Goal: Information Seeking & Learning: Learn about a topic

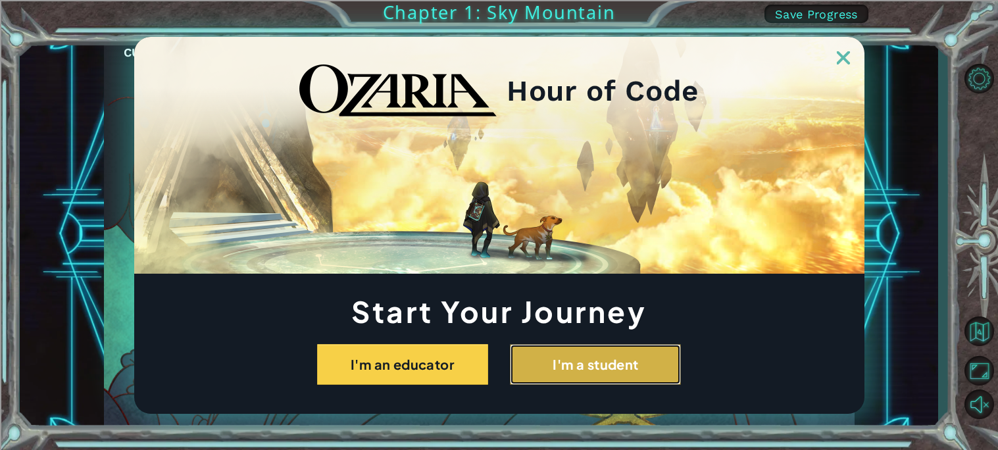
click at [602, 363] on button "I'm a student" at bounding box center [595, 364] width 171 height 41
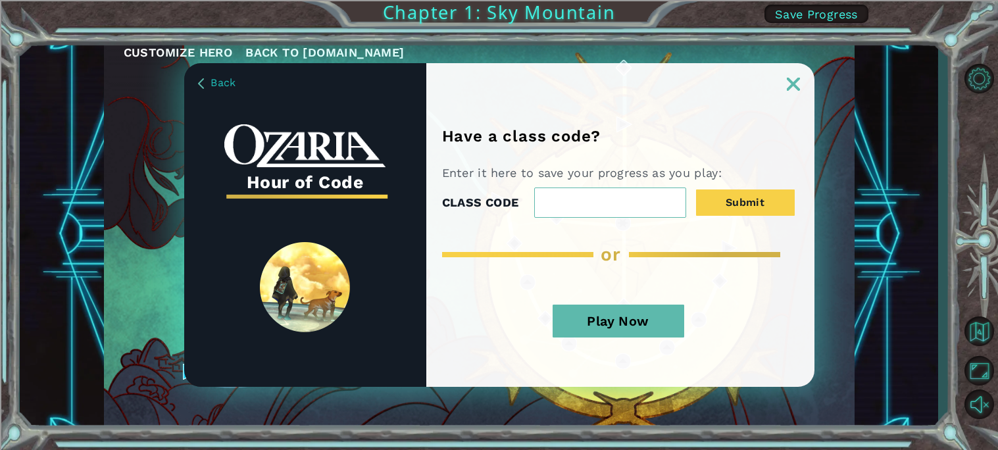
click at [797, 76] on link at bounding box center [794, 76] width 42 height 11
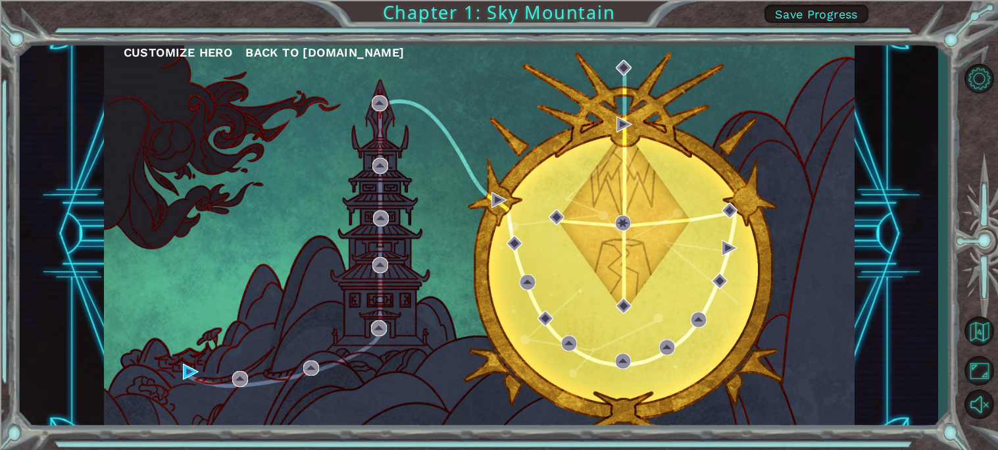
click at [167, 53] on button "Customize Hero" at bounding box center [178, 53] width 109 height 20
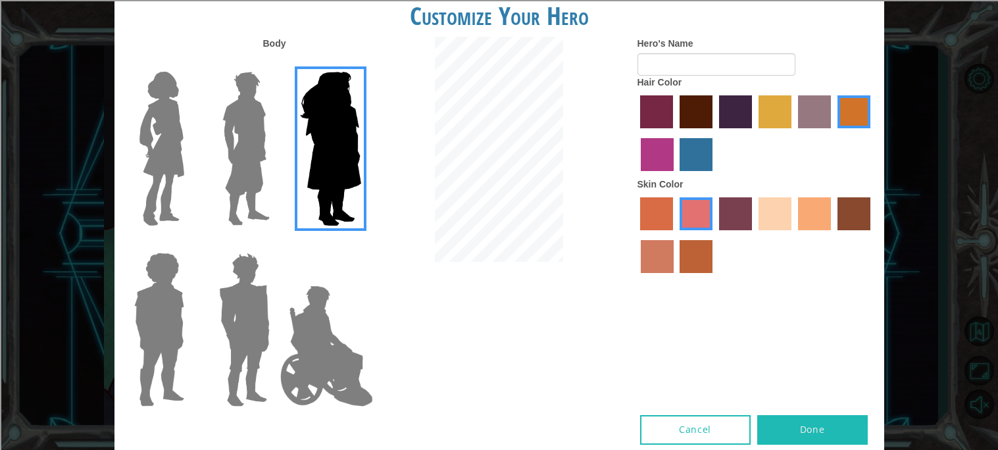
click at [231, 144] on img at bounding box center [246, 148] width 59 height 165
click at [275, 63] on input "Hero Lars" at bounding box center [275, 63] width 0 height 0
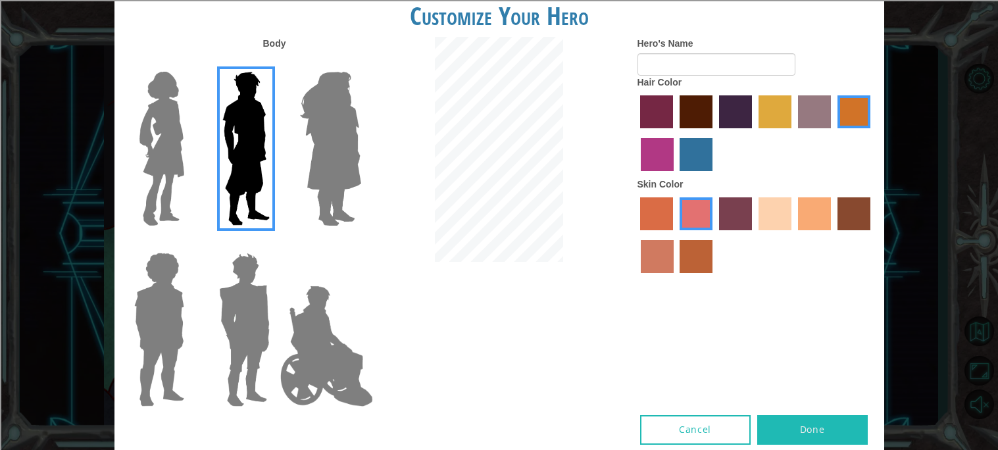
click at [230, 295] on img at bounding box center [244, 329] width 61 height 165
click at [275, 244] on input "Hero Garnet" at bounding box center [275, 244] width 0 height 0
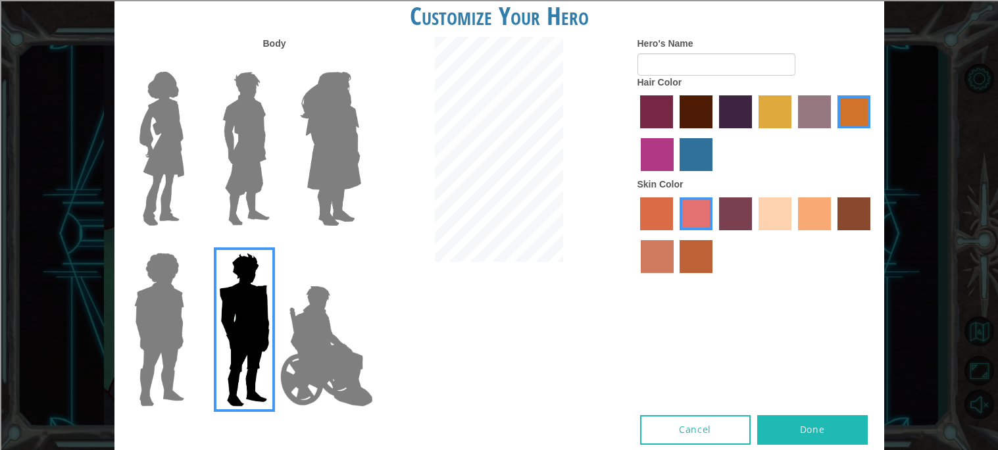
click at [149, 297] on img at bounding box center [159, 329] width 61 height 165
click at [190, 244] on input "Hero Steven" at bounding box center [190, 244] width 0 height 0
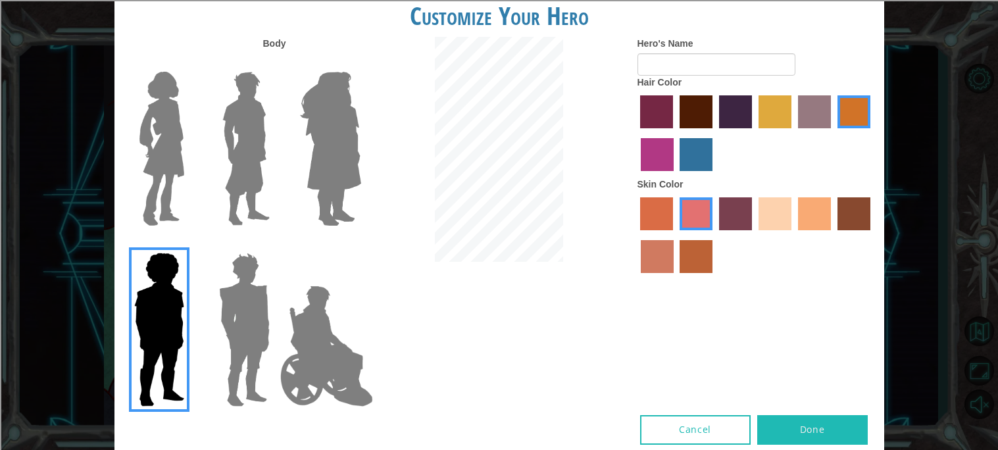
click at [228, 155] on img at bounding box center [246, 148] width 59 height 165
click at [275, 63] on input "Hero Lars" at bounding box center [275, 63] width 0 height 0
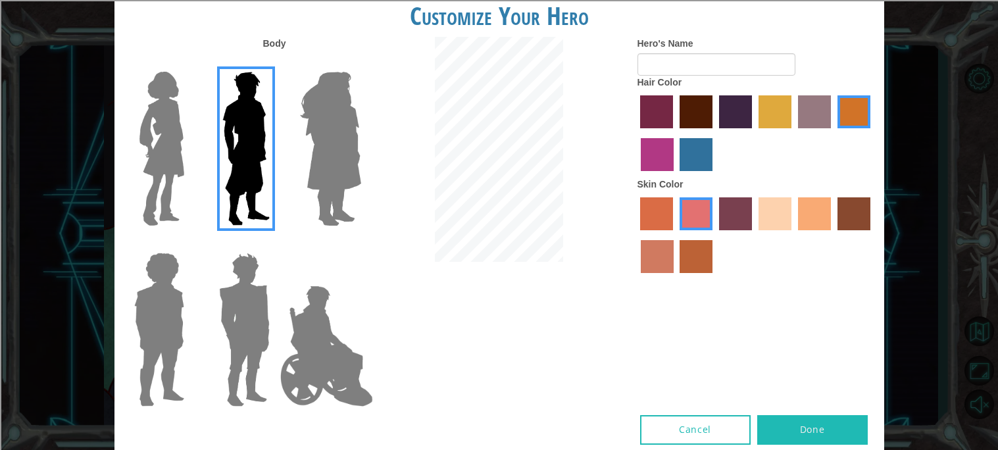
click at [656, 269] on label "burning sand skin color" at bounding box center [657, 256] width 33 height 33
click at [873, 235] on input "burning sand skin color" at bounding box center [873, 235] width 0 height 0
click at [811, 218] on label "tacao skin color" at bounding box center [814, 213] width 33 height 33
click at [794, 235] on input "tacao skin color" at bounding box center [794, 235] width 0 height 0
click at [771, 227] on label "sandy beach skin color" at bounding box center [775, 213] width 33 height 33
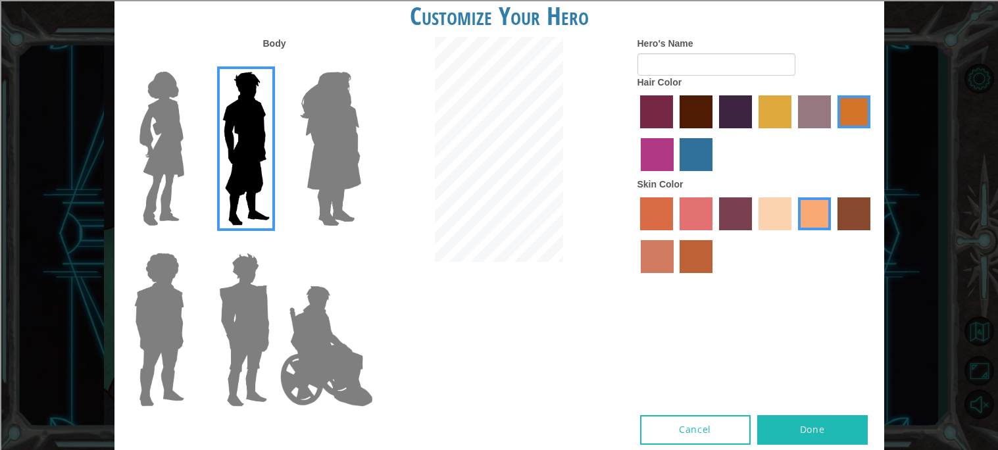
click at [754, 235] on input "sandy beach skin color" at bounding box center [754, 235] width 0 height 0
click at [804, 214] on label "tacao skin color" at bounding box center [814, 213] width 33 height 33
click at [794, 235] on input "tacao skin color" at bounding box center [794, 235] width 0 height 0
click at [782, 217] on label "sandy beach skin color" at bounding box center [775, 213] width 33 height 33
click at [754, 235] on input "sandy beach skin color" at bounding box center [754, 235] width 0 height 0
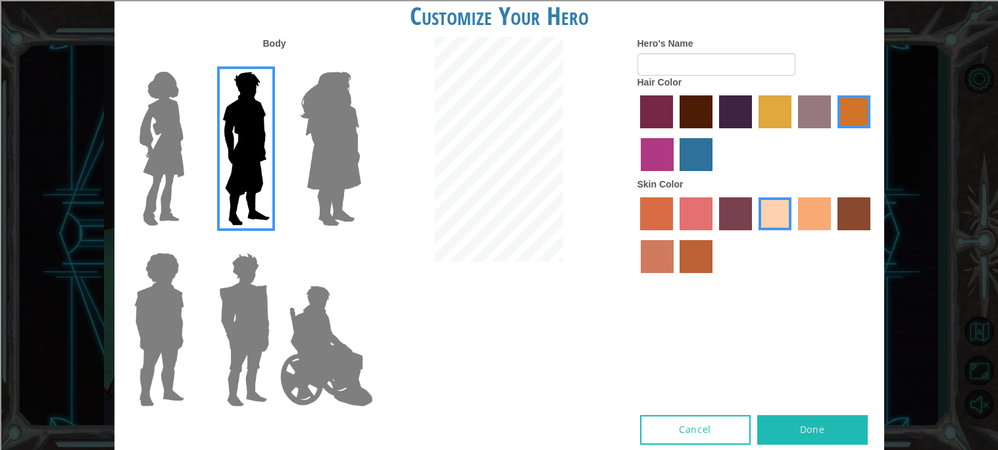
click at [690, 102] on label "maroon hair color" at bounding box center [696, 111] width 33 height 33
click at [675, 133] on input "maroon hair color" at bounding box center [675, 133] width 0 height 0
click at [704, 72] on input "Hero's Name" at bounding box center [717, 64] width 158 height 22
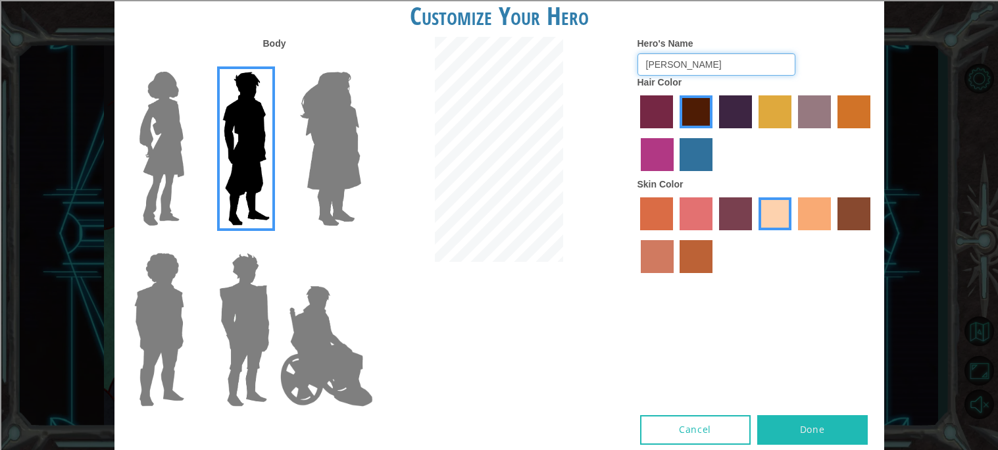
type input "[PERSON_NAME]"
click at [787, 434] on button "Done" at bounding box center [813, 430] width 111 height 30
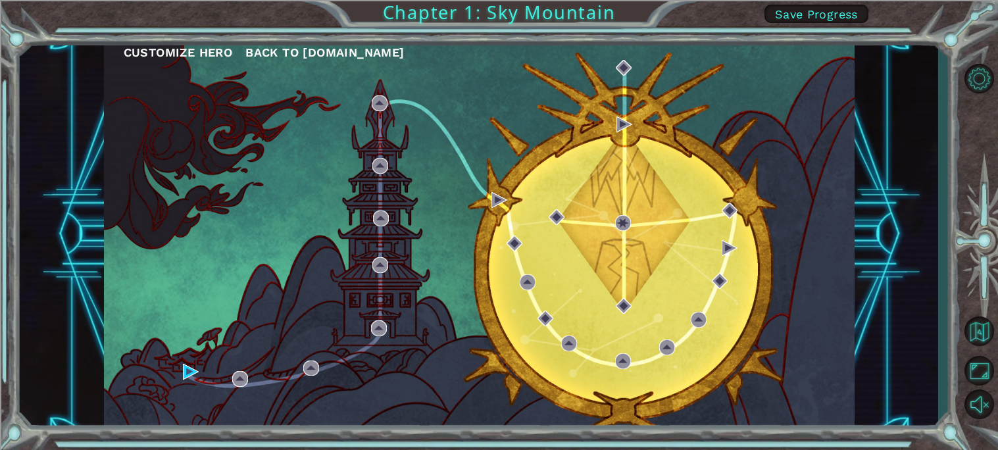
click at [359, 240] on div "Customize Hero Back to [DOMAIN_NAME]" at bounding box center [479, 234] width 751 height 396
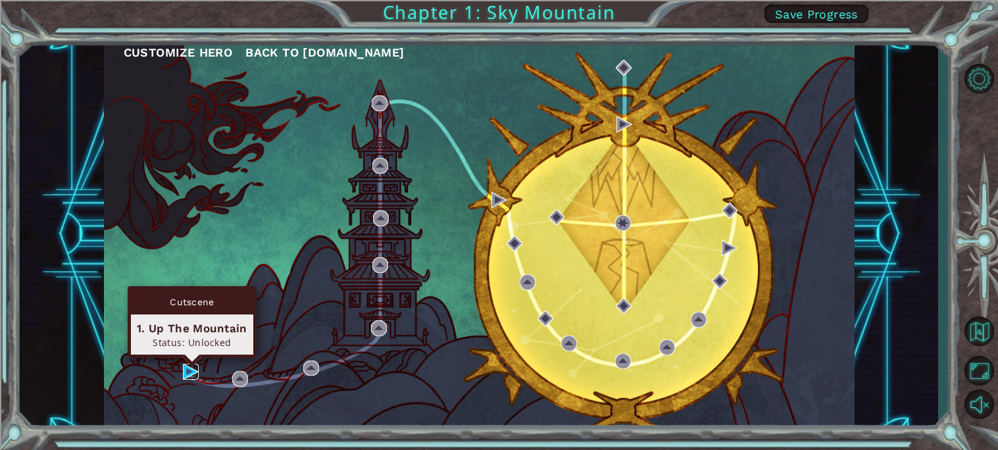
click at [190, 371] on img at bounding box center [191, 372] width 16 height 16
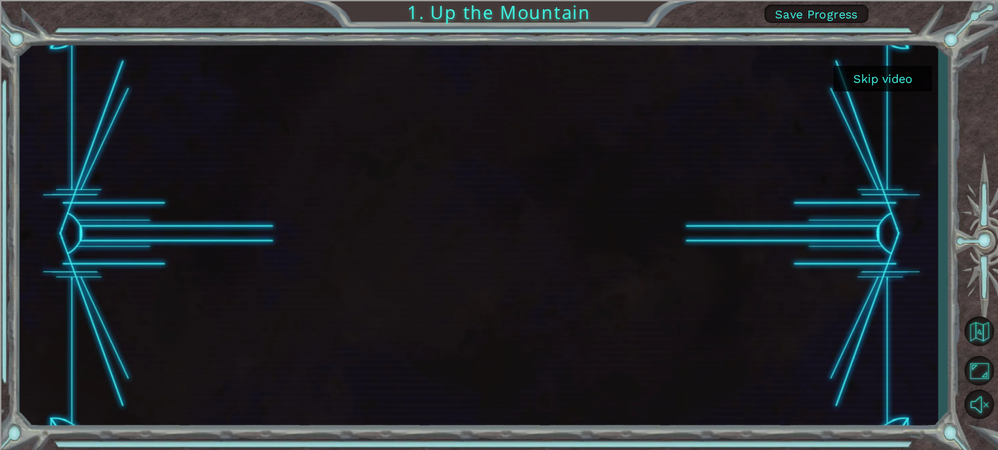
click at [873, 79] on button "Skip video" at bounding box center [883, 79] width 99 height 26
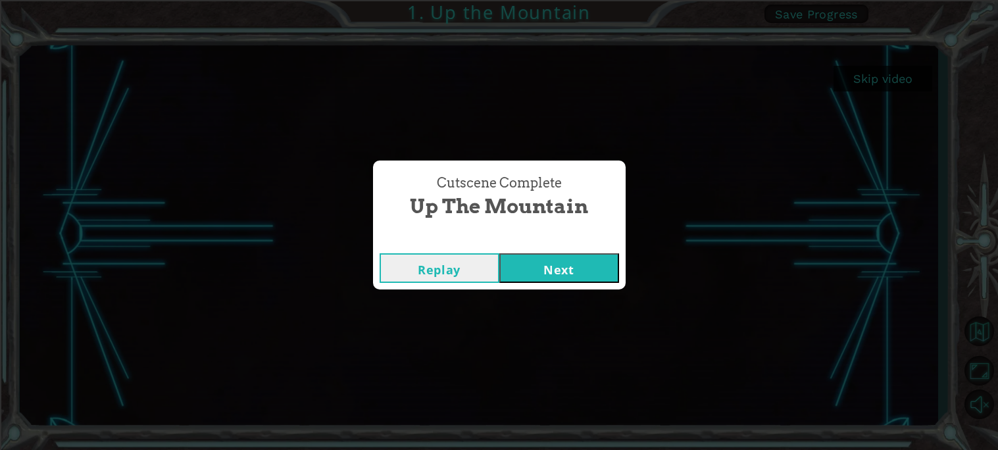
click at [572, 269] on button "Next" at bounding box center [560, 268] width 120 height 30
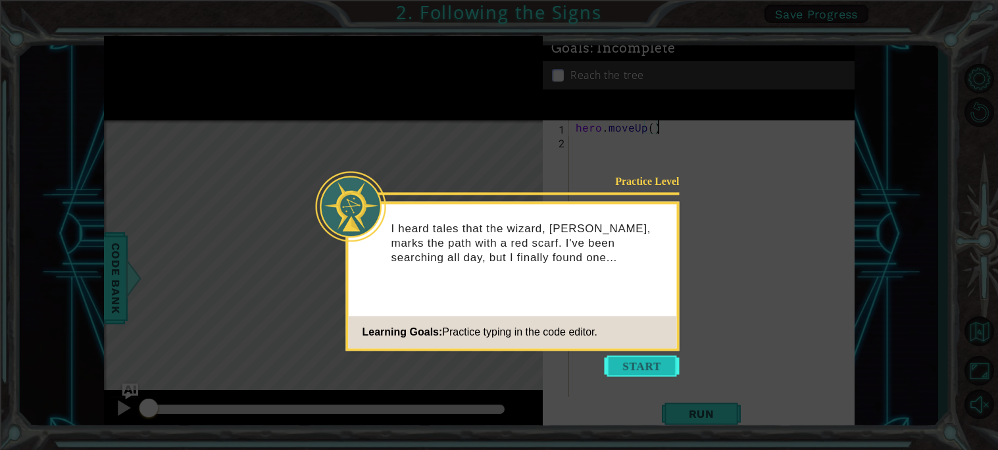
click at [642, 363] on button "Start" at bounding box center [642, 365] width 75 height 21
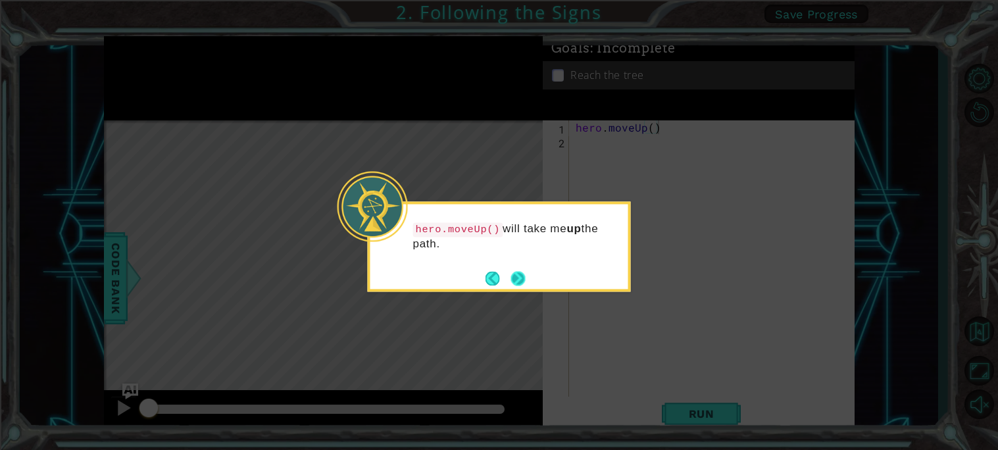
click at [514, 273] on button "Next" at bounding box center [518, 278] width 14 height 14
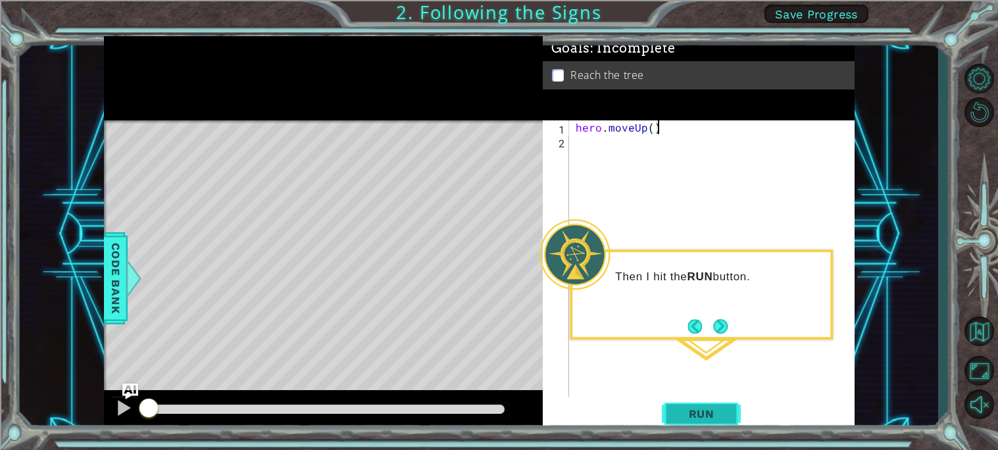
click at [681, 413] on span "Run" at bounding box center [702, 413] width 52 height 13
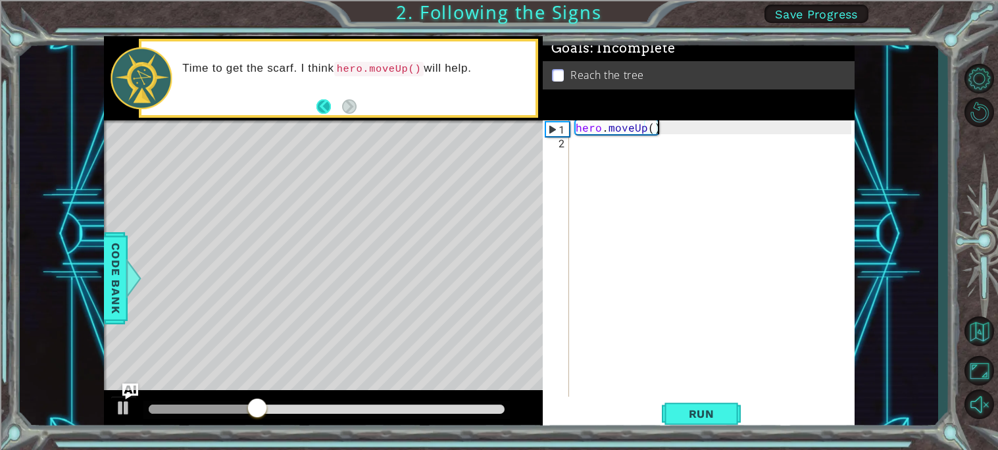
click at [324, 107] on button "Back" at bounding box center [330, 106] width 26 height 14
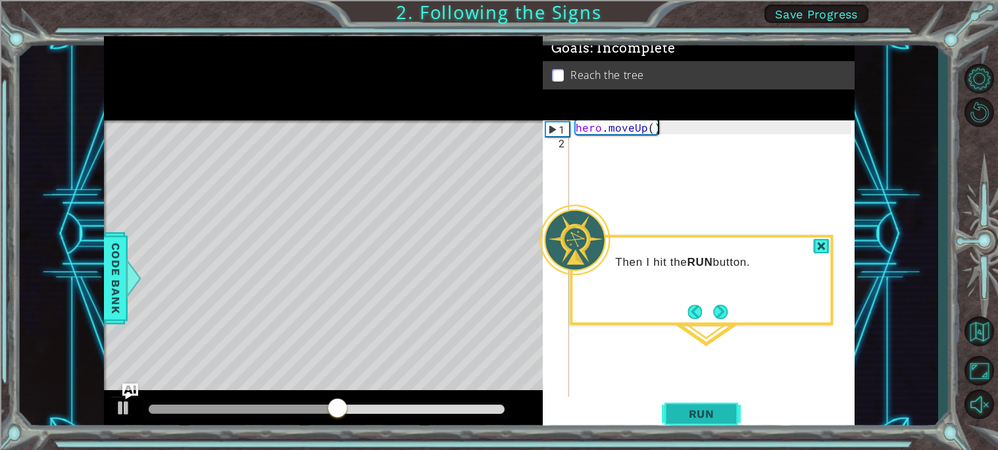
click at [708, 410] on span "Run" at bounding box center [702, 413] width 52 height 13
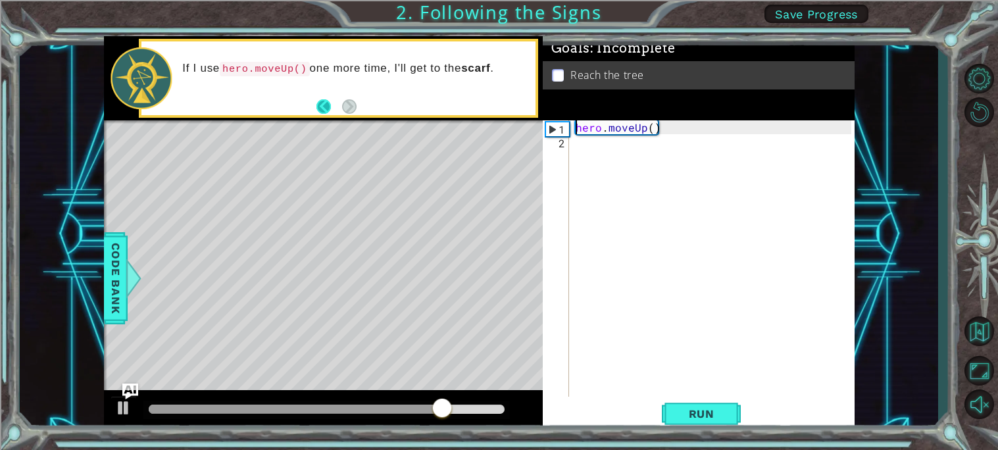
click at [324, 106] on button "Back" at bounding box center [330, 106] width 26 height 14
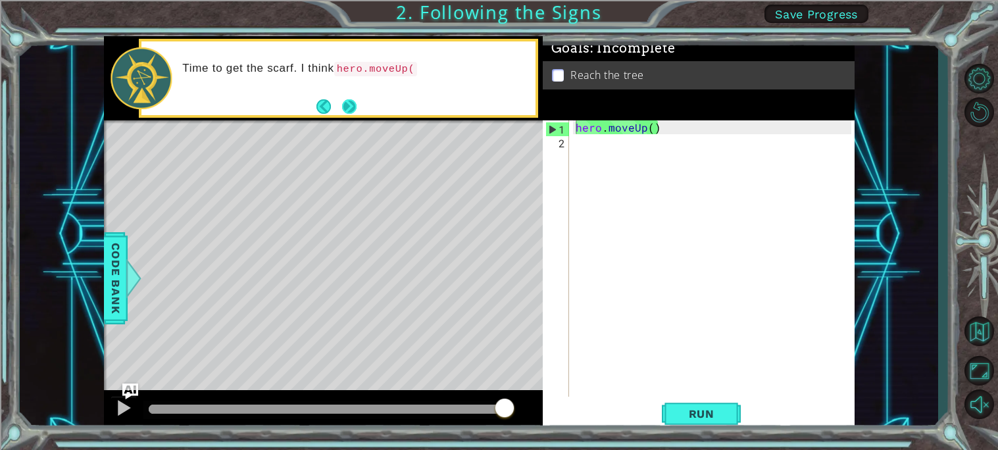
click at [348, 106] on button "Next" at bounding box center [349, 106] width 14 height 14
click at [688, 412] on span "Run" at bounding box center [702, 413] width 52 height 13
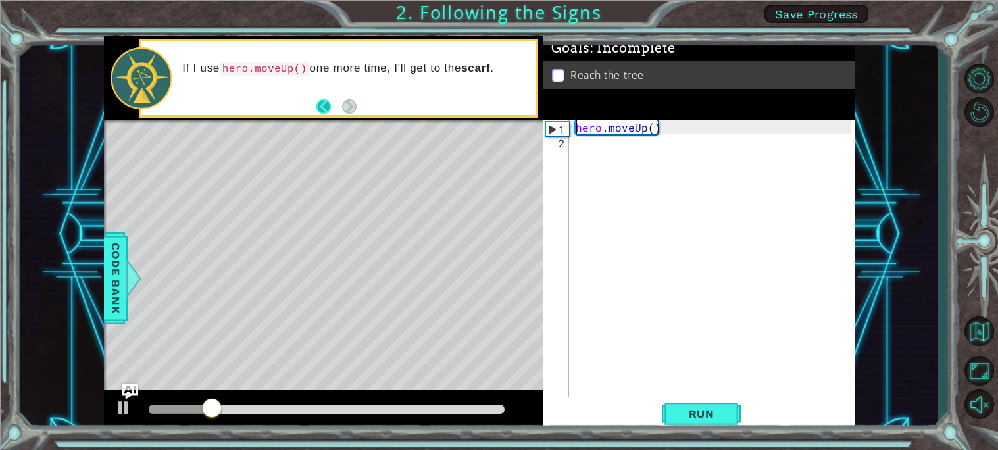
click at [321, 105] on button "Back" at bounding box center [330, 106] width 26 height 14
click at [347, 111] on button "Next" at bounding box center [349, 106] width 14 height 14
click at [327, 108] on button "Back" at bounding box center [330, 106] width 26 height 14
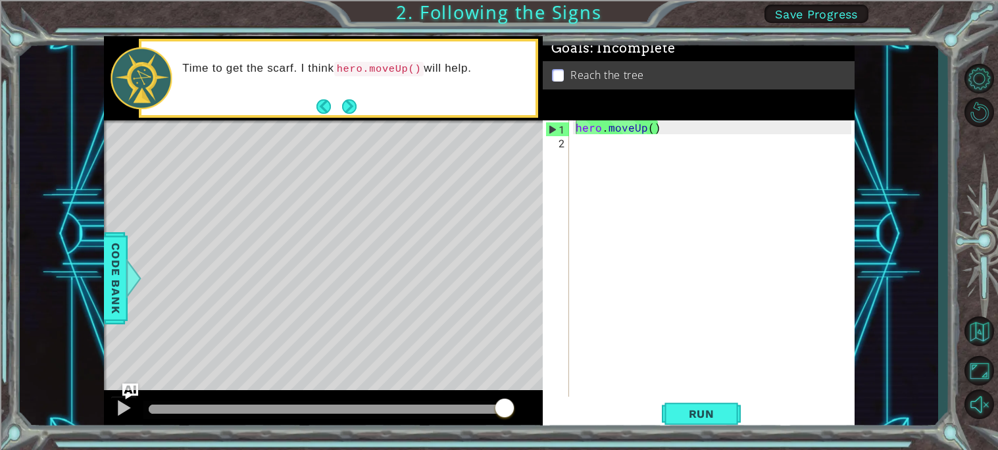
drag, startPoint x: 353, startPoint y: 110, endPoint x: 396, endPoint y: 99, distance: 44.7
click at [396, 99] on div "Time to get the scarf. I think hero.moveUp() will help." at bounding box center [339, 78] width 394 height 74
drag, startPoint x: 616, startPoint y: 129, endPoint x: 627, endPoint y: 157, distance: 30.2
click at [627, 157] on div "hero . moveUp ( )" at bounding box center [715, 272] width 285 height 304
type textarea "hero.moveUp()"
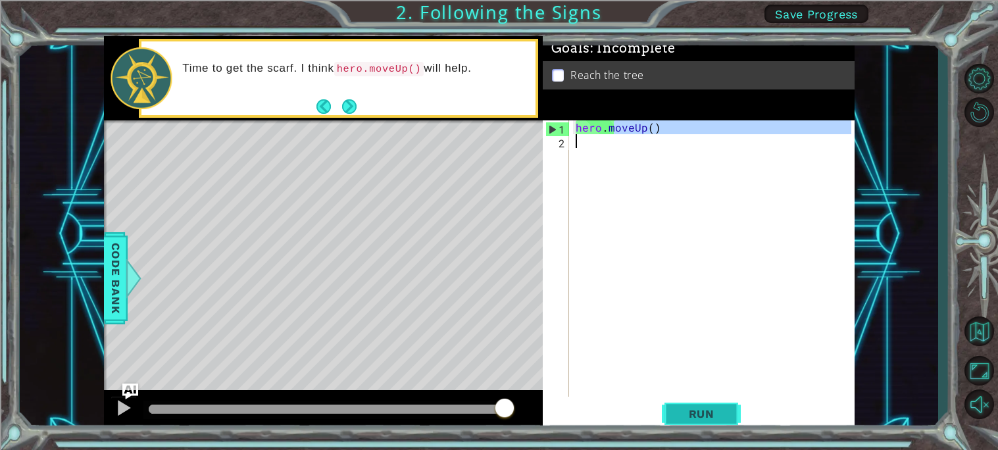
click at [702, 410] on span "Run" at bounding box center [702, 413] width 52 height 13
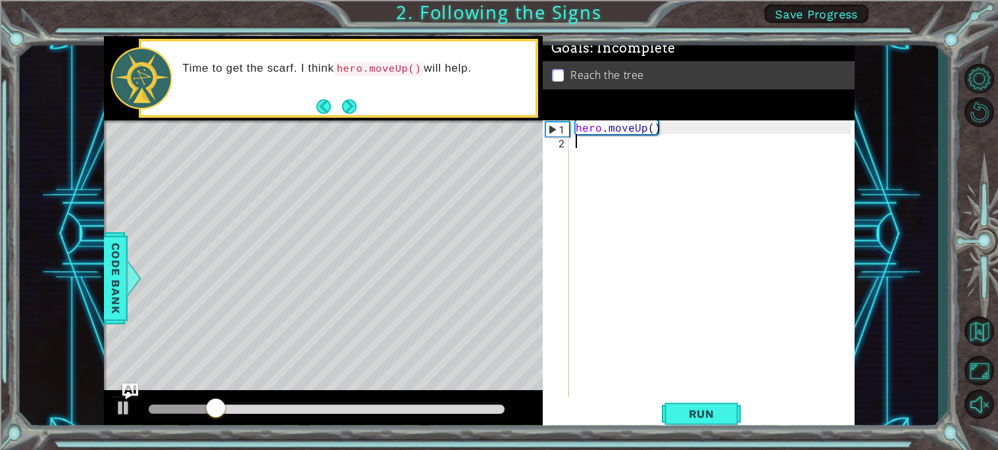
click at [702, 65] on div "Reach the tree" at bounding box center [699, 75] width 312 height 28
click at [558, 76] on p at bounding box center [558, 75] width 12 height 13
click at [650, 128] on div "hero . moveUp ( )" at bounding box center [715, 272] width 285 height 304
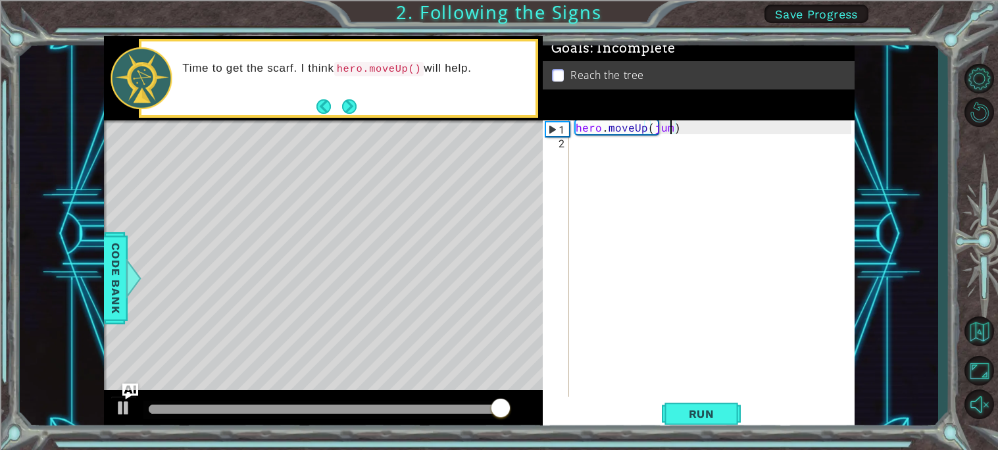
scroll to position [0, 5]
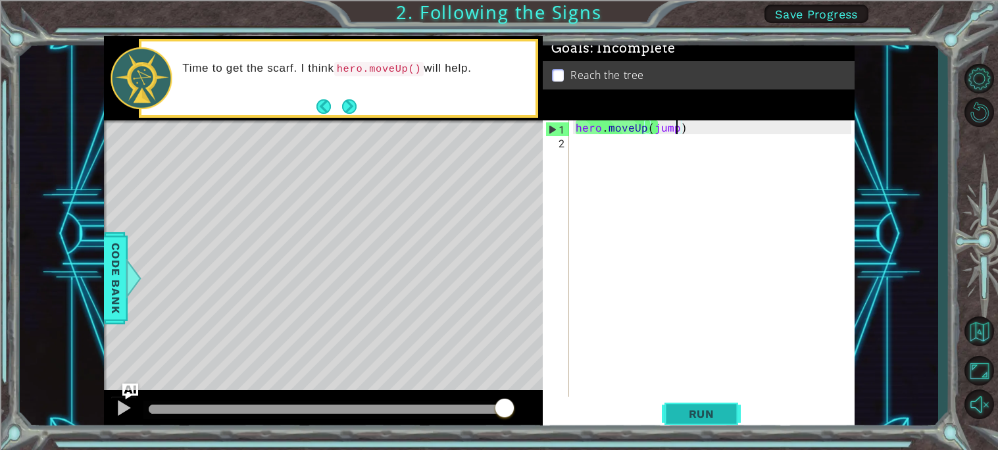
click at [707, 417] on span "Run" at bounding box center [702, 413] width 52 height 13
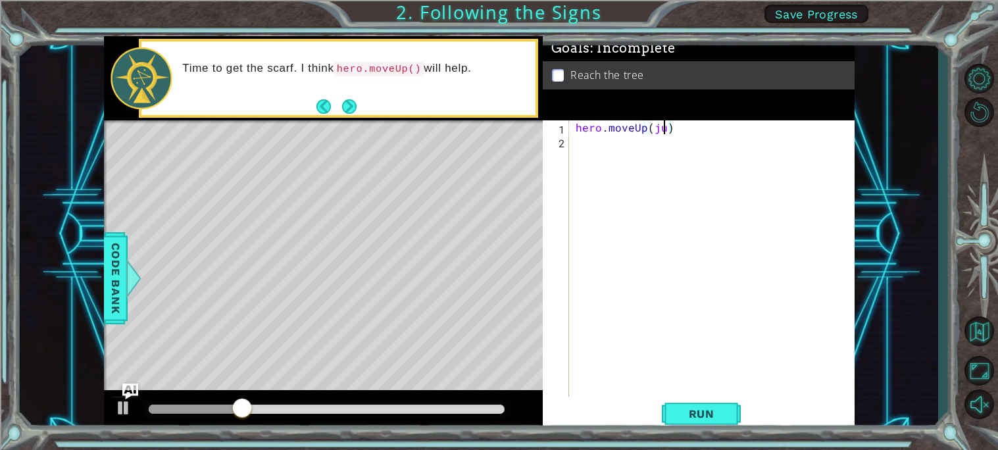
scroll to position [0, 4]
type textarea "hero.moveUp()"
click at [122, 281] on span "Code Bank" at bounding box center [115, 278] width 21 height 80
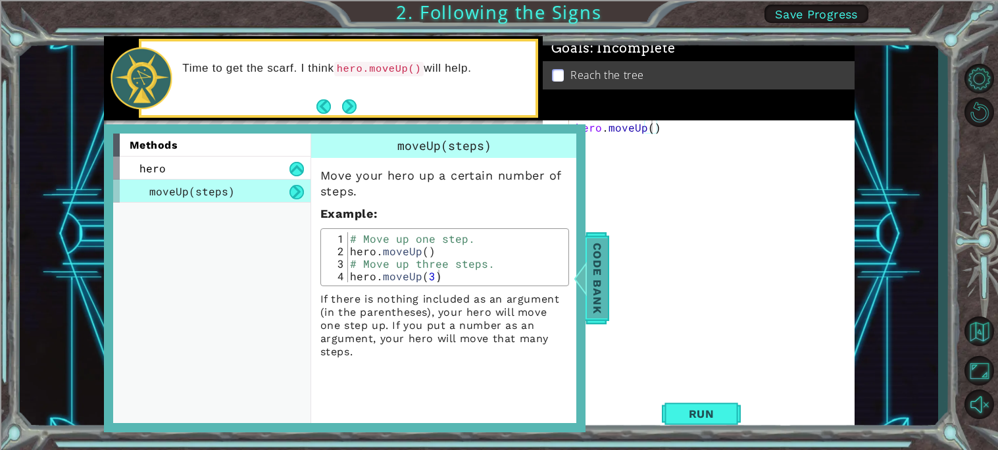
click at [600, 273] on span "Code Bank" at bounding box center [597, 278] width 21 height 80
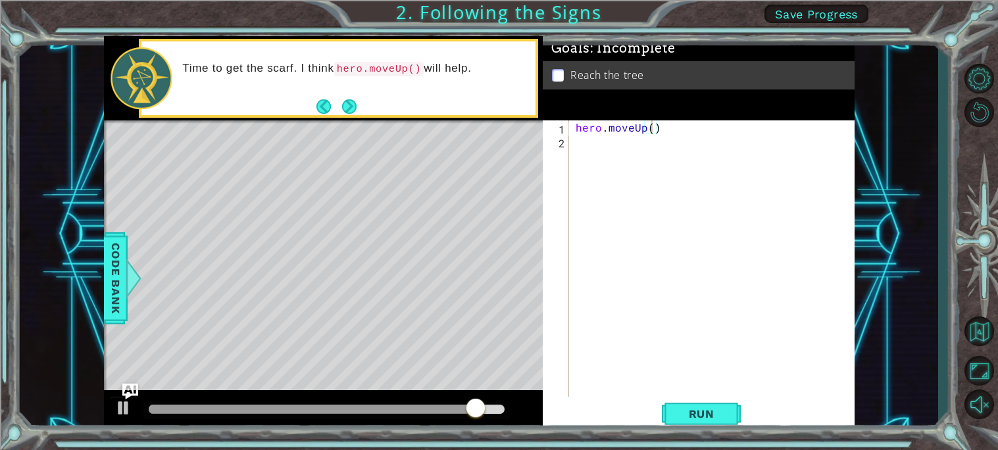
click at [573, 150] on div "hero . moveUp ( )" at bounding box center [715, 272] width 285 height 304
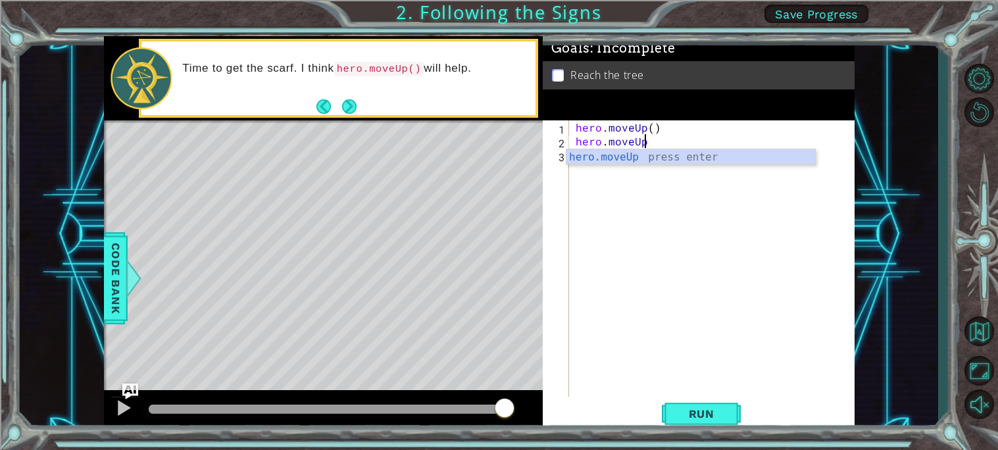
type textarea "hero.moveUp"
click at [511, 223] on div "Level Map" at bounding box center [408, 314] width 608 height 388
click at [651, 159] on div "hero . moveUp ( ) hero . moveUp" at bounding box center [715, 272] width 285 height 304
click at [644, 144] on div "hero . moveUp ( ) hero . moveUp" at bounding box center [715, 272] width 285 height 304
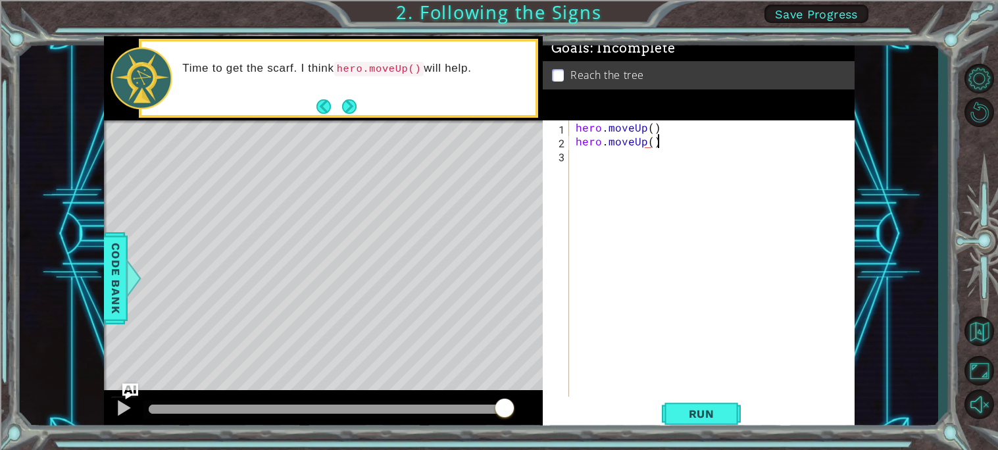
scroll to position [0, 4]
type textarea "hero.moveUp()"
click at [706, 417] on span "Run" at bounding box center [702, 413] width 52 height 13
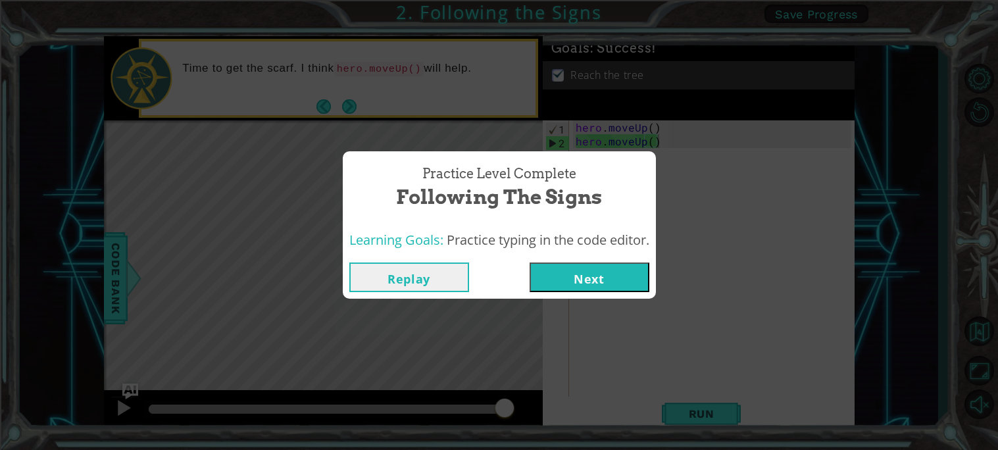
click at [593, 282] on button "Next" at bounding box center [590, 278] width 120 height 30
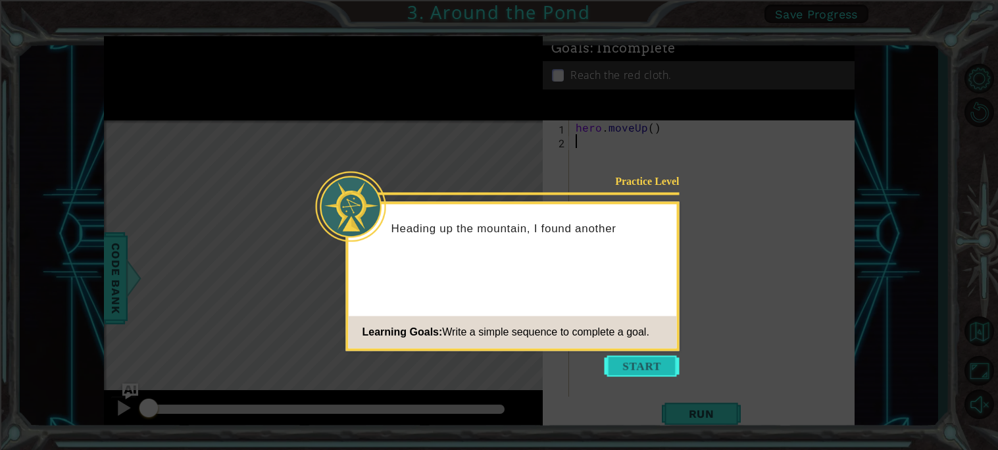
click at [626, 365] on button "Start" at bounding box center [642, 365] width 75 height 21
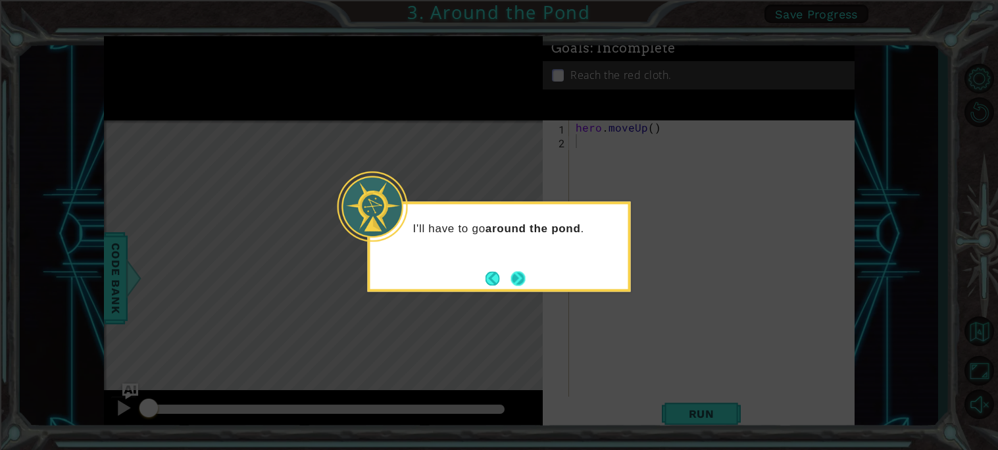
click at [516, 282] on button "Next" at bounding box center [518, 278] width 14 height 14
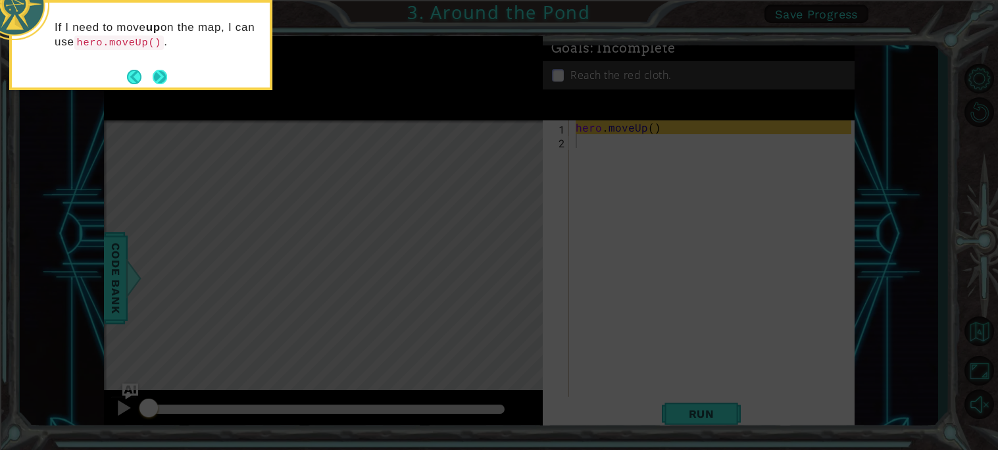
click at [161, 72] on button "Next" at bounding box center [160, 77] width 14 height 14
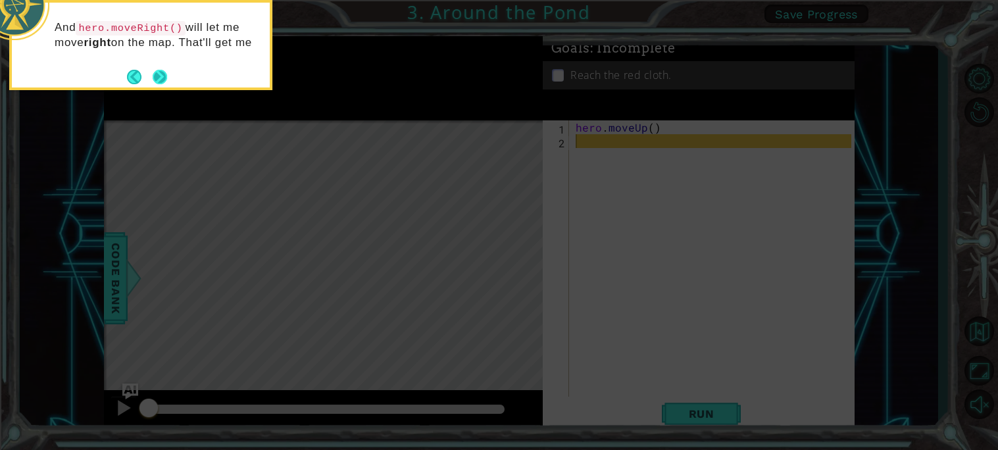
click at [161, 71] on button "Next" at bounding box center [160, 77] width 14 height 14
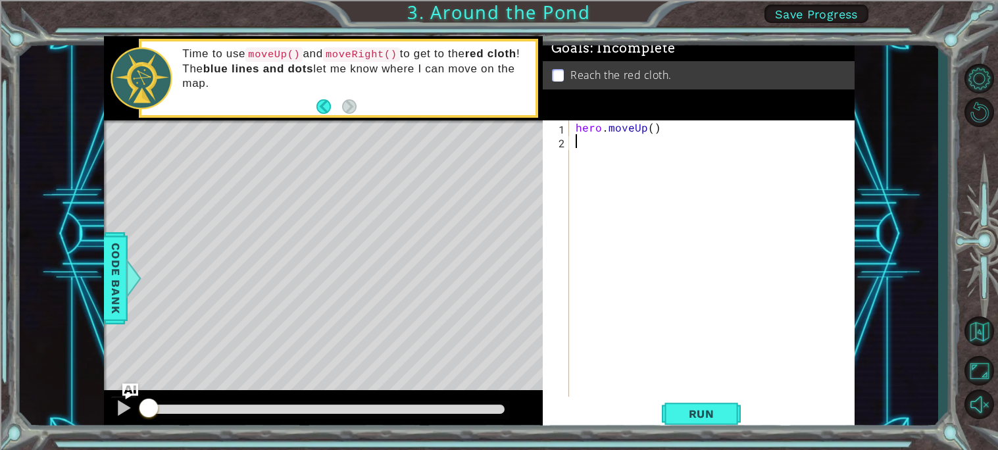
type textarea "mo"
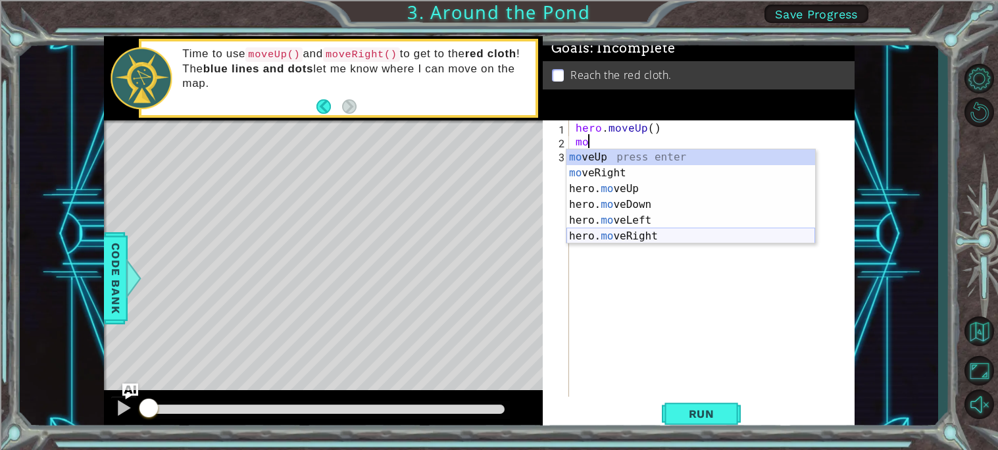
click at [648, 234] on div "mo veUp press enter mo veRight press enter hero. mo veUp press enter hero. mo v…" at bounding box center [691, 212] width 249 height 126
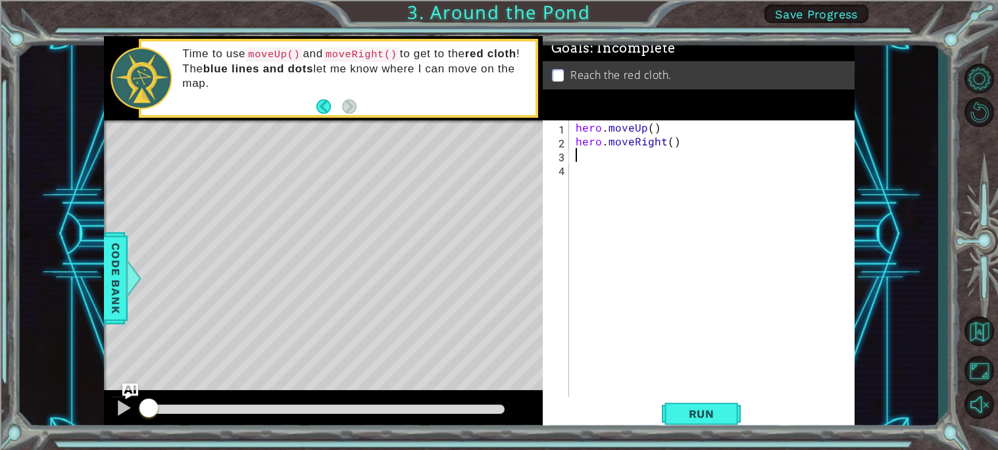
type textarea "m"
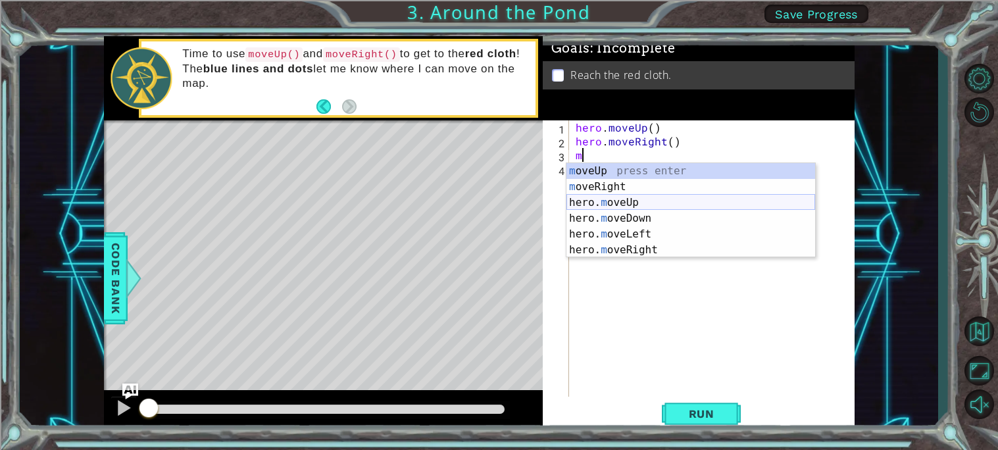
click at [629, 201] on div "m oveUp press enter m oveRight press enter hero. m oveUp press enter hero. m ov…" at bounding box center [691, 226] width 249 height 126
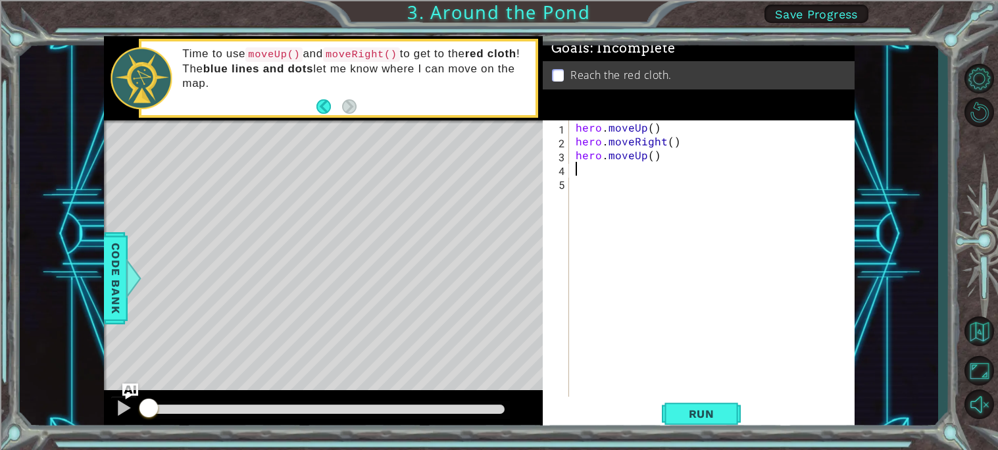
type textarea "m"
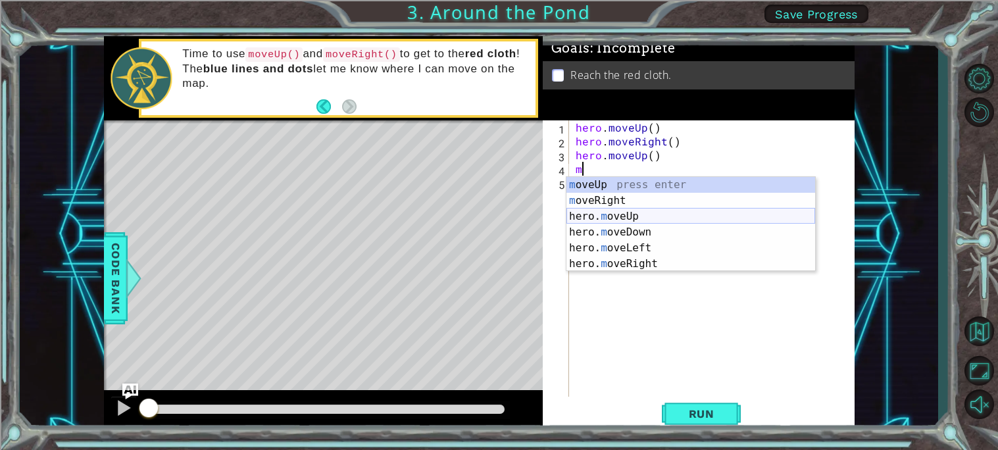
click at [613, 213] on div "m oveUp press enter m oveRight press enter hero. m oveUp press enter hero. m ov…" at bounding box center [691, 240] width 249 height 126
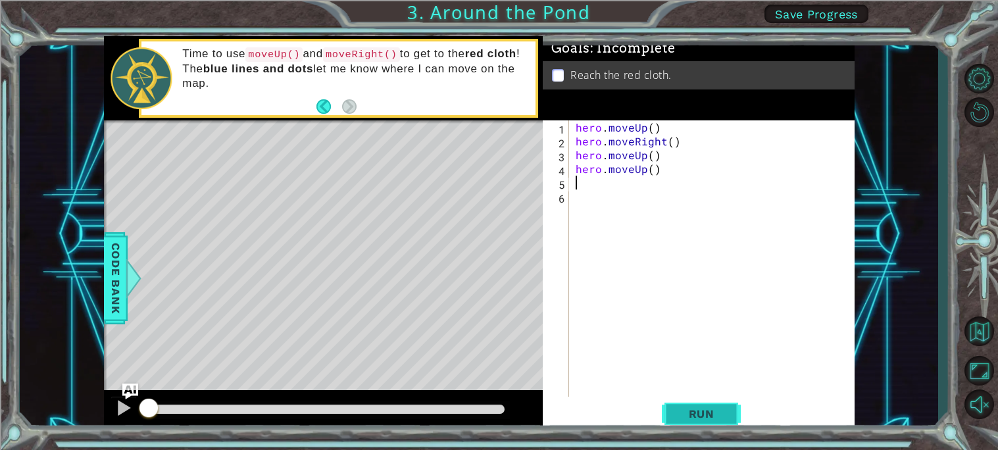
click at [713, 410] on span "Run" at bounding box center [702, 413] width 52 height 13
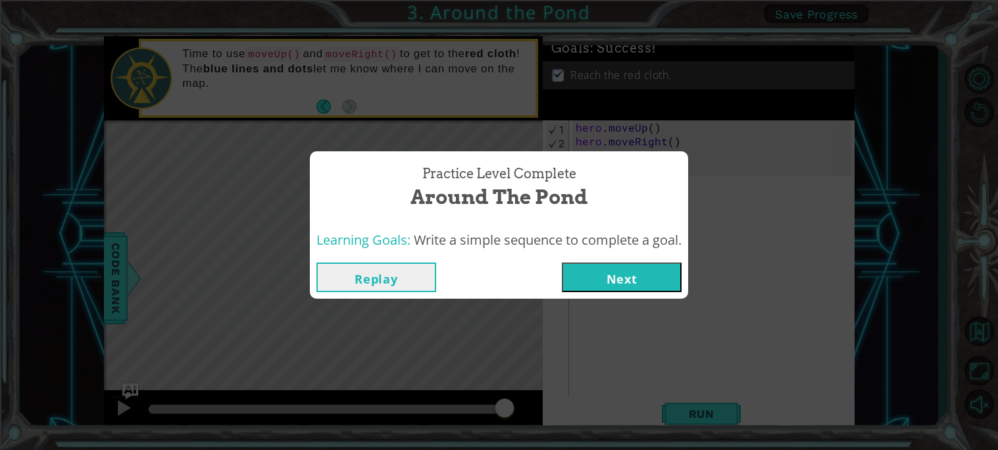
click at [634, 276] on button "Next" at bounding box center [622, 278] width 120 height 30
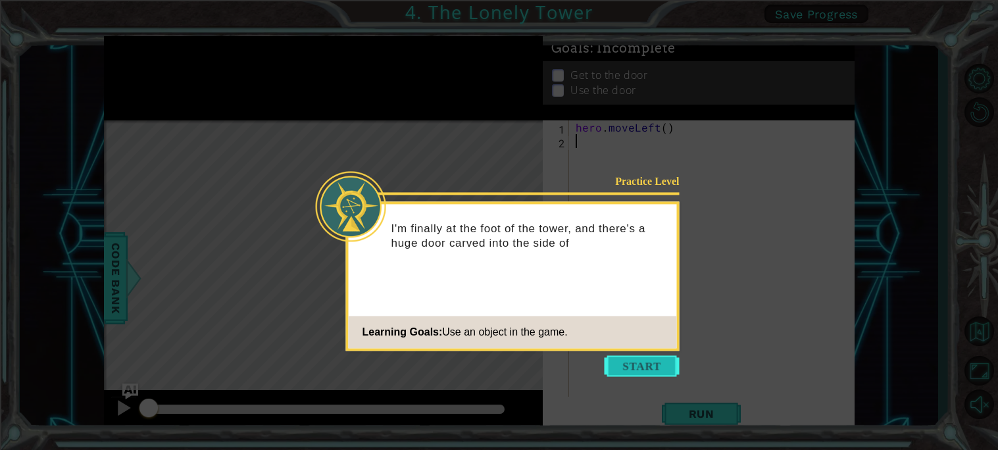
click at [639, 358] on button "Start" at bounding box center [642, 365] width 75 height 21
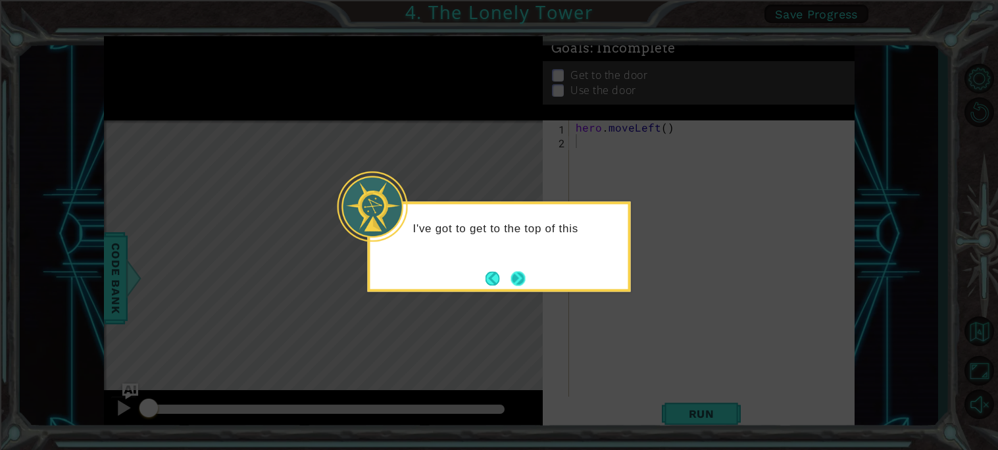
click at [522, 279] on button "Next" at bounding box center [518, 278] width 14 height 14
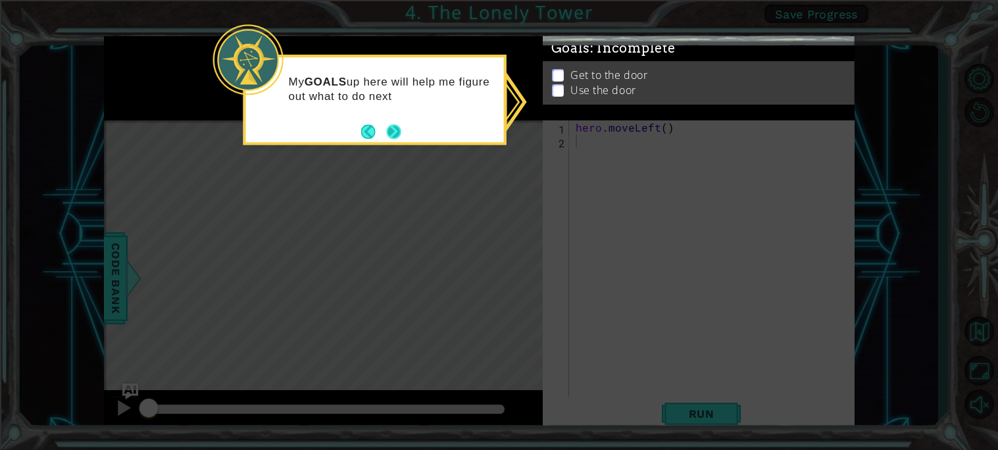
click at [387, 124] on button "Next" at bounding box center [394, 131] width 14 height 14
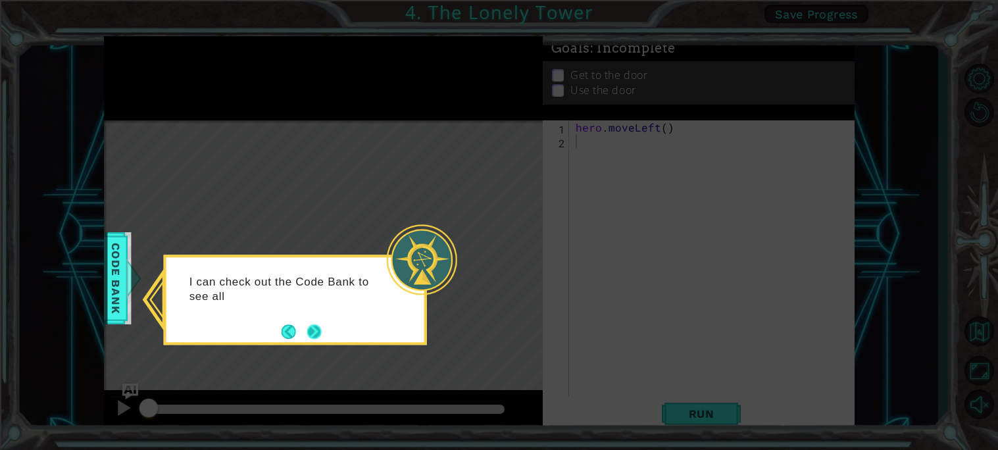
click at [311, 332] on button "Next" at bounding box center [314, 331] width 14 height 14
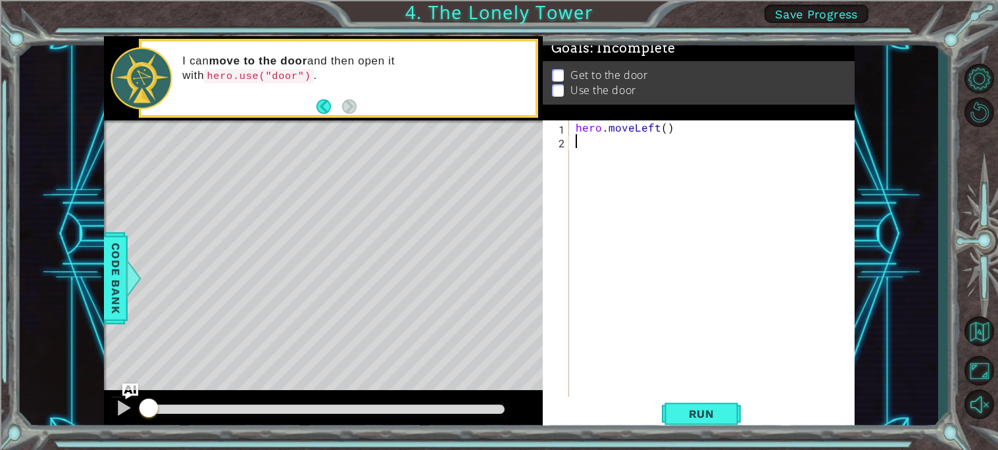
type textarea "m"
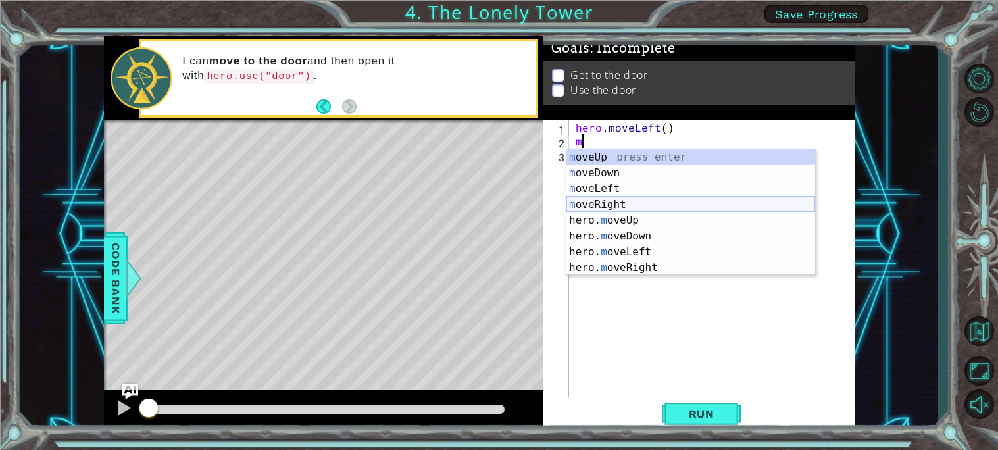
click at [622, 210] on div "m oveUp press enter m oveDown press enter m oveLeft press enter m oveRight pres…" at bounding box center [691, 228] width 249 height 158
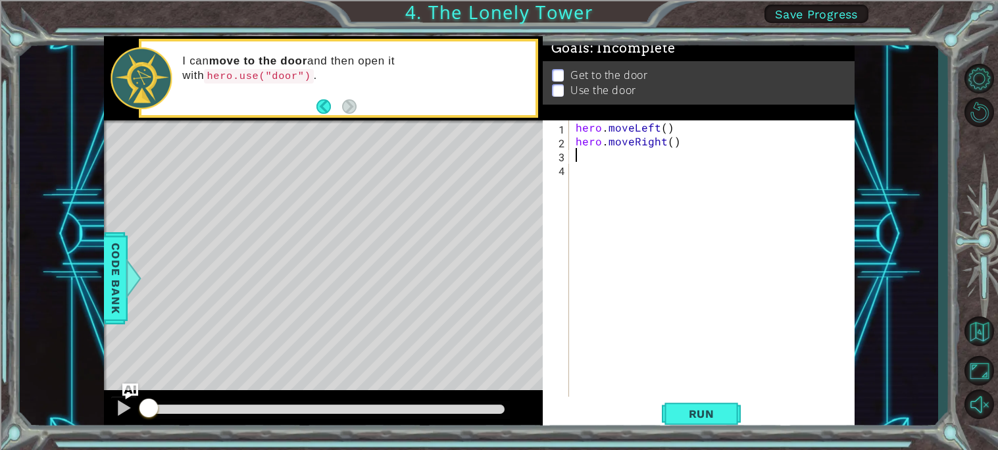
type textarea "m"
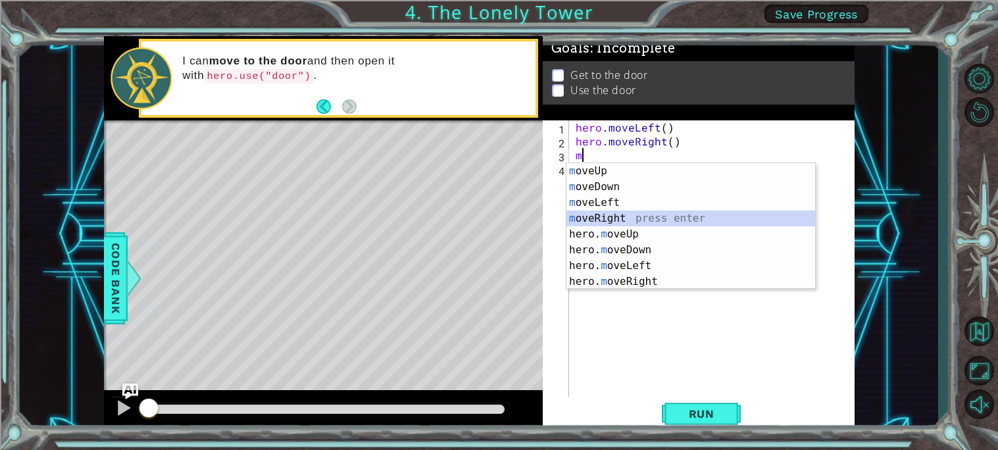
click at [604, 214] on div "m oveUp press enter m oveDown press enter m oveLeft press enter m oveRight pres…" at bounding box center [691, 242] width 249 height 158
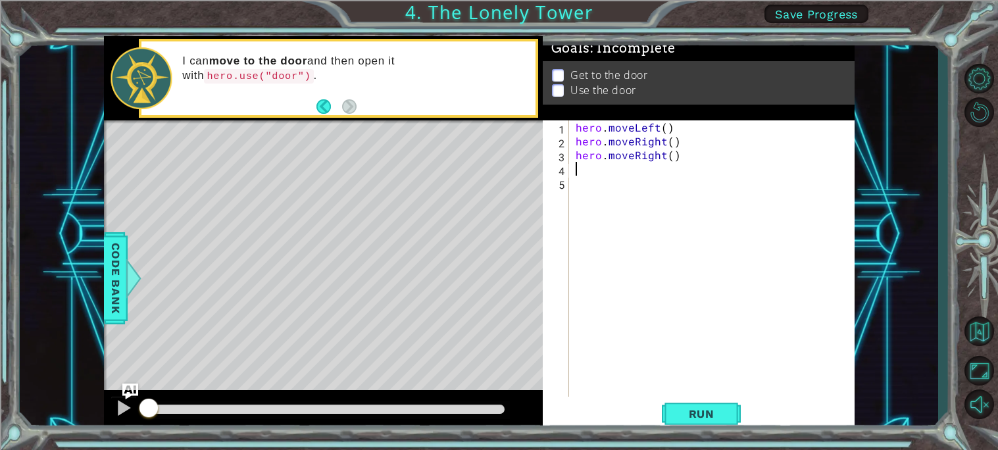
type textarea "m"
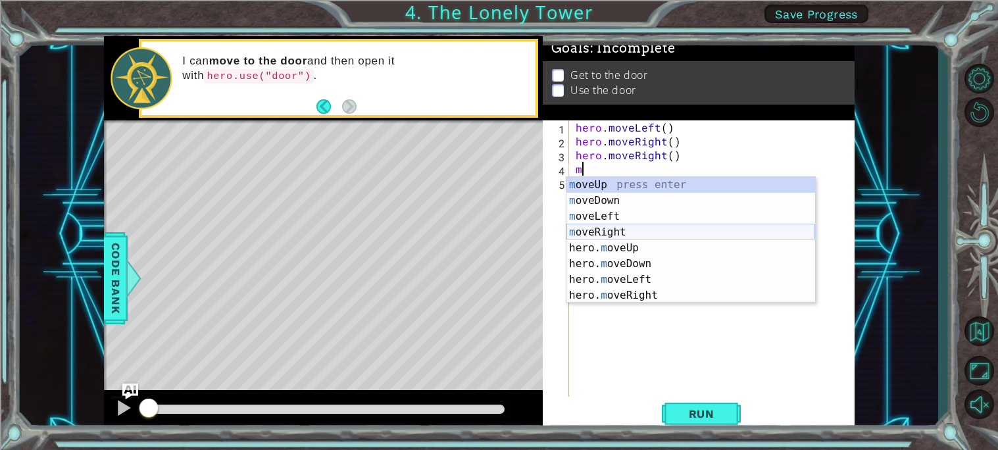
click at [624, 230] on div "m oveUp press enter m oveDown press enter m oveLeft press enter m oveRight pres…" at bounding box center [691, 256] width 249 height 158
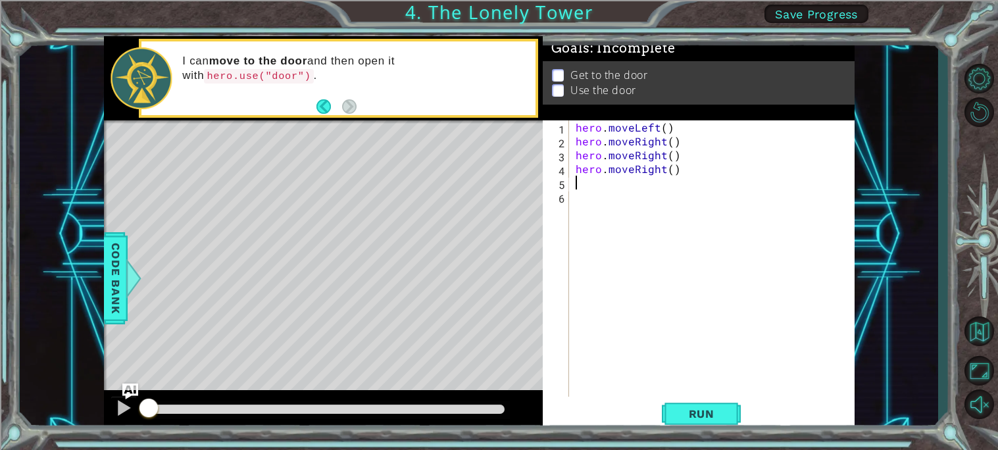
type textarea "m"
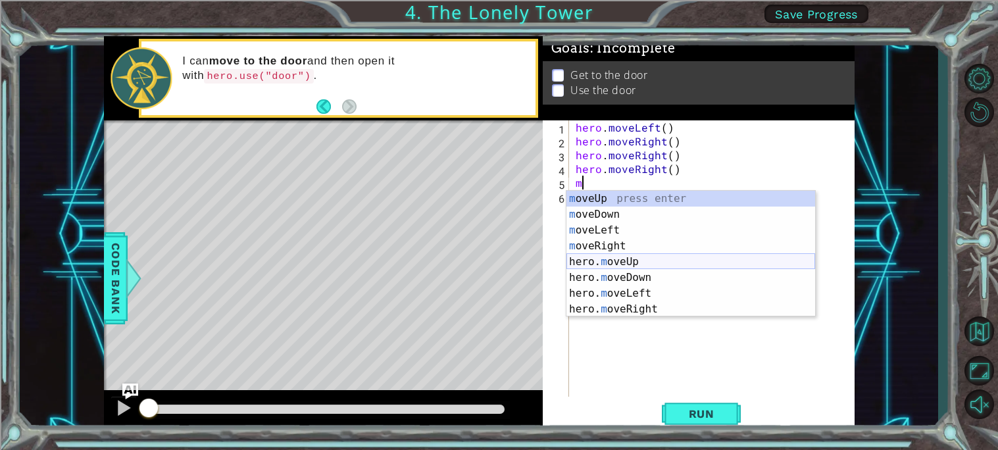
click at [626, 263] on div "m oveUp press enter m oveDown press enter m oveLeft press enter m oveRight pres…" at bounding box center [691, 270] width 249 height 158
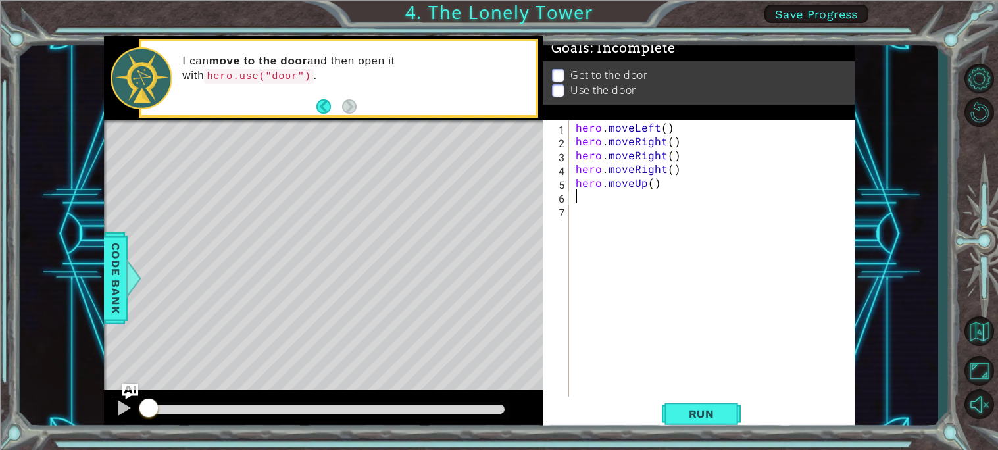
type textarea "m"
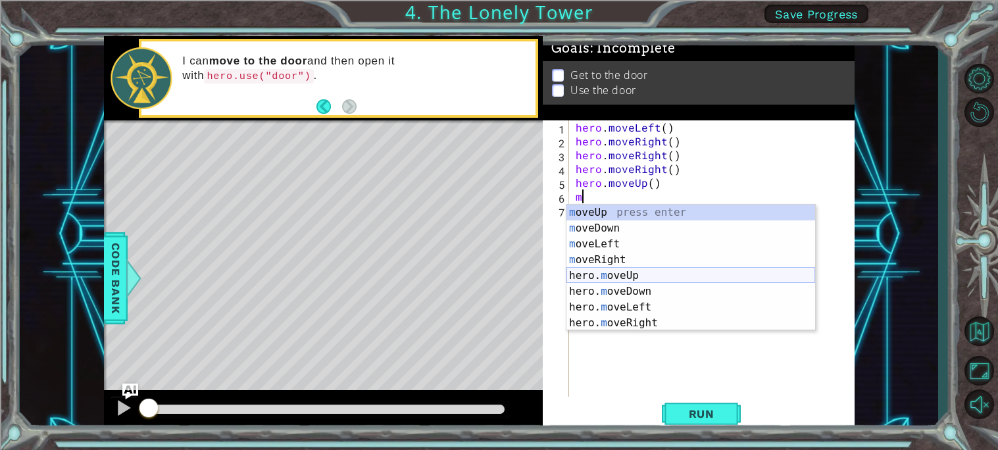
click at [617, 275] on div "m oveUp press enter m oveDown press enter m oveLeft press enter m oveRight pres…" at bounding box center [691, 284] width 249 height 158
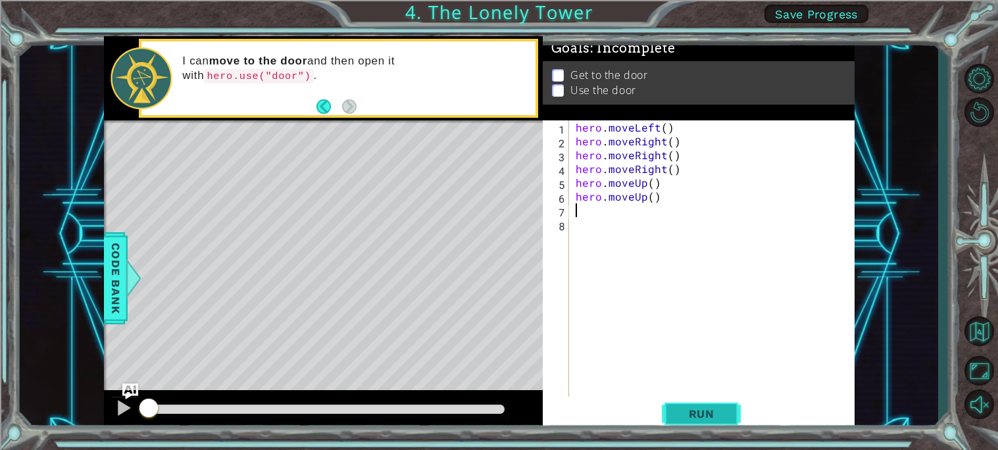
click at [719, 409] on span "Run" at bounding box center [702, 413] width 52 height 13
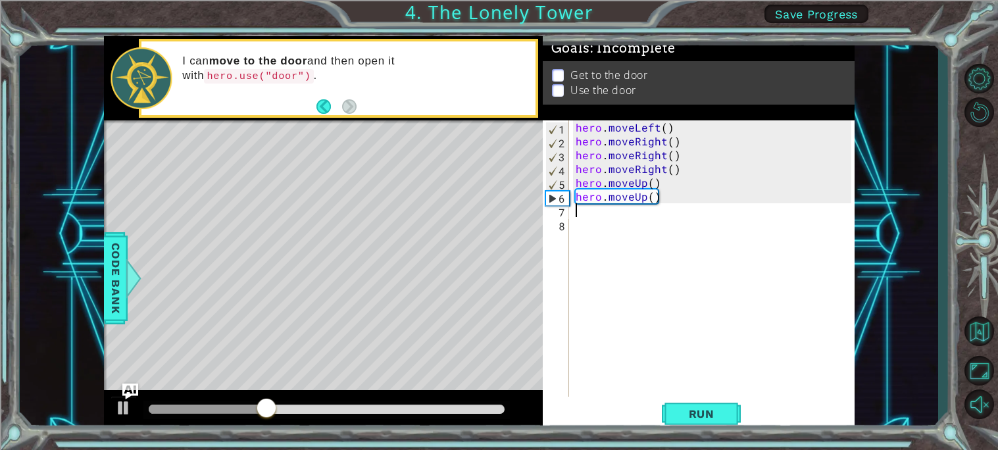
click at [672, 143] on div "hero . moveLeft ( ) hero . moveRight ( ) hero . moveRight ( ) hero . moveRight …" at bounding box center [715, 272] width 285 height 304
click at [662, 143] on div "hero . moveLeft ( ) hero . moveRight ( ) hero . moveRight ( ) hero . moveRight …" at bounding box center [715, 272] width 285 height 304
click at [644, 139] on div "hero . moveLeft ( ) hero . moveRight ( ) hero . moveRight ( ) hero . moveRight …" at bounding box center [715, 272] width 285 height 304
click at [663, 143] on div "hero . moveLeft ( ) hero . moveRight ( ) hero . moveRight ( ) hero . moveRight …" at bounding box center [715, 272] width 285 height 304
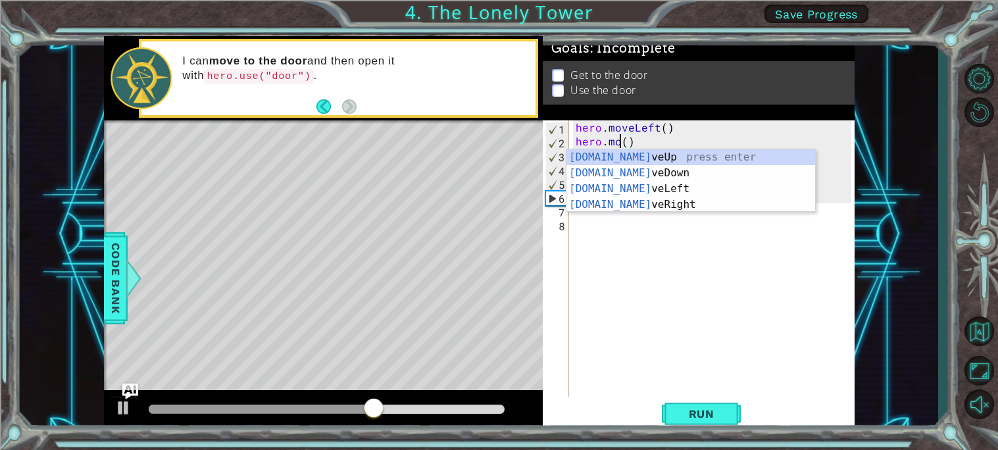
scroll to position [0, 2]
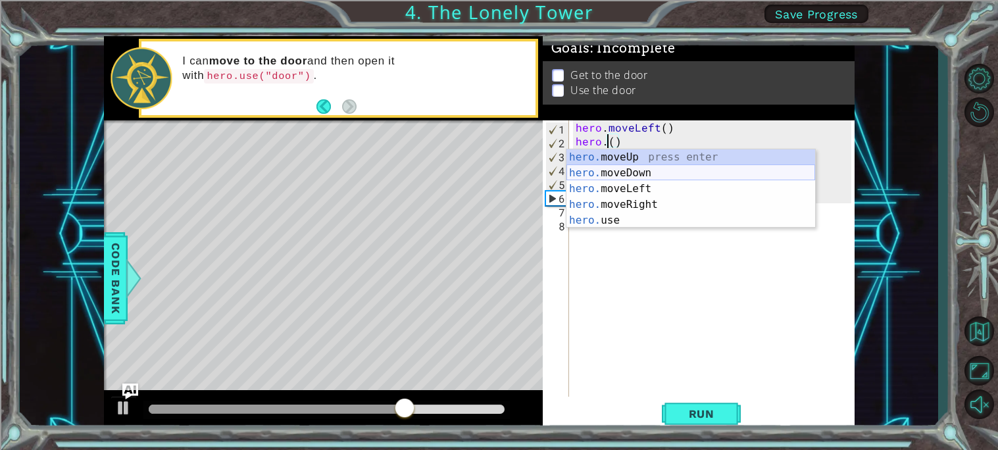
click at [648, 180] on div "hero. moveUp press enter hero. moveDown press enter hero. moveLeft press enter …" at bounding box center [691, 204] width 249 height 111
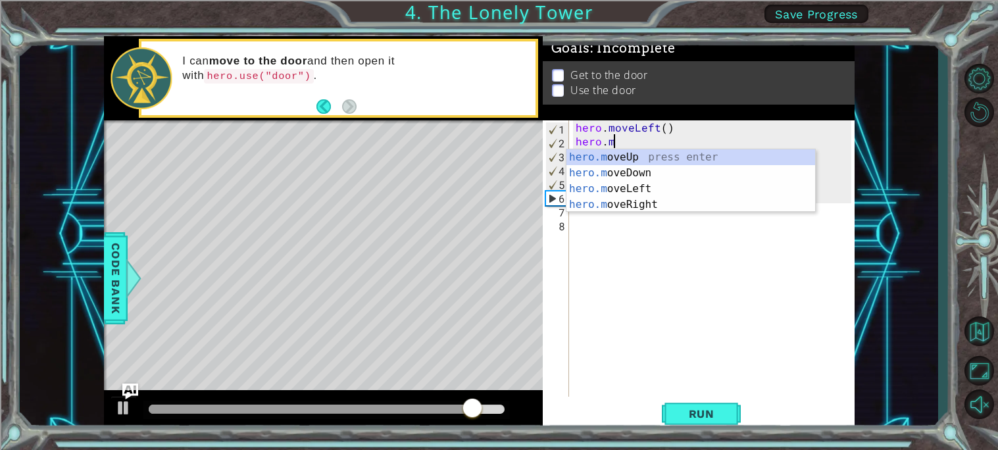
scroll to position [0, 1]
type textarea "hero."
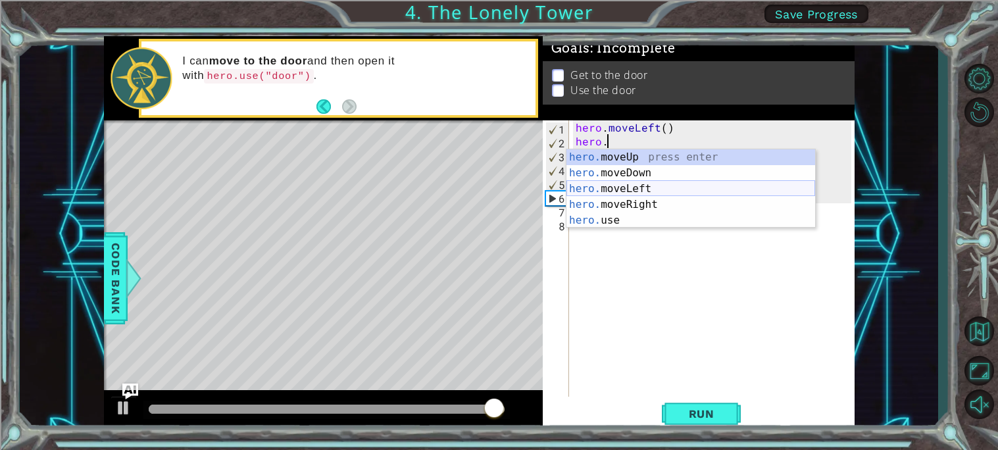
click at [659, 188] on div "hero. moveUp press enter hero. moveDown press enter hero. moveLeft press enter …" at bounding box center [691, 204] width 249 height 111
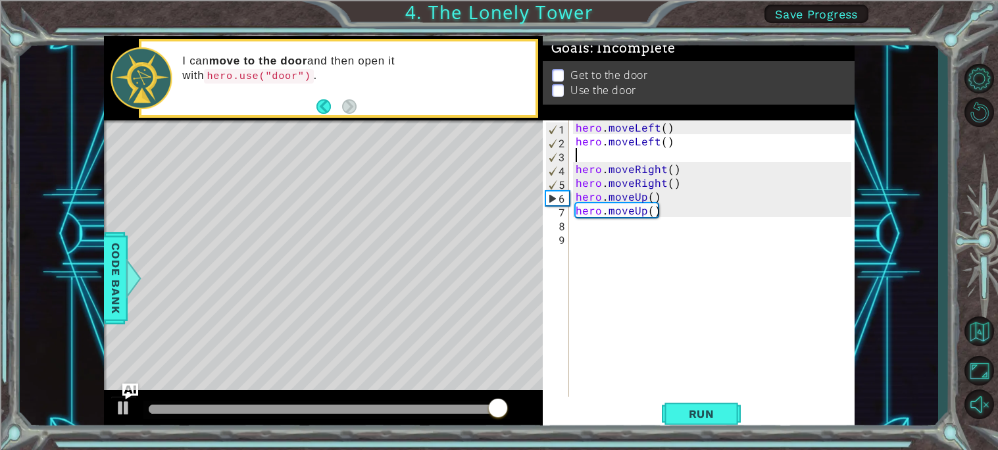
scroll to position [0, 0]
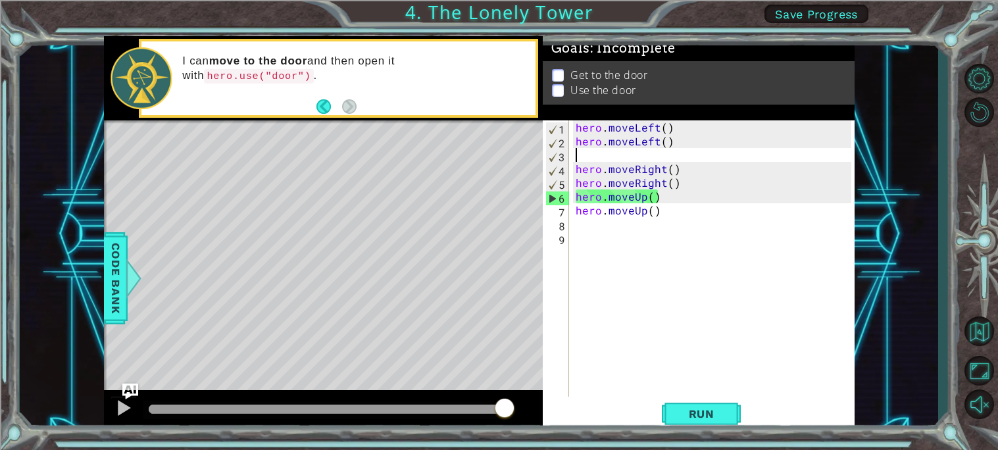
type textarea "m"
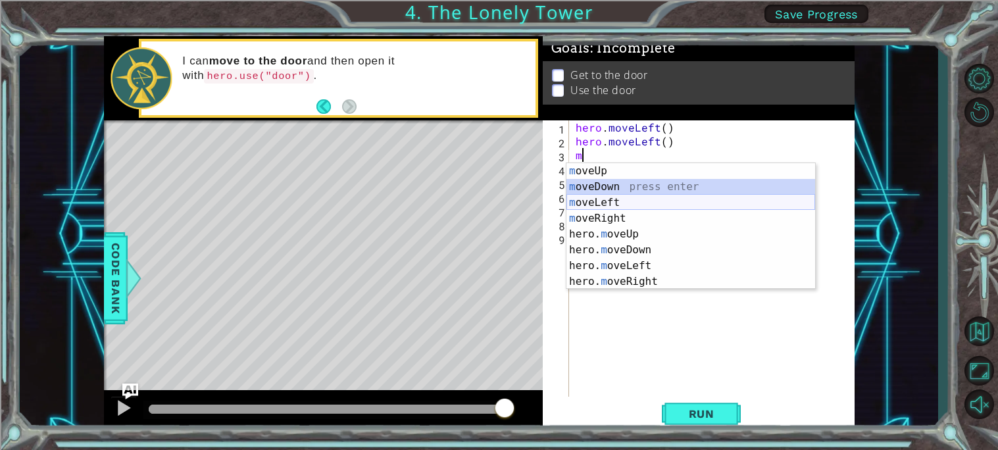
click at [607, 195] on div "m oveUp press enter m oveDown press enter m oveLeft press enter m oveRight pres…" at bounding box center [691, 242] width 249 height 158
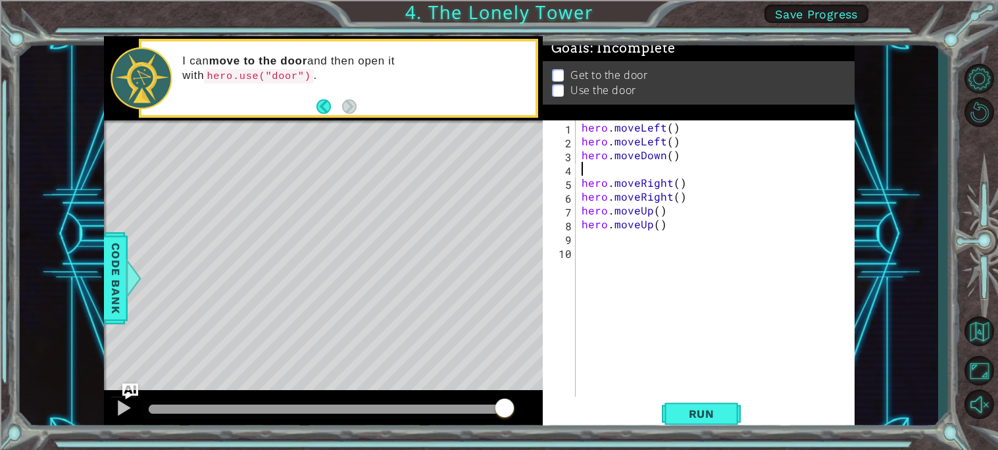
click at [661, 157] on div "hero . moveLeft ( ) hero . moveLeft ( ) hero . moveDown ( ) hero . moveRight ( …" at bounding box center [718, 272] width 279 height 304
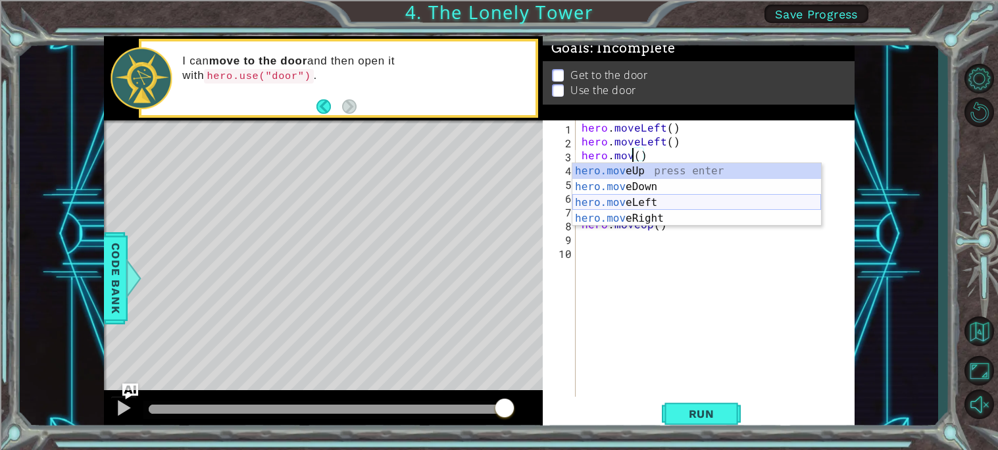
click at [640, 199] on div "hero.mov eUp press enter hero.mov eDown press enter hero.mov eLeft press enter …" at bounding box center [697, 210] width 249 height 95
type textarea "hero.moveLeft"
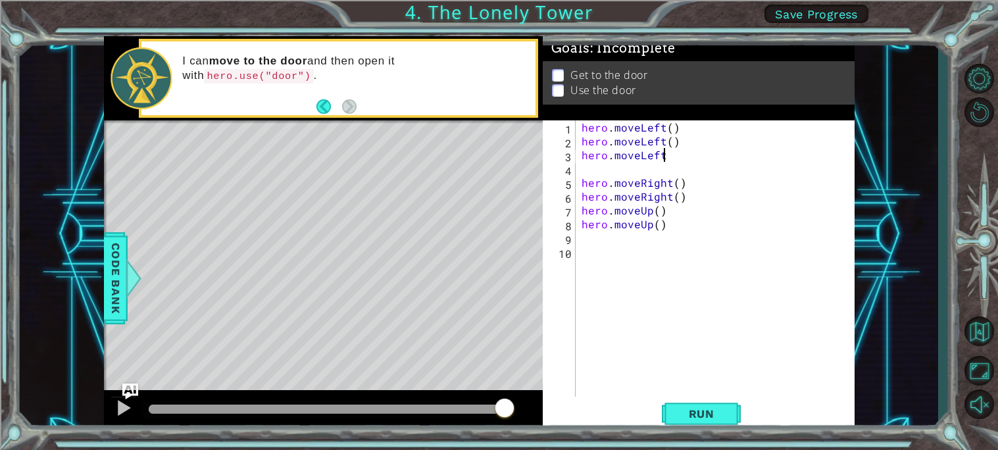
click at [582, 170] on div "hero . moveLeft ( ) hero . moveLeft ( ) hero . moveLeft hero . moveRight ( ) he…" at bounding box center [718, 272] width 279 height 304
click at [706, 405] on button "Run" at bounding box center [701, 413] width 79 height 31
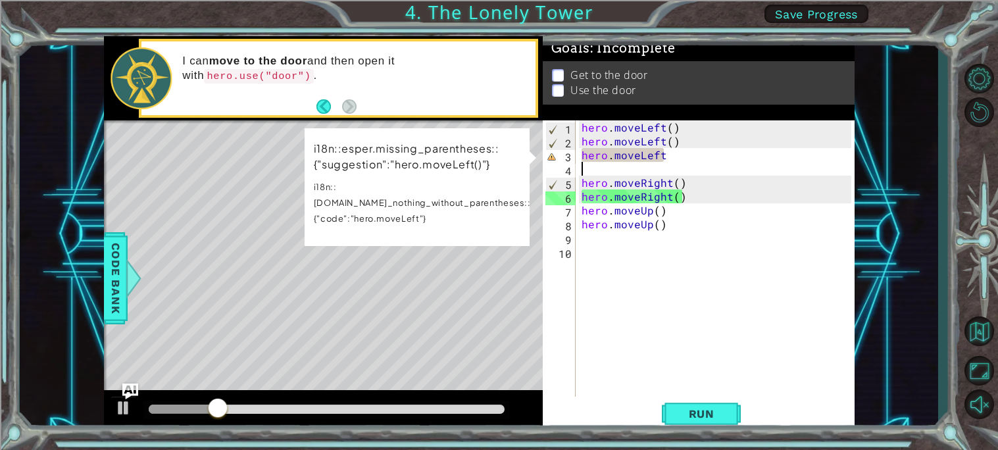
click at [683, 180] on div "hero . moveLeft ( ) hero . moveLeft ( ) hero . moveLeft hero . moveRight ( ) he…" at bounding box center [718, 272] width 279 height 304
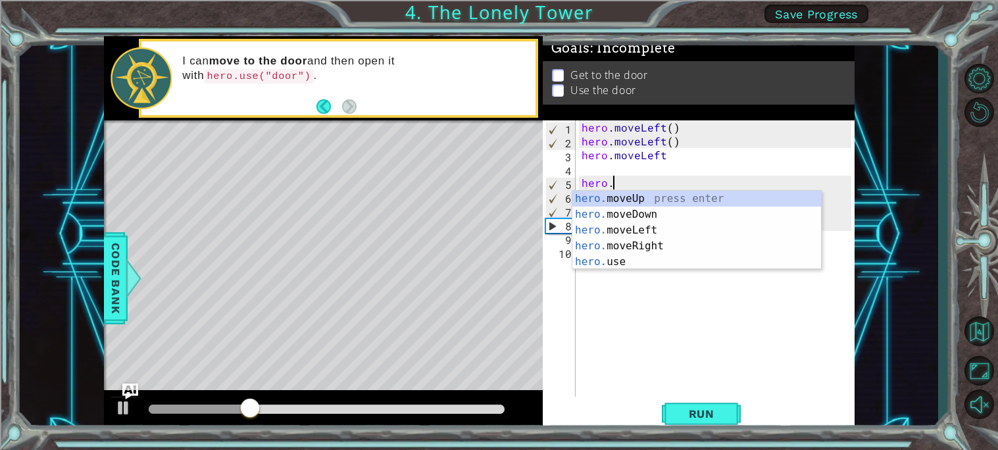
type textarea "h"
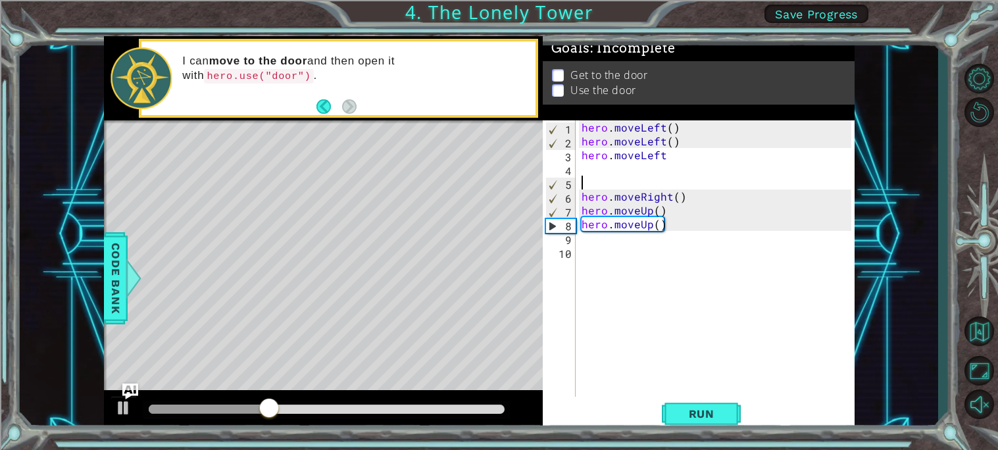
click at [681, 197] on div "hero . moveLeft ( ) hero . moveLeft ( ) hero . moveLeft hero . moveRight ( ) he…" at bounding box center [718, 272] width 279 height 304
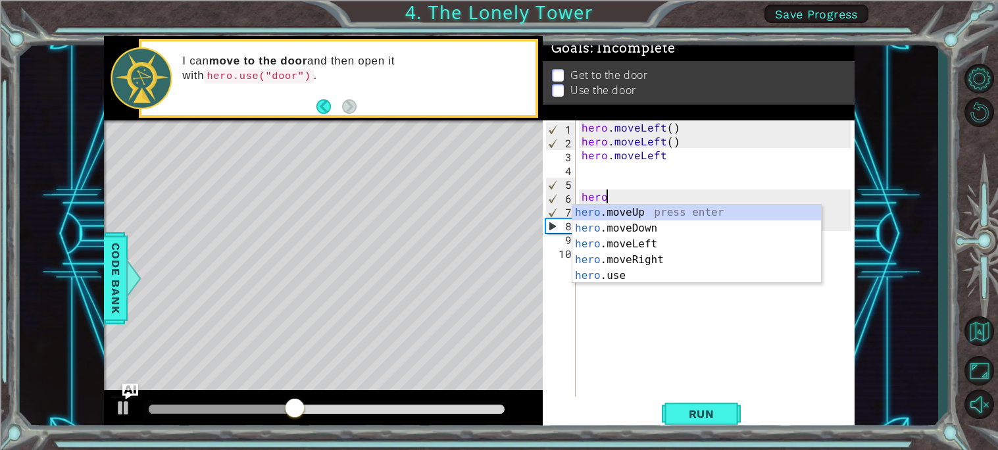
type textarea "h"
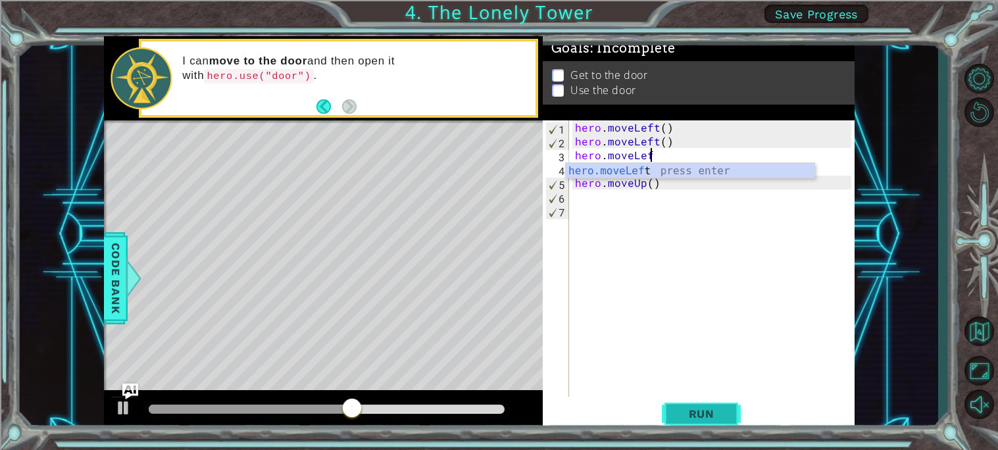
click at [713, 415] on span "Run" at bounding box center [702, 413] width 52 height 13
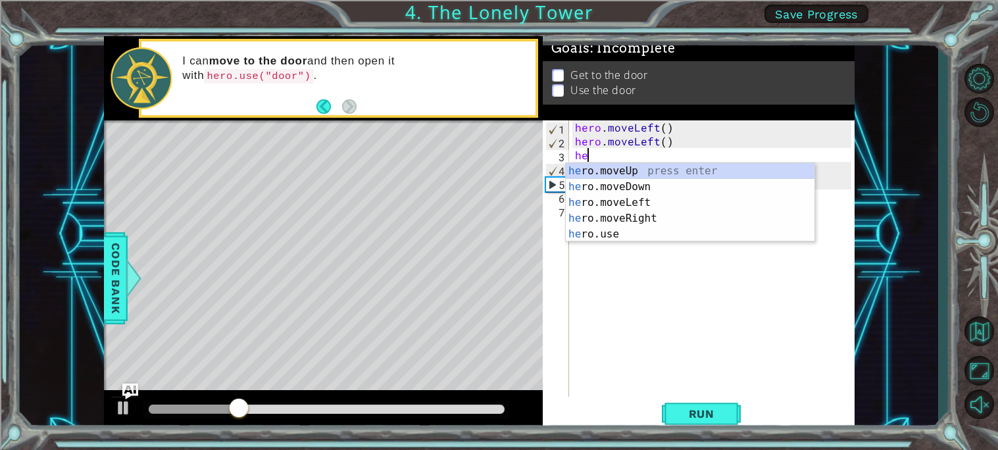
type textarea "h"
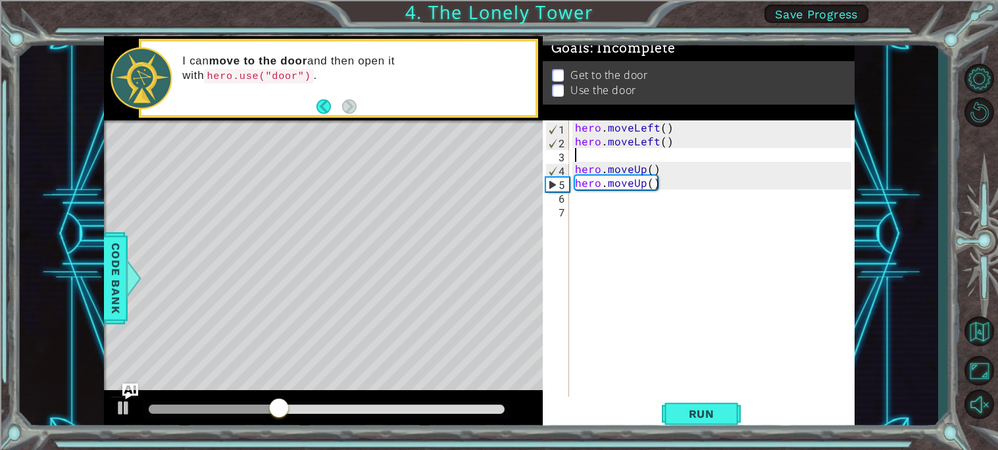
click at [661, 171] on div "hero . moveLeft ( ) hero . moveLeft ( ) hero . moveUp ( ) hero . moveUp ( )" at bounding box center [715, 272] width 285 height 304
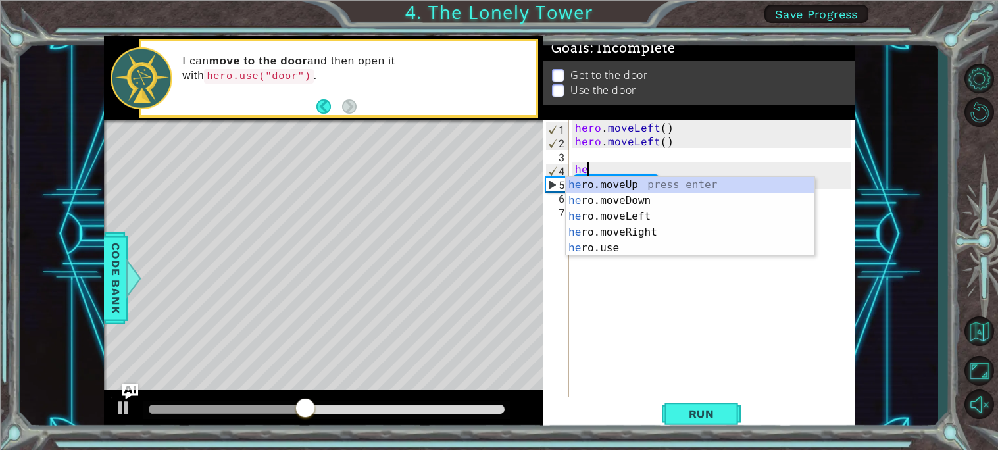
type textarea "h"
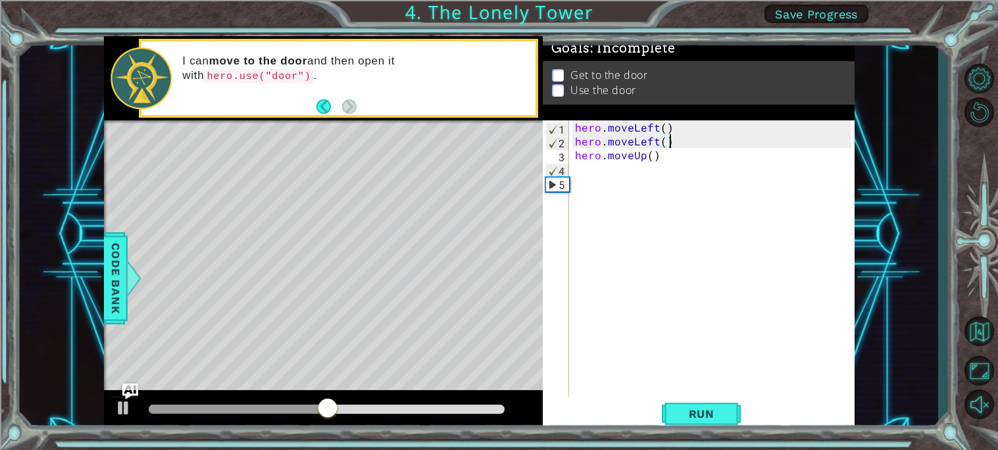
click at [660, 161] on div "hero . moveLeft ( ) hero . moveLeft ( ) hero . moveUp ( )" at bounding box center [715, 272] width 285 height 304
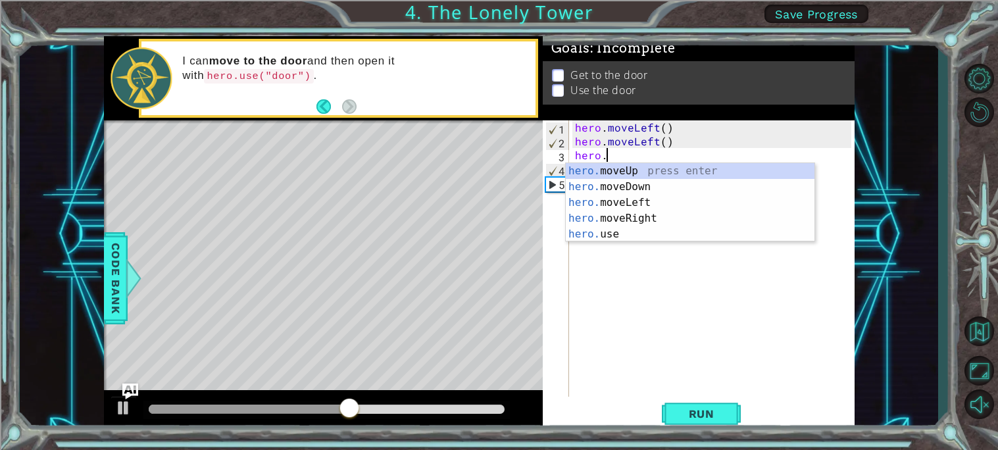
type textarea "h"
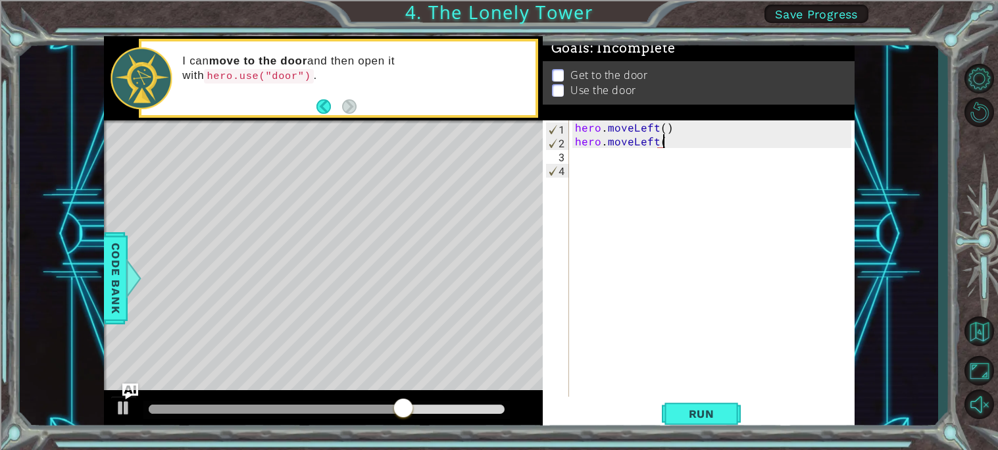
type textarea "hero.moveLeft()"
click at [581, 158] on div "hero . moveLeft ( ) hero . moveLeft ( )" at bounding box center [715, 272] width 285 height 304
type textarea "m"
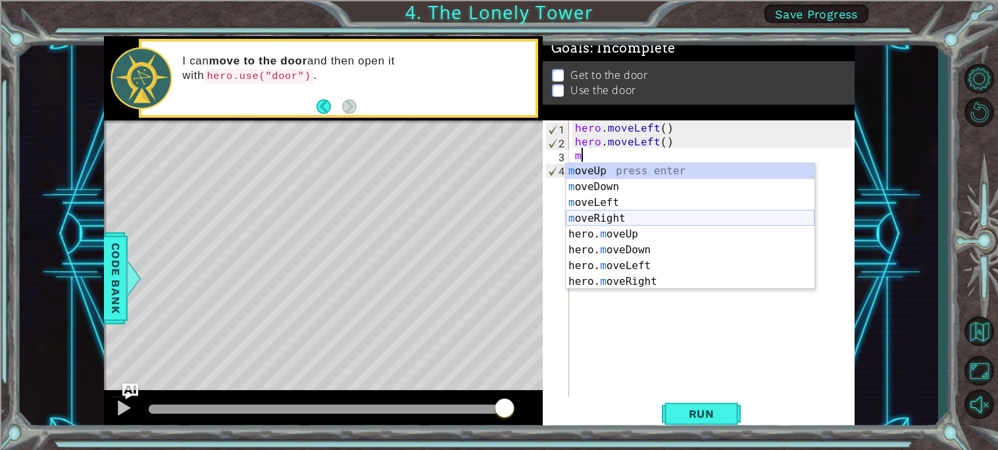
click at [621, 219] on div "m oveUp press enter m oveDown press enter m oveLeft press enter m oveRight pres…" at bounding box center [690, 242] width 249 height 158
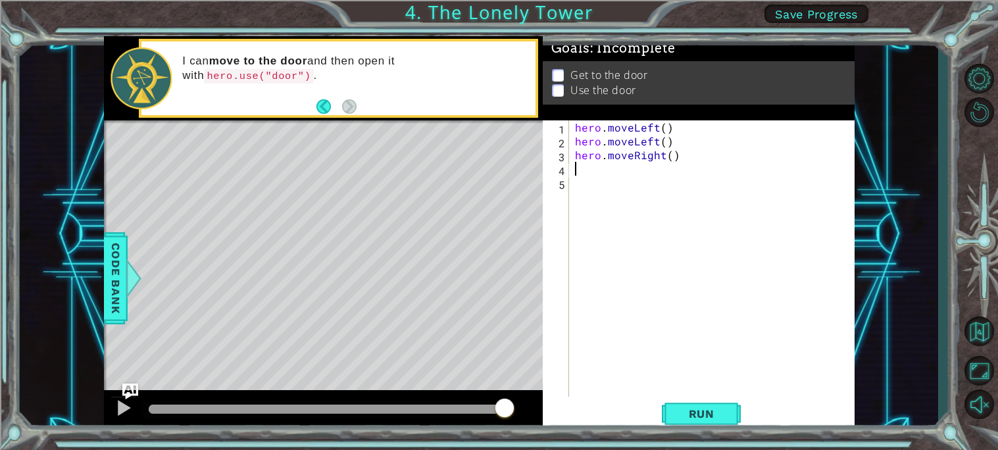
type textarea "m"
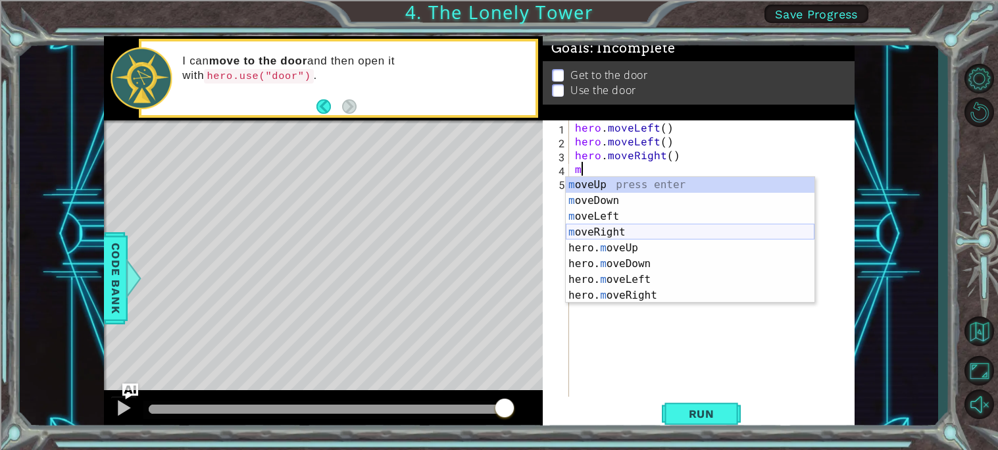
click at [604, 230] on div "m oveUp press enter m oveDown press enter m oveLeft press enter m oveRight pres…" at bounding box center [690, 256] width 249 height 158
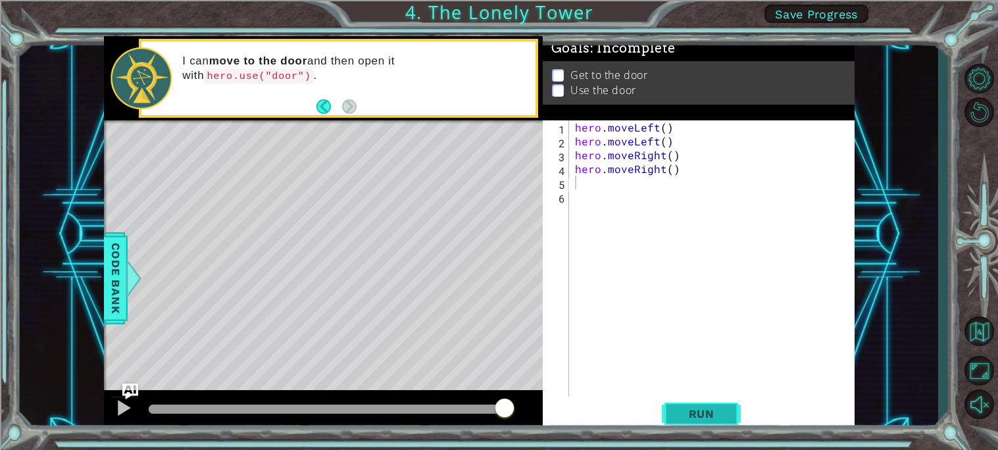
click at [699, 409] on span "Run" at bounding box center [702, 413] width 52 height 13
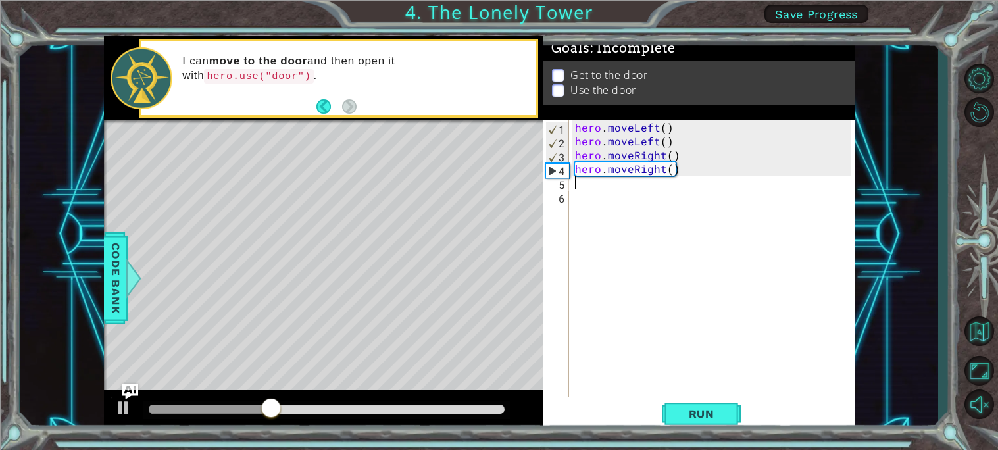
click at [683, 158] on div "hero . moveLeft ( ) hero . moveLeft ( ) hero . moveRight ( ) hero . moveRight (…" at bounding box center [715, 272] width 285 height 304
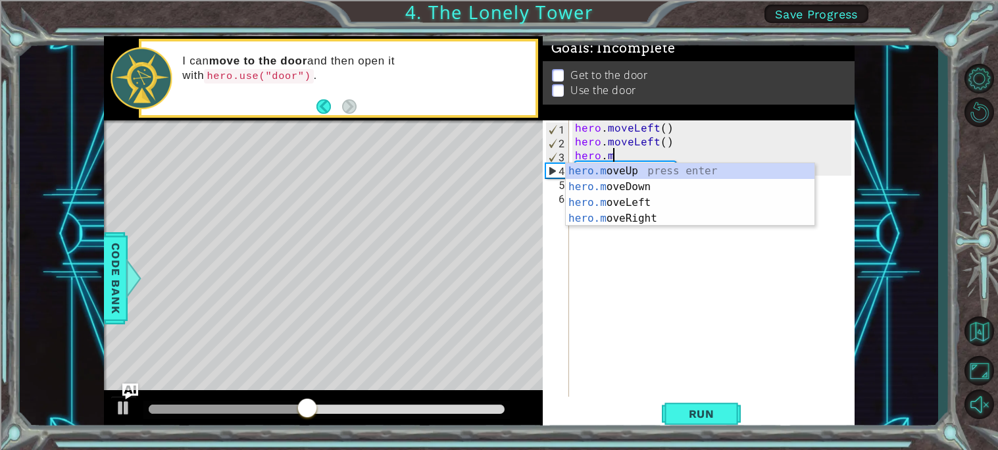
type textarea "hero."
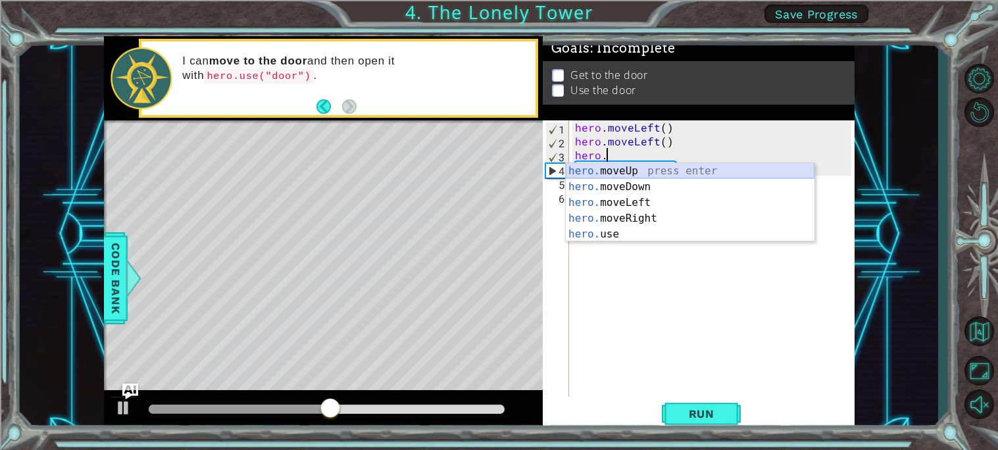
click at [640, 168] on div "hero. moveUp press enter hero. moveDown press enter hero. moveLeft press enter …" at bounding box center [690, 218] width 249 height 111
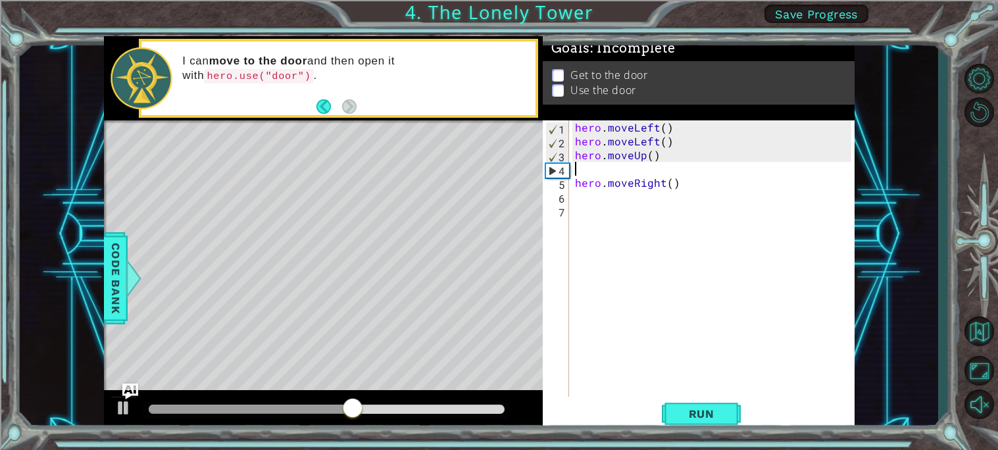
click at [674, 190] on div "hero . moveLeft ( ) hero . moveLeft ( ) hero . moveUp ( ) hero . moveRight ( )" at bounding box center [715, 272] width 285 height 304
click at [582, 173] on div "hero . moveLeft ( ) hero . moveLeft ( ) hero . moveUp ( ) hero . moveRight ( )" at bounding box center [715, 272] width 285 height 304
type textarea "m"
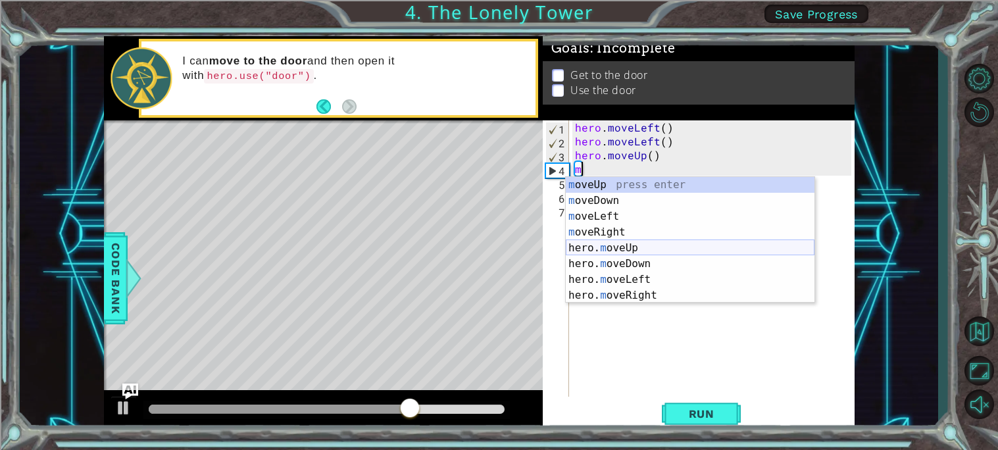
click at [632, 250] on div "m oveUp press enter m oveDown press enter m oveLeft press enter m oveRight pres…" at bounding box center [690, 256] width 249 height 158
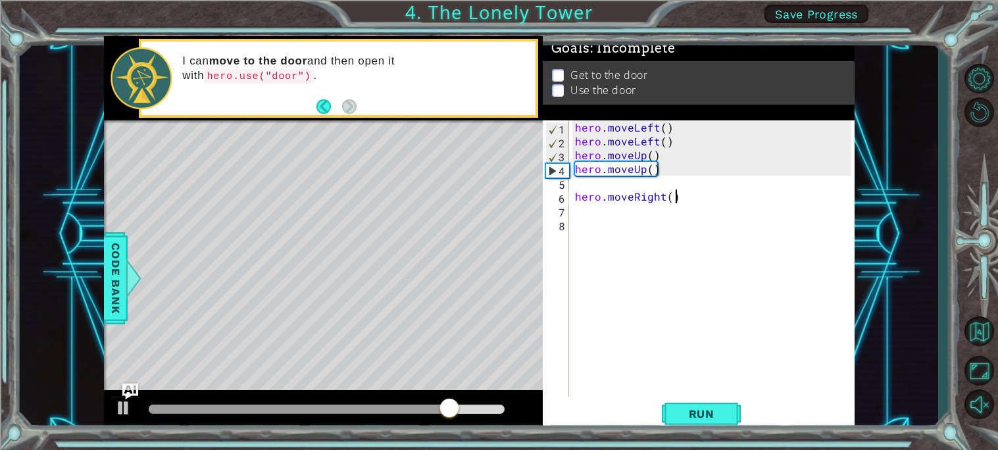
click at [677, 200] on div "hero . moveLeft ( ) hero . moveLeft ( ) hero . moveUp ( ) hero . moveUp ( ) her…" at bounding box center [715, 272] width 285 height 304
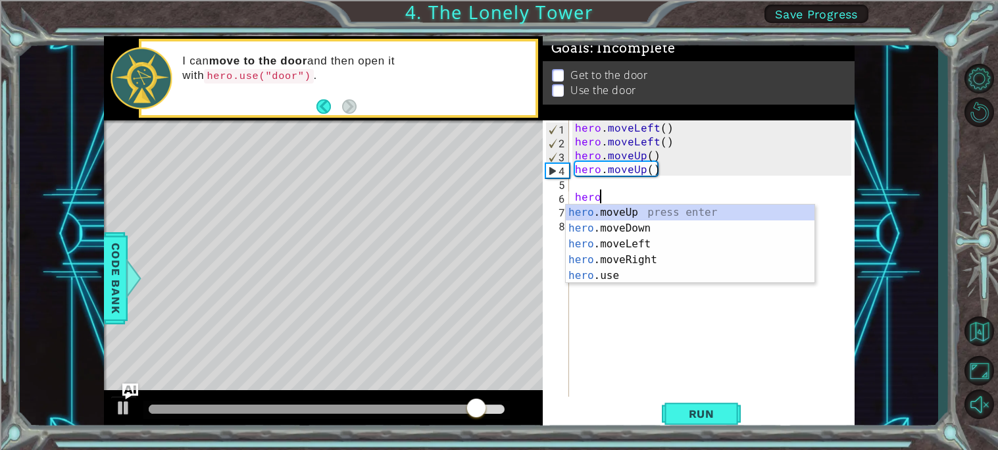
type textarea "h"
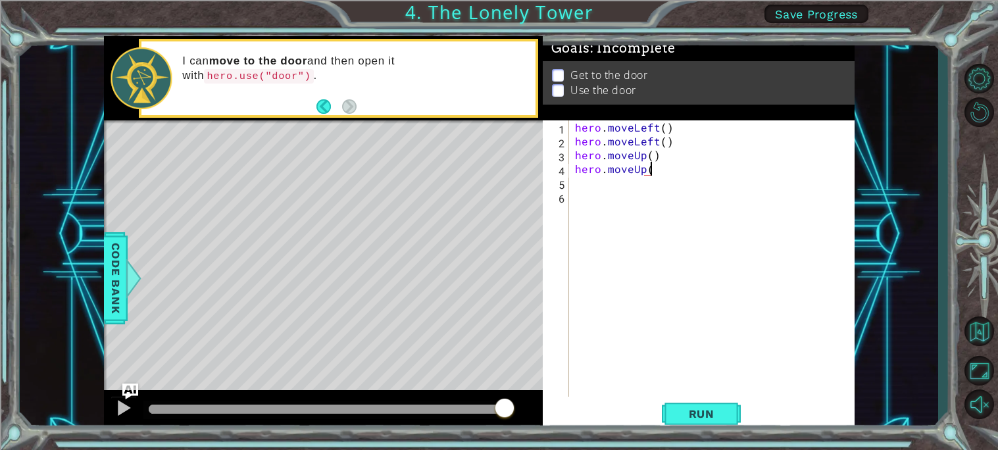
type textarea "hero.moveUp()"
click at [579, 184] on div "hero . moveLeft ( ) hero . moveLeft ( ) hero . moveUp ( ) hero . moveUp ( )" at bounding box center [715, 272] width 285 height 304
type textarea "m"
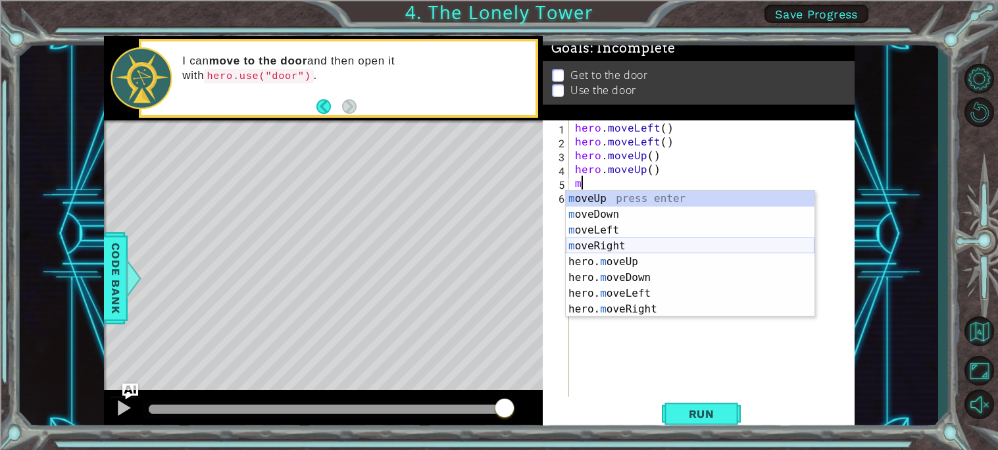
click at [584, 240] on div "m oveUp press enter m oveDown press enter m oveLeft press enter m oveRight pres…" at bounding box center [690, 270] width 249 height 158
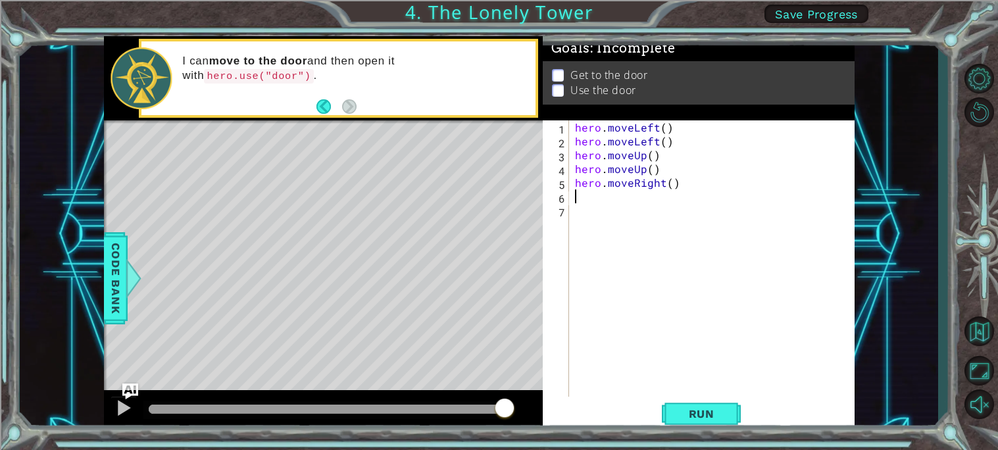
type textarea "m"
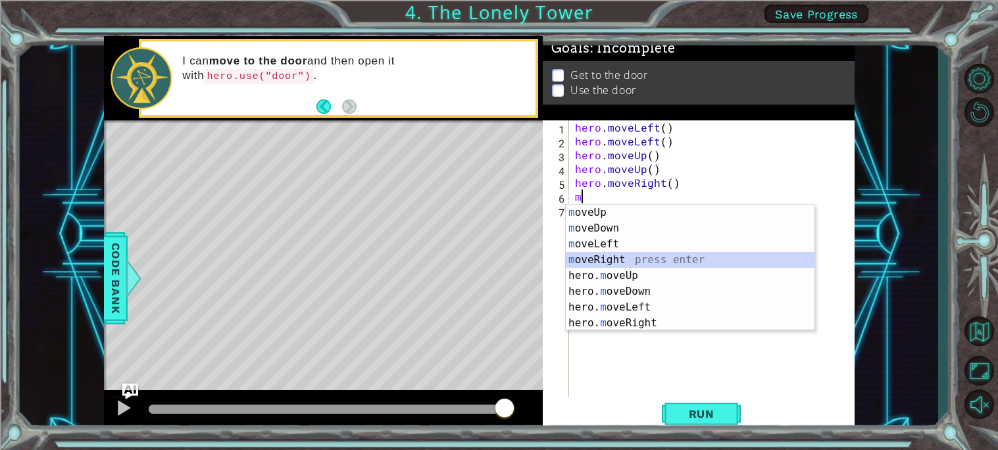
click at [621, 261] on div "m oveUp press enter m oveDown press enter m oveLeft press enter m oveRight pres…" at bounding box center [690, 284] width 249 height 158
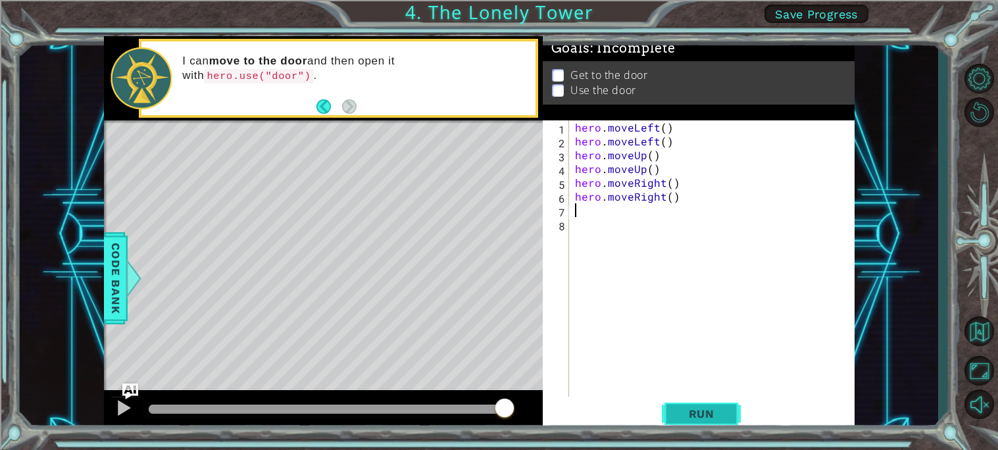
click at [716, 415] on span "Run" at bounding box center [702, 413] width 52 height 13
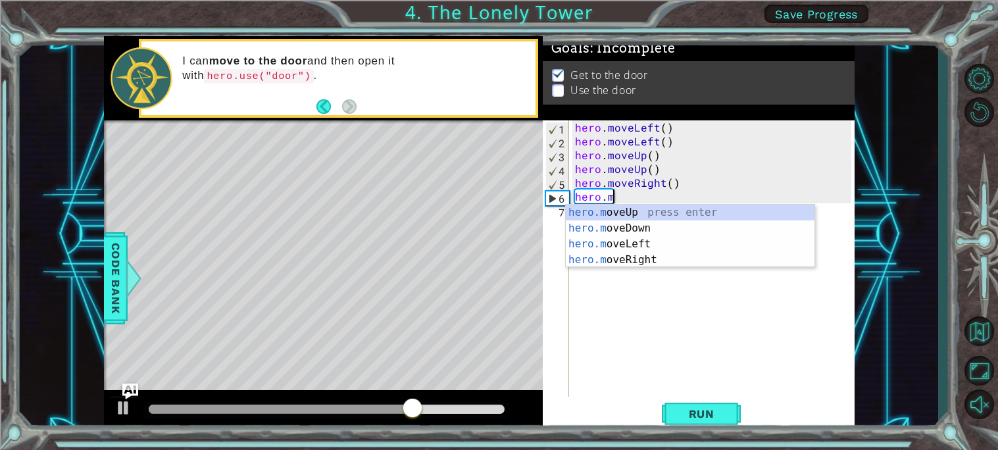
type textarea "h"
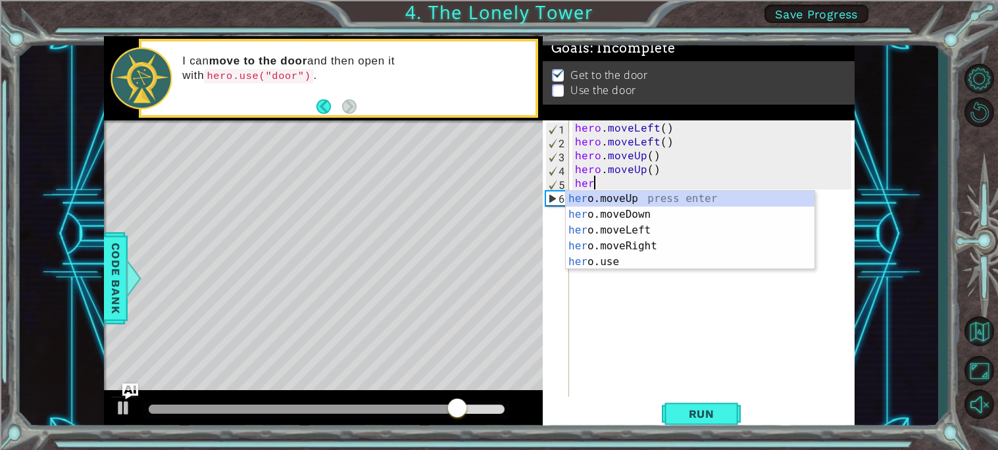
type textarea "h"
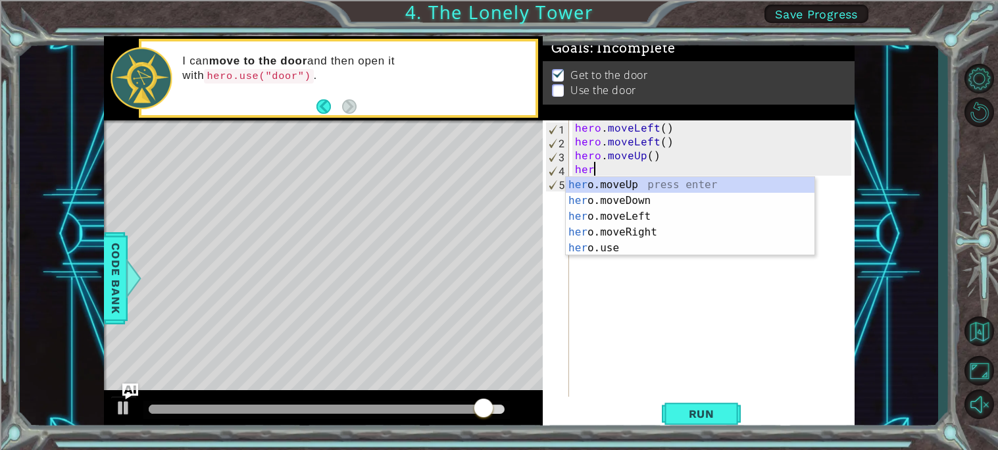
type textarea "h"
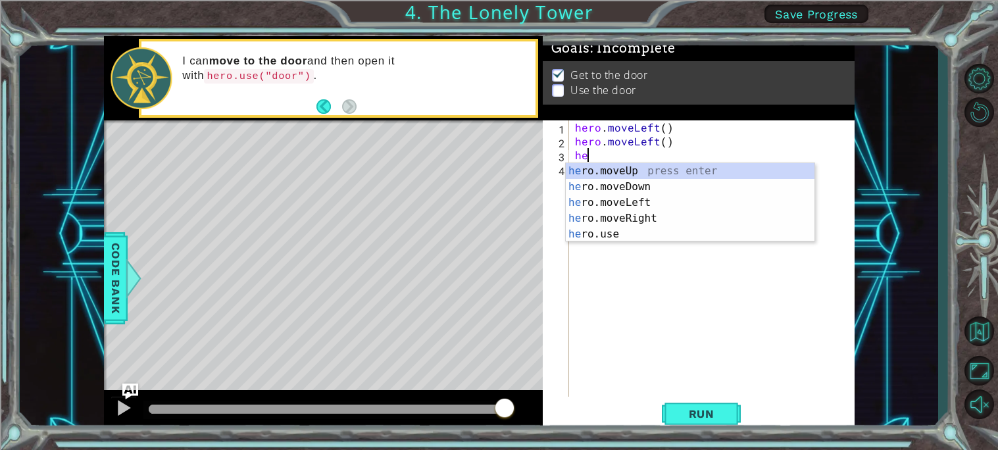
type textarea "h"
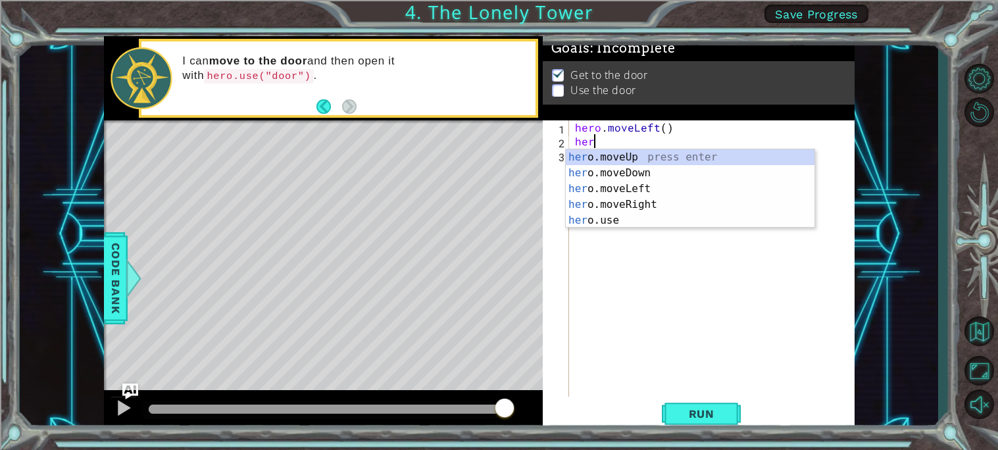
type textarea "h"
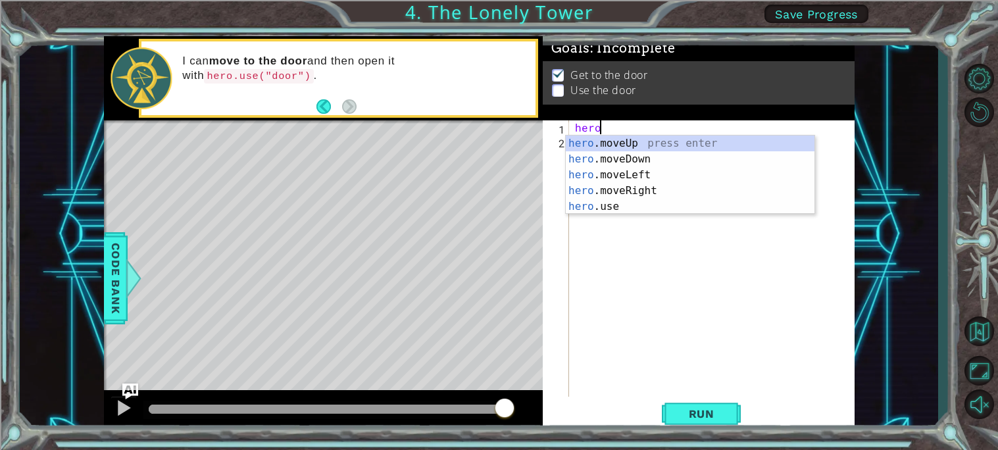
type textarea "h"
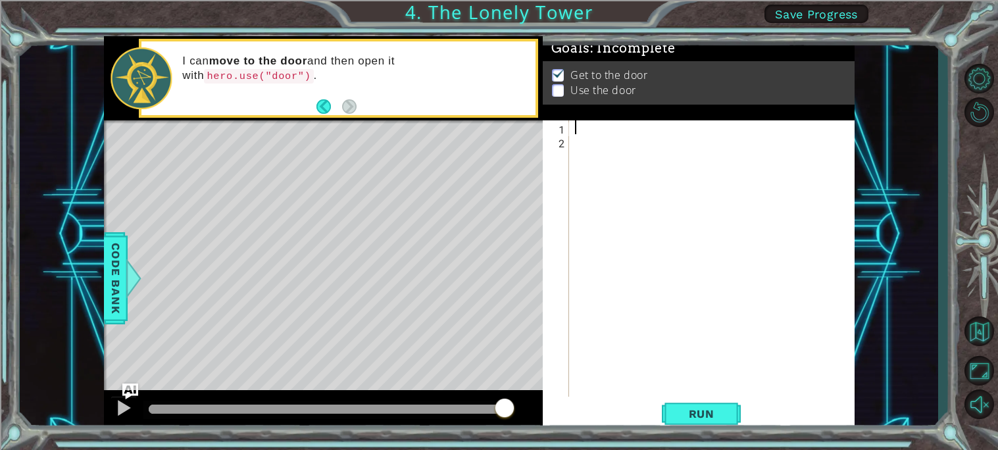
type textarea "m"
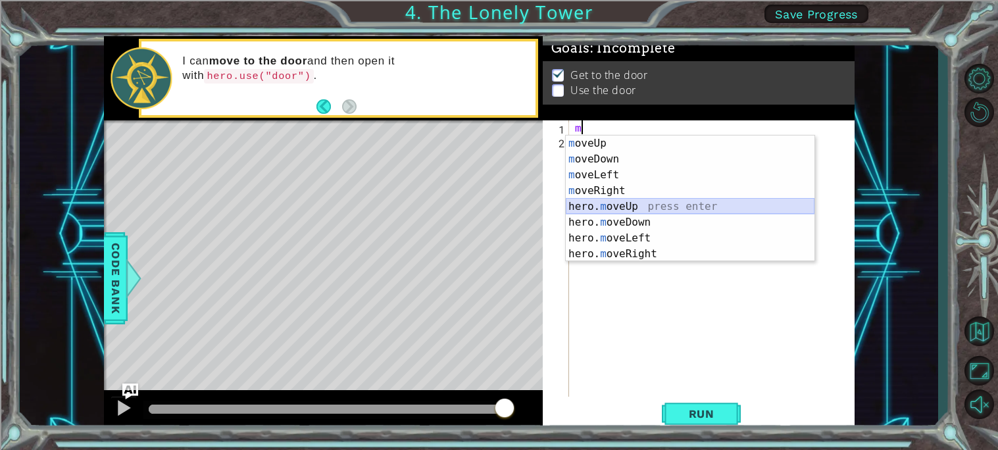
click at [632, 203] on div "m oveUp press enter m oveDown press enter m oveLeft press enter m oveRight pres…" at bounding box center [690, 215] width 249 height 158
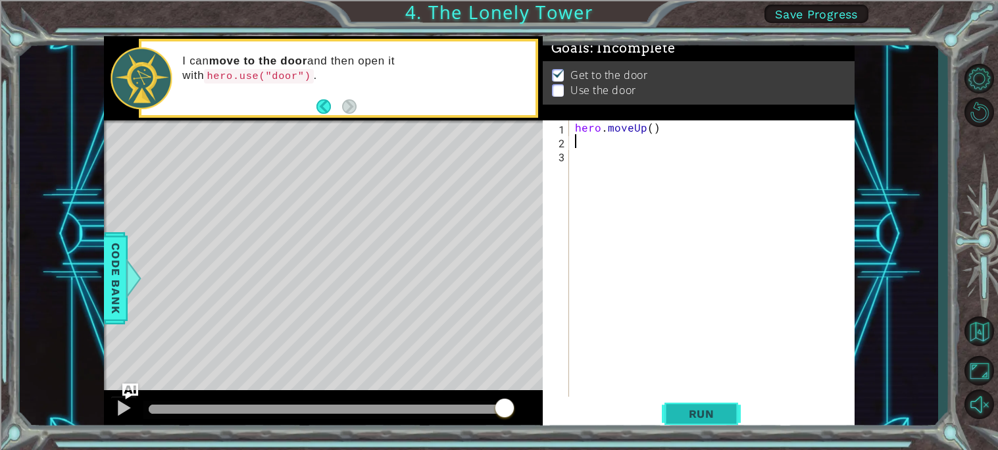
click at [688, 418] on span "Run" at bounding box center [702, 413] width 52 height 13
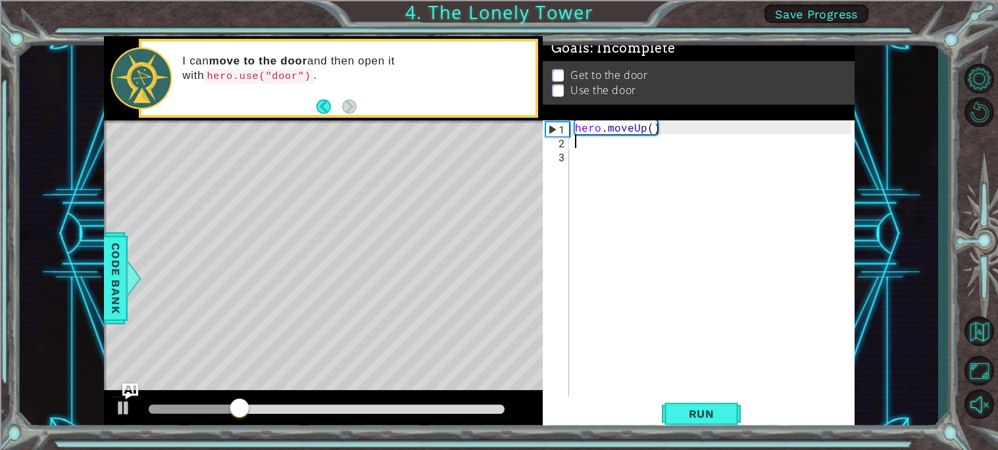
click at [654, 130] on div "hero . moveUp ( )" at bounding box center [715, 272] width 285 height 304
click at [659, 128] on div "hero . moveUp ( )" at bounding box center [715, 272] width 285 height 304
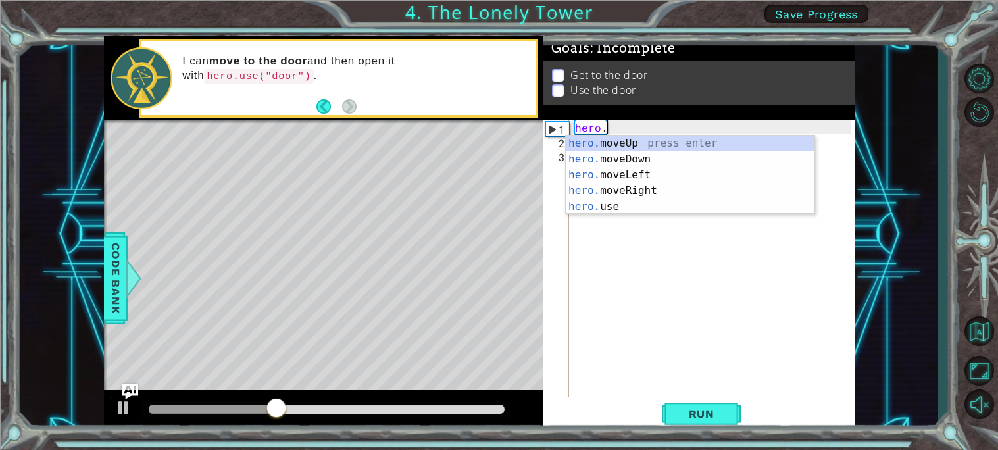
type textarea "h"
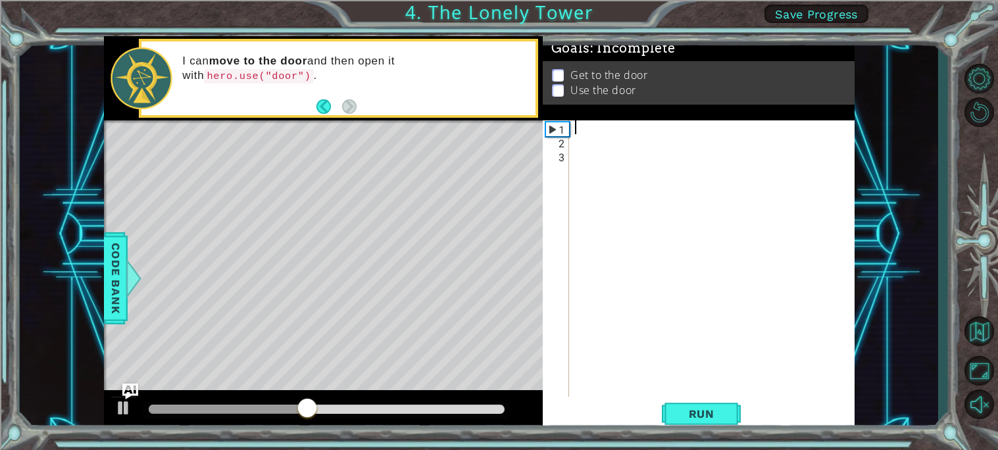
type textarea "h"
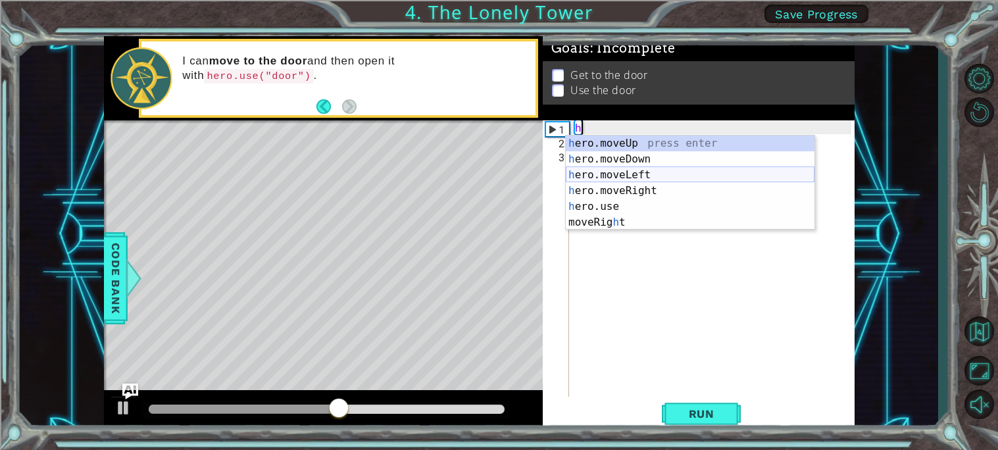
click at [657, 176] on div "h ero.moveUp press enter h ero.moveDown press enter h ero.moveLeft press enter …" at bounding box center [690, 199] width 249 height 126
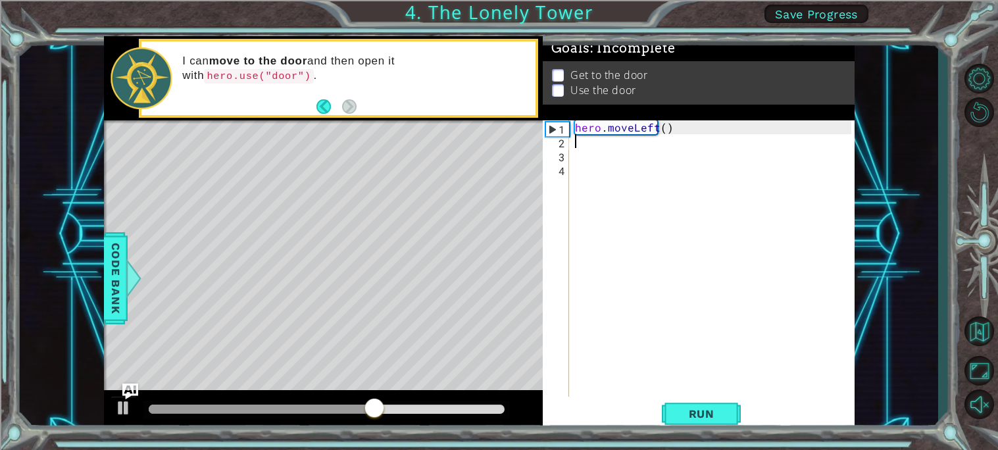
type textarea "m"
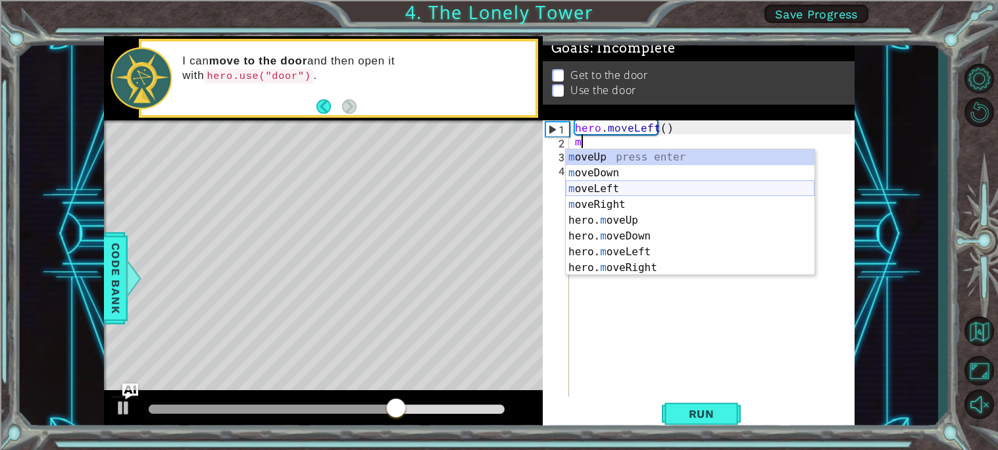
click at [595, 184] on div "m oveUp press enter m oveDown press enter m oveLeft press enter m oveRight pres…" at bounding box center [690, 228] width 249 height 158
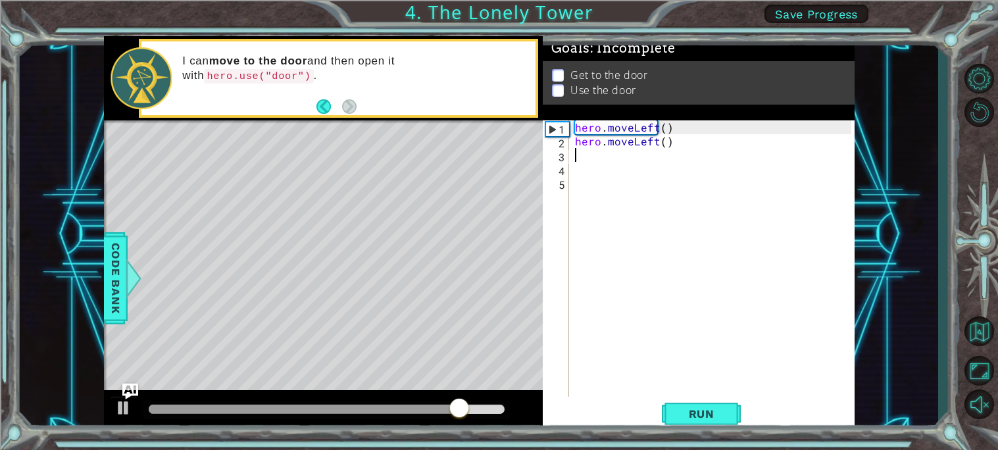
type textarea "m"
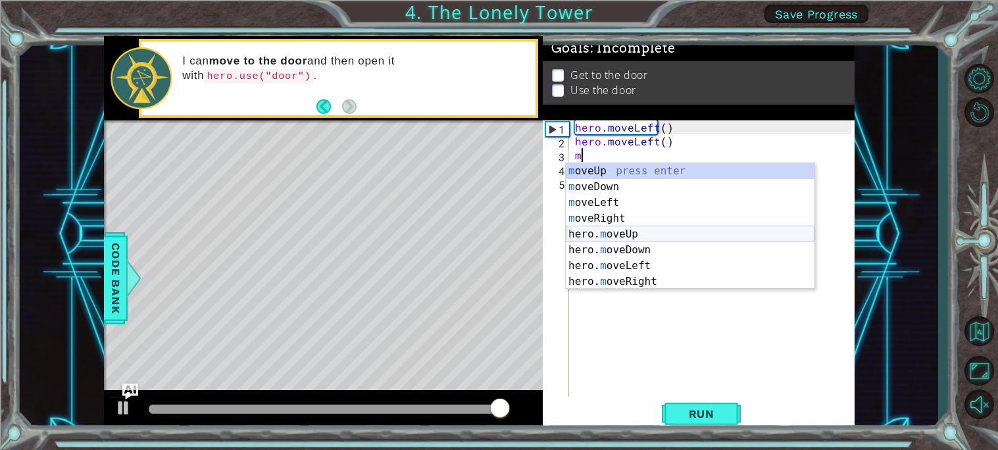
click at [634, 228] on div "m oveUp press enter m oveDown press enter m oveLeft press enter m oveRight pres…" at bounding box center [690, 242] width 249 height 158
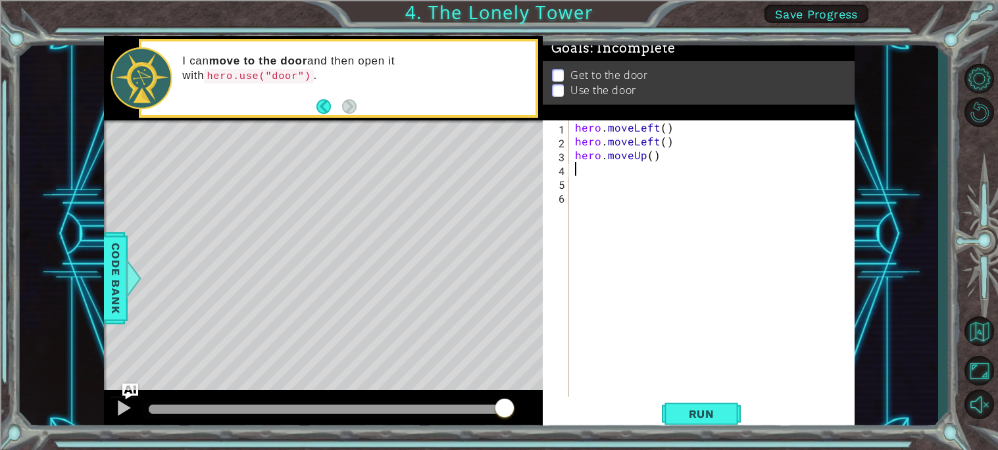
type textarea "m"
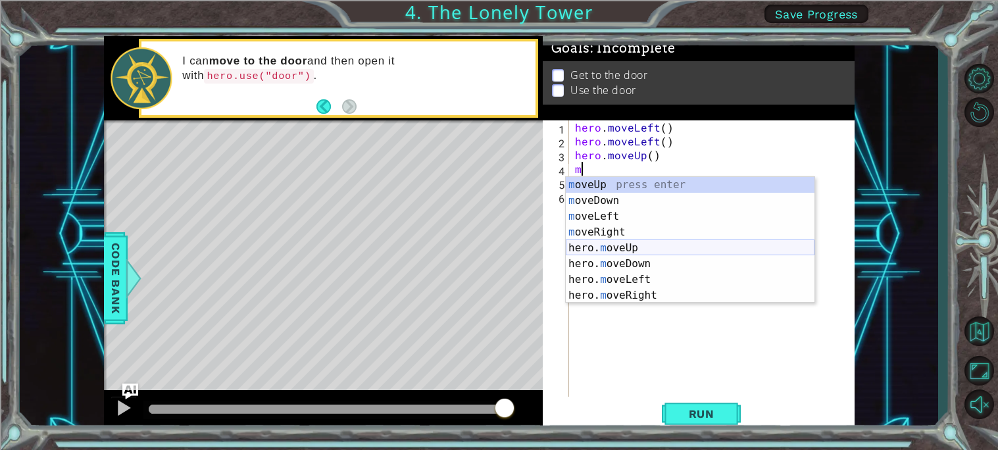
click at [622, 245] on div "m oveUp press enter m oveDown press enter m oveLeft press enter m oveRight pres…" at bounding box center [690, 256] width 249 height 158
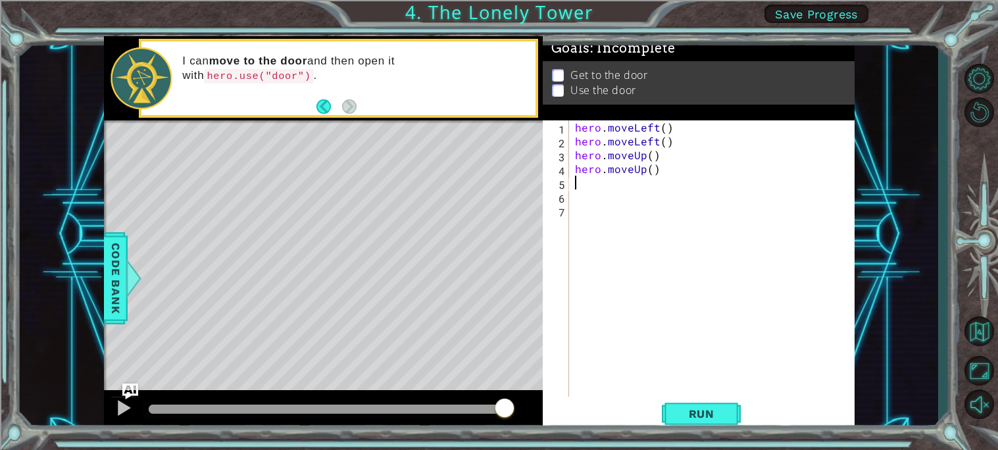
type textarea "m"
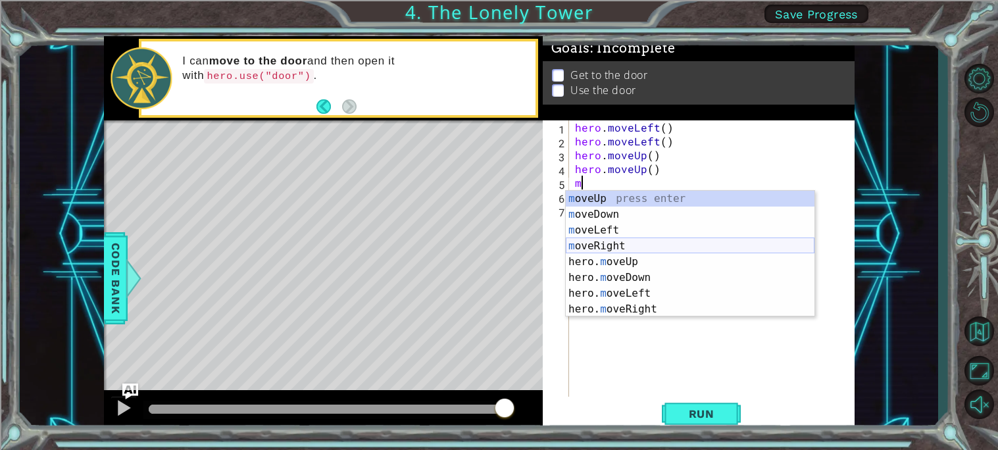
click at [625, 241] on div "m oveUp press enter m oveDown press enter m oveLeft press enter m oveRight pres…" at bounding box center [690, 270] width 249 height 158
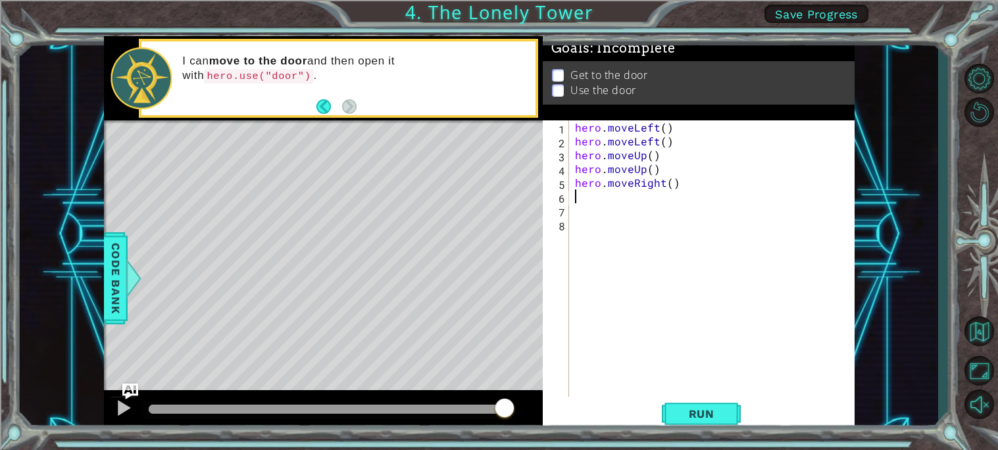
type textarea "m"
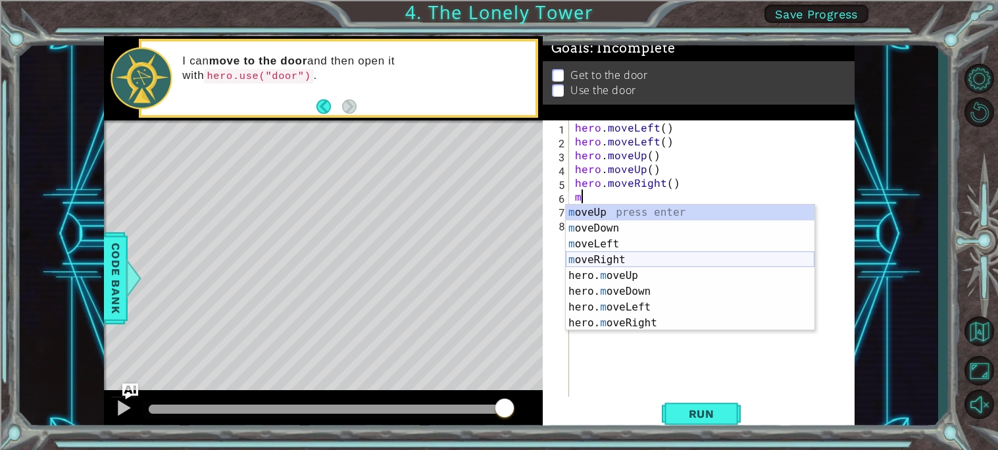
click at [620, 261] on div "m oveUp press enter m oveDown press enter m oveLeft press enter m oveRight pres…" at bounding box center [690, 284] width 249 height 158
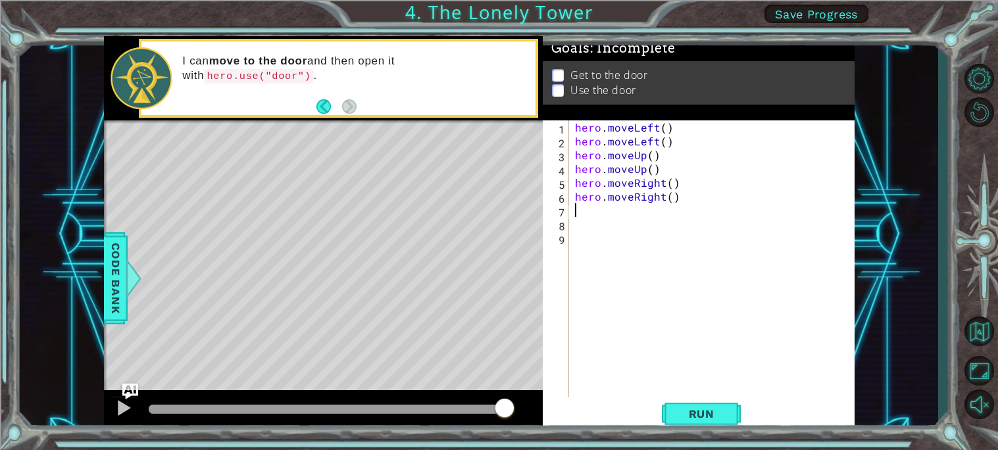
type textarea "m"
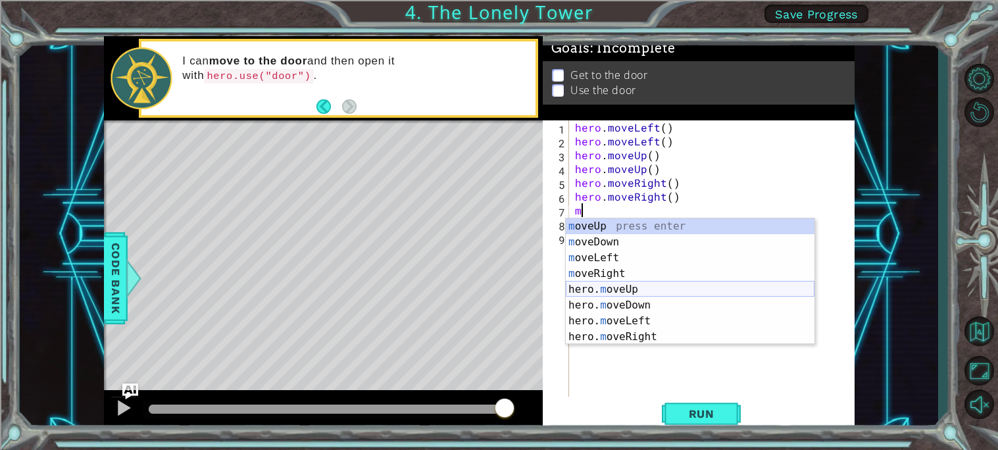
click at [643, 290] on div "m oveUp press enter m oveDown press enter m oveLeft press enter m oveRight pres…" at bounding box center [690, 298] width 249 height 158
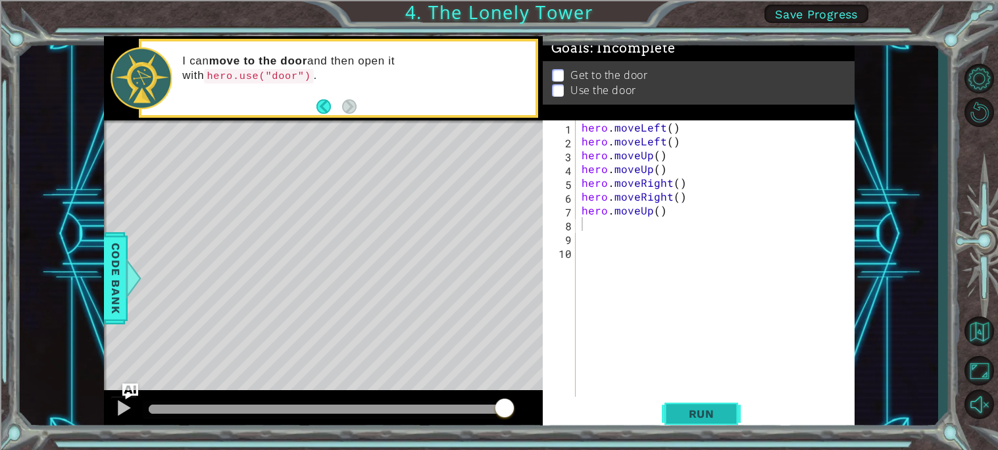
click at [697, 419] on span "Run" at bounding box center [702, 413] width 52 height 13
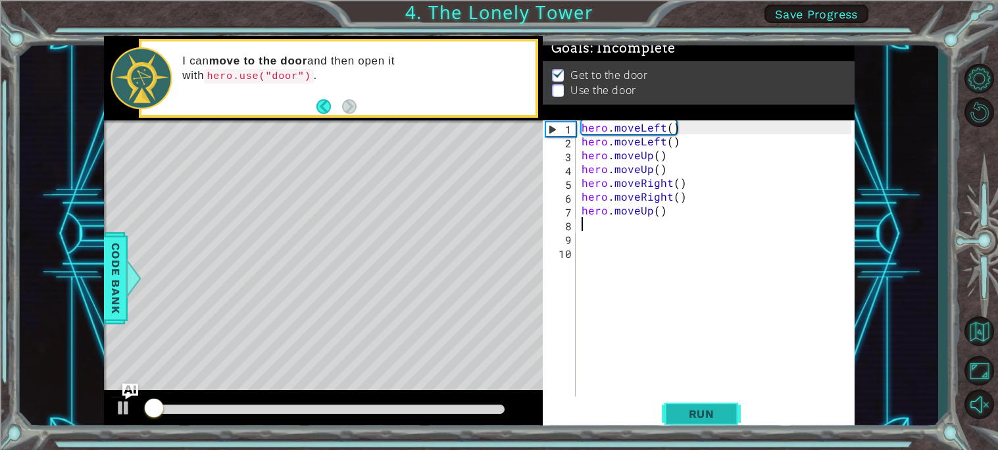
click at [708, 413] on span "Run" at bounding box center [702, 413] width 52 height 13
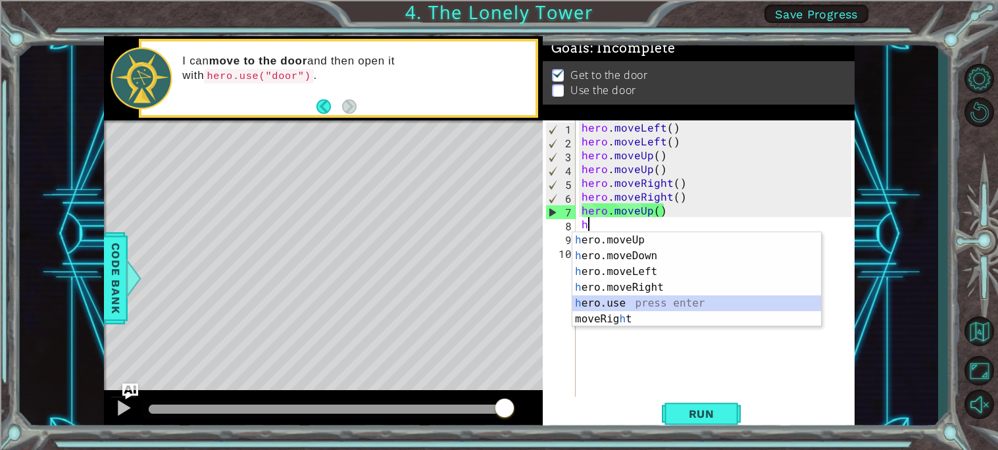
click at [633, 309] on div "h ero.moveUp press enter h ero.moveDown press enter h ero.moveLeft press enter …" at bounding box center [697, 295] width 249 height 126
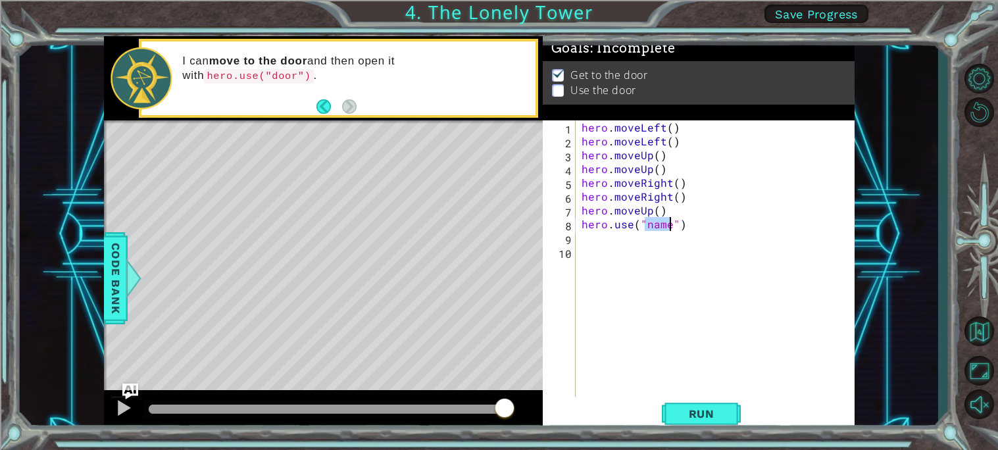
click at [661, 224] on div "hero . moveLeft ( ) hero . moveLeft ( ) hero . moveUp ( ) hero . moveUp ( ) her…" at bounding box center [715, 258] width 272 height 276
click at [669, 224] on div "hero . moveLeft ( ) hero . moveLeft ( ) hero . moveUp ( ) hero . moveUp ( ) her…" at bounding box center [718, 272] width 279 height 304
click at [697, 418] on span "Run" at bounding box center [702, 413] width 52 height 13
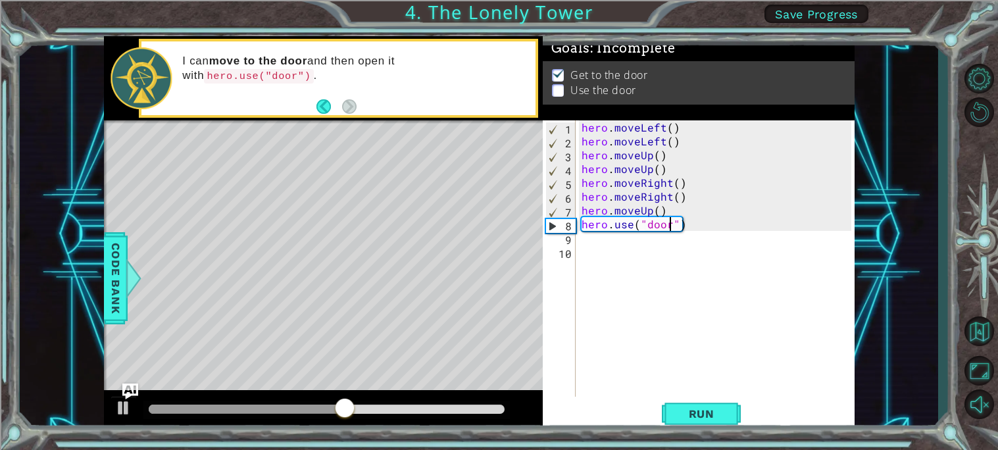
click at [671, 212] on div "hero . moveLeft ( ) hero . moveLeft ( ) hero . moveUp ( ) hero . moveUp ( ) her…" at bounding box center [718, 272] width 279 height 304
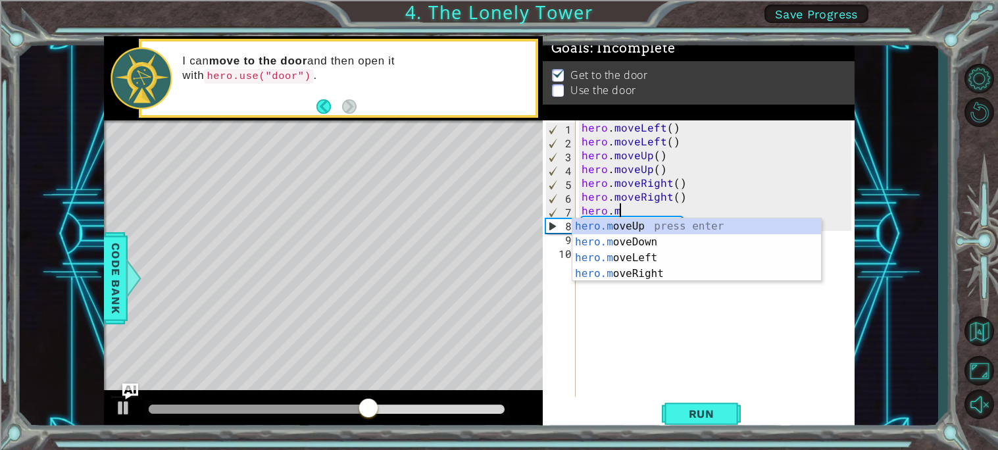
scroll to position [0, 1]
type textarea "h"
type textarea "hero.moveRight()"
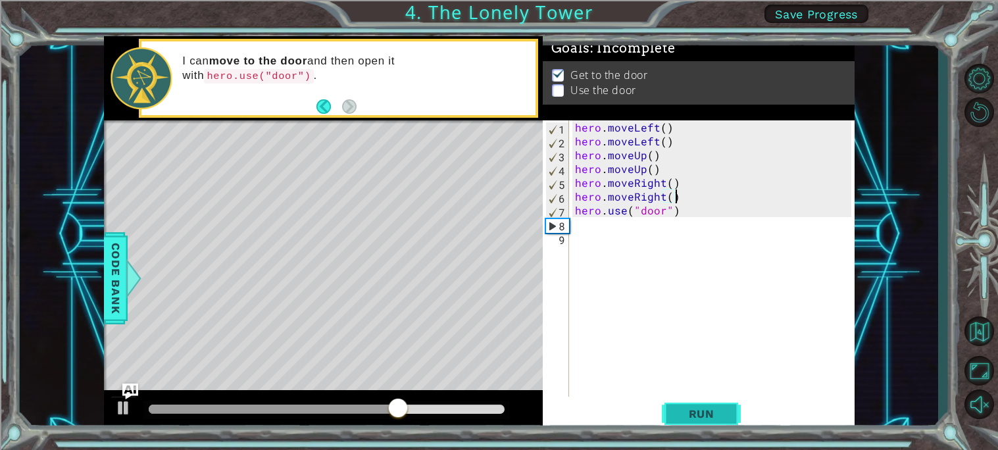
click at [709, 417] on span "Run" at bounding box center [702, 413] width 52 height 13
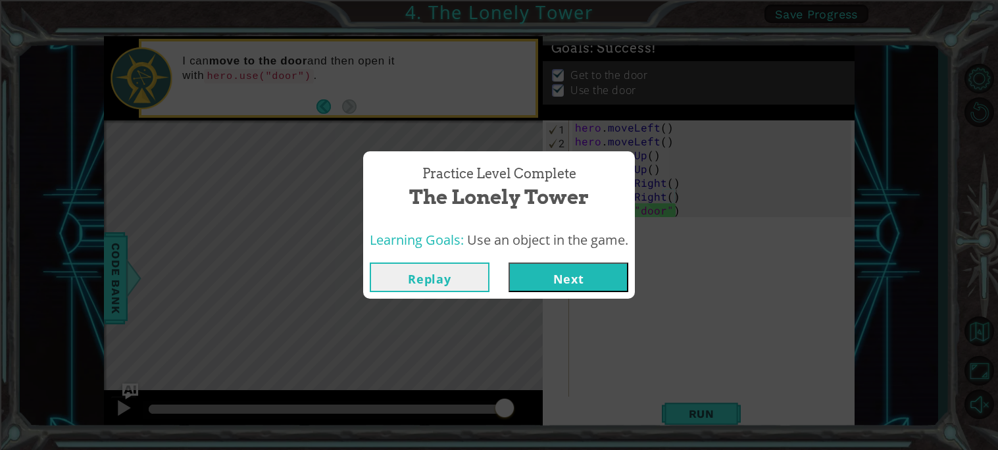
click at [600, 281] on button "Next" at bounding box center [569, 278] width 120 height 30
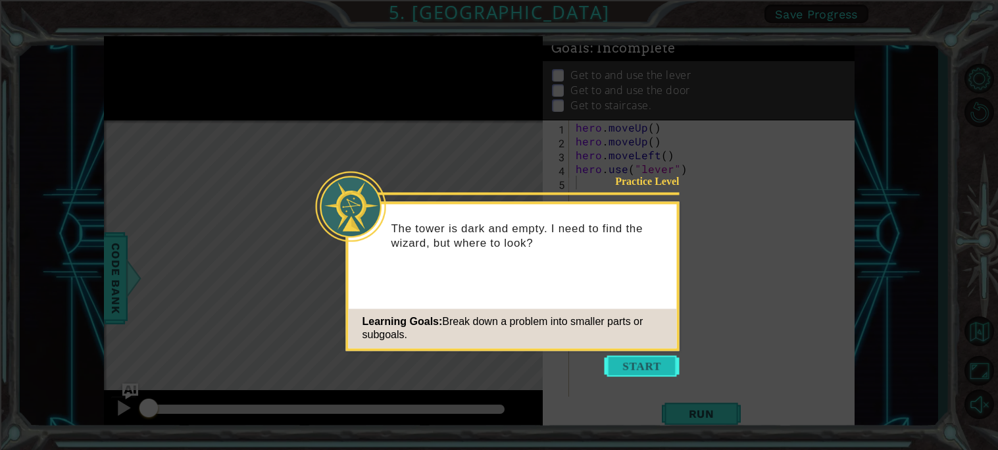
click at [636, 368] on button "Start" at bounding box center [642, 365] width 75 height 21
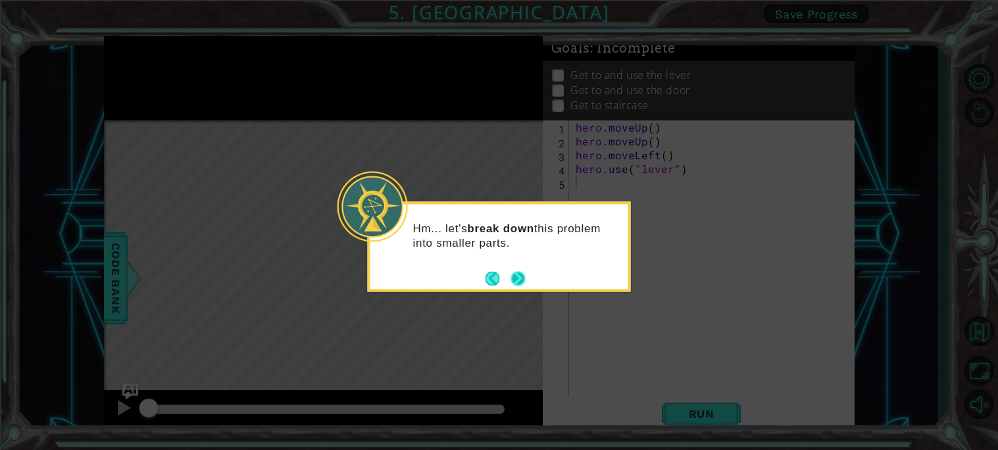
click at [515, 271] on button "Next" at bounding box center [518, 278] width 14 height 14
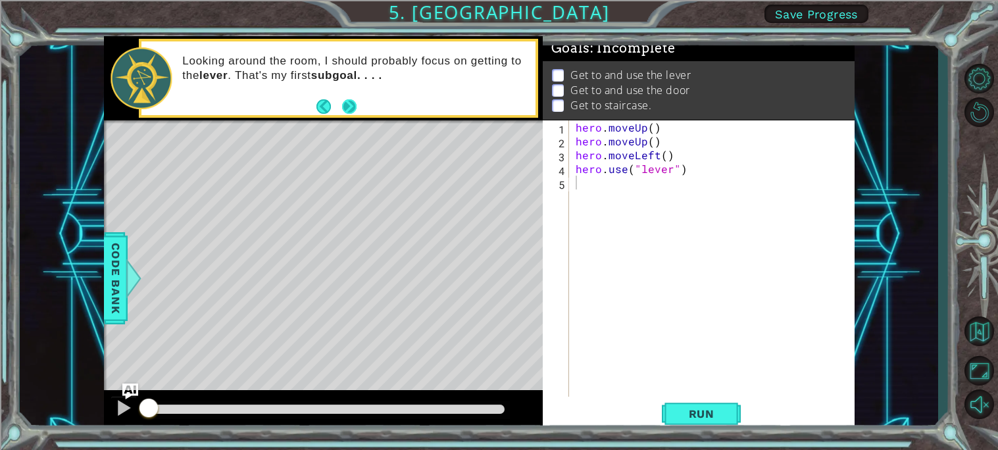
click at [356, 106] on button "Next" at bounding box center [349, 106] width 14 height 14
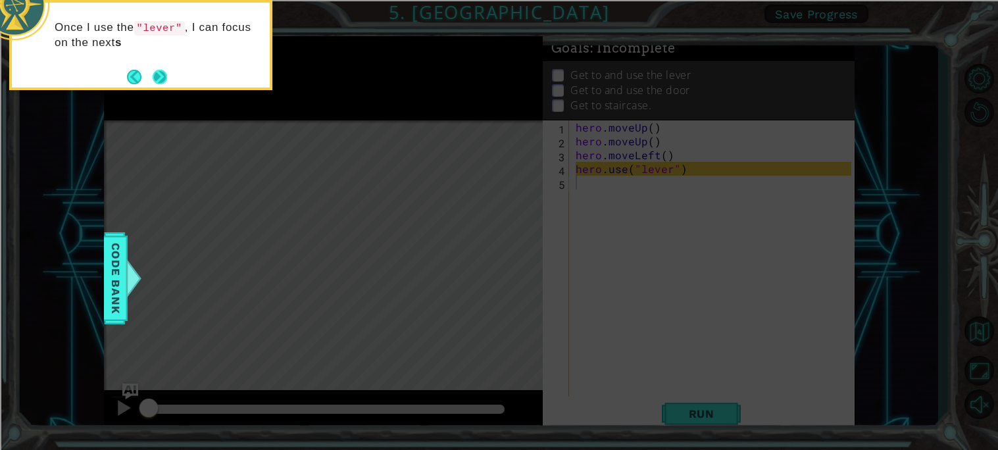
click at [164, 76] on button "Next" at bounding box center [160, 77] width 14 height 14
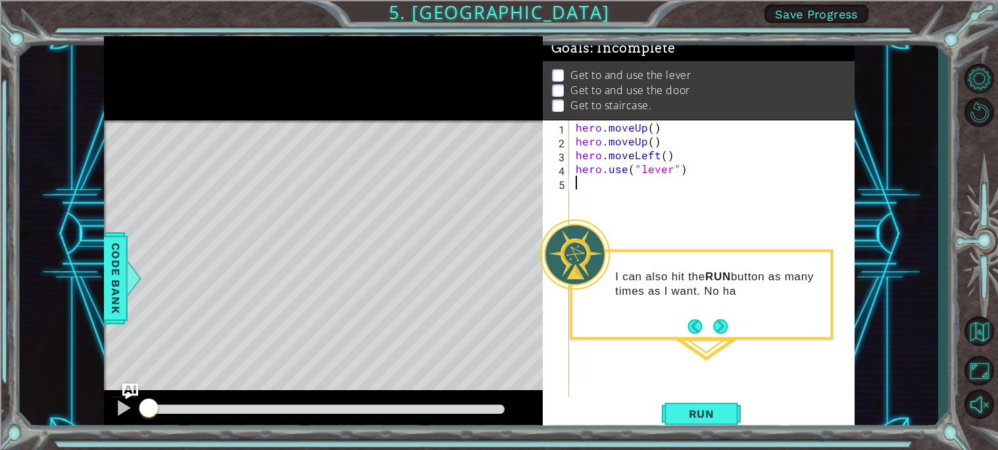
click at [722, 335] on footer at bounding box center [708, 327] width 40 height 20
click at [719, 328] on button "Next" at bounding box center [720, 326] width 14 height 14
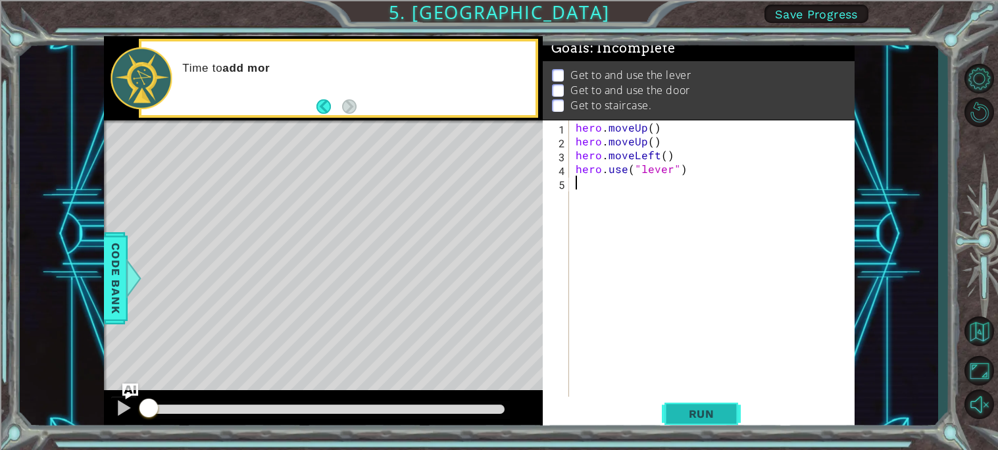
click at [708, 413] on span "Run" at bounding box center [702, 413] width 52 height 13
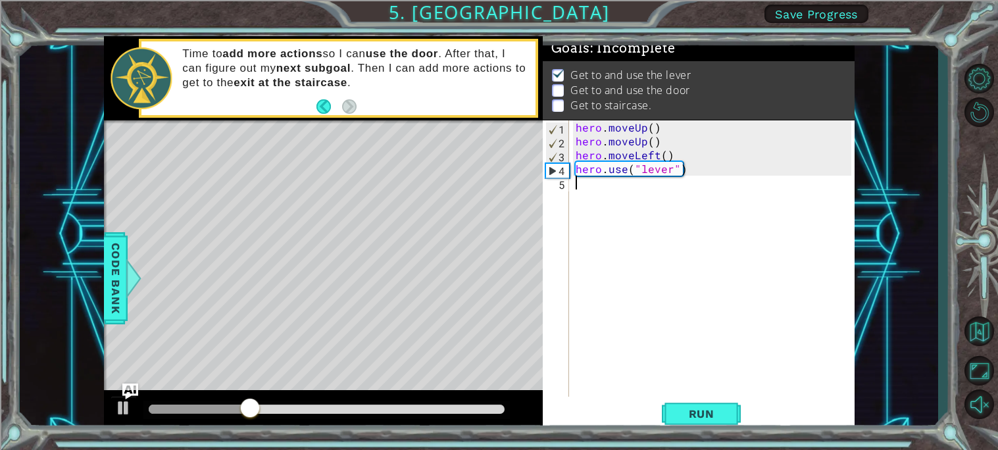
type textarea "m"
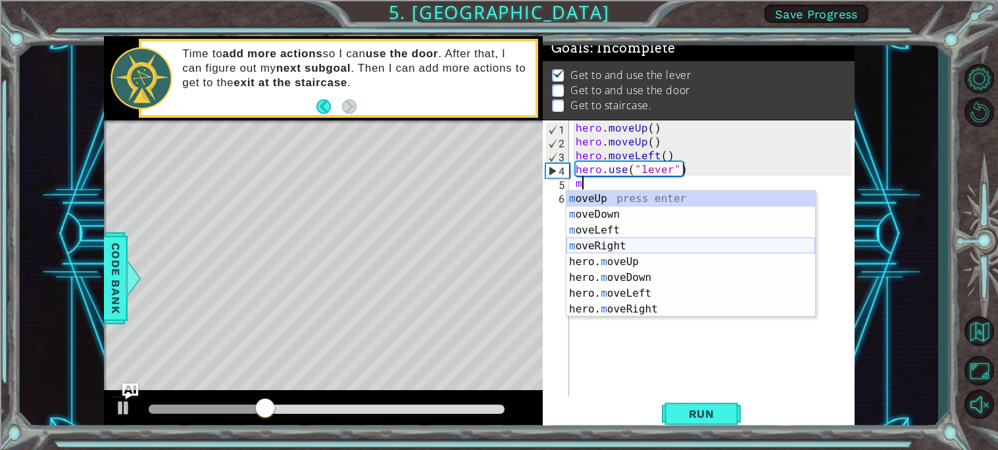
click at [620, 248] on div "m oveUp press enter m oveDown press enter m oveLeft press enter m oveRight pres…" at bounding box center [691, 270] width 249 height 158
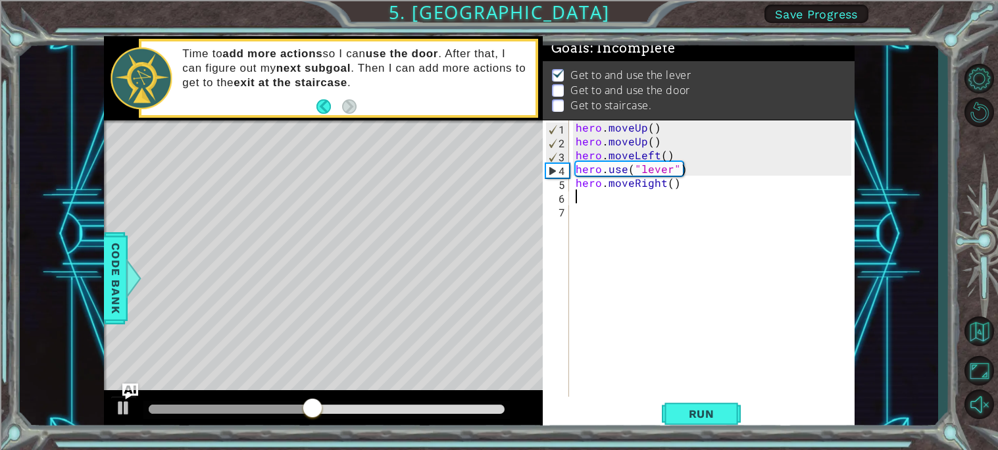
type textarea "m"
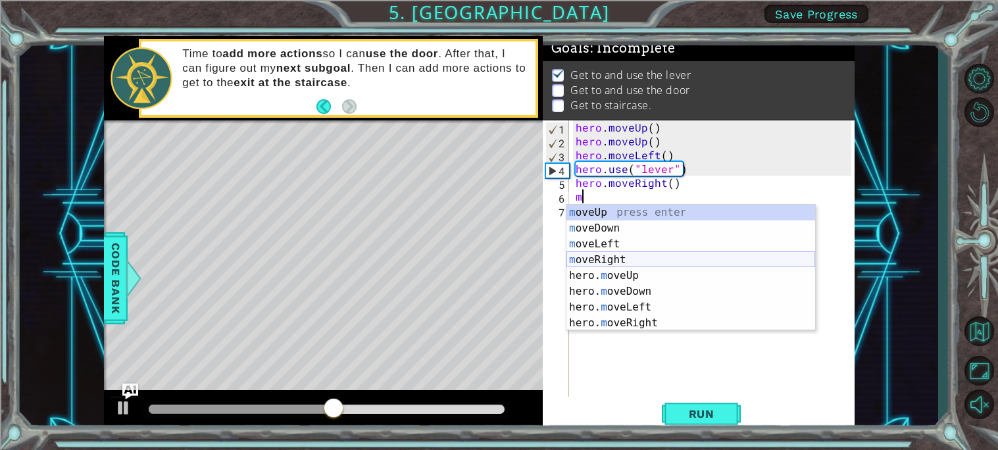
click at [623, 257] on div "m oveUp press enter m oveDown press enter m oveLeft press enter m oveRight pres…" at bounding box center [691, 284] width 249 height 158
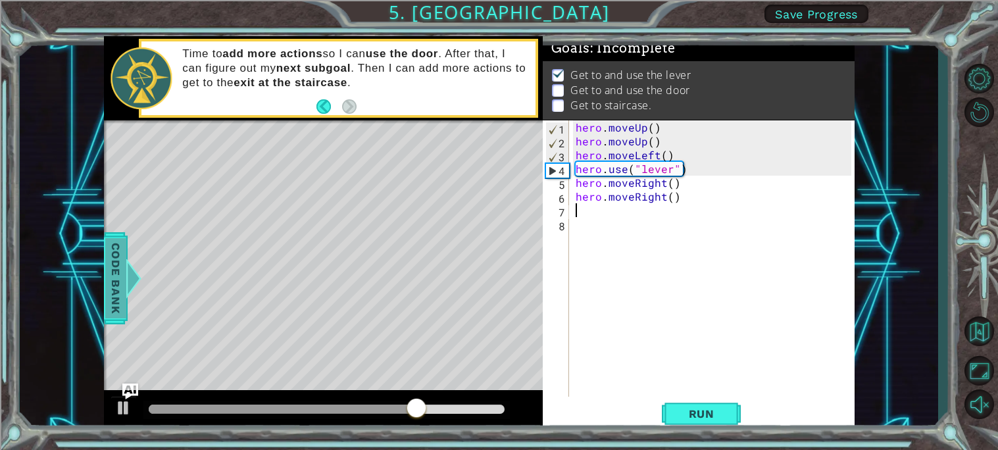
type textarea "m"
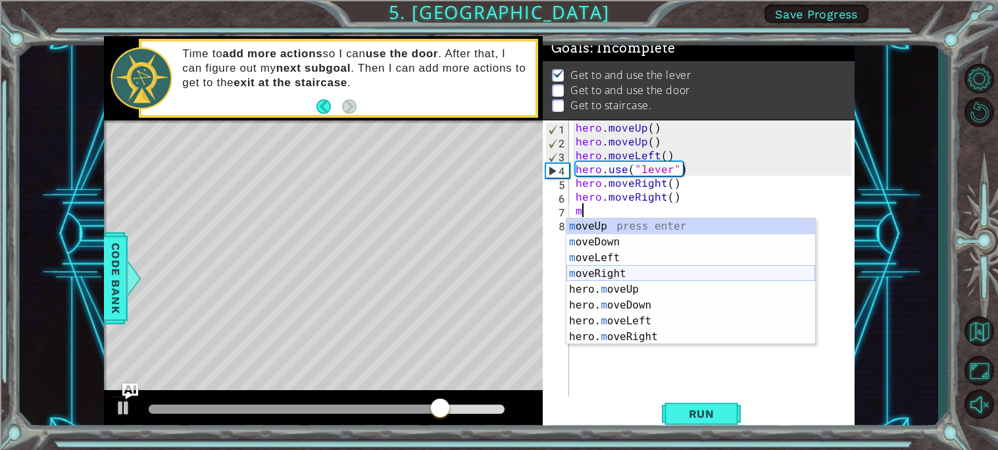
click at [616, 269] on div "m oveUp press enter m oveDown press enter m oveLeft press enter m oveRight pres…" at bounding box center [691, 298] width 249 height 158
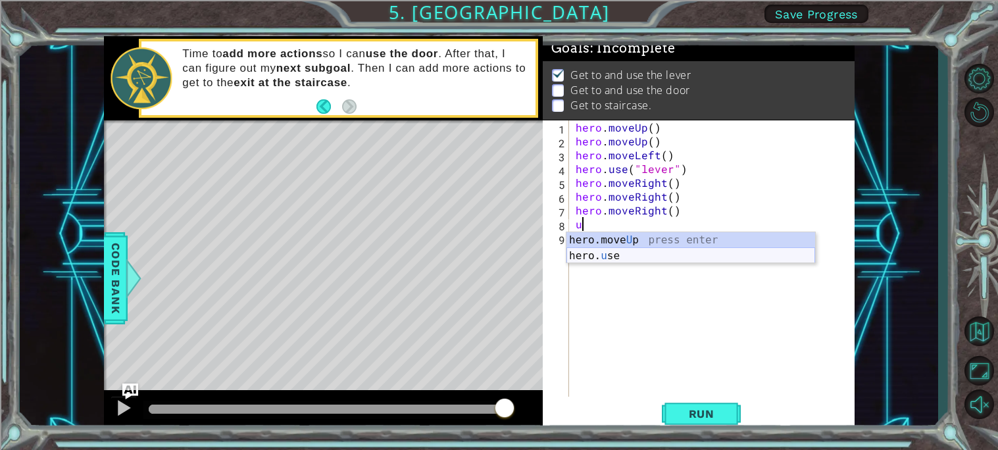
click at [623, 252] on div "hero.move U p press enter hero. u se press enter" at bounding box center [691, 263] width 249 height 63
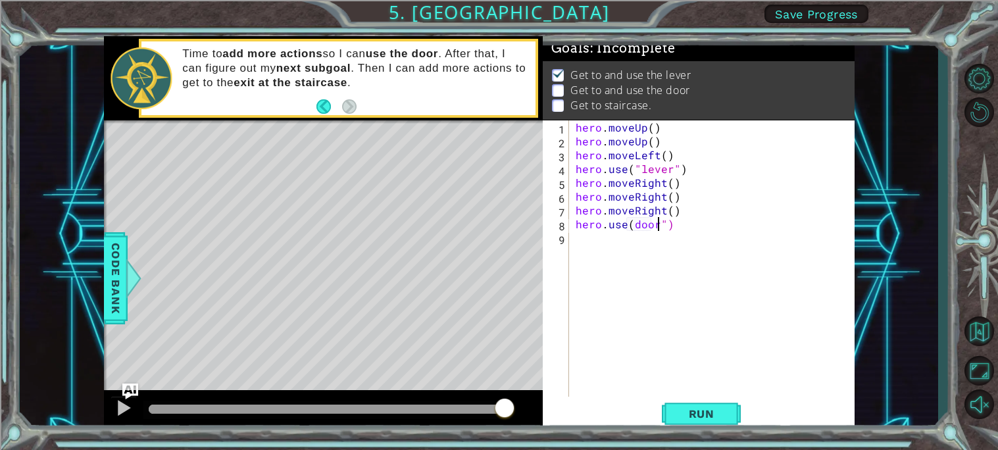
scroll to position [0, 5]
click at [694, 416] on span "Run" at bounding box center [702, 413] width 52 height 13
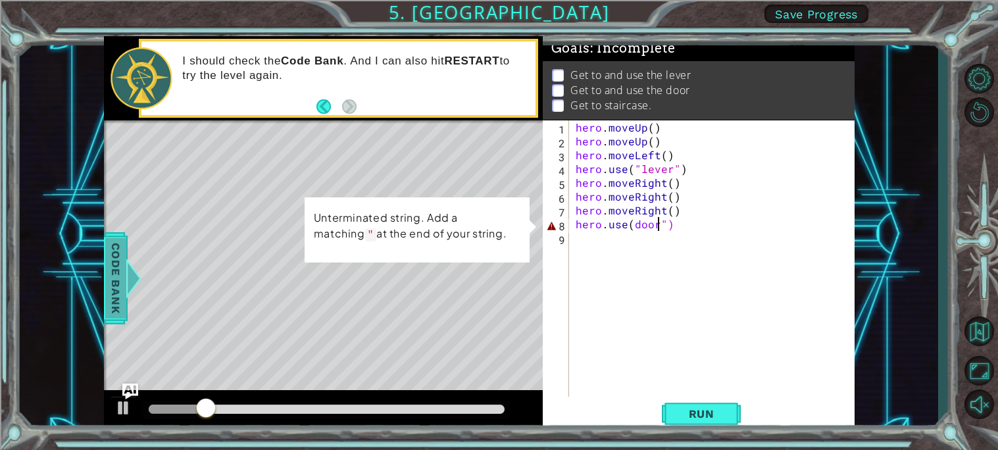
click at [130, 284] on div at bounding box center [133, 278] width 16 height 39
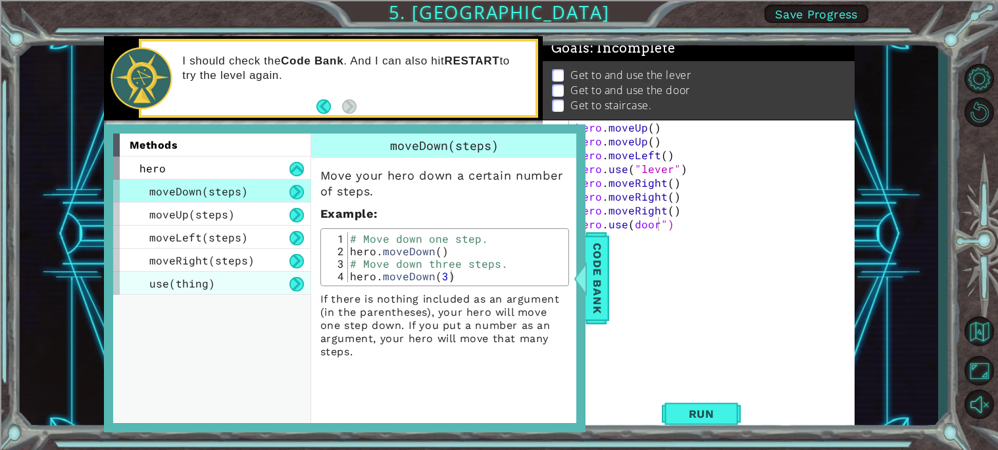
click at [236, 279] on div "use(thing)" at bounding box center [211, 283] width 197 height 23
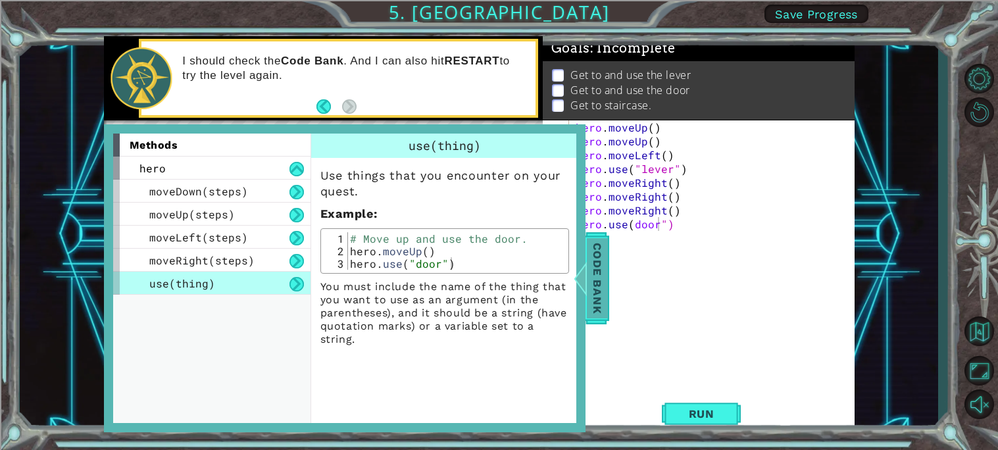
click at [608, 286] on div "Code Bank" at bounding box center [598, 278] width 24 height 92
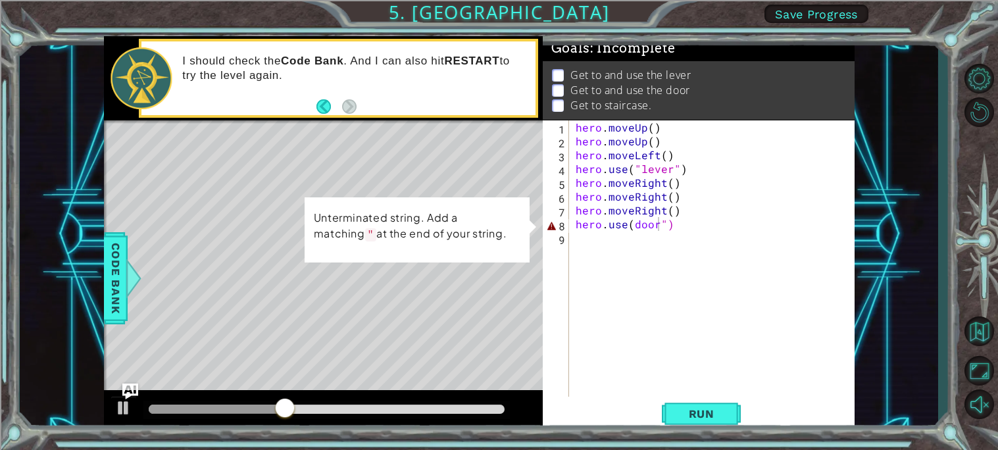
click at [671, 227] on div "hero . moveUp ( ) hero . moveUp ( ) hero . moveLeft ( ) hero . use ( "lever" ) …" at bounding box center [715, 272] width 285 height 304
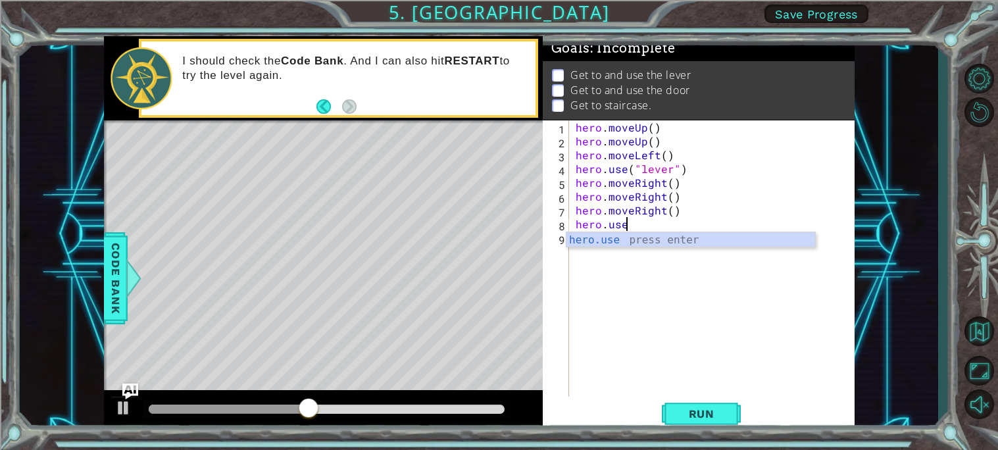
scroll to position [0, 2]
click at [698, 247] on body "1 ההההההההההההההההההההההההההההההההההההההההההההההההההההההההההההההההההההההההההההה…" at bounding box center [499, 225] width 998 height 450
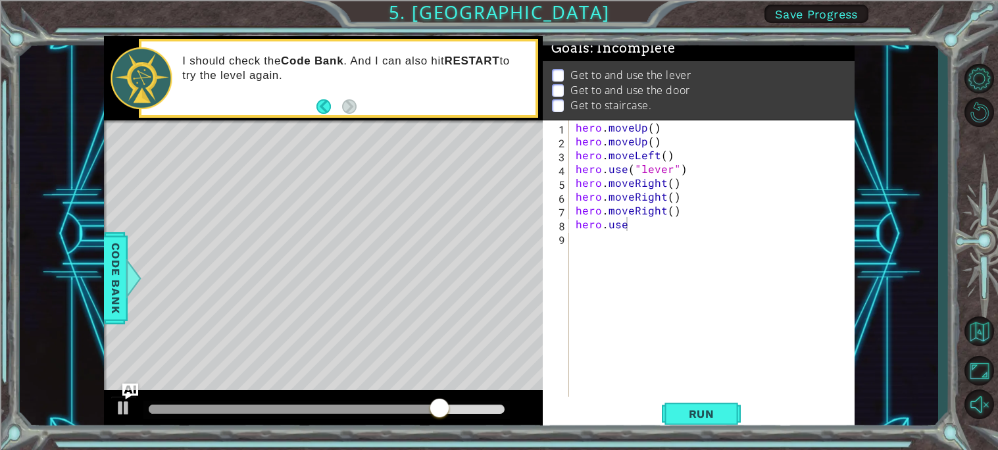
click at [628, 224] on div "hero . moveUp ( ) hero . moveUp ( ) hero . moveLeft ( ) hero . use ( "lever" ) …" at bounding box center [715, 272] width 285 height 304
click at [709, 411] on span "Run" at bounding box center [702, 413] width 52 height 13
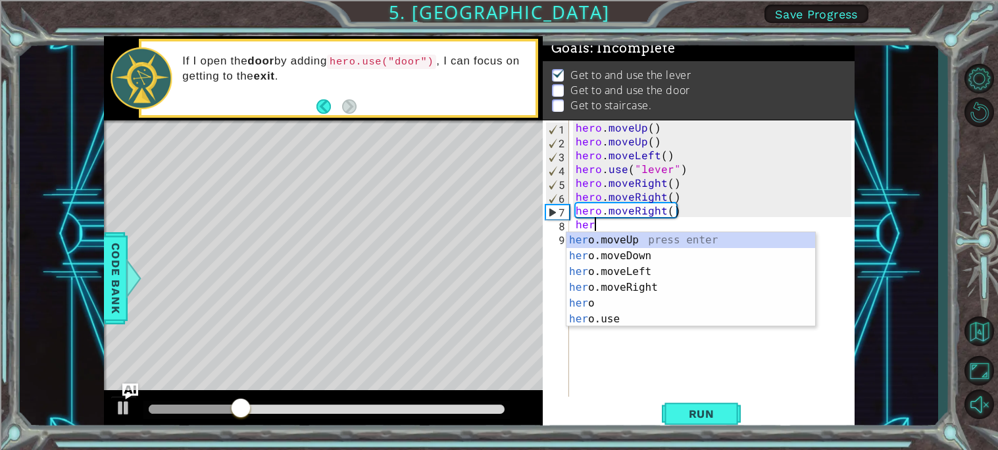
scroll to position [0, 0]
type textarea "h"
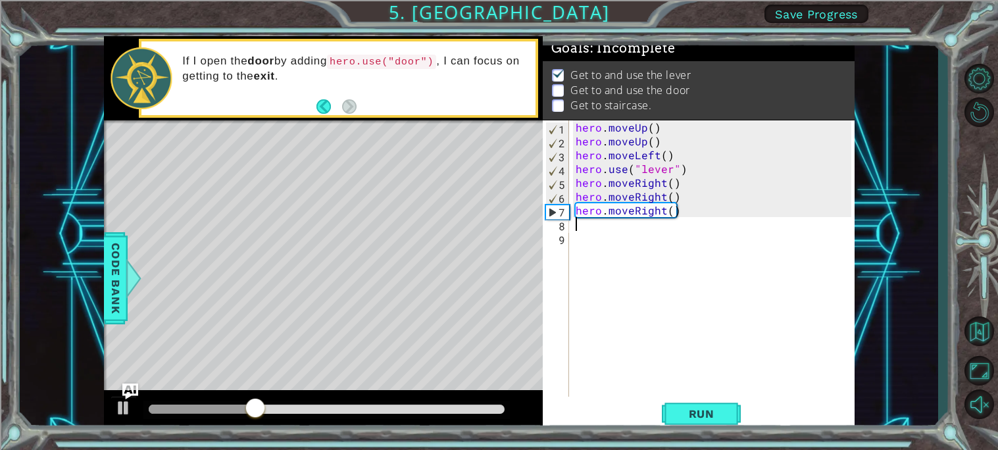
type textarea "m"
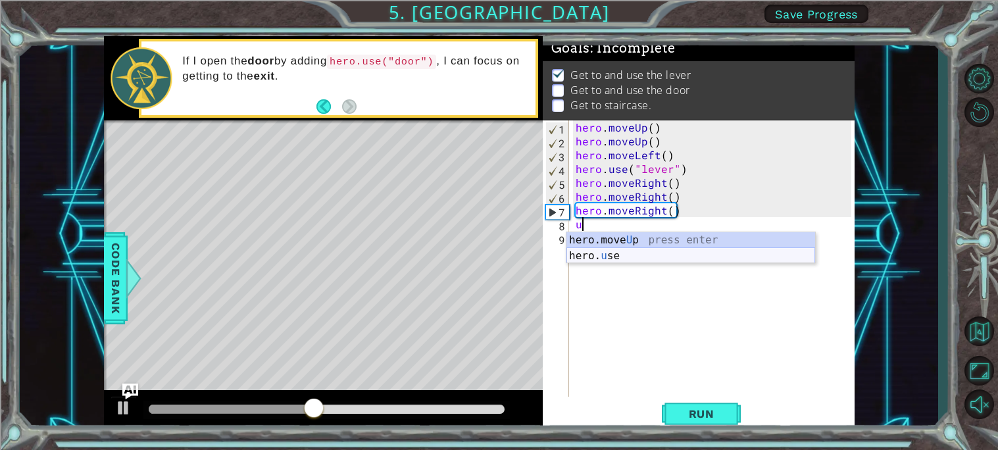
click at [638, 253] on div "hero.move U p press enter hero. u se press enter" at bounding box center [691, 263] width 249 height 63
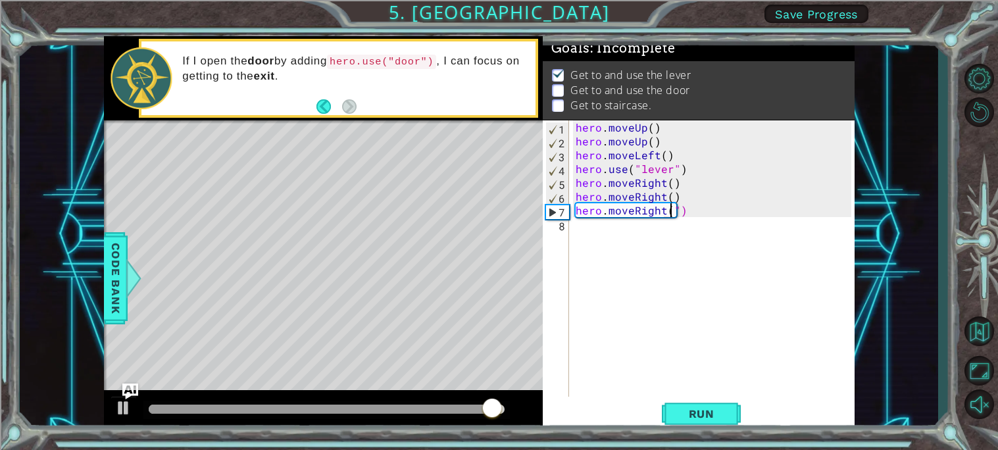
type textarea "hero.moveRight()")"
click at [574, 230] on div "hero . moveUp ( ) hero . moveUp ( ) hero . moveLeft ( ) hero . use ( "lever" ) …" at bounding box center [715, 272] width 285 height 304
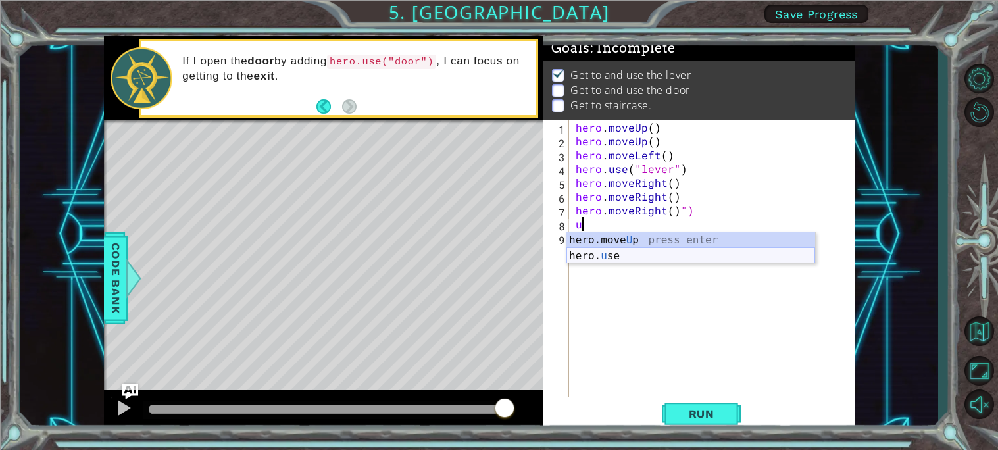
click at [657, 256] on div "hero.move U p press enter hero. u se press enter" at bounding box center [691, 263] width 249 height 63
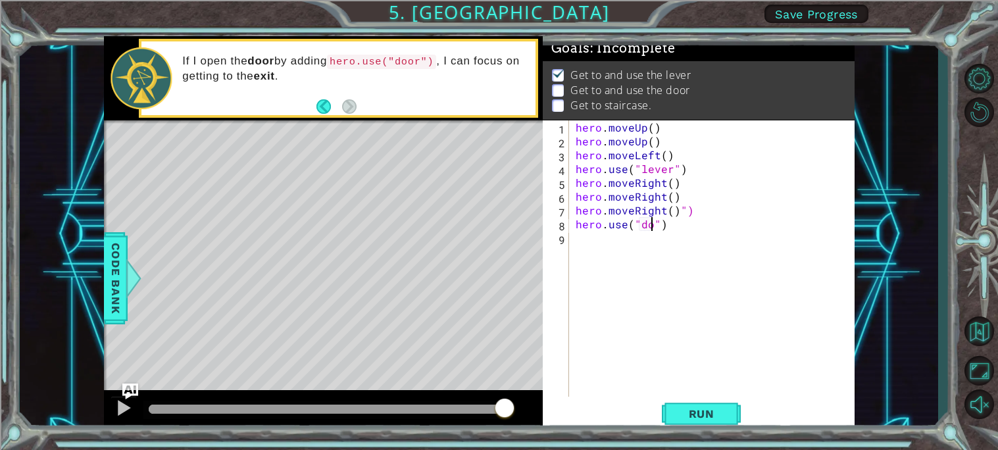
scroll to position [0, 5]
click at [678, 420] on span "Run" at bounding box center [702, 413] width 52 height 13
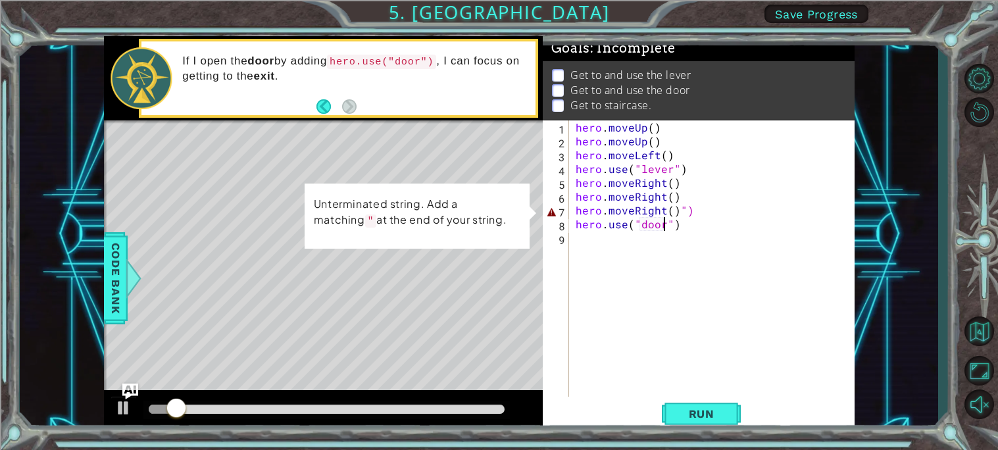
click at [692, 213] on div "hero . moveUp ( ) hero . moveUp ( ) hero . moveLeft ( ) hero . use ( "lever" ) …" at bounding box center [715, 272] width 285 height 304
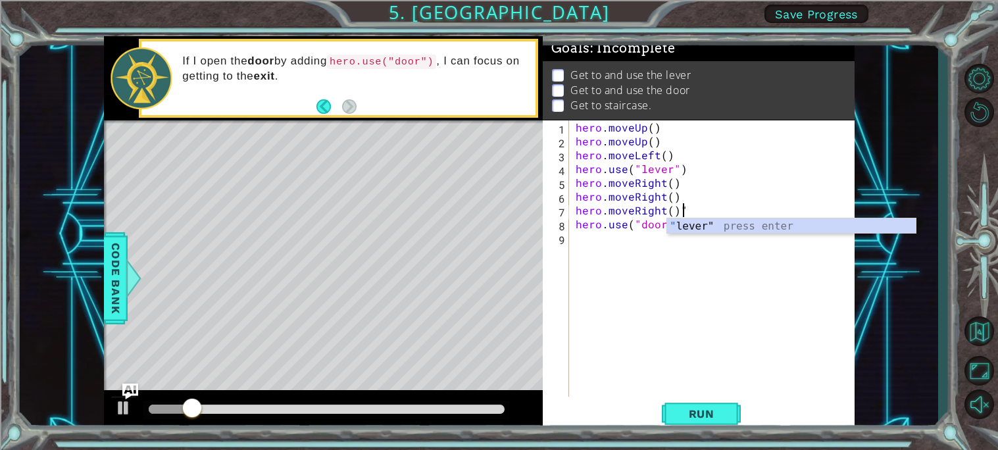
type textarea "hero.moveRight()"
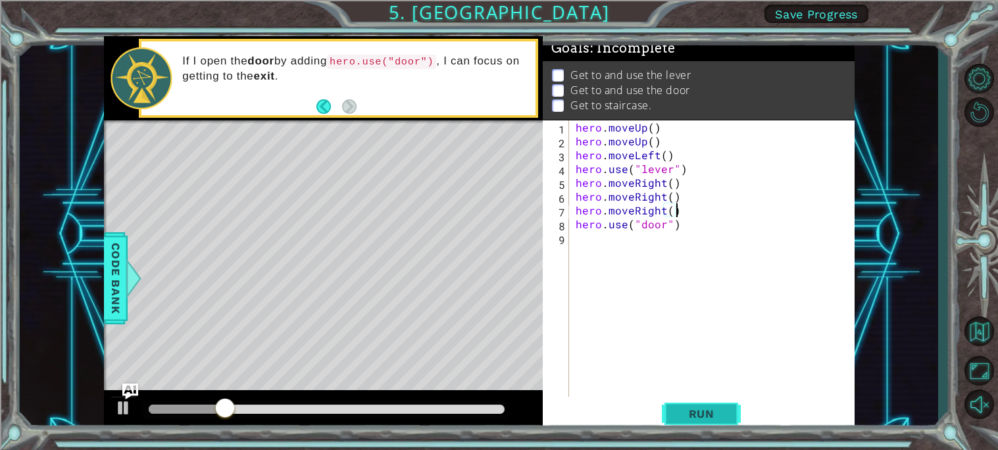
click at [692, 412] on span "Run" at bounding box center [702, 413] width 52 height 13
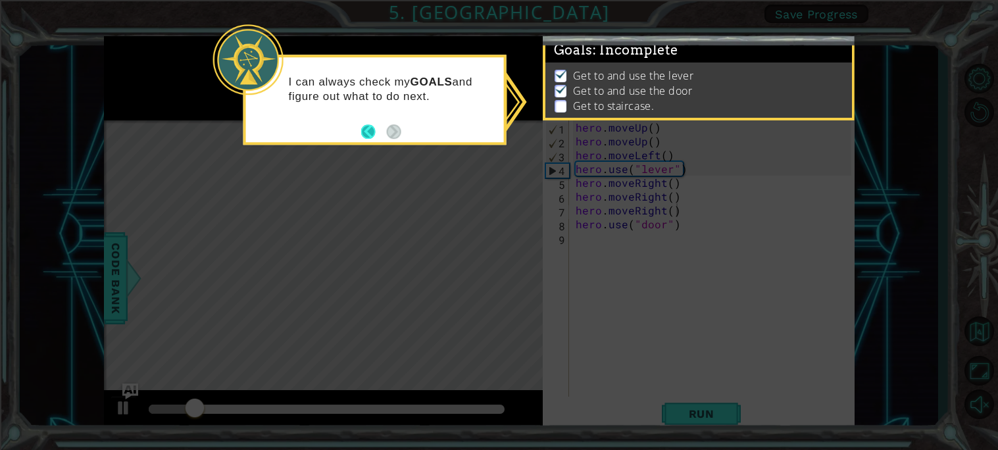
click at [369, 128] on button "Back" at bounding box center [374, 131] width 26 height 14
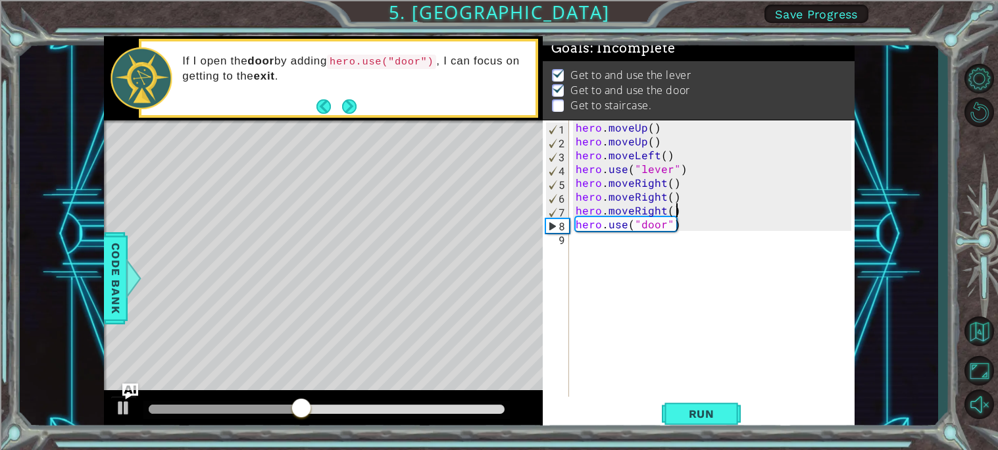
click at [573, 241] on div "hero . moveUp ( ) hero . moveUp ( ) hero . moveLeft ( ) hero . use ( "lever" ) …" at bounding box center [715, 272] width 285 height 304
type textarea "m"
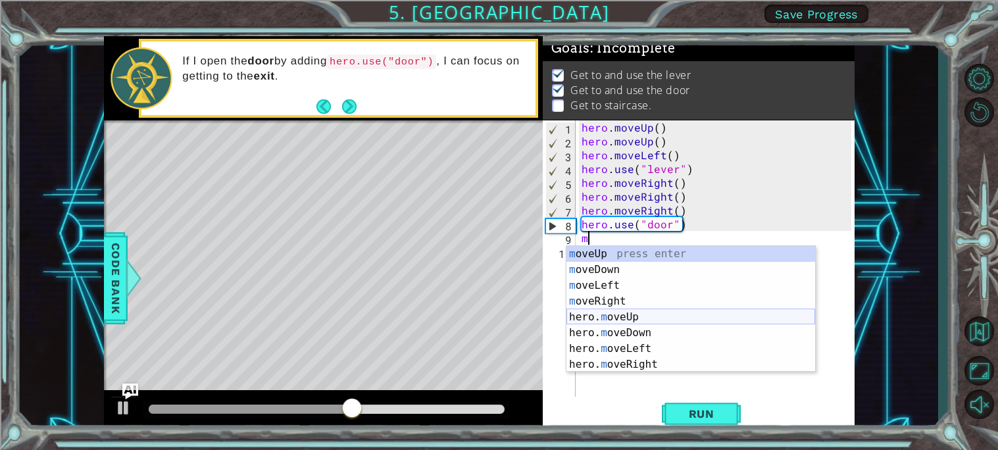
click at [619, 313] on div "m oveUp press enter m oveDown press enter m oveLeft press enter m oveRight pres…" at bounding box center [691, 325] width 249 height 158
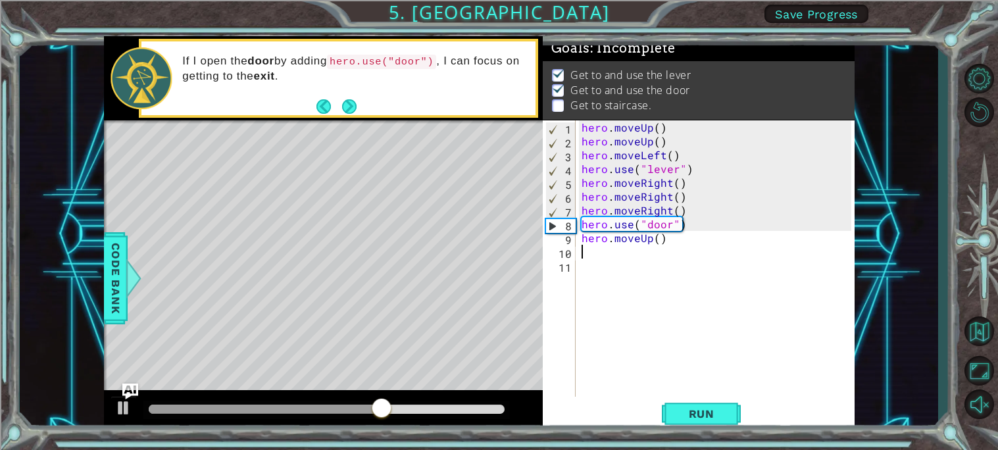
type textarea "m"
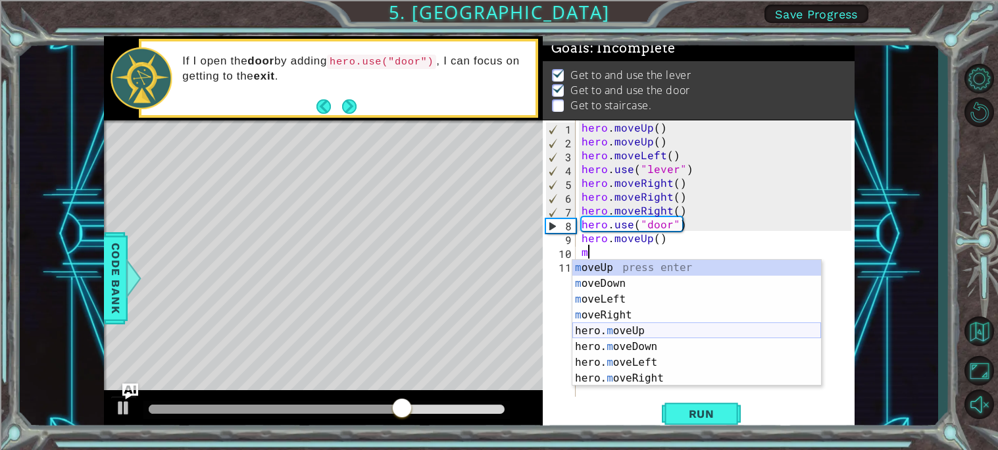
click at [608, 329] on div "m oveUp press enter m oveDown press enter m oveLeft press enter m oveRight pres…" at bounding box center [697, 339] width 249 height 158
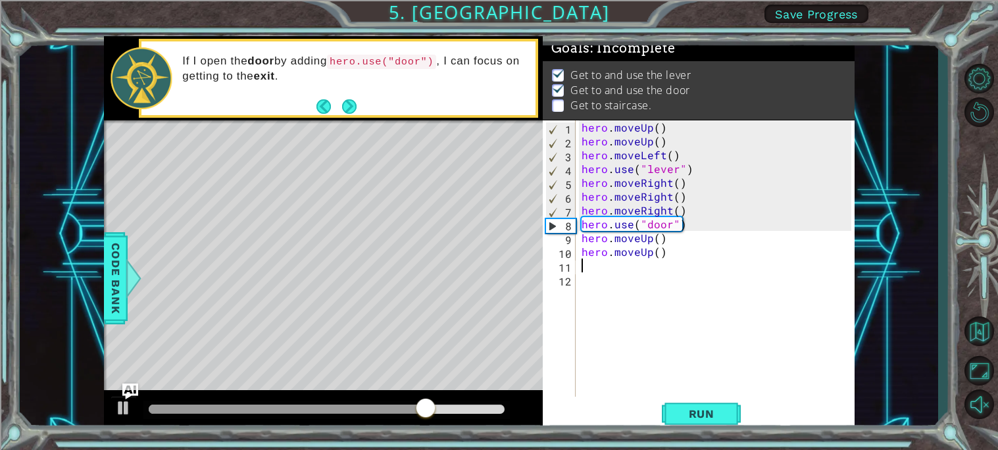
type textarea "m"
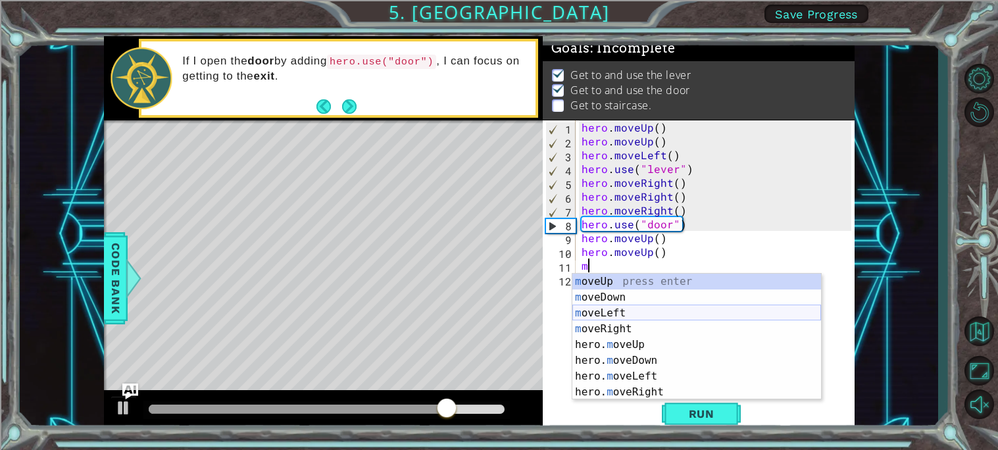
click at [621, 311] on div "m oveUp press enter m oveDown press enter m oveLeft press enter m oveRight pres…" at bounding box center [697, 353] width 249 height 158
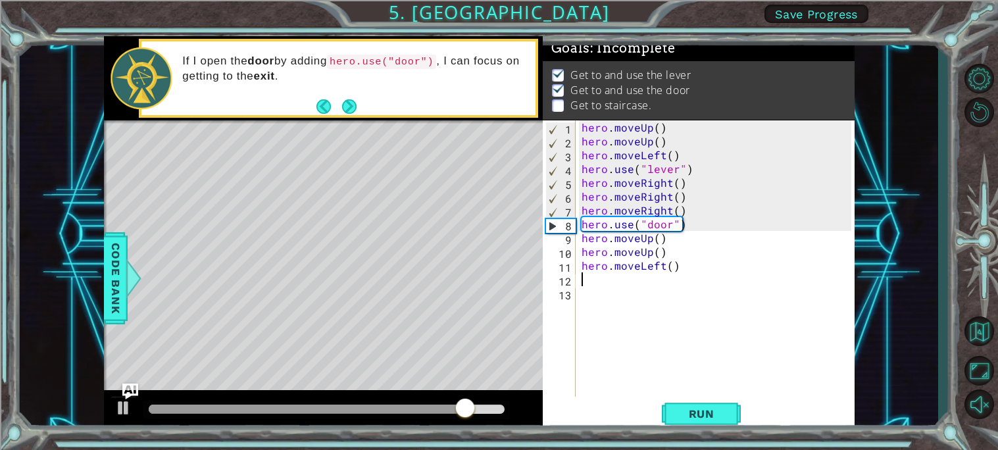
type textarea "m"
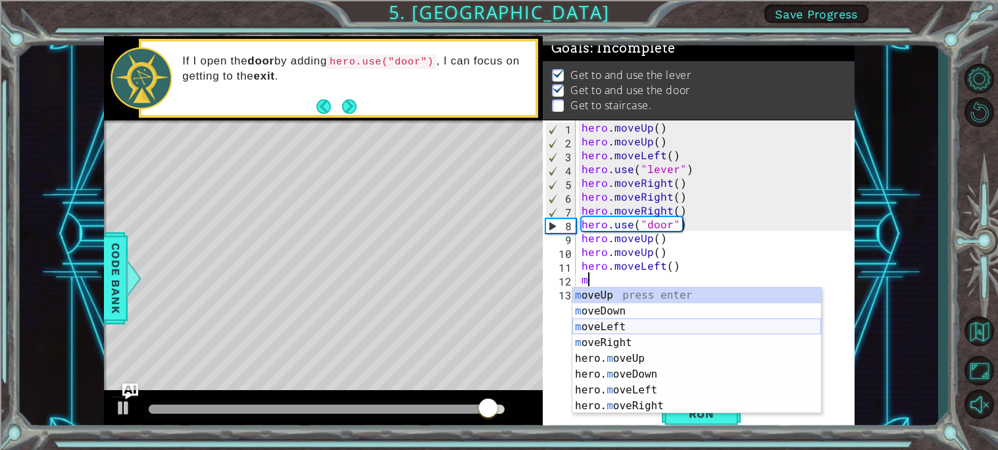
click at [629, 324] on div "m oveUp press enter m oveDown press enter m oveLeft press enter m oveRight pres…" at bounding box center [697, 367] width 249 height 158
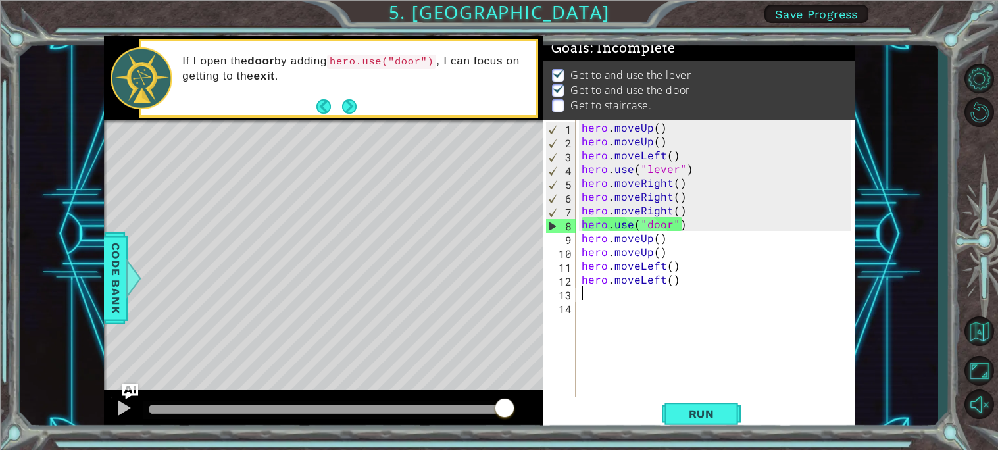
type textarea "m"
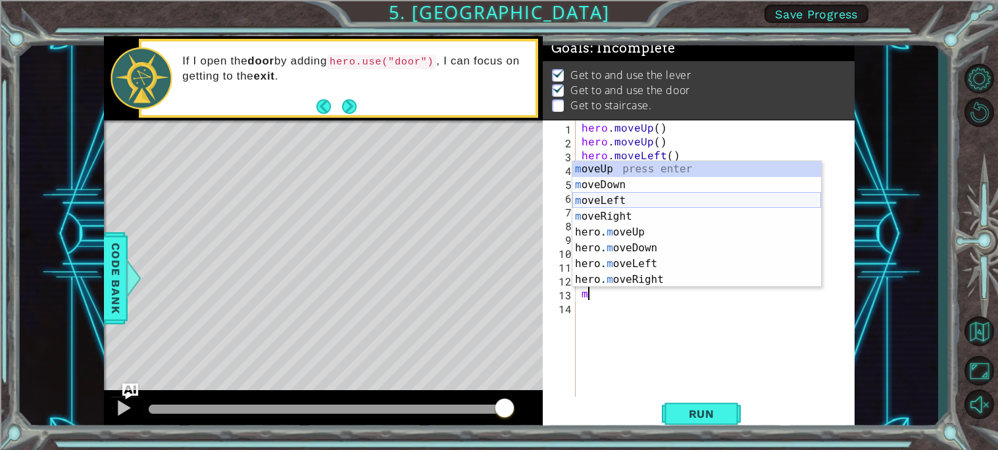
click at [596, 200] on div "m oveUp press enter m oveDown press enter m oveLeft press enter m oveRight pres…" at bounding box center [697, 240] width 249 height 158
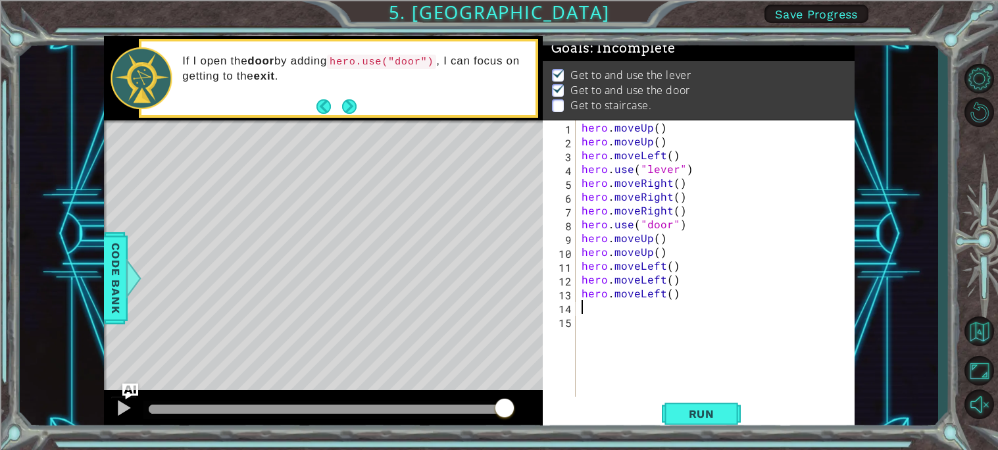
type textarea "m"
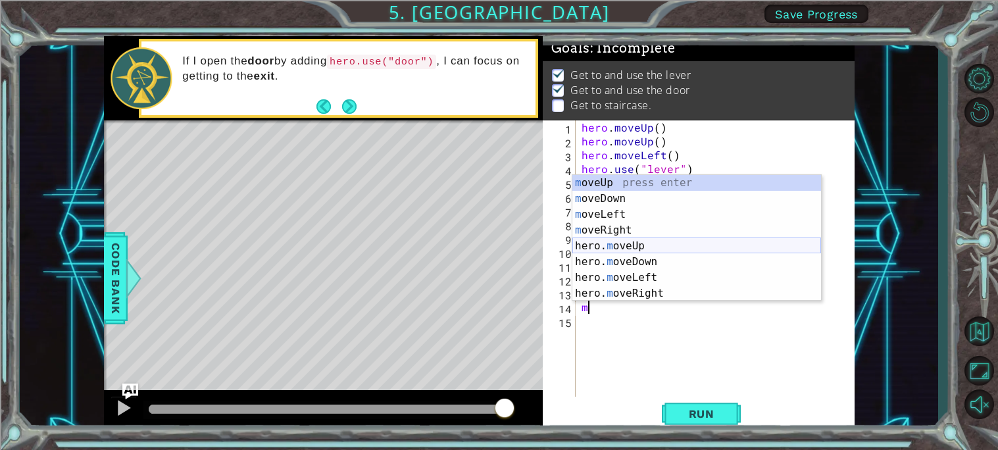
click at [623, 248] on div "m oveUp press enter m oveDown press enter m oveLeft press enter m oveRight pres…" at bounding box center [697, 254] width 249 height 158
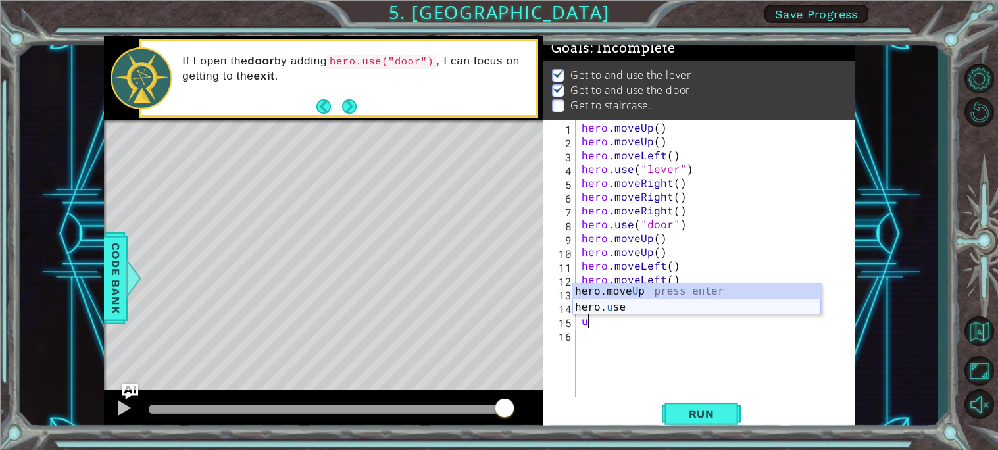
click at [622, 308] on div "hero.move U p press enter hero. u se press enter" at bounding box center [697, 315] width 249 height 63
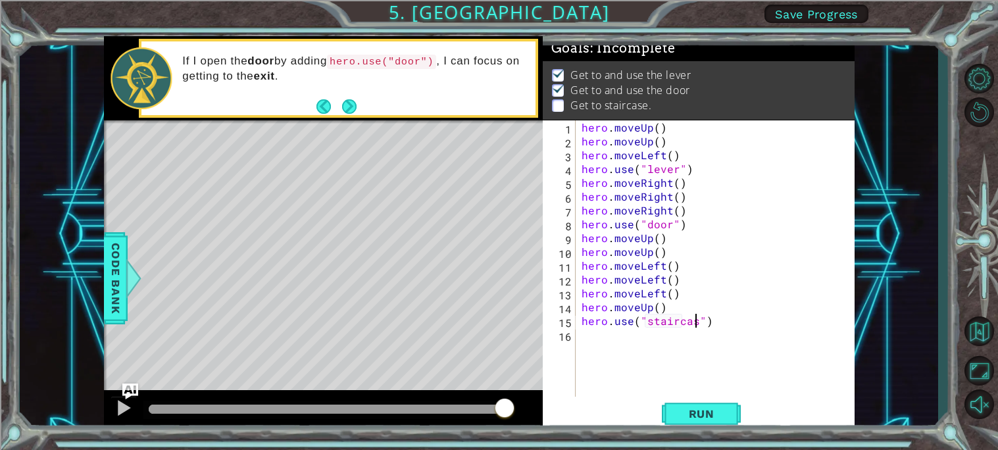
scroll to position [0, 7]
type textarea "hero.use("staircase")"
click at [700, 419] on span "Run" at bounding box center [702, 413] width 52 height 13
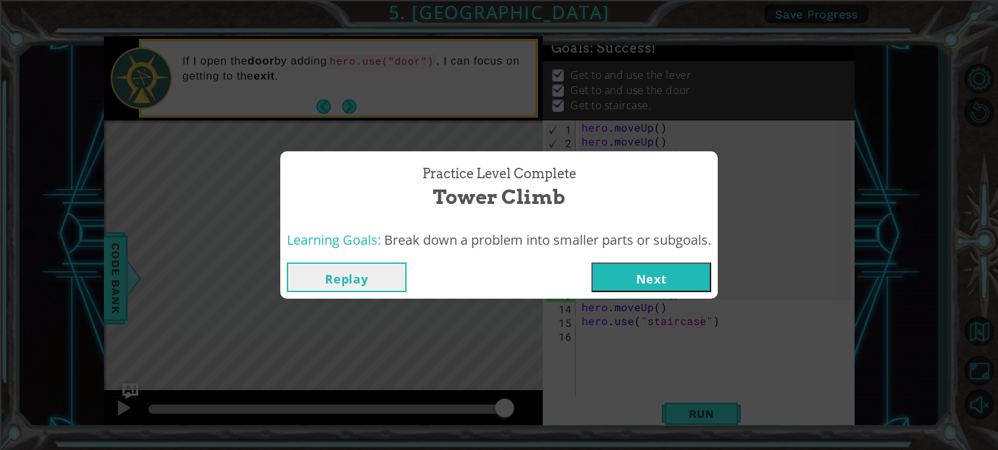
click at [650, 265] on button "Next" at bounding box center [652, 278] width 120 height 30
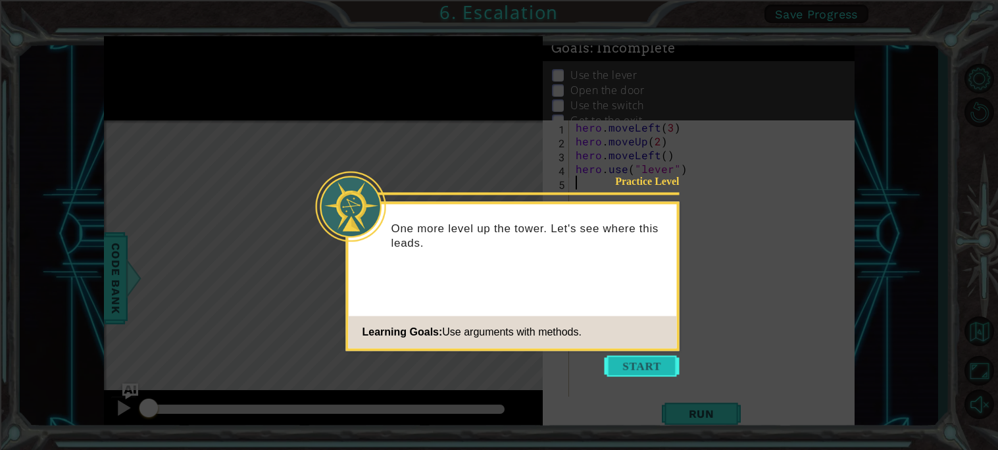
click at [629, 364] on button "Start" at bounding box center [642, 365] width 75 height 21
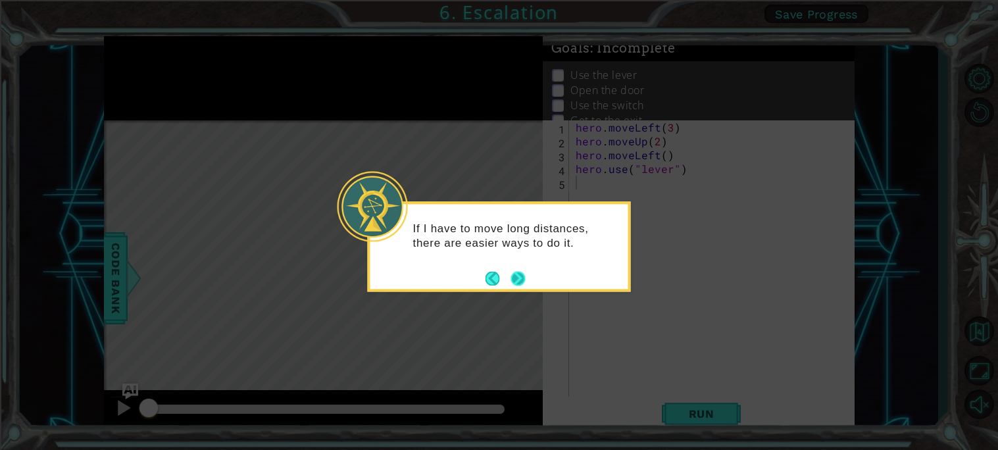
click at [520, 278] on button "Next" at bounding box center [518, 278] width 14 height 14
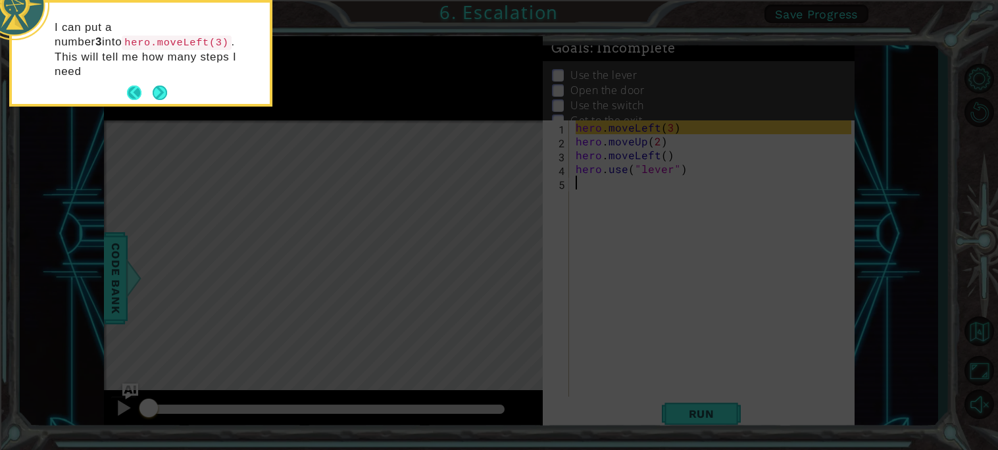
click at [151, 86] on button "Back" at bounding box center [140, 93] width 26 height 14
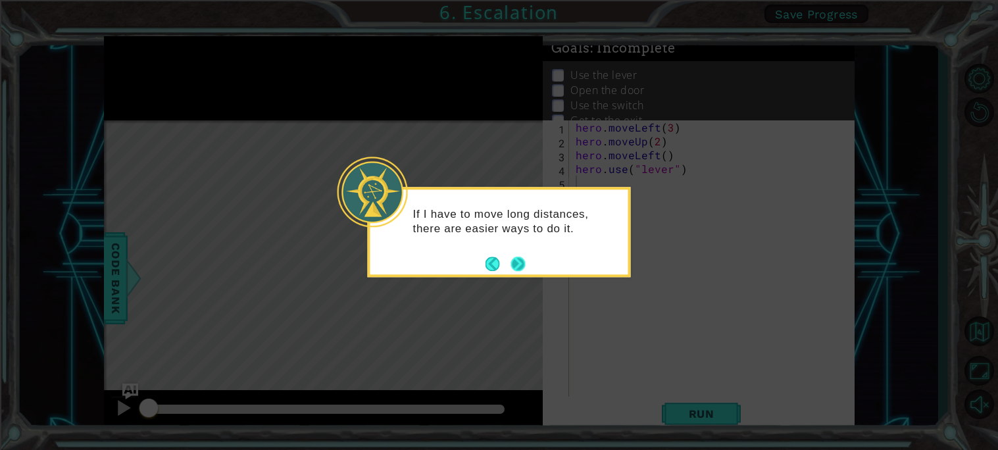
click at [513, 262] on button "Next" at bounding box center [518, 264] width 14 height 14
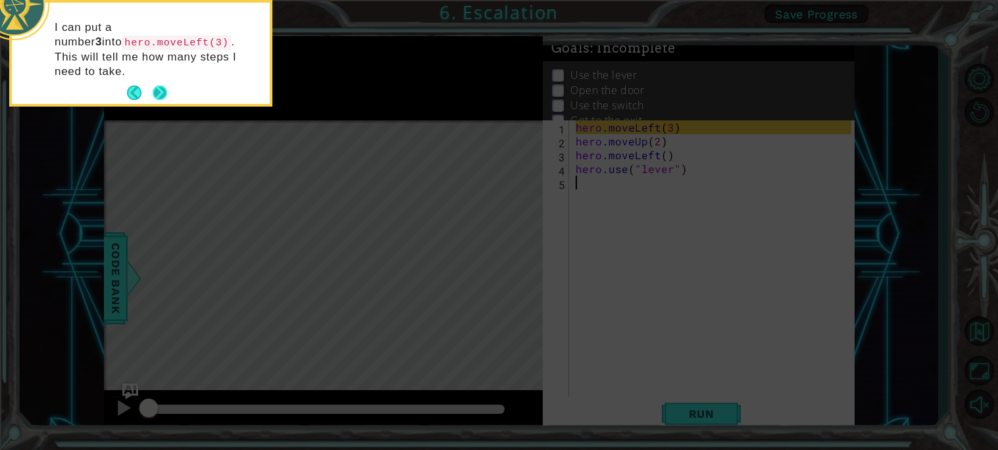
click at [165, 86] on button "Next" at bounding box center [160, 93] width 14 height 14
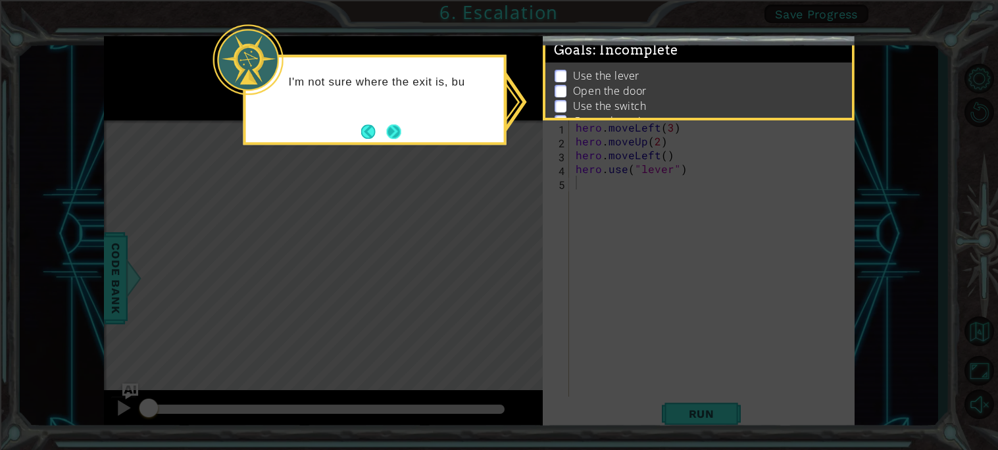
click at [387, 128] on button "Next" at bounding box center [394, 131] width 14 height 14
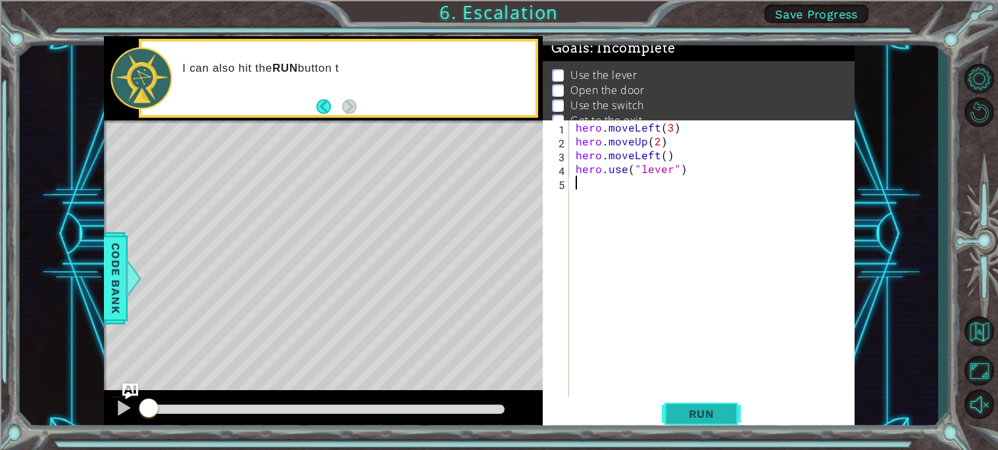
click at [719, 408] on span "Run" at bounding box center [702, 413] width 52 height 13
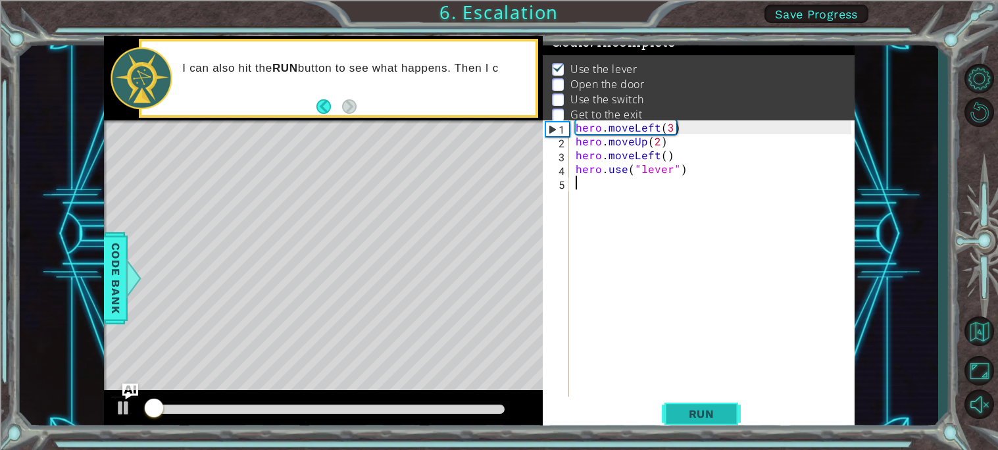
scroll to position [7, 0]
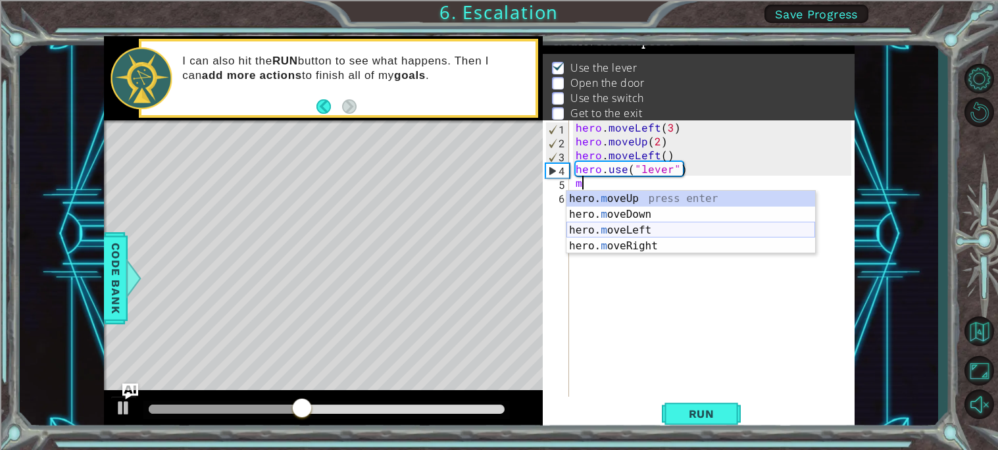
click at [636, 230] on div "hero. m oveUp press enter hero. m oveDown press enter hero. m oveLeft press ent…" at bounding box center [691, 238] width 249 height 95
type textarea "hero.moveLeft(1)"
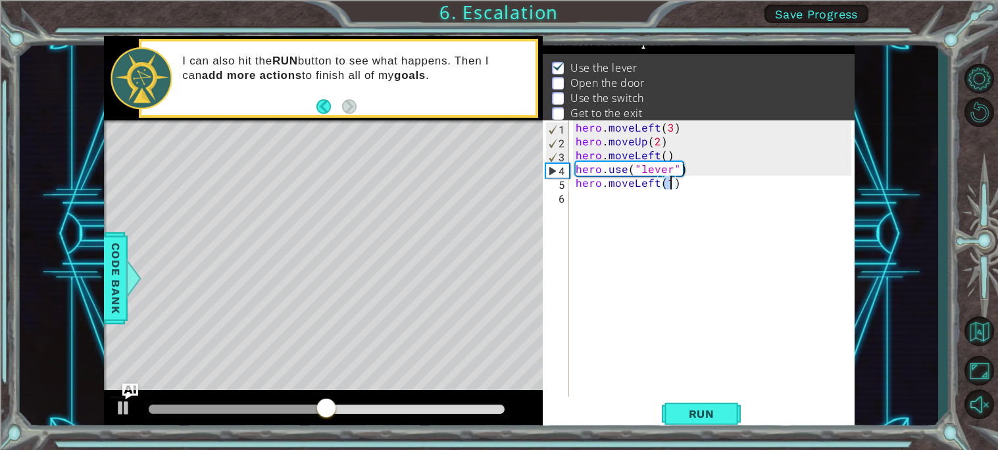
click at [573, 200] on div "hero . moveLeft ( 3 ) hero . moveUp ( 2 ) hero . moveLeft ( ) hero . use ( "lev…" at bounding box center [715, 272] width 285 height 304
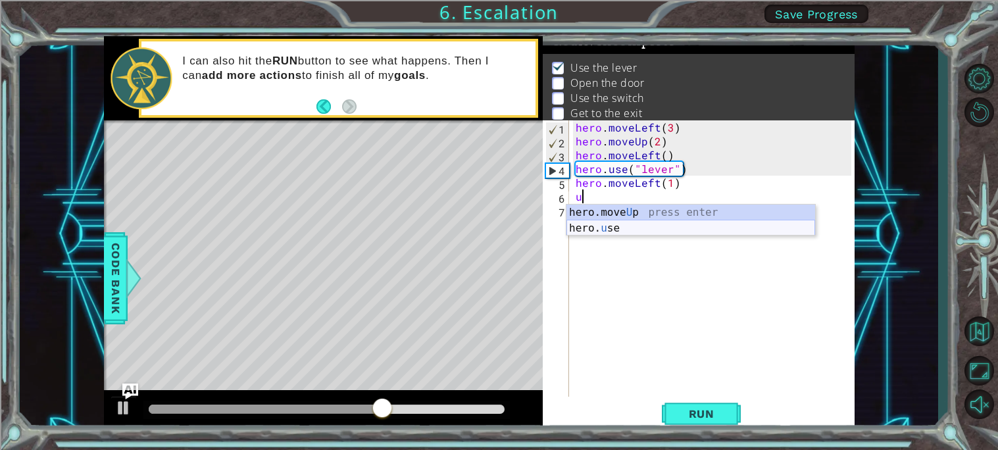
click at [627, 226] on div "hero.move U p press enter hero. u se press enter" at bounding box center [691, 236] width 249 height 63
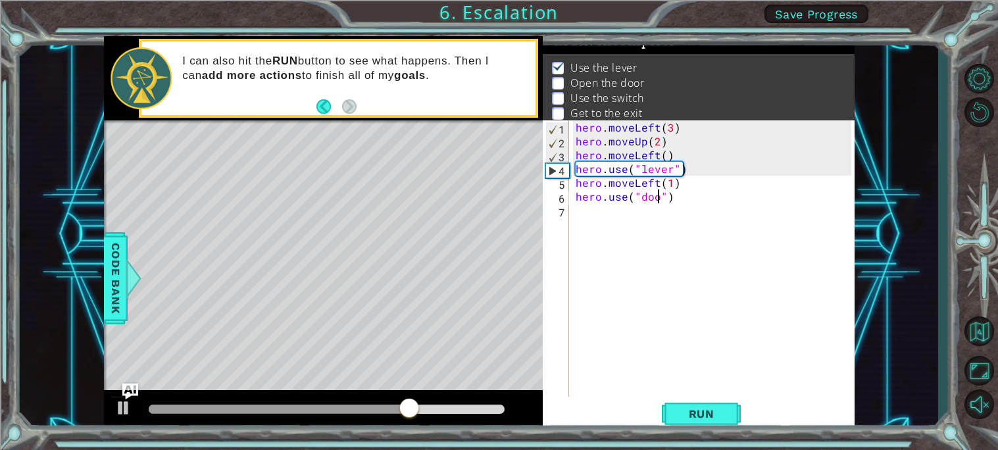
scroll to position [0, 5]
type textarea "hero.use("door")"
click at [579, 215] on div "hero . moveLeft ( 3 ) hero . moveUp ( 2 ) hero . moveLeft ( ) hero . use ( "lev…" at bounding box center [715, 272] width 285 height 304
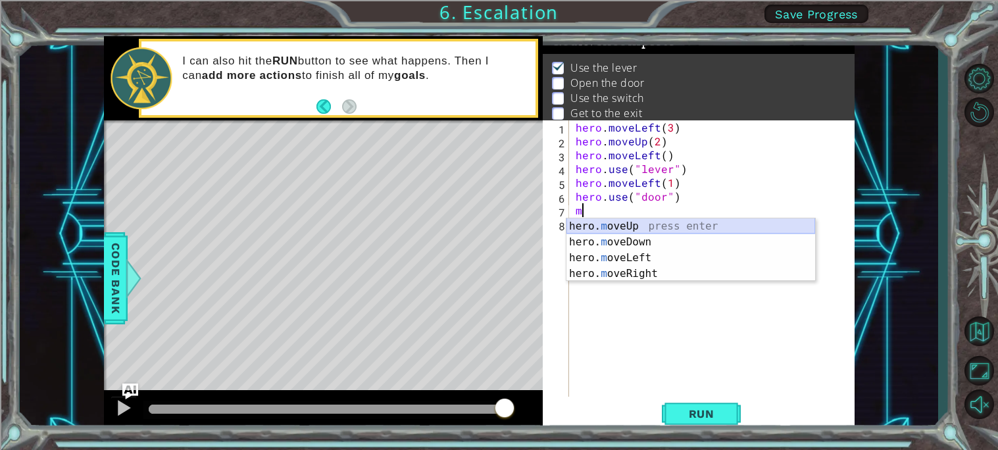
click at [652, 221] on div "hero. m oveUp press enter hero. m oveDown press enter hero. m oveLeft press ent…" at bounding box center [691, 266] width 249 height 95
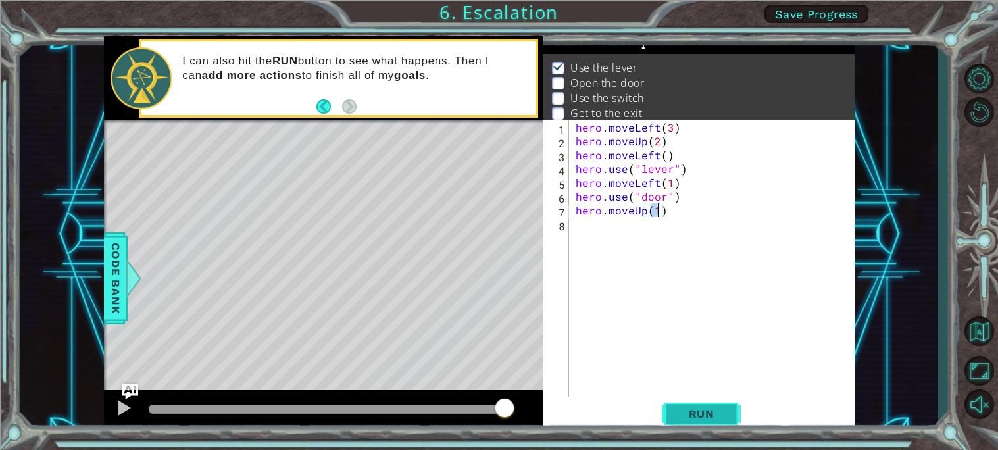
click at [714, 417] on span "Run" at bounding box center [702, 413] width 52 height 13
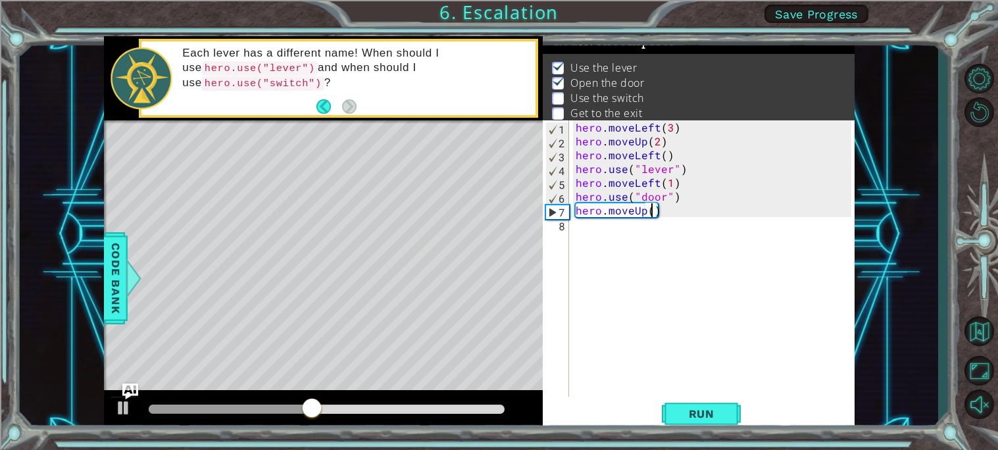
scroll to position [0, 4]
type textarea "hero.moveUp(2)"
click at [694, 418] on span "Run" at bounding box center [702, 413] width 52 height 13
click at [573, 224] on div "hero . moveLeft ( 3 ) hero . moveUp ( 2 ) hero . moveLeft ( ) hero . use ( "lev…" at bounding box center [715, 272] width 285 height 304
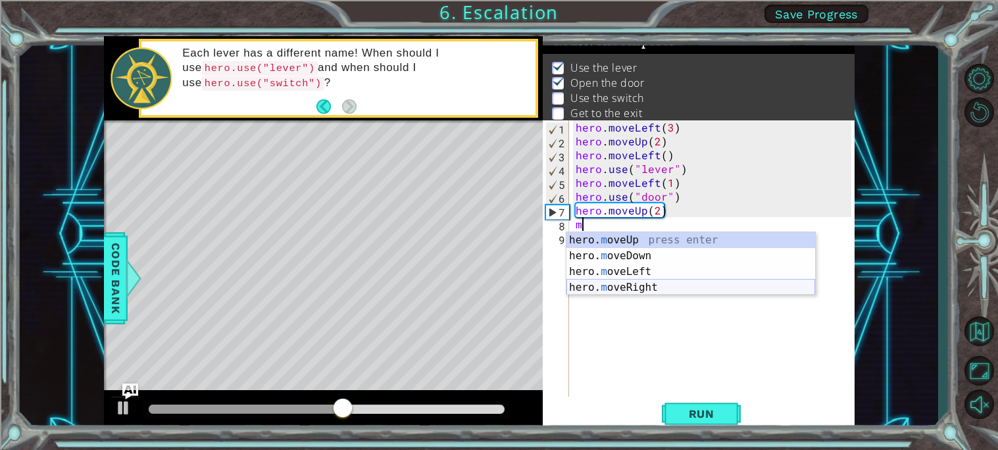
click at [644, 283] on div "hero. m oveUp press enter hero. m oveDown press enter hero. m oveLeft press ent…" at bounding box center [691, 279] width 249 height 95
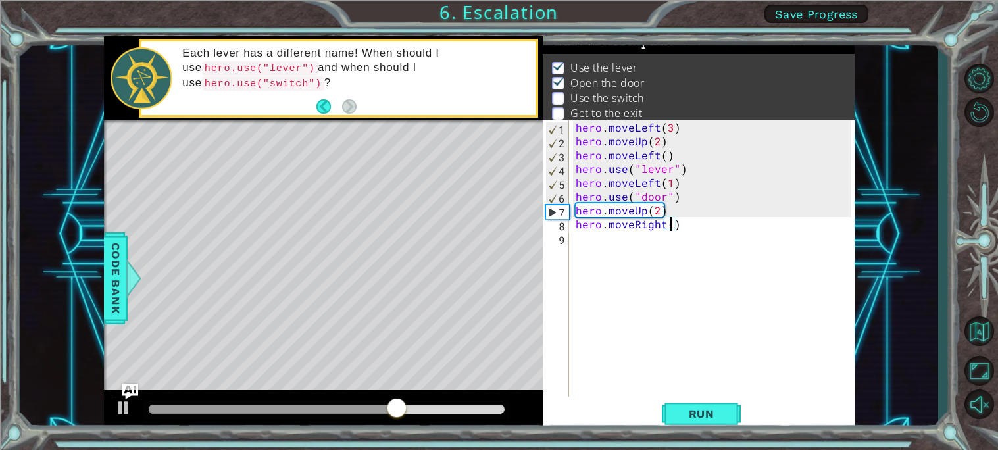
scroll to position [0, 5]
type textarea "hero.moveRight(2)"
click at [688, 416] on span "Run" at bounding box center [702, 413] width 52 height 13
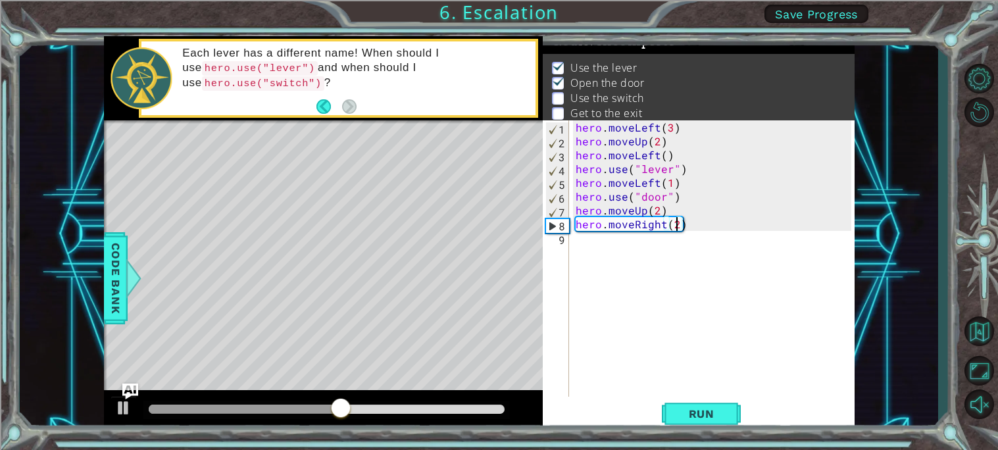
click at [577, 245] on div "hero . moveLeft ( 3 ) hero . moveUp ( 2 ) hero . moveLeft ( ) hero . use ( "lev…" at bounding box center [715, 272] width 285 height 304
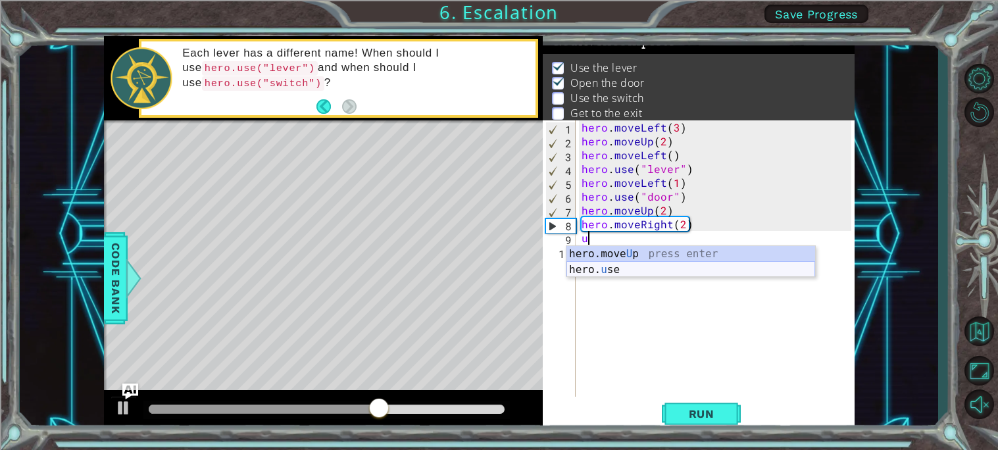
click at [615, 266] on div "hero.move U p press enter hero. u se press enter" at bounding box center [691, 277] width 249 height 63
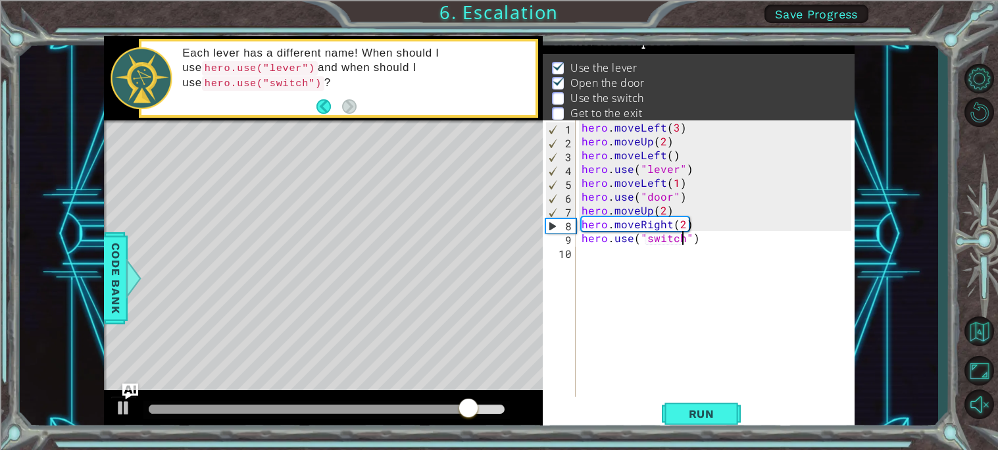
scroll to position [0, 6]
type textarea "hero.use("switch")"
click at [687, 411] on span "Run" at bounding box center [702, 413] width 52 height 13
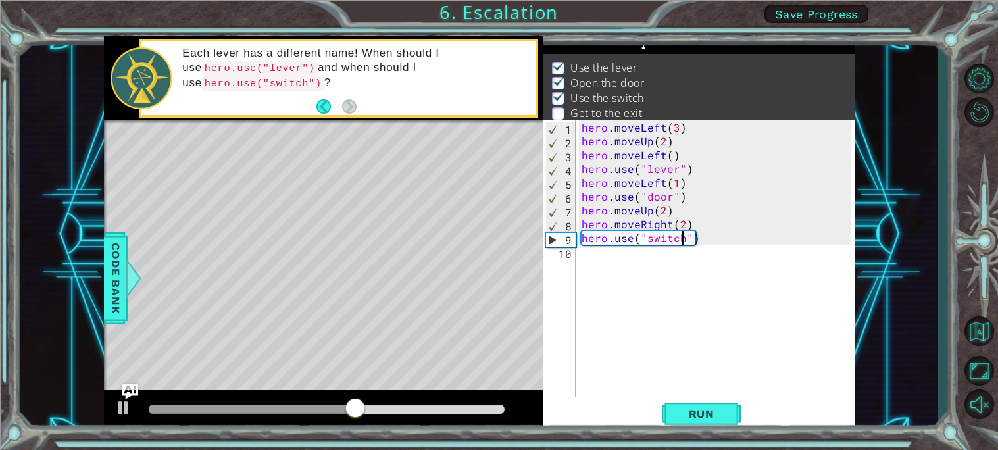
click at [580, 262] on div "hero . moveLeft ( 3 ) hero . moveUp ( 2 ) hero . moveLeft ( ) hero . use ( "lev…" at bounding box center [718, 272] width 279 height 304
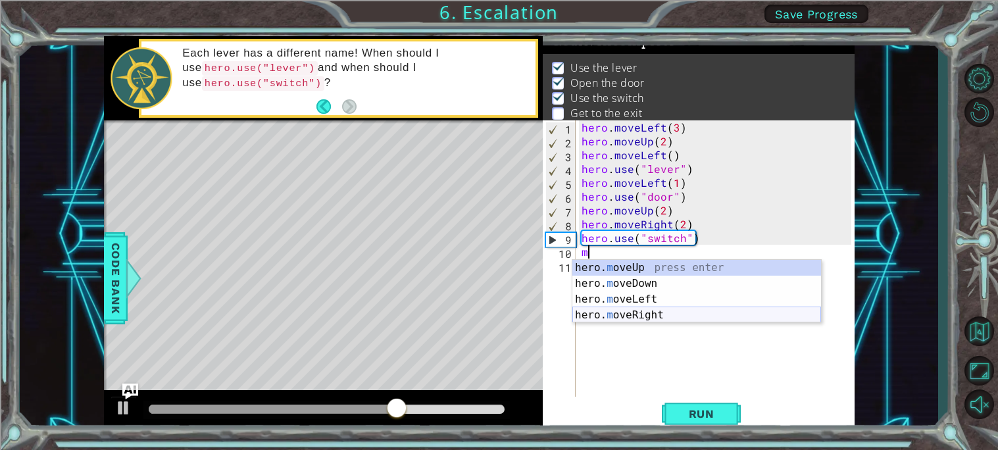
click at [632, 312] on div "hero. m oveUp press enter hero. m oveDown press enter hero. m oveLeft press ent…" at bounding box center [697, 307] width 249 height 95
type textarea "hero.moveRight(1)"
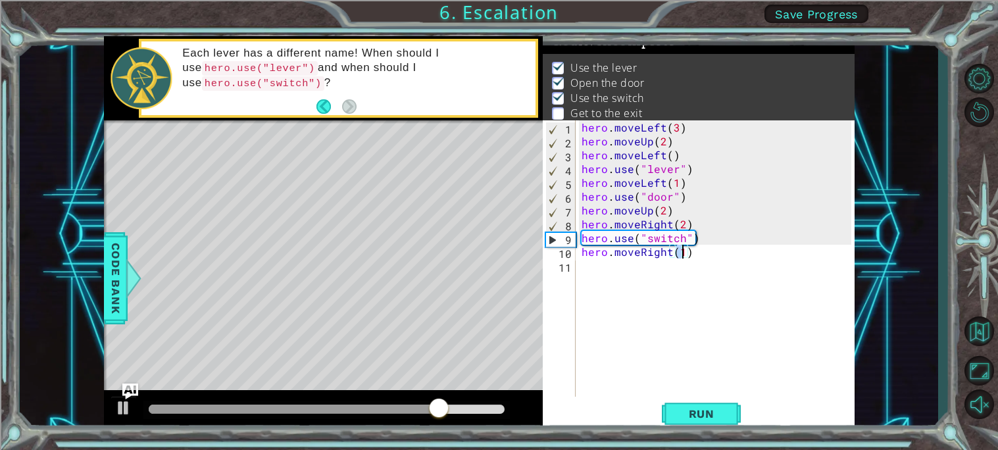
click at [590, 269] on div "hero . moveLeft ( 3 ) hero . moveUp ( 2 ) hero . moveLeft ( ) hero . use ( "lev…" at bounding box center [718, 272] width 279 height 304
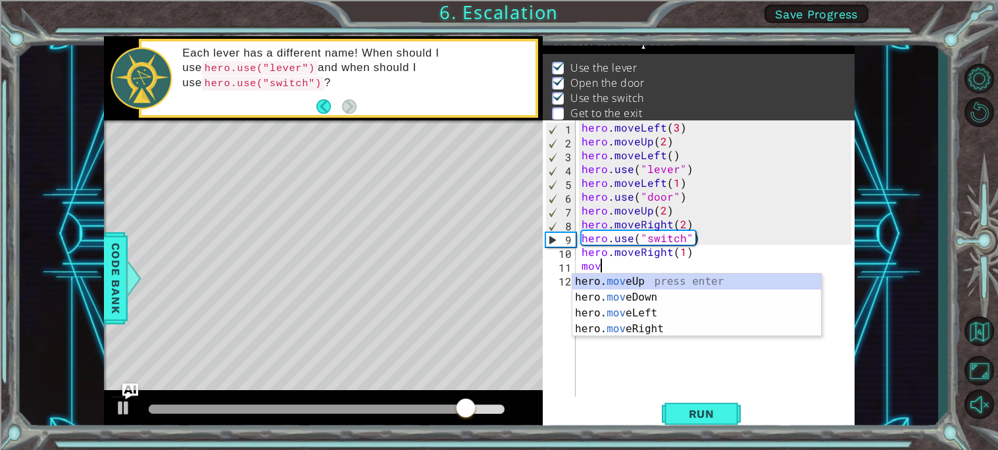
scroll to position [0, 1]
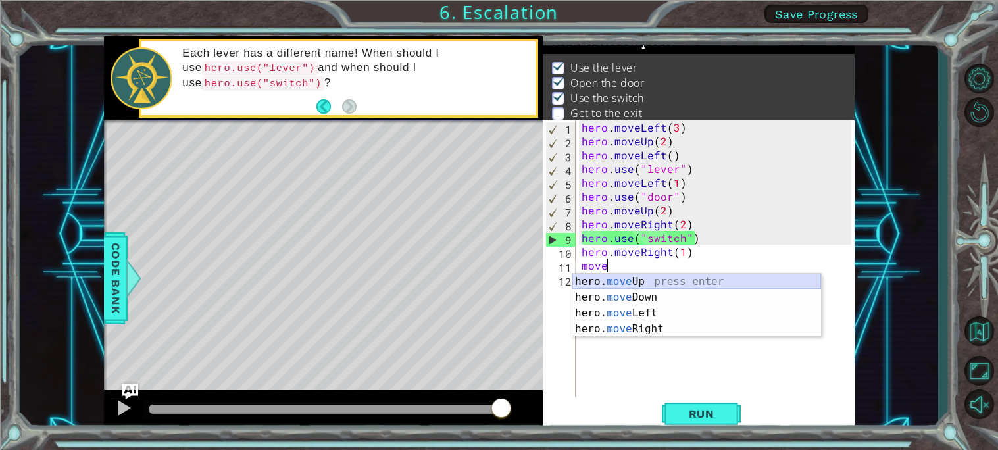
click at [650, 277] on div "hero. move Up press enter hero. move Down press enter hero. move Left press ent…" at bounding box center [697, 321] width 249 height 95
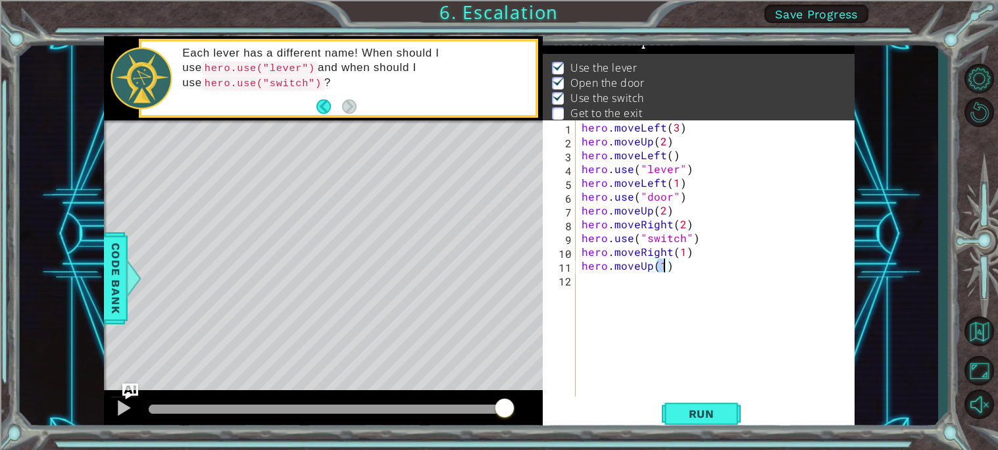
type textarea "hero.moveUp(1)"
click at [578, 279] on div "hero.moveUp(1) 1 2 3 4 5 6 7 8 9 10 11 12 hero . moveLeft ( 3 ) hero . moveUp (…" at bounding box center [697, 258] width 309 height 276
click at [579, 282] on div "hero . moveLeft ( 3 ) hero . moveUp ( 2 ) hero . moveLeft ( ) hero . use ( "lev…" at bounding box center [718, 272] width 279 height 304
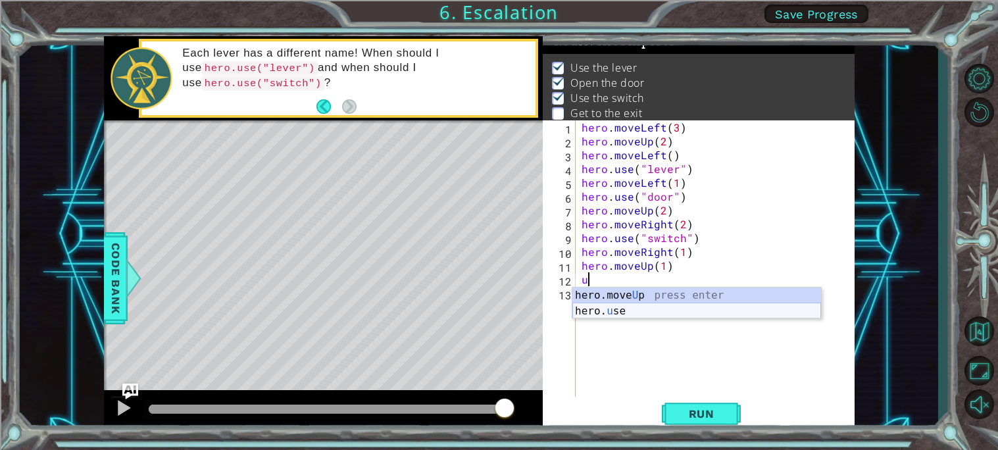
click at [655, 312] on div "hero.move U p press enter hero. u se press enter" at bounding box center [697, 319] width 249 height 63
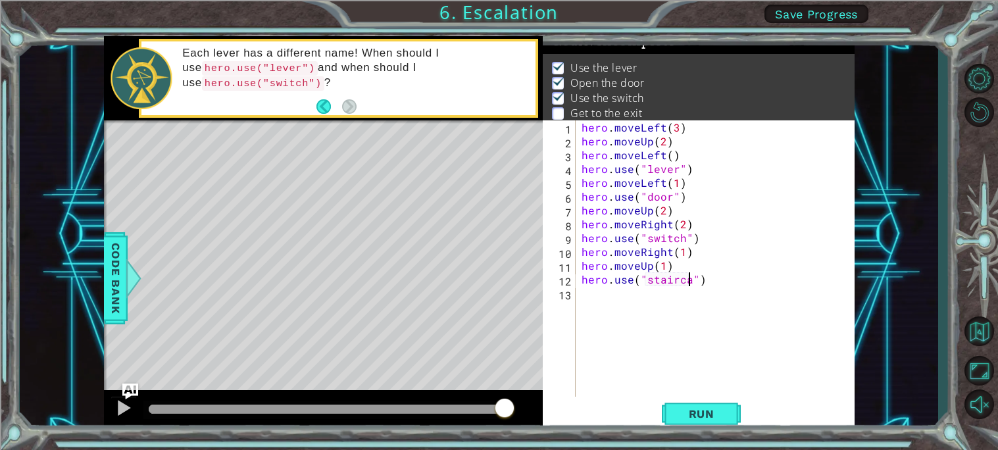
scroll to position [0, 7]
type textarea "hero.use("staircase")"
click at [685, 403] on button "Run" at bounding box center [701, 413] width 79 height 31
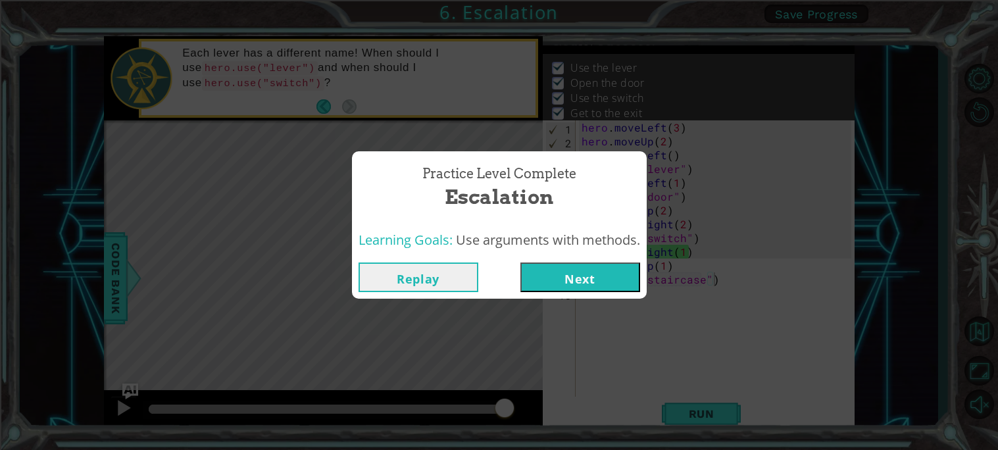
click at [594, 277] on button "Next" at bounding box center [581, 278] width 120 height 30
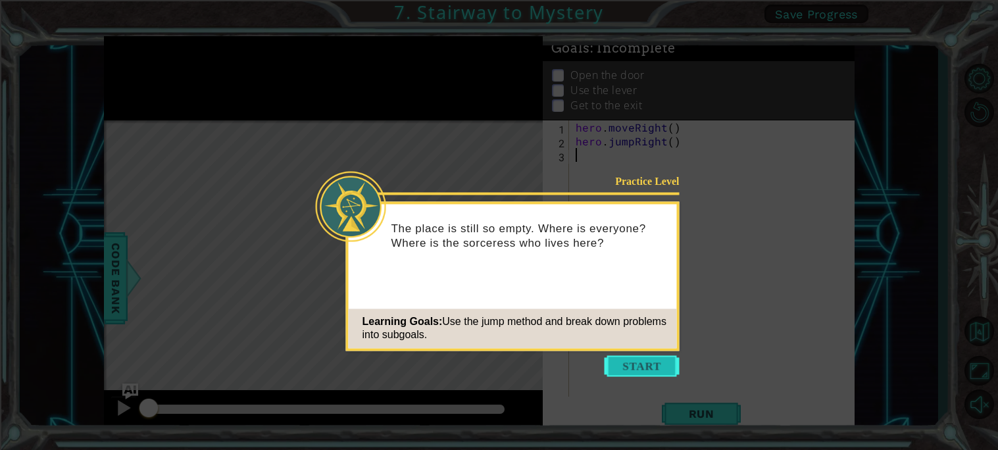
click at [618, 371] on button "Start" at bounding box center [642, 365] width 75 height 21
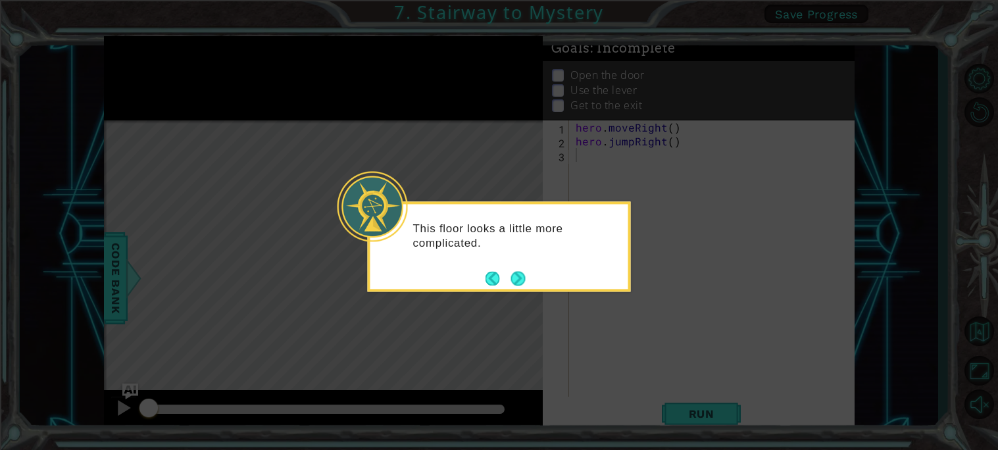
click at [529, 275] on div "This floor looks a little more complicated." at bounding box center [499, 246] width 263 height 90
click at [515, 280] on button "Next" at bounding box center [518, 278] width 14 height 14
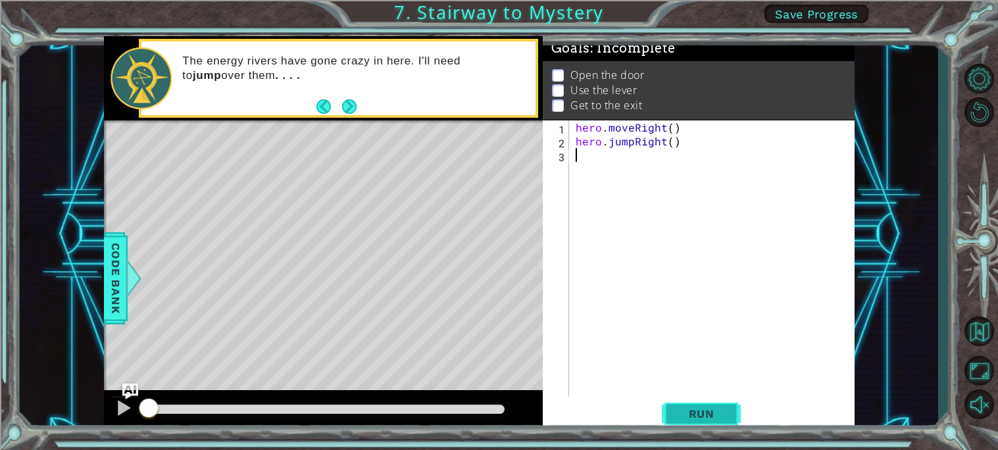
click at [697, 421] on button "Run" at bounding box center [701, 413] width 79 height 31
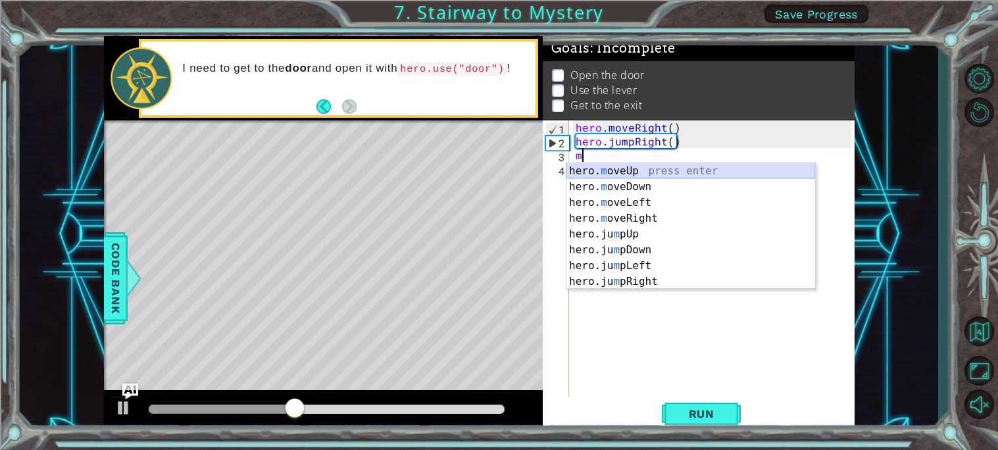
click at [630, 168] on div "hero. m oveUp press enter hero. m oveDown press enter hero. m oveLeft press ent…" at bounding box center [691, 242] width 249 height 158
type textarea "hero.moveUp(1)"
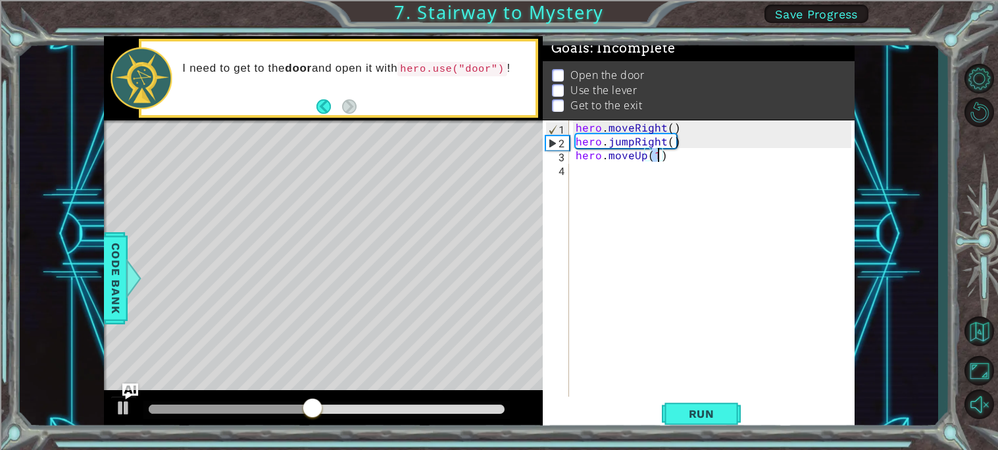
click at [580, 176] on div "hero . moveRight ( ) hero . jumpRight ( ) hero . moveUp ( 1 )" at bounding box center [715, 272] width 285 height 304
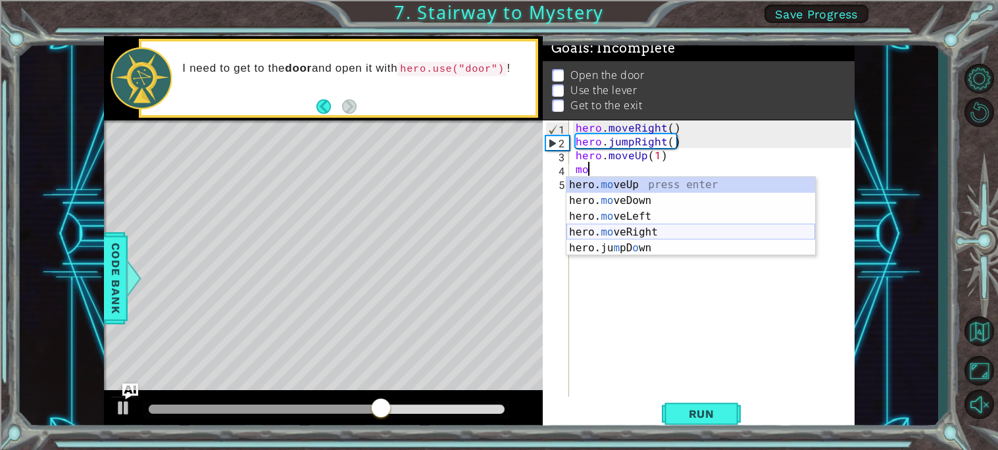
click at [647, 228] on div "hero. mo veUp press enter hero. mo veDown press enter hero. mo veLeft press ent…" at bounding box center [691, 232] width 249 height 111
type textarea "hero.moveRight(1)"
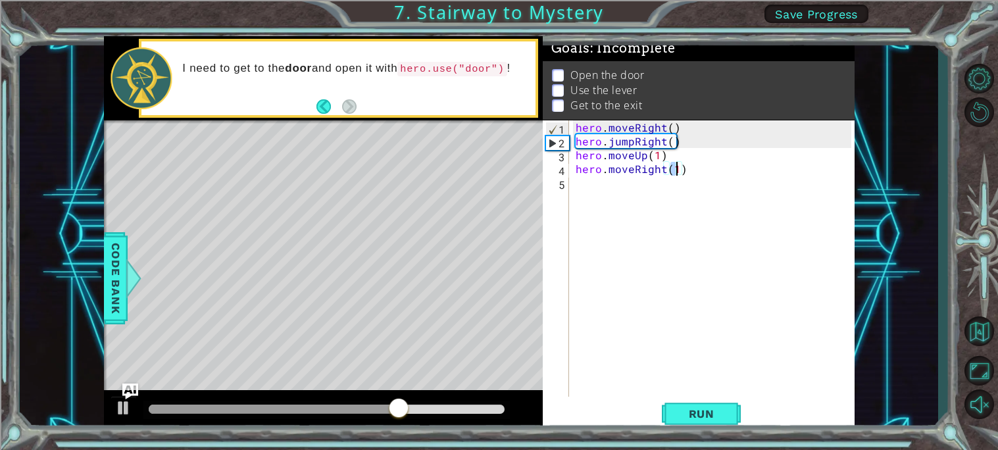
click at [577, 190] on div "hero . moveRight ( ) hero . jumpRight ( ) hero . moveUp ( 1 ) hero . moveRight …" at bounding box center [715, 272] width 285 height 304
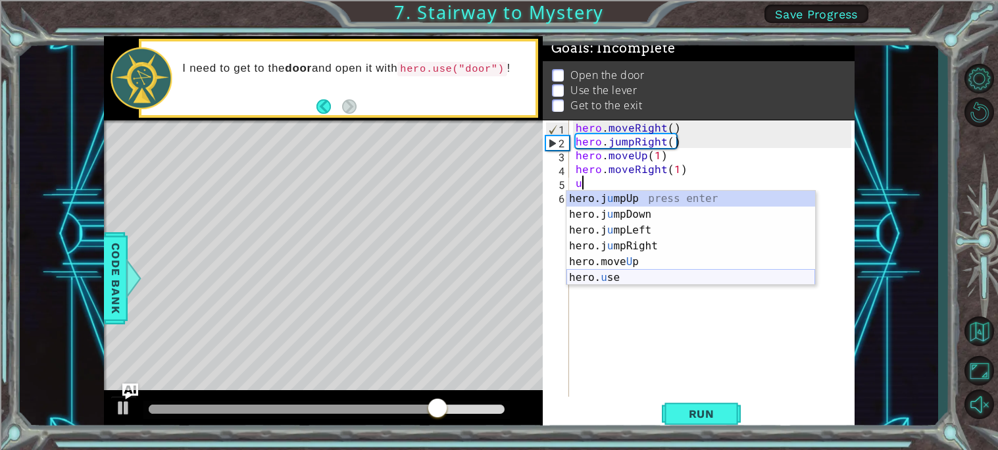
click at [612, 275] on div "hero.j u mpUp press enter hero.j u mpDown press enter hero.j u mpLeft press ent…" at bounding box center [691, 254] width 249 height 126
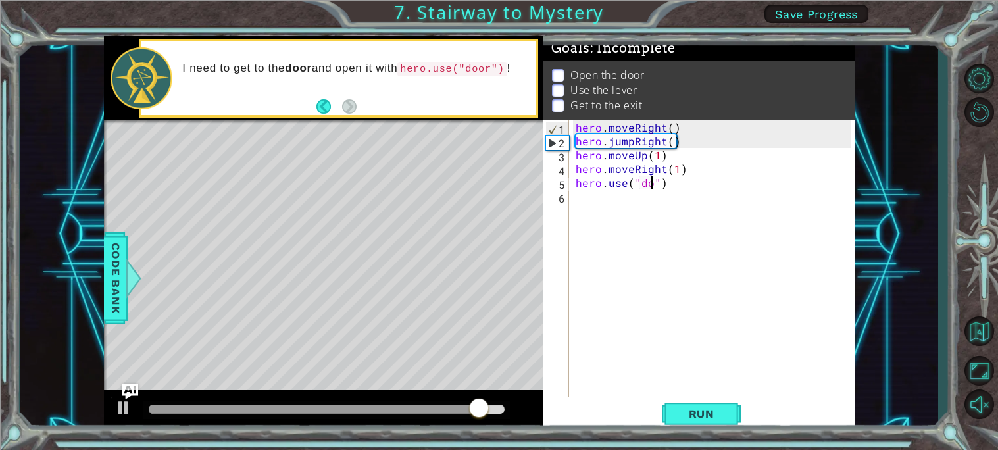
scroll to position [0, 5]
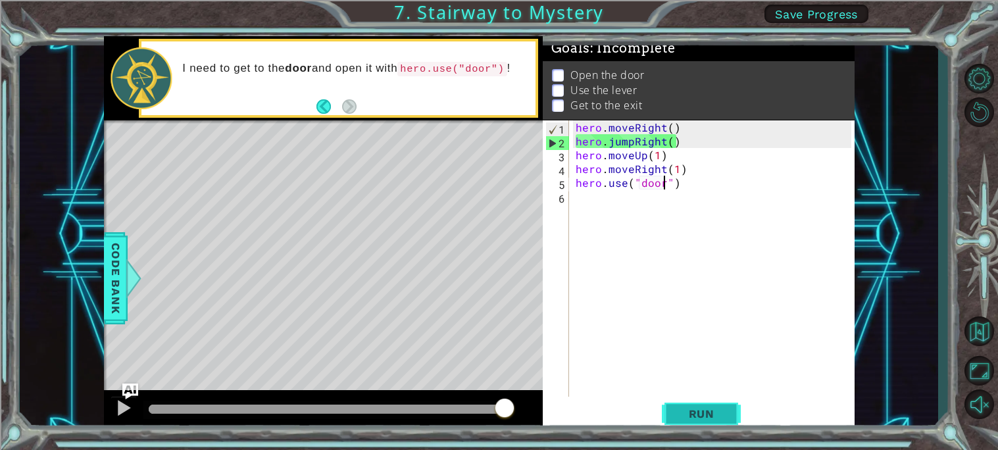
type textarea "hero.use("door")"
click at [690, 412] on span "Run" at bounding box center [702, 413] width 52 height 13
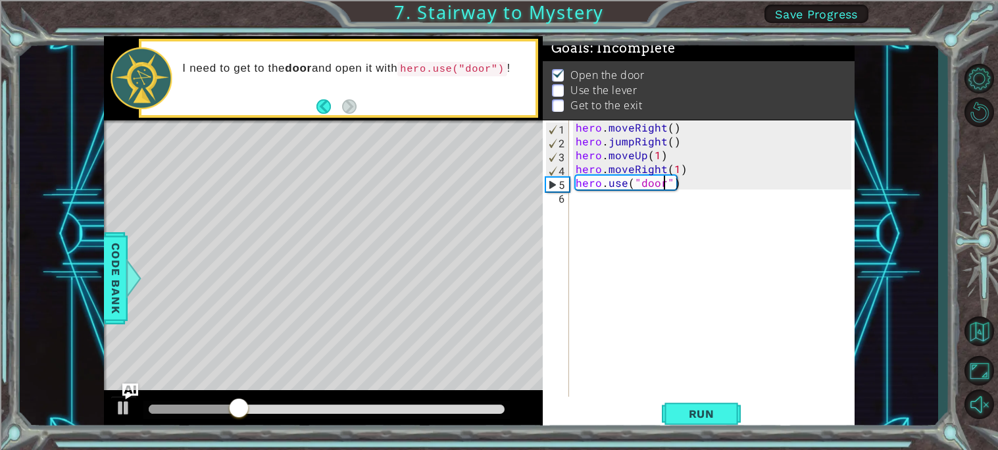
click at [580, 198] on div "hero . moveRight ( ) hero . jumpRight ( ) hero . moveUp ( 1 ) hero . moveRight …" at bounding box center [715, 272] width 285 height 304
type textarea "m"
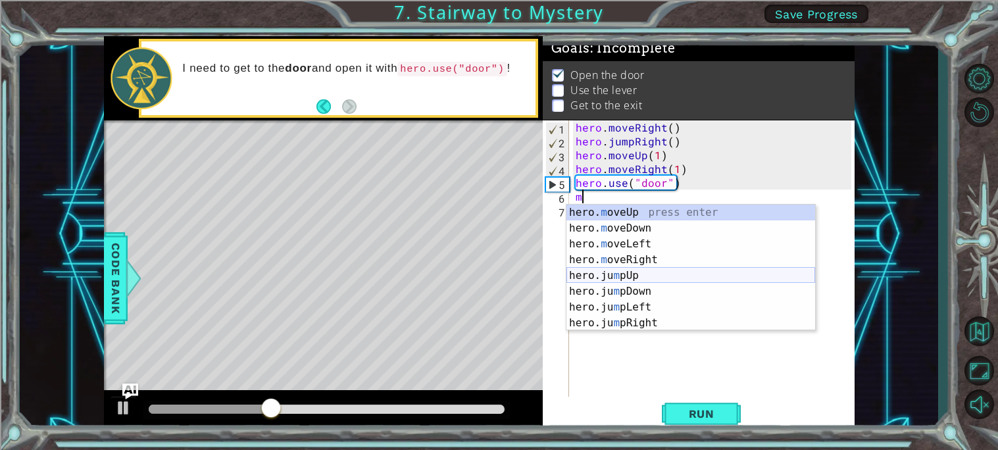
click at [640, 274] on div "hero. m oveUp press enter hero. m oveDown press enter hero. m oveLeft press ent…" at bounding box center [691, 284] width 249 height 158
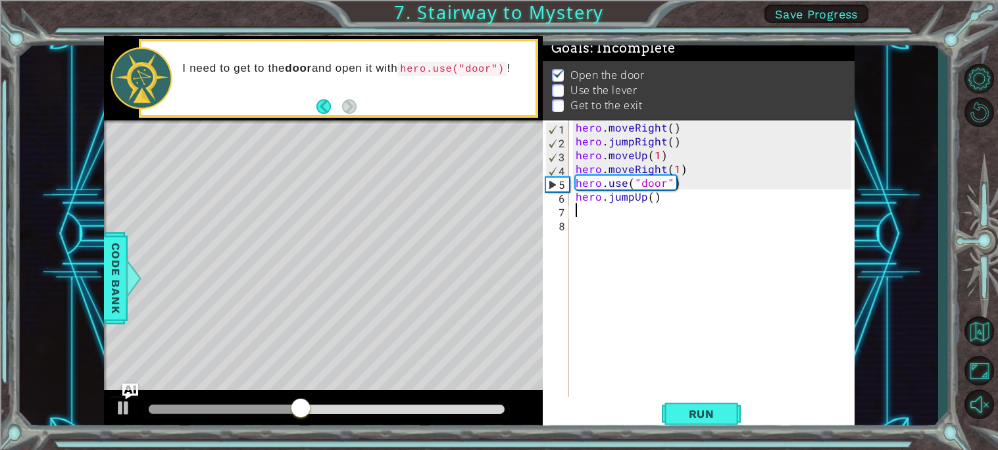
click at [658, 199] on div "hero . moveRight ( ) hero . jumpRight ( ) hero . moveUp ( 1 ) hero . moveRight …" at bounding box center [715, 272] width 285 height 304
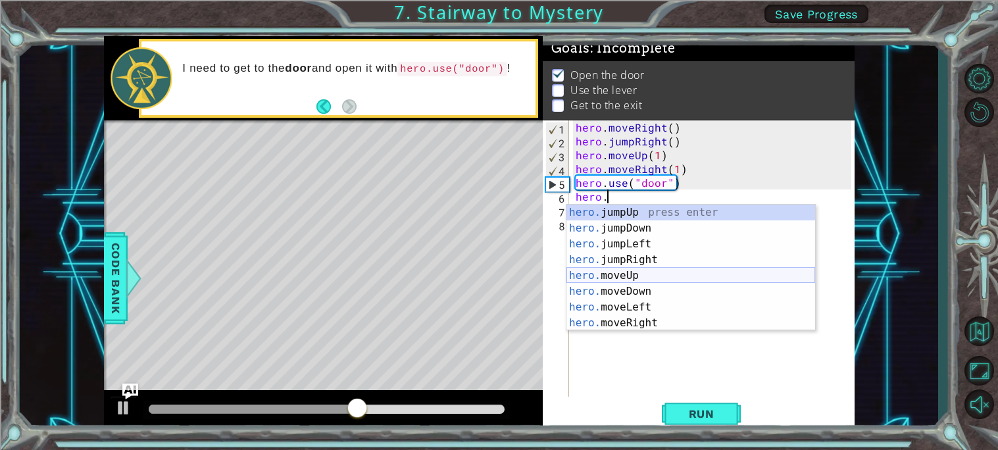
click at [632, 278] on div "hero. jumpUp press enter hero. jumpDown press enter hero. jumpLeft press enter …" at bounding box center [691, 284] width 249 height 158
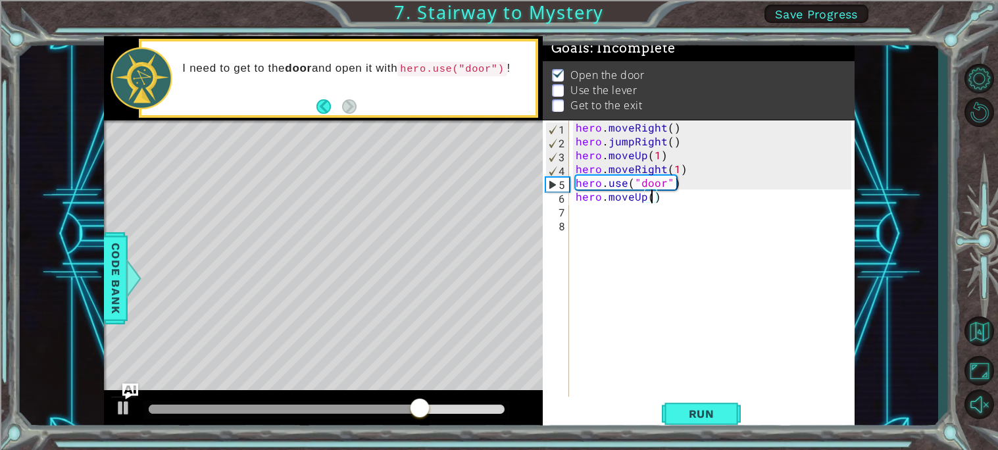
type textarea "hero.moveUp(2)"
click at [577, 214] on div "hero . moveRight ( ) hero . jumpRight ( ) hero . moveUp ( 1 ) hero . moveRight …" at bounding box center [715, 272] width 285 height 304
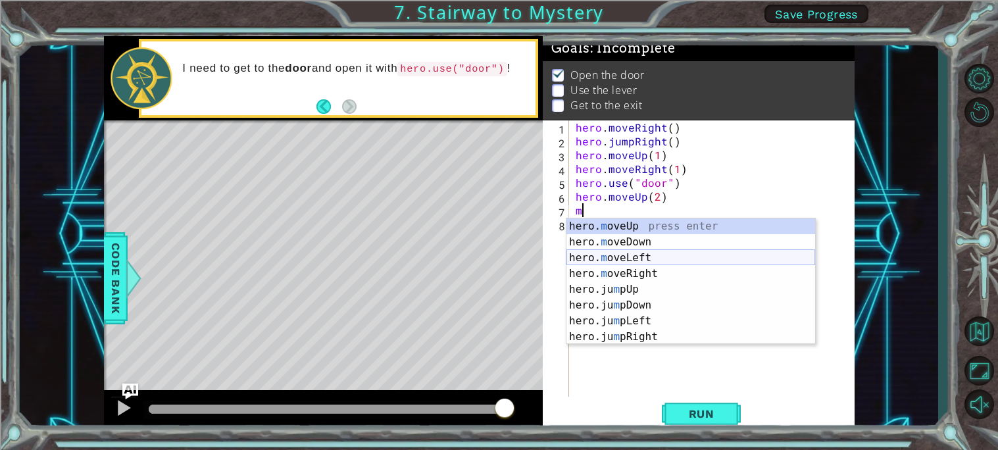
click at [646, 256] on div "hero. m oveUp press enter hero. m oveDown press enter hero. m oveLeft press ent…" at bounding box center [691, 298] width 249 height 158
type textarea "hero.moveLeft(1)"
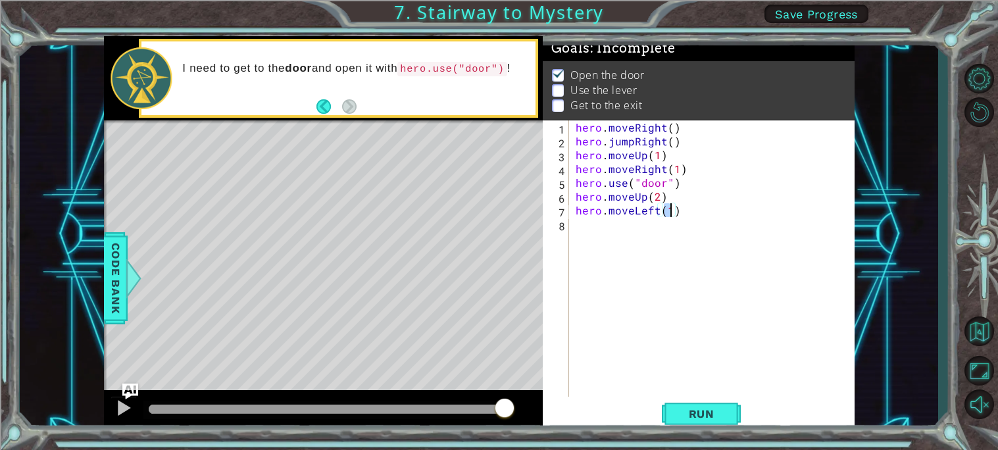
click at [578, 232] on div "hero . moveRight ( ) hero . jumpRight ( ) hero . moveUp ( 1 ) hero . moveRight …" at bounding box center [715, 272] width 285 height 304
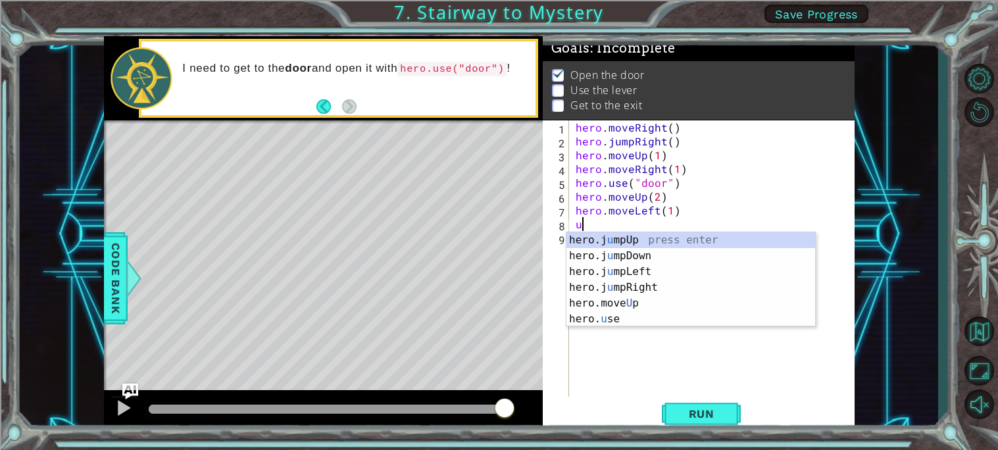
click at [621, 324] on div "hero.j u mpUp press enter hero.j u mpDown press enter hero.j u mpLeft press ent…" at bounding box center [691, 295] width 249 height 126
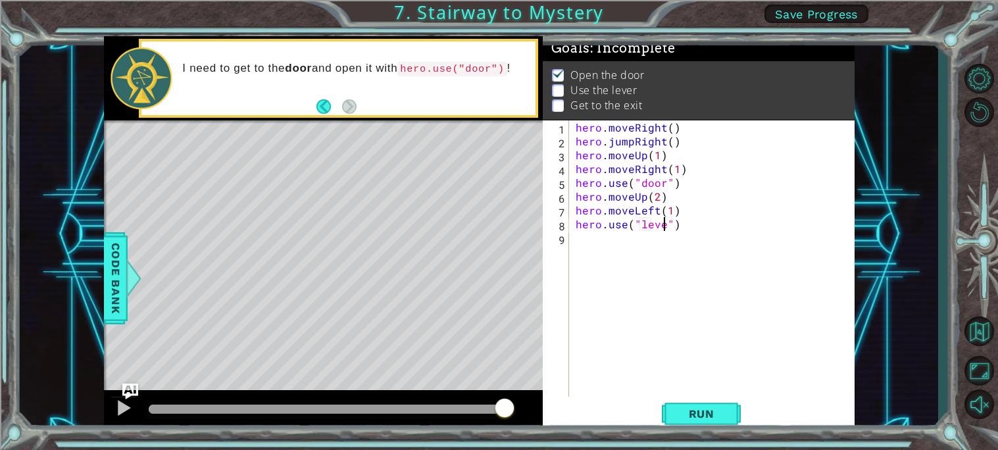
scroll to position [0, 5]
type textarea "hero.use("lever")"
click at [719, 422] on button "Run" at bounding box center [701, 413] width 79 height 31
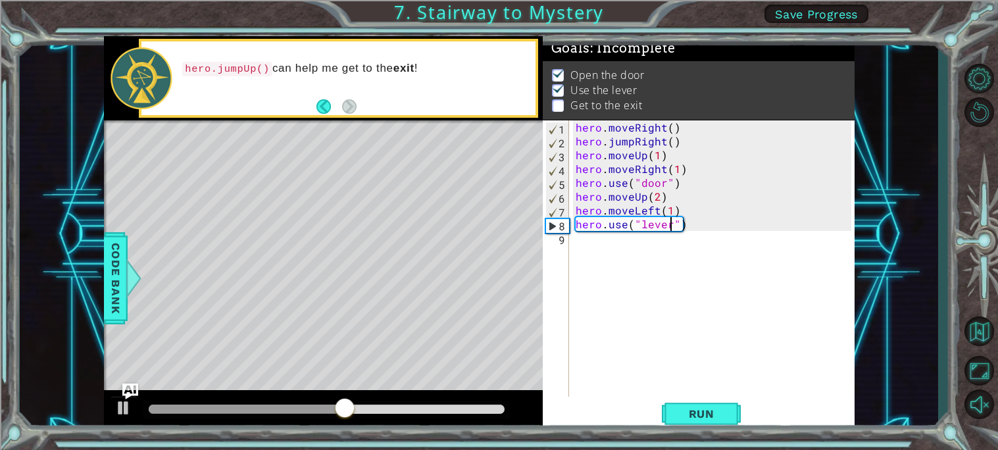
click at [573, 248] on div "hero . moveRight ( ) hero . jumpRight ( ) hero . moveUp ( 1 ) hero . moveRight …" at bounding box center [715, 272] width 285 height 304
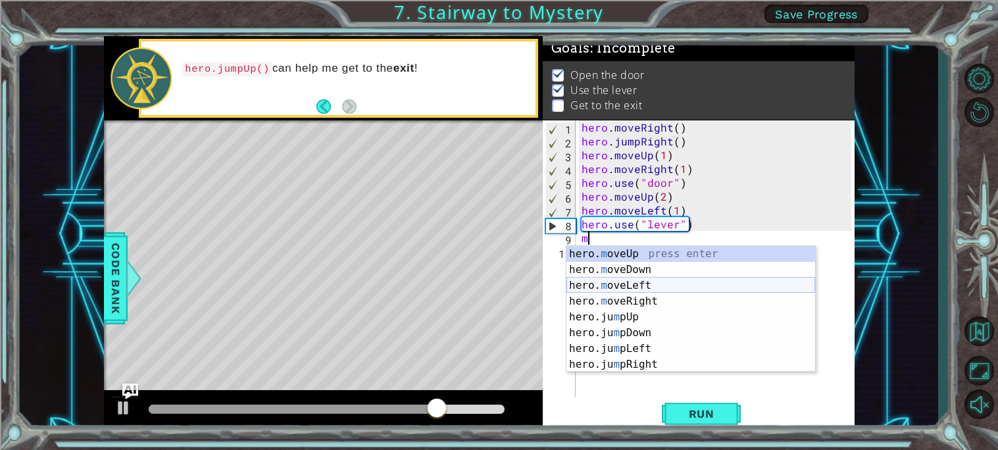
click at [637, 278] on div "hero. m oveUp press enter hero. m oveDown press enter hero. m oveLeft press ent…" at bounding box center [691, 325] width 249 height 158
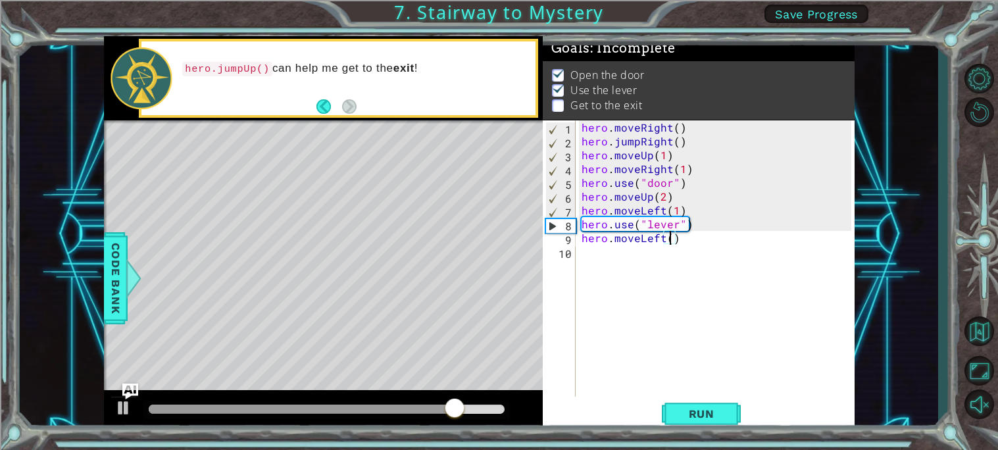
type textarea "hero.moveLeft(2)"
click at [594, 259] on div "hero . moveRight ( ) hero . jumpRight ( ) hero . moveUp ( 1 ) hero . moveRight …" at bounding box center [718, 272] width 279 height 304
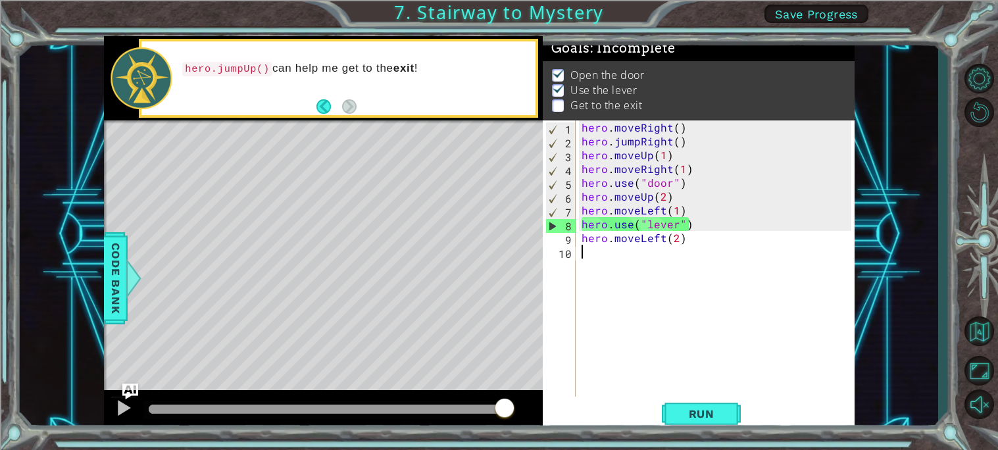
type textarea "j"
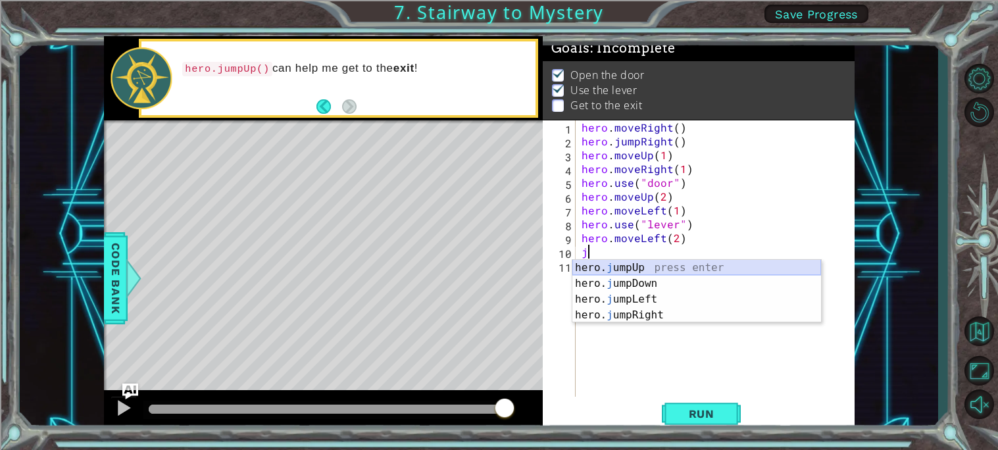
click at [656, 267] on div "hero. j umpUp press enter hero. j umpDown press enter hero. j umpLeft press ent…" at bounding box center [697, 307] width 249 height 95
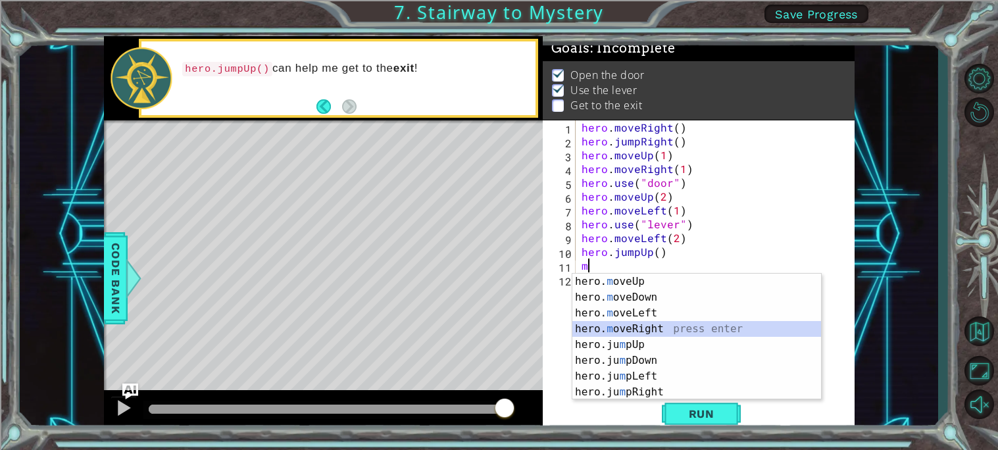
click at [655, 322] on div "hero. m oveUp press enter hero. m oveDown press enter hero. m oveLeft press ent…" at bounding box center [697, 353] width 249 height 158
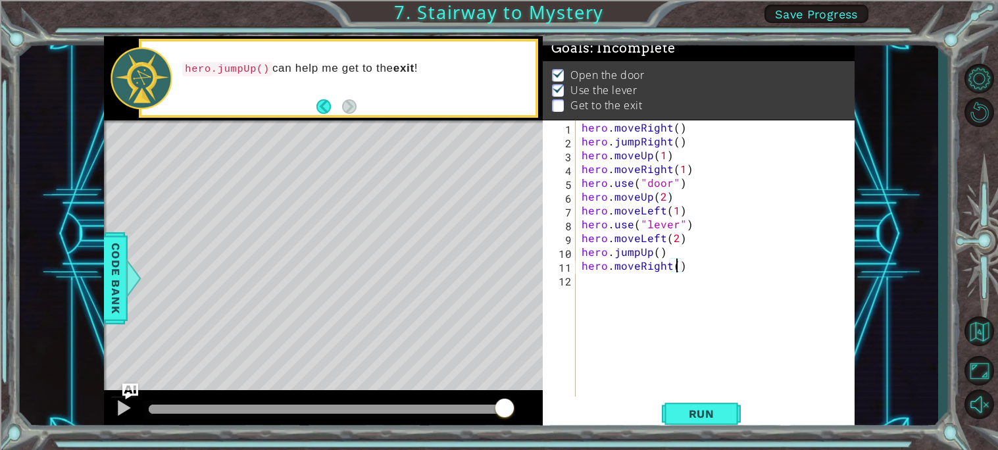
type textarea "hero.moveRight(2)"
click at [582, 281] on div "hero . moveRight ( ) hero . jumpRight ( ) hero . moveUp ( 1 ) hero . moveRight …" at bounding box center [718, 272] width 279 height 304
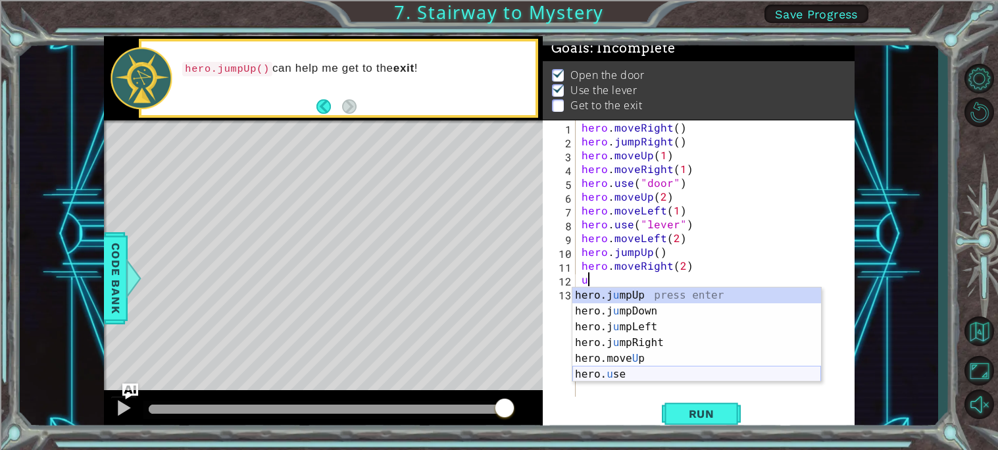
click at [603, 369] on div "hero.j u mpUp press enter hero.j u mpDown press enter hero.j u mpLeft press ent…" at bounding box center [697, 351] width 249 height 126
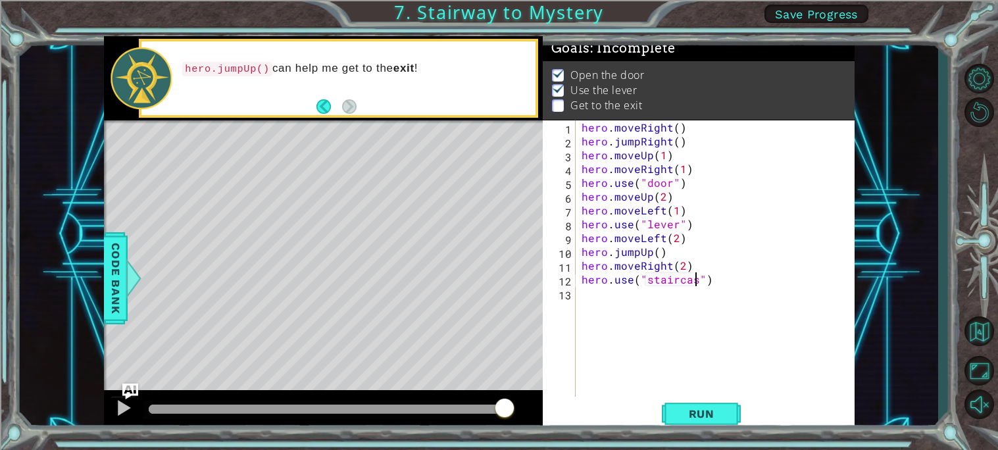
scroll to position [0, 7]
type textarea "hero.use("staircase")"
click at [687, 413] on span "Run" at bounding box center [702, 413] width 52 height 13
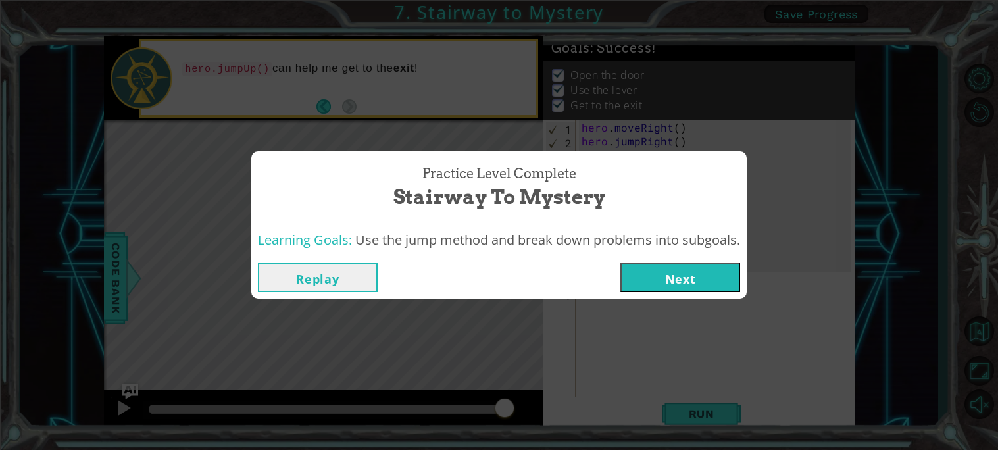
click at [686, 272] on button "Next" at bounding box center [681, 278] width 120 height 30
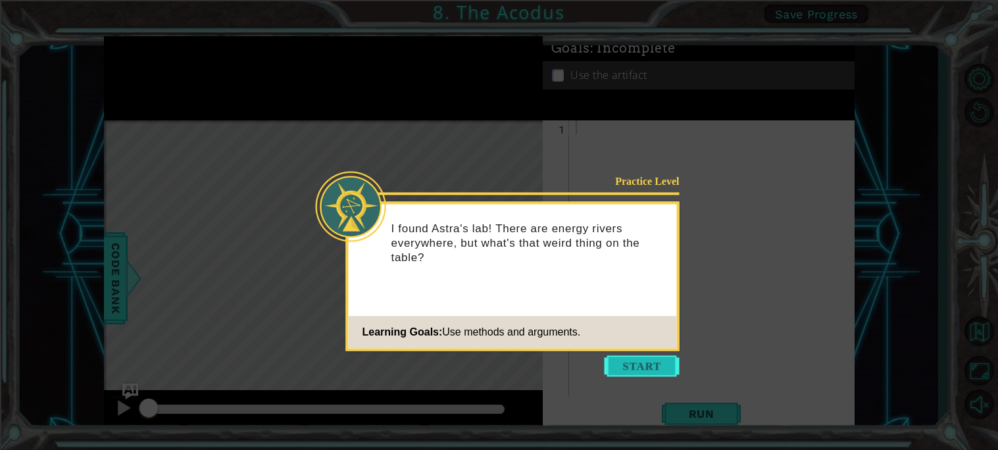
click at [659, 363] on button "Start" at bounding box center [642, 365] width 75 height 21
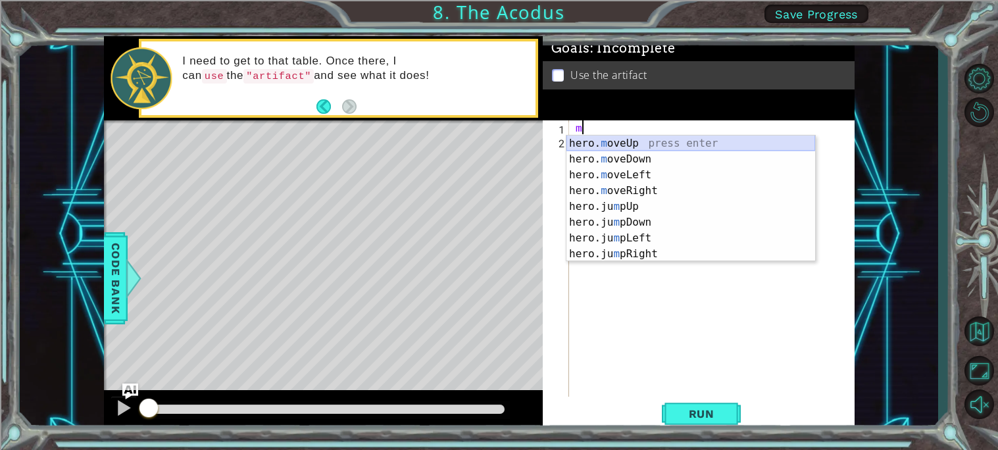
click at [642, 142] on div "hero. m oveUp press enter hero. m oveDown press enter hero. m oveLeft press ent…" at bounding box center [691, 215] width 249 height 158
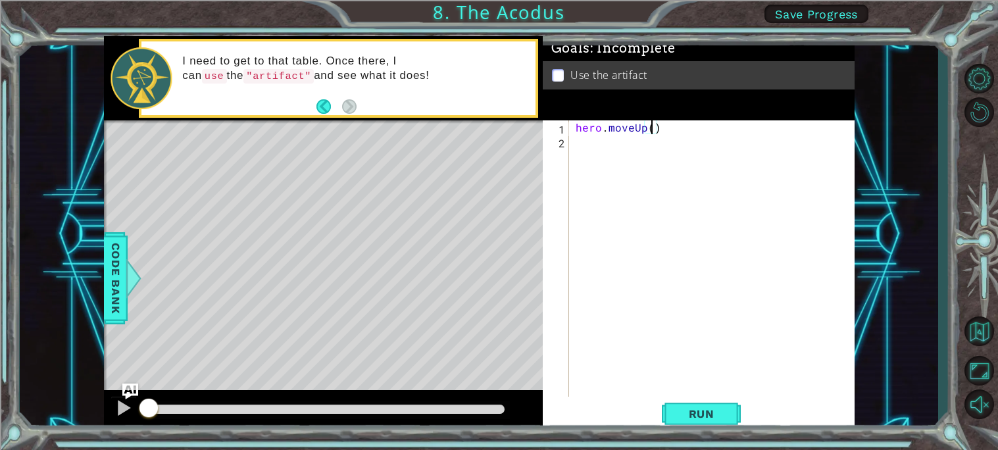
type textarea "hero.moveUp(2)"
click at [577, 152] on div "hero . moveUp ( 2 )" at bounding box center [715, 272] width 285 height 304
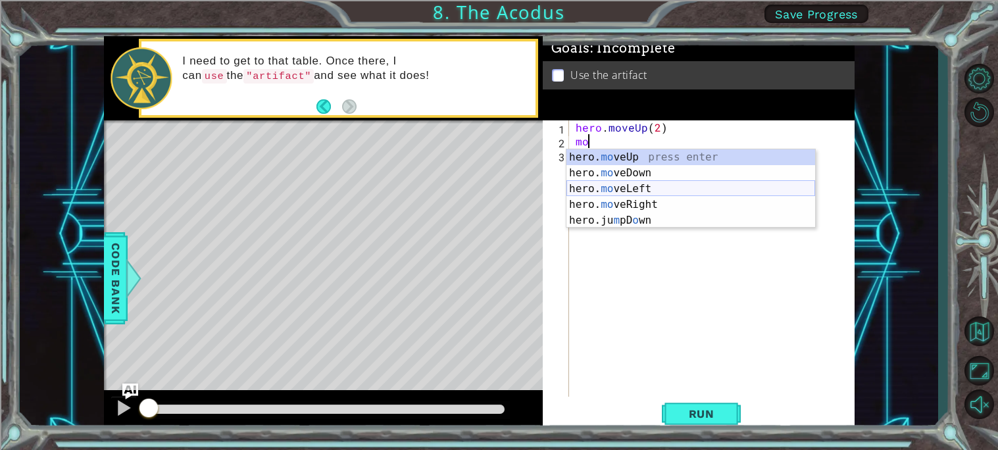
click at [603, 186] on div "hero. mo veUp press enter hero. mo veDown press enter hero. mo veLeft press ent…" at bounding box center [691, 204] width 249 height 111
type textarea "hero.moveLeft(1)"
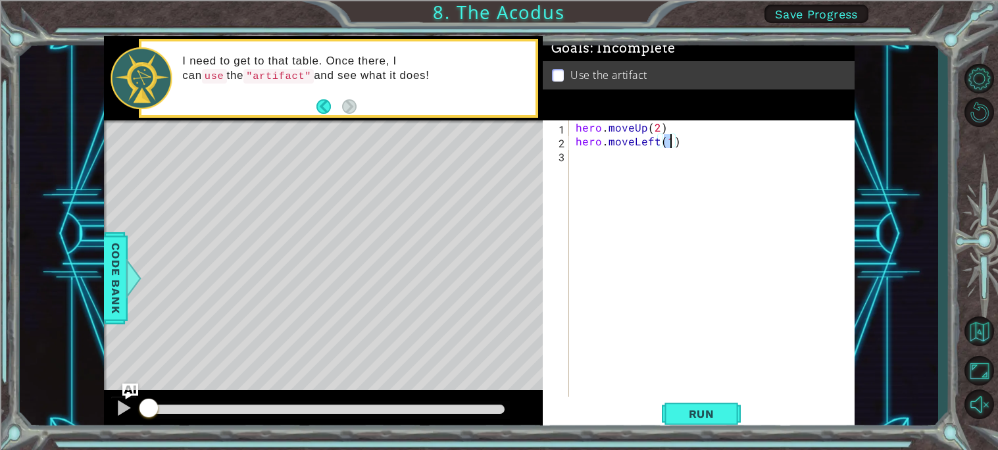
click at [581, 165] on div "hero . moveUp ( 2 ) hero . moveLeft ( 1 )" at bounding box center [715, 272] width 285 height 304
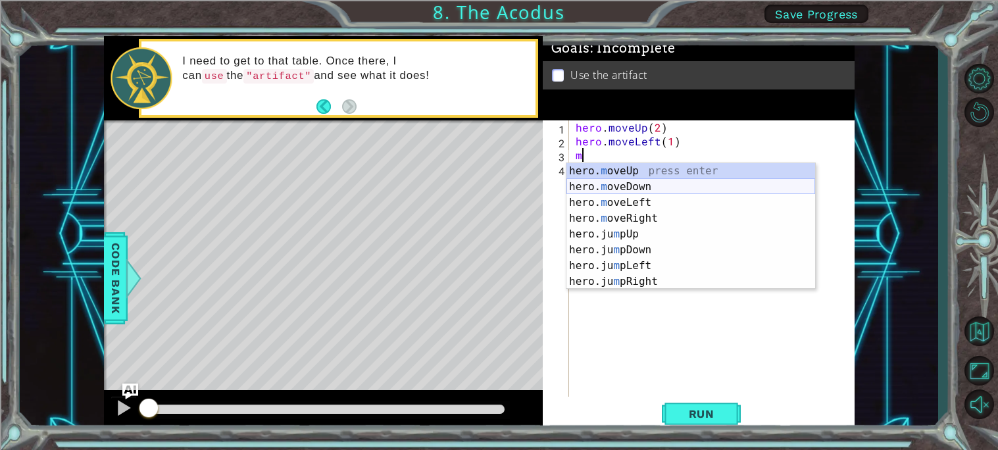
click at [623, 184] on div "hero. m oveUp press enter hero. m oveDown press enter hero. m oveLeft press ent…" at bounding box center [691, 242] width 249 height 158
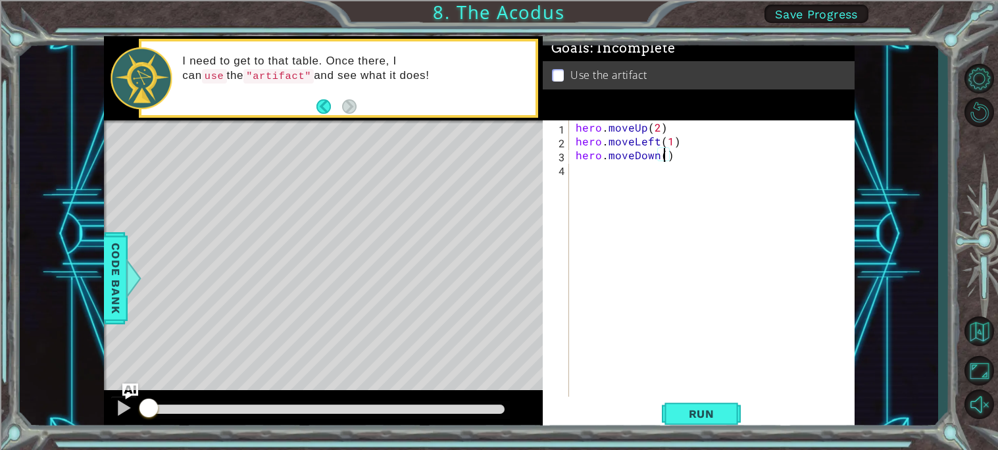
type textarea "hero.moveDown(2)"
click at [581, 178] on div "hero . moveUp ( 2 ) hero . moveLeft ( 1 ) hero . moveDown ( 2 )" at bounding box center [715, 272] width 285 height 304
type textarea "j"
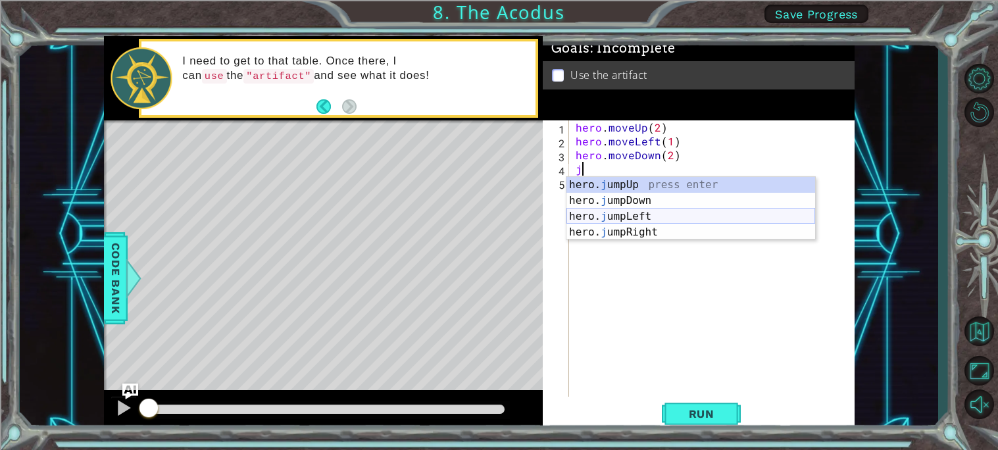
click at [626, 215] on div "hero. j umpUp press enter hero. j umpDown press enter hero. j umpLeft press ent…" at bounding box center [691, 224] width 249 height 95
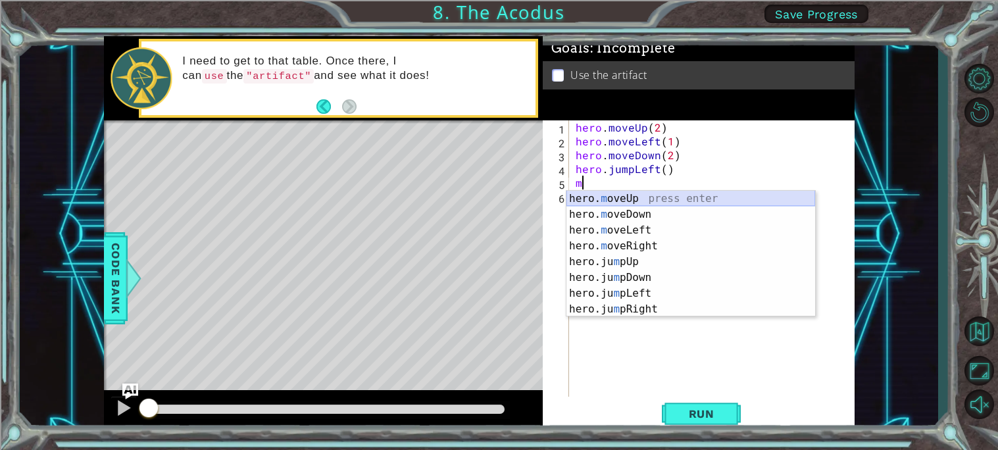
click at [606, 197] on div "hero. m oveUp press enter hero. m oveDown press enter hero. m oveLeft press ent…" at bounding box center [691, 270] width 249 height 158
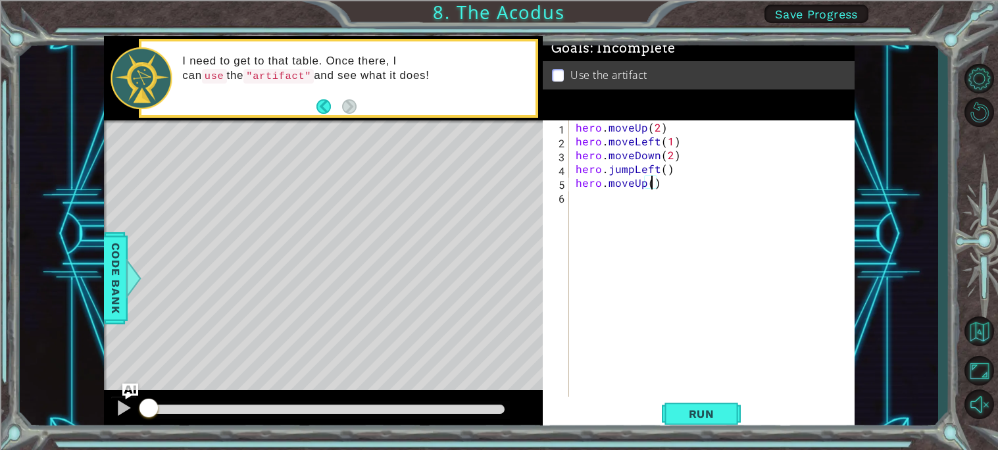
scroll to position [0, 4]
type textarea "hero.moveUp(2)"
click at [573, 194] on div "hero . moveUp ( 2 ) hero . moveLeft ( 1 ) hero . moveDown ( 2 ) hero . jumpLeft…" at bounding box center [715, 272] width 285 height 304
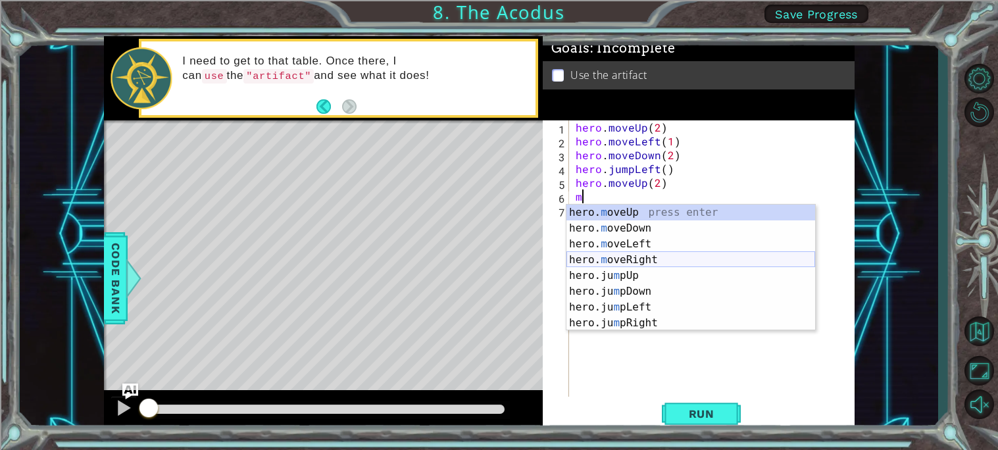
click at [586, 255] on div "hero. m oveUp press enter hero. m oveDown press enter hero. m oveLeft press ent…" at bounding box center [691, 284] width 249 height 158
type textarea "hero.moveRight(1)"
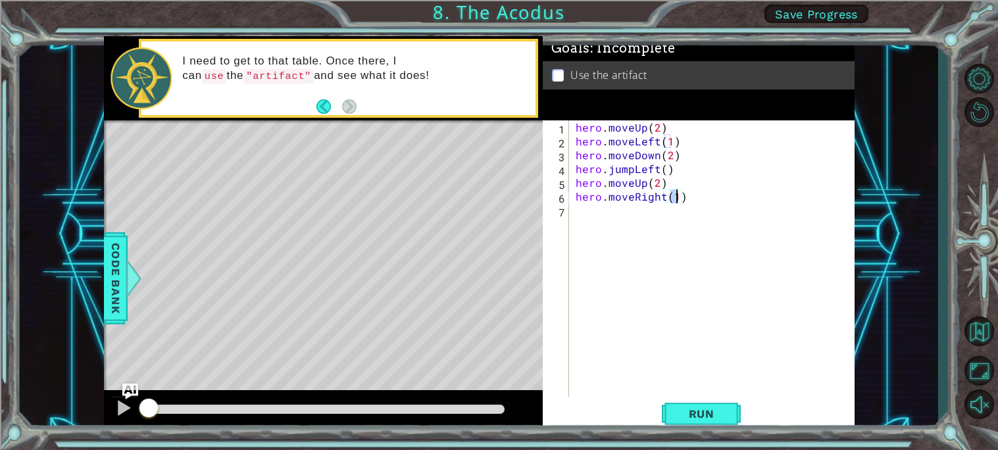
click at [577, 218] on div "hero . moveUp ( 2 ) hero . moveLeft ( 1 ) hero . moveDown ( 2 ) hero . jumpLeft…" at bounding box center [715, 272] width 285 height 304
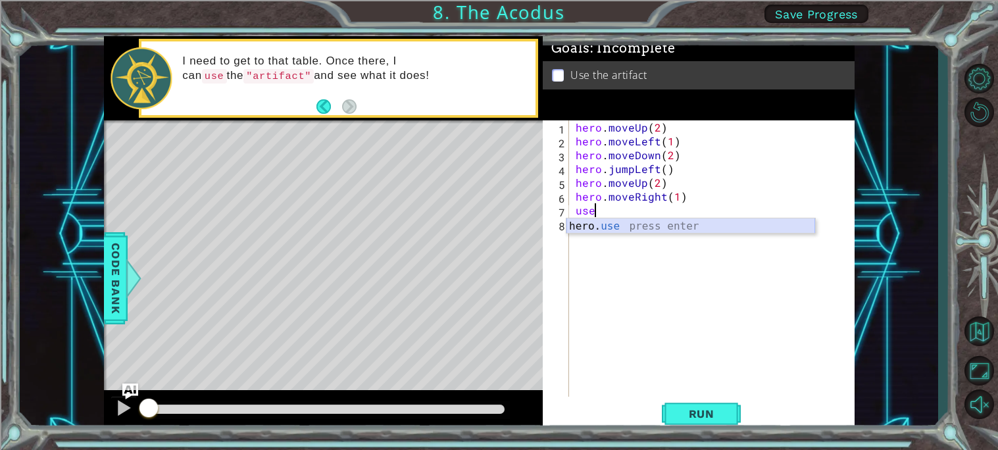
click at [613, 222] on div "hero. use press enter" at bounding box center [691, 242] width 249 height 47
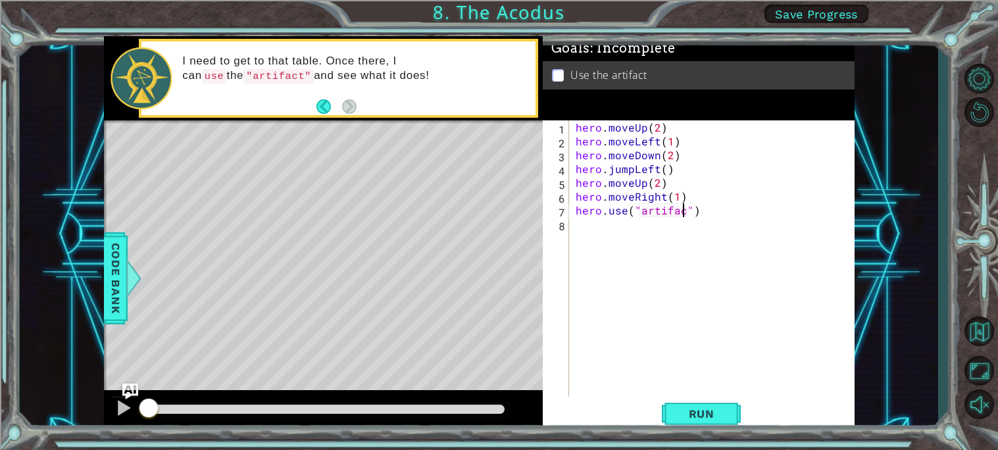
scroll to position [0, 7]
type textarea "hero.use("artifact")"
click at [697, 411] on span "Run" at bounding box center [702, 413] width 52 height 13
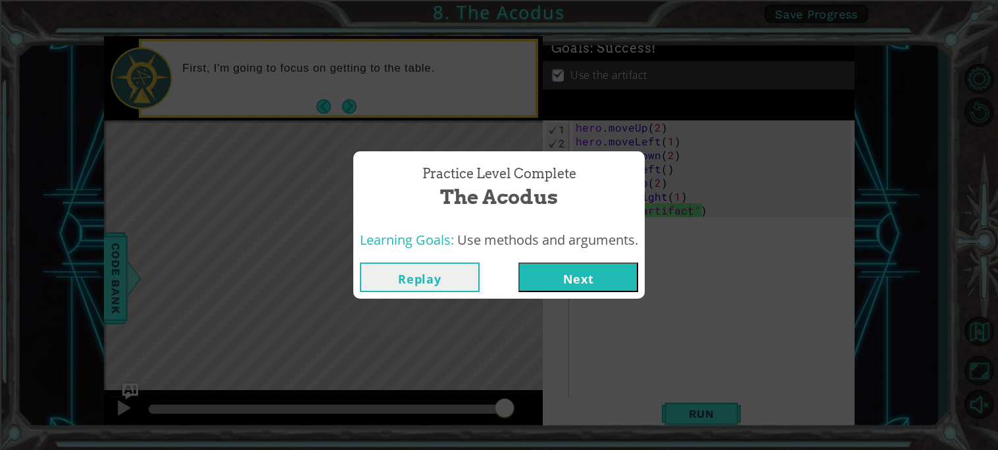
click at [576, 265] on button "Next" at bounding box center [579, 278] width 120 height 30
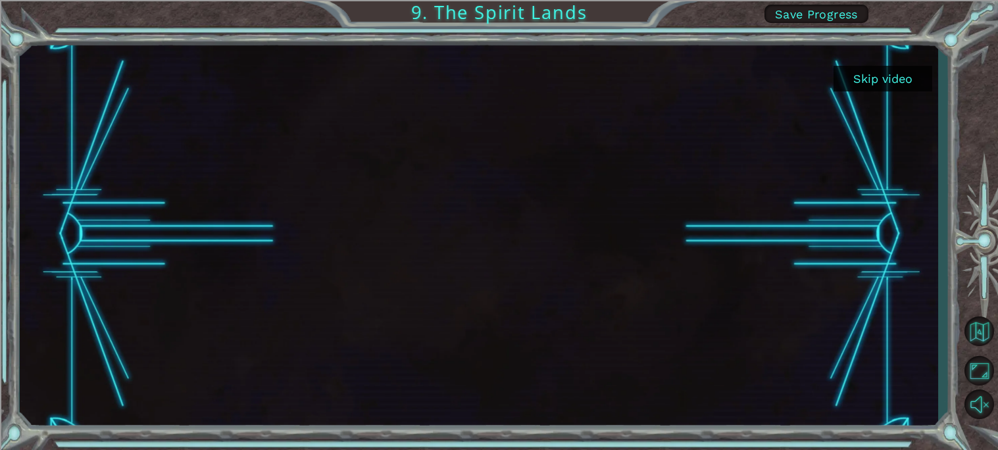
click at [887, 74] on button "Skip video" at bounding box center [883, 79] width 99 height 26
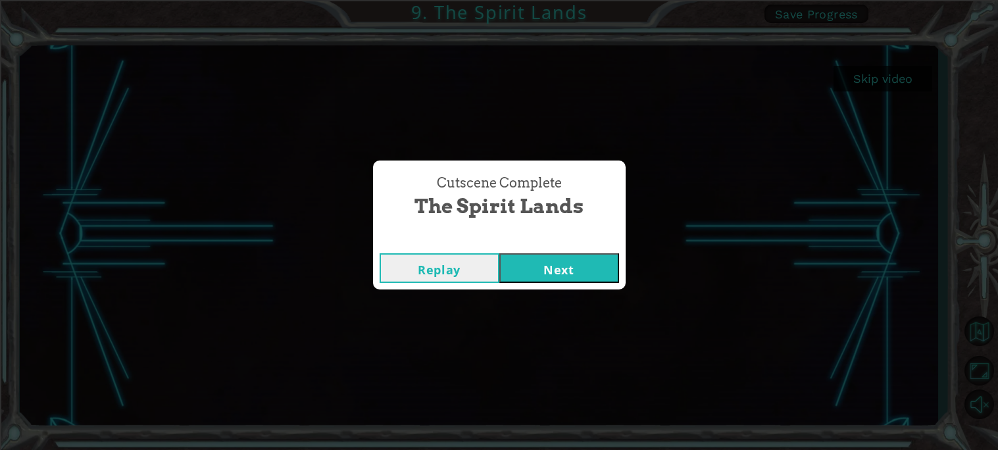
click at [550, 263] on button "Next" at bounding box center [560, 268] width 120 height 30
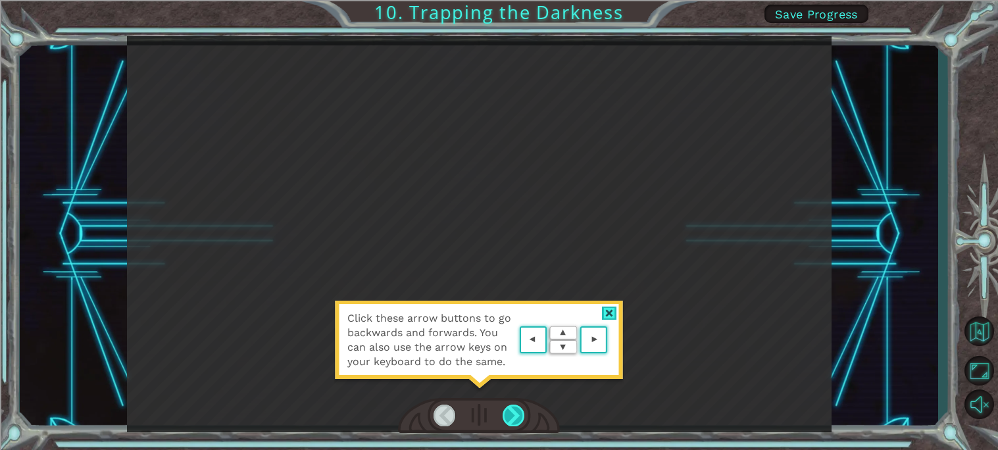
click at [515, 413] on div at bounding box center [514, 416] width 22 height 22
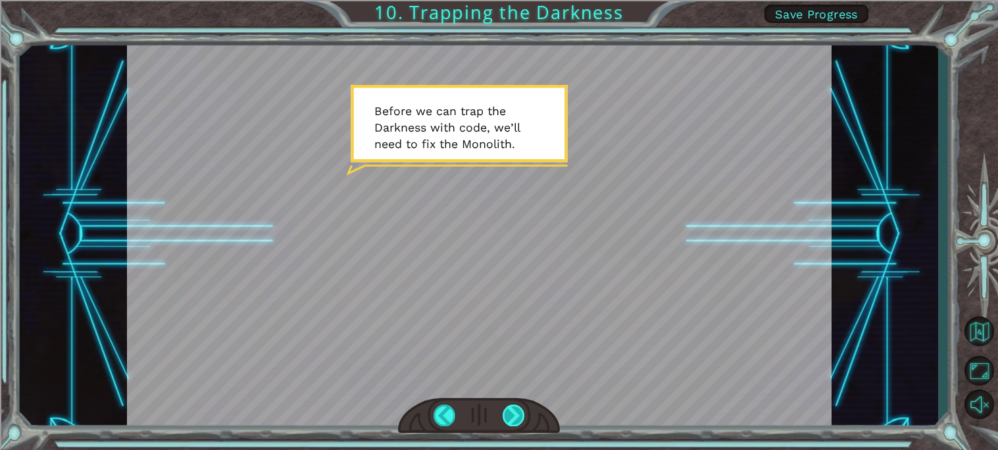
click at [516, 411] on div at bounding box center [514, 416] width 22 height 22
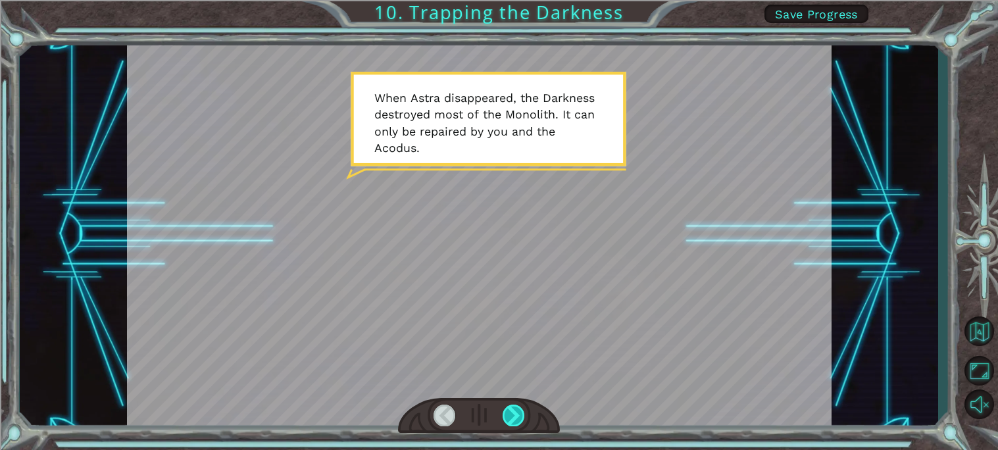
click at [521, 421] on div at bounding box center [514, 416] width 22 height 22
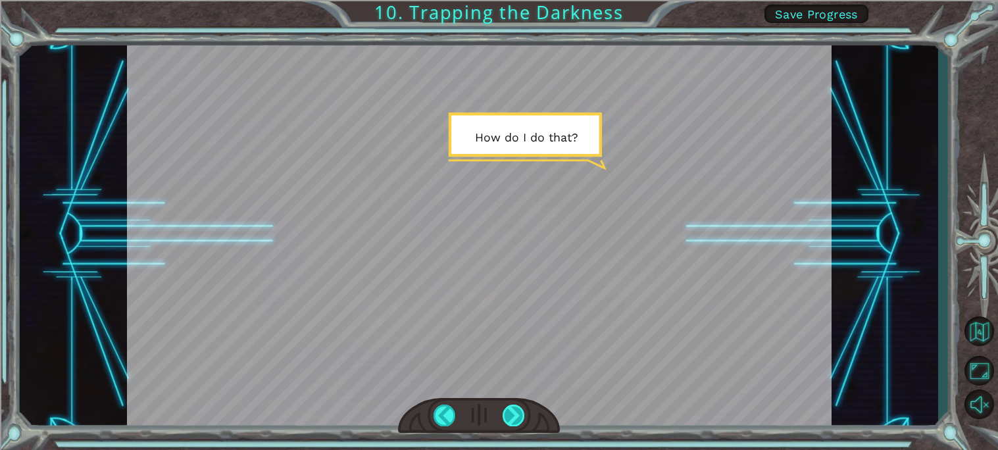
click at [507, 413] on div at bounding box center [514, 416] width 22 height 22
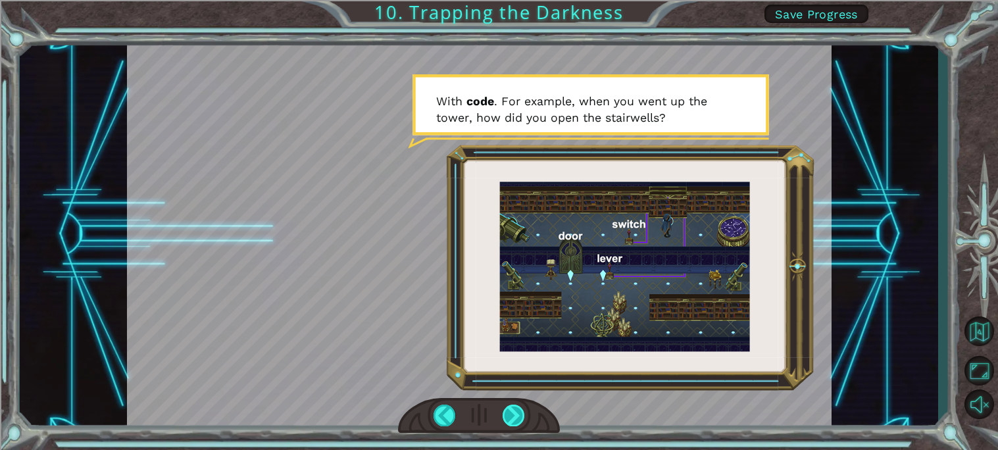
click at [514, 415] on div at bounding box center [514, 416] width 22 height 22
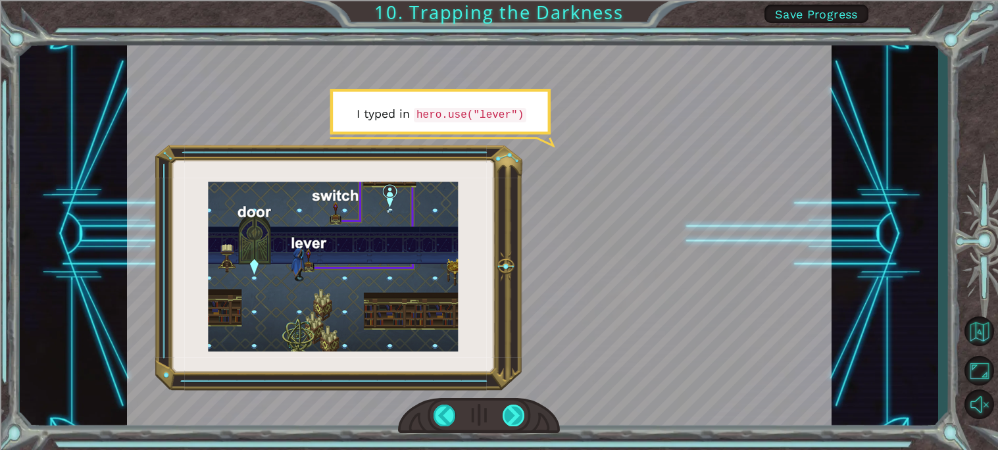
click at [514, 418] on div at bounding box center [514, 416] width 22 height 22
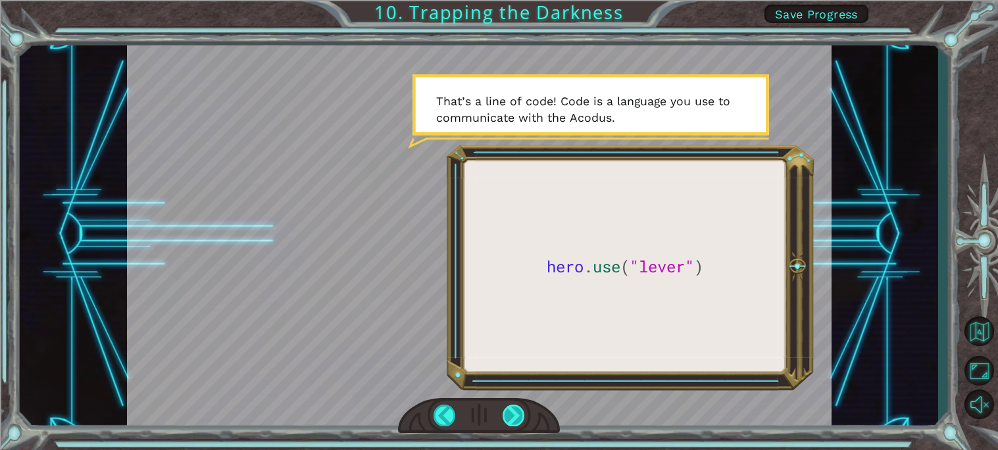
click at [519, 410] on div at bounding box center [514, 416] width 22 height 22
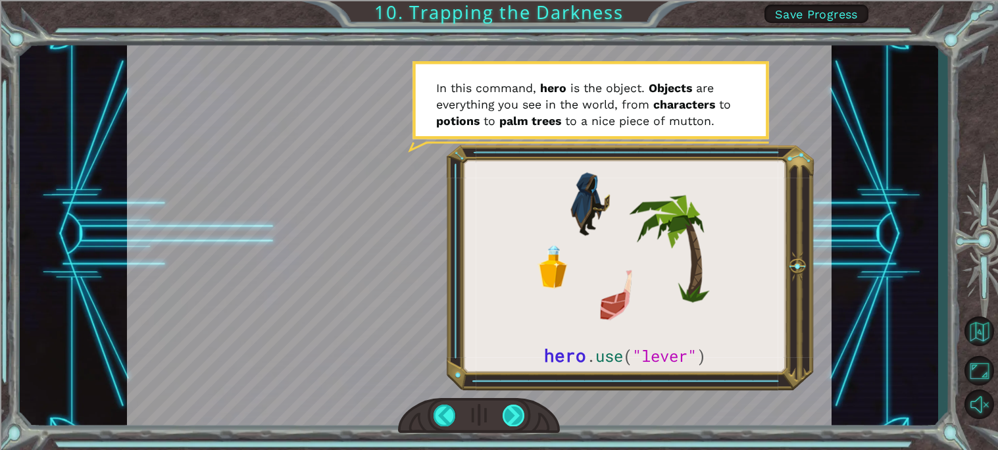
click at [513, 415] on div at bounding box center [514, 416] width 22 height 22
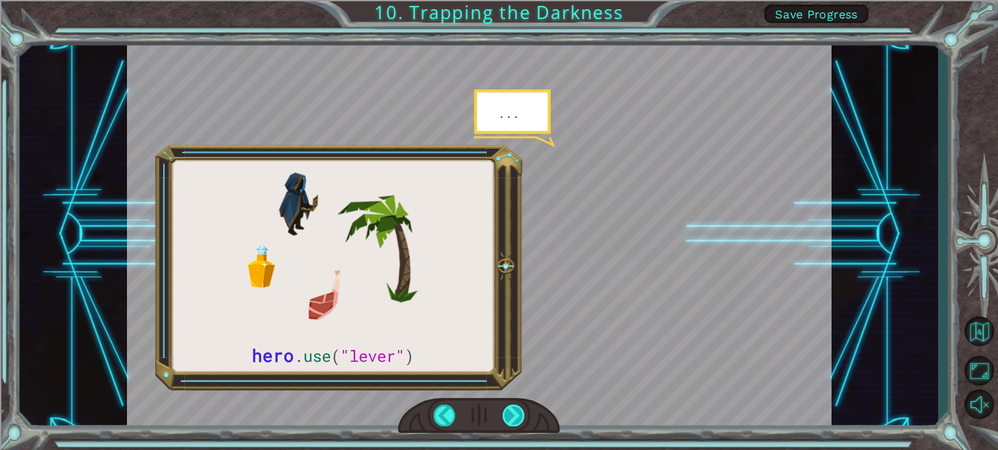
click at [505, 411] on div at bounding box center [514, 416] width 22 height 22
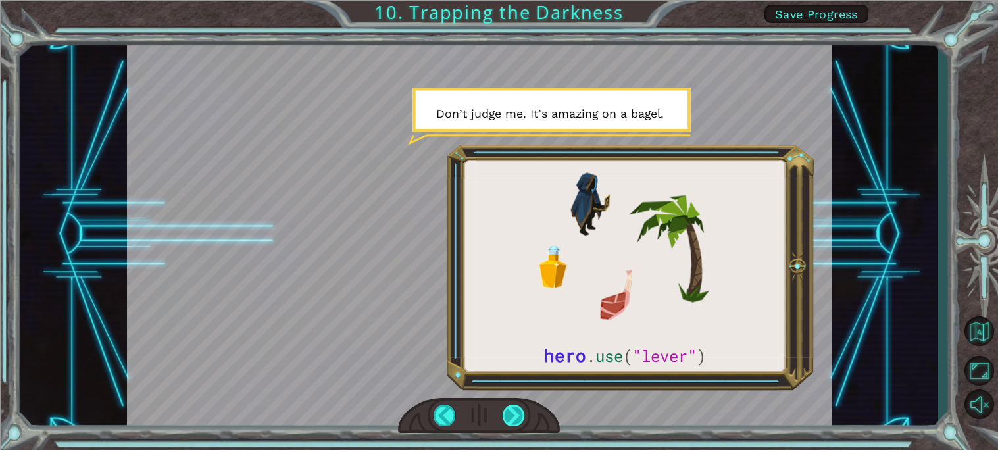
click at [506, 410] on div at bounding box center [514, 416] width 22 height 22
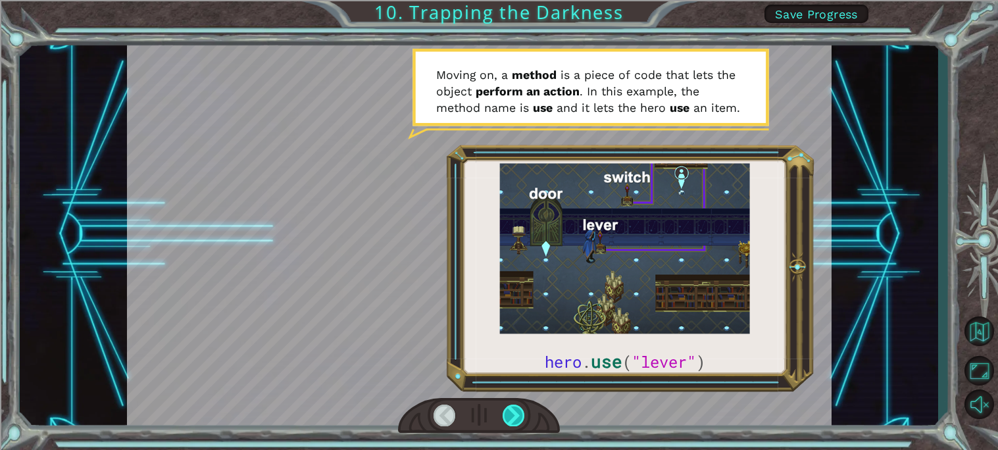
click at [506, 410] on div at bounding box center [514, 416] width 22 height 22
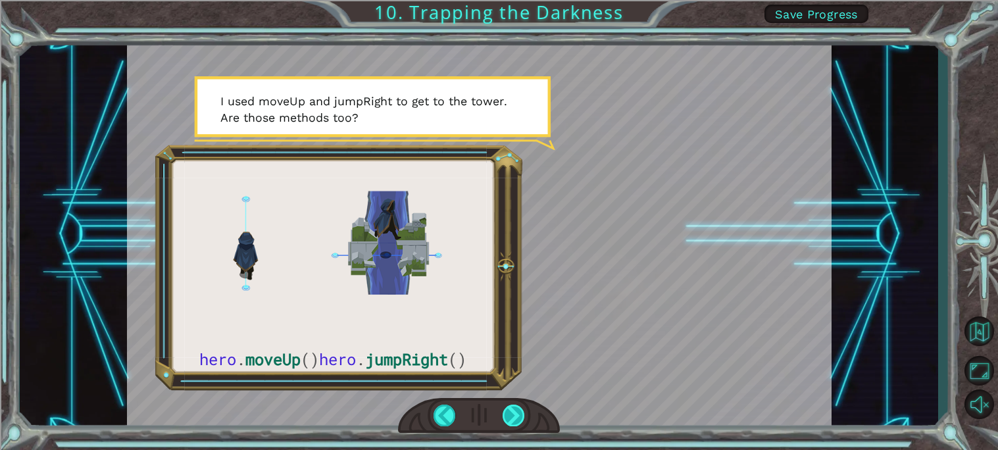
click at [505, 411] on div at bounding box center [514, 416] width 22 height 22
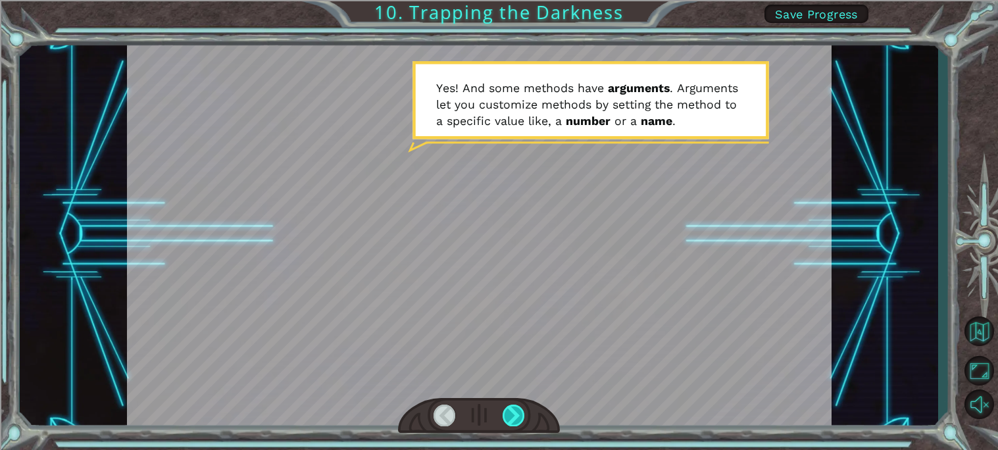
click at [508, 412] on div at bounding box center [514, 416] width 22 height 22
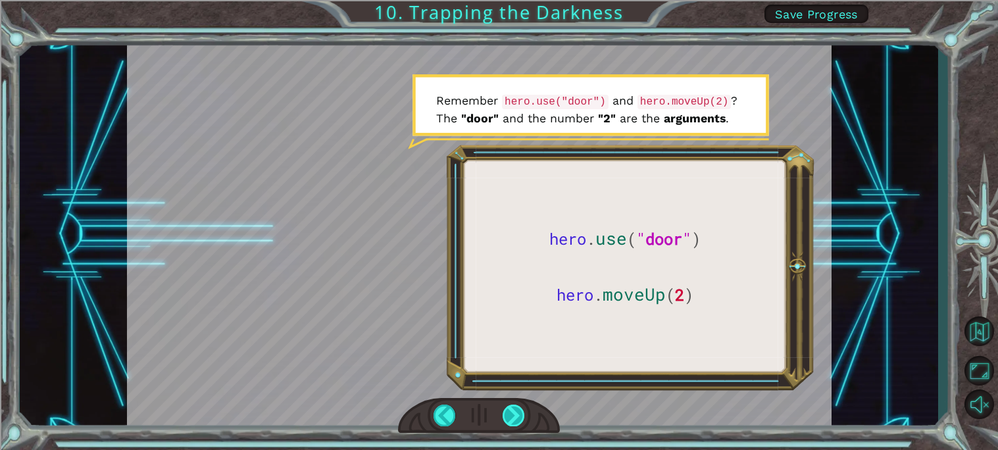
click at [508, 412] on div at bounding box center [514, 416] width 22 height 22
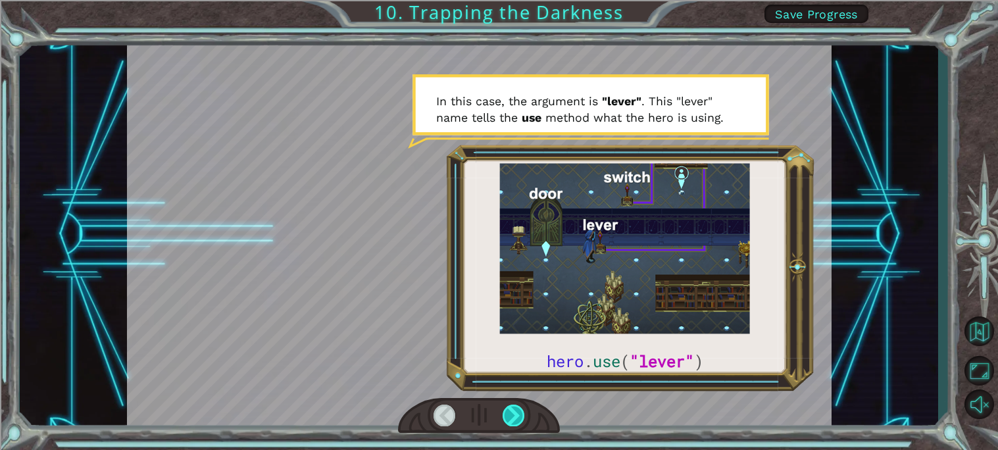
click at [508, 412] on div at bounding box center [514, 416] width 22 height 22
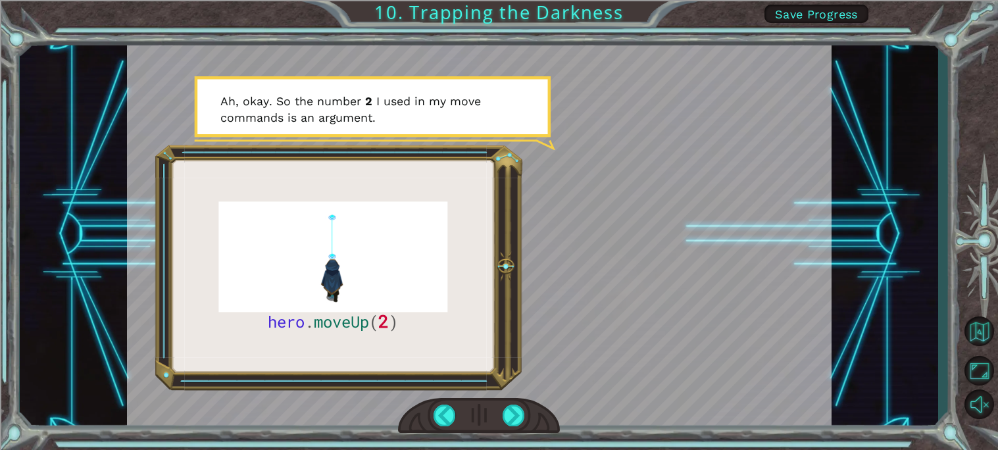
click at [499, 406] on div at bounding box center [479, 416] width 162 height 36
click at [509, 416] on div at bounding box center [514, 416] width 22 height 22
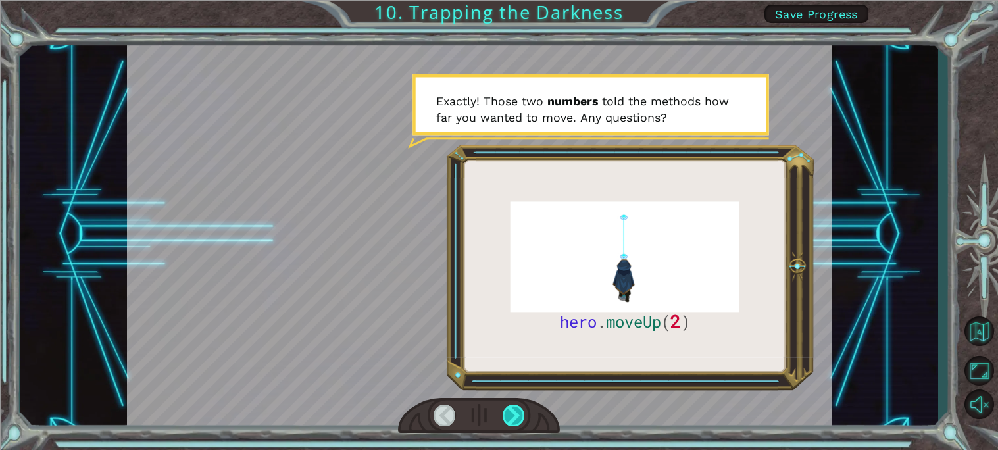
click at [507, 415] on div at bounding box center [514, 416] width 22 height 22
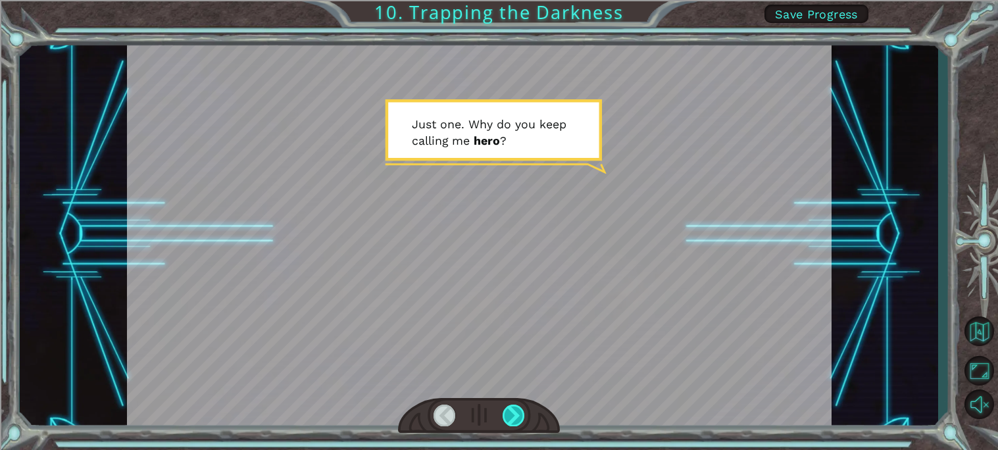
click at [505, 415] on div at bounding box center [514, 416] width 22 height 22
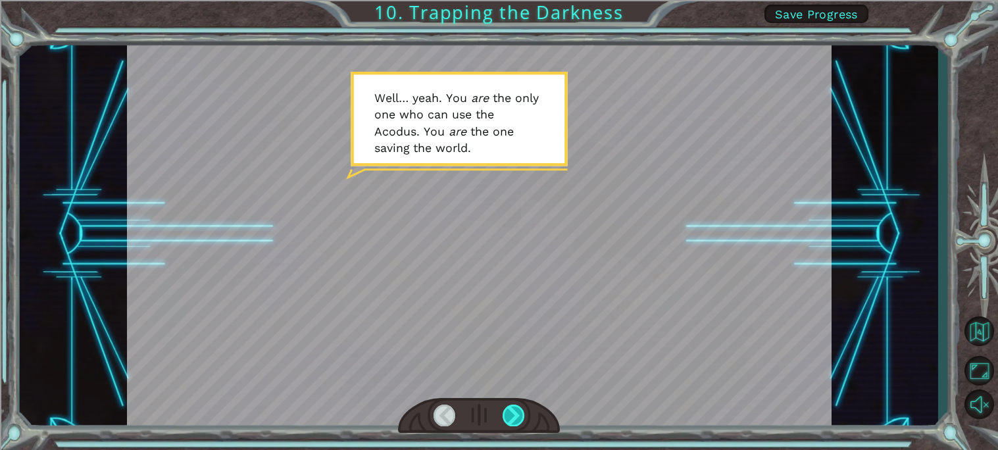
click at [505, 415] on div at bounding box center [514, 416] width 22 height 22
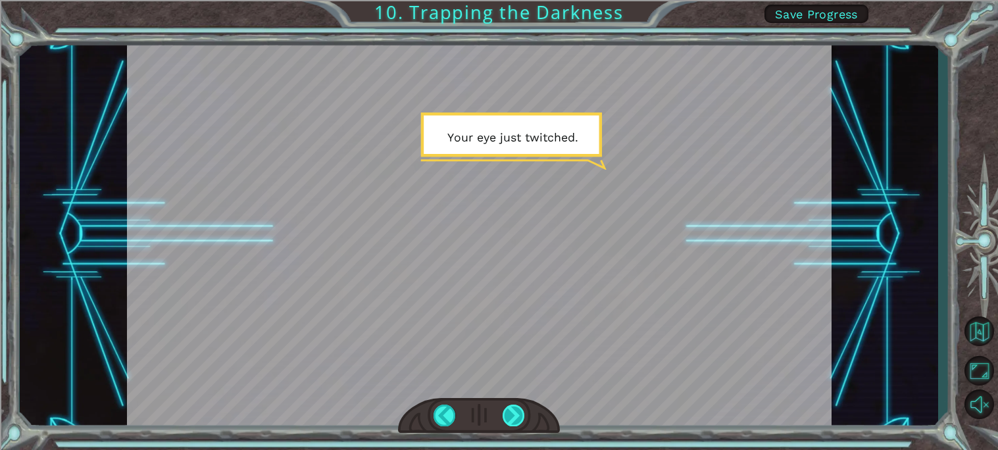
click at [505, 415] on div at bounding box center [514, 416] width 22 height 22
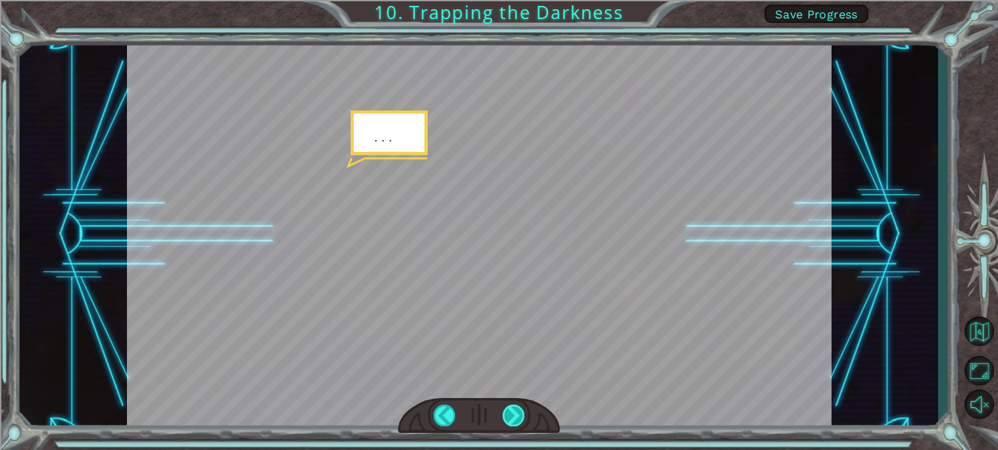
click at [505, 415] on div at bounding box center [514, 416] width 22 height 22
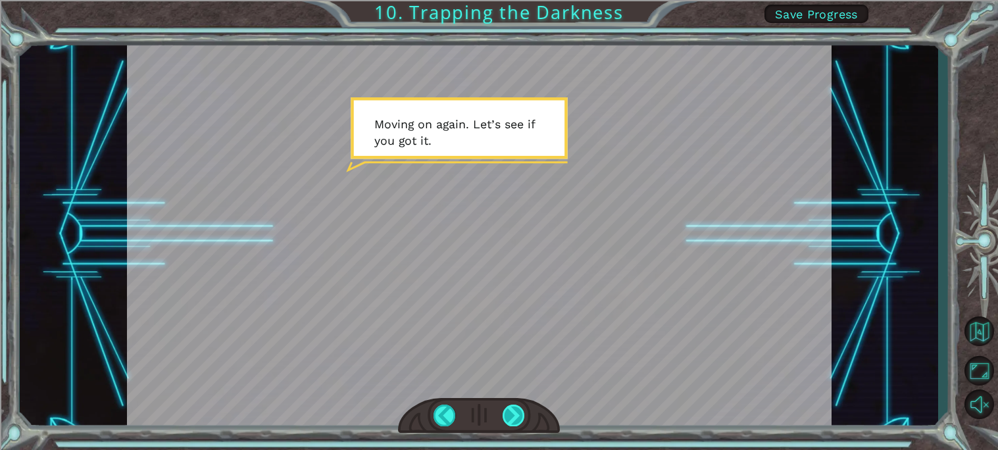
click at [505, 415] on div at bounding box center [514, 416] width 22 height 22
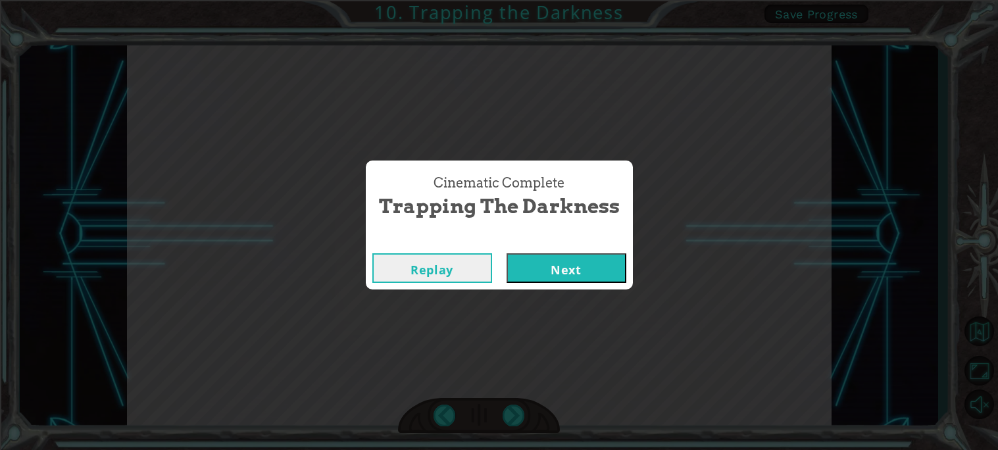
click at [570, 263] on button "Next" at bounding box center [567, 268] width 120 height 30
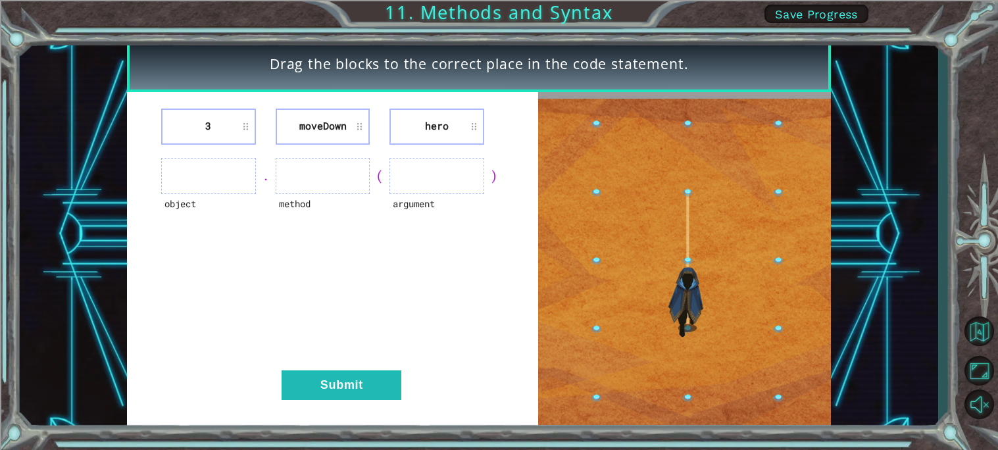
click at [209, 181] on ul at bounding box center [208, 176] width 95 height 36
click at [188, 174] on ul at bounding box center [208, 176] width 95 height 36
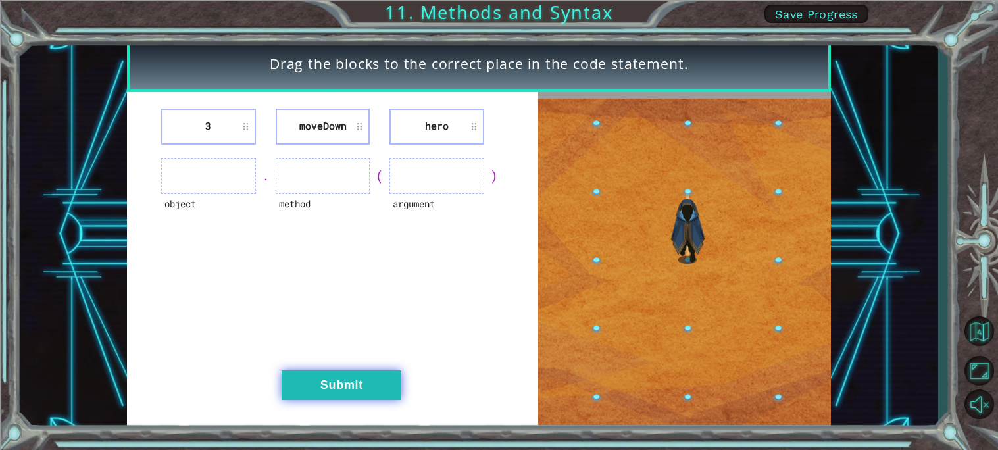
click at [357, 384] on button "Submit" at bounding box center [342, 386] width 120 height 30
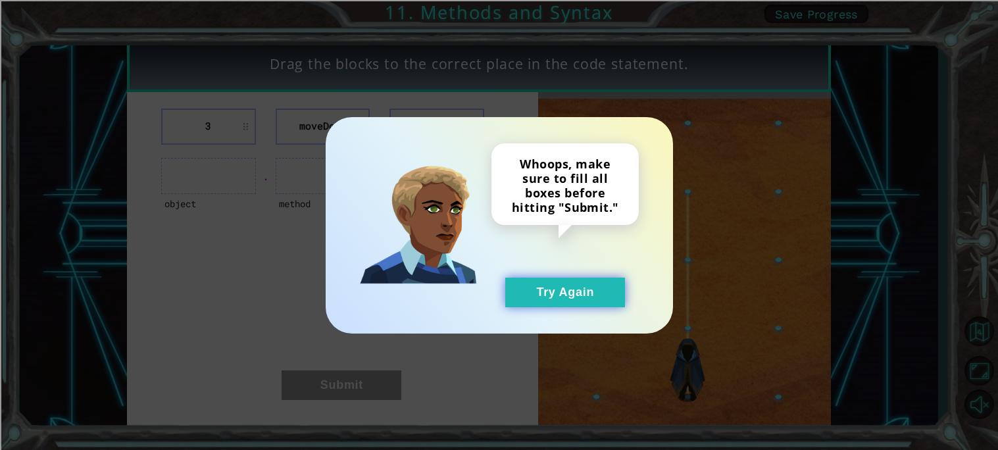
click at [577, 291] on button "Try Again" at bounding box center [565, 293] width 120 height 30
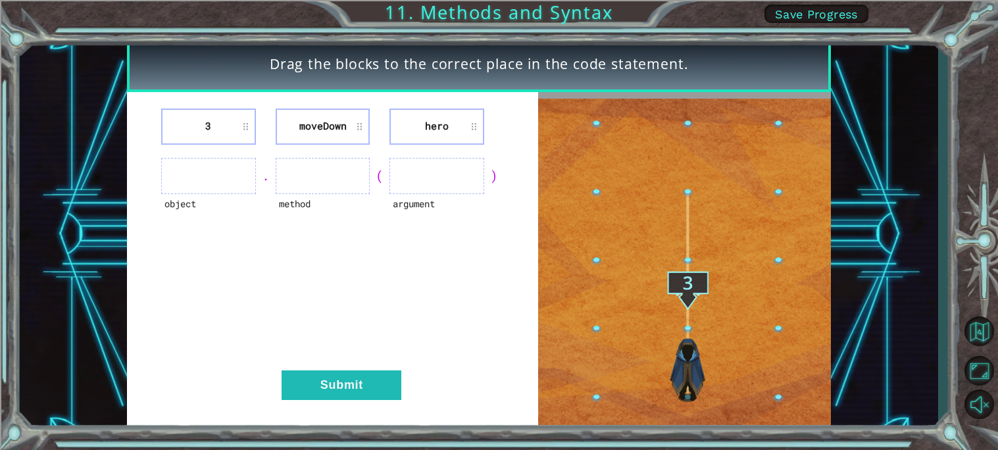
click at [446, 178] on ul at bounding box center [437, 176] width 95 height 36
click at [264, 180] on div "." at bounding box center [266, 176] width 20 height 18
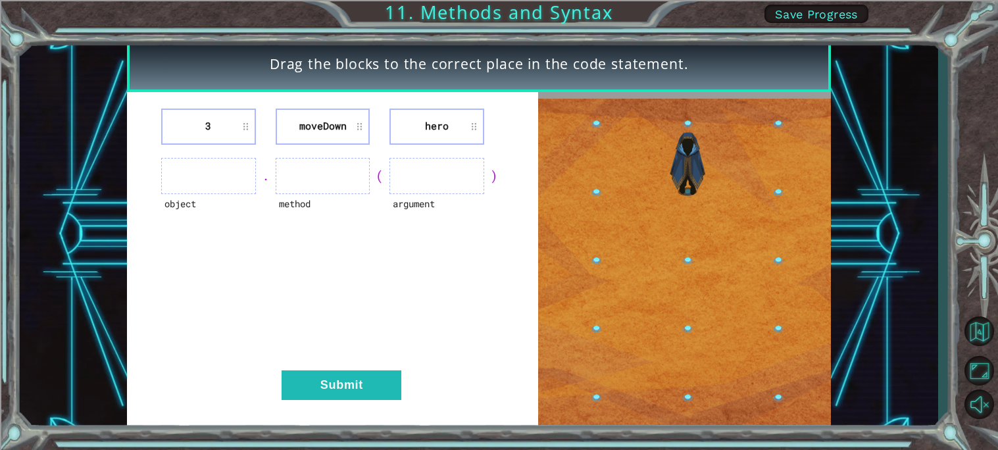
click at [257, 174] on div "." at bounding box center [266, 176] width 20 height 18
click at [266, 178] on div "." at bounding box center [266, 176] width 20 height 18
drag, startPoint x: 265, startPoint y: 178, endPoint x: 185, endPoint y: 172, distance: 80.5
click at [185, 172] on div "object . method ( argument )" at bounding box center [332, 176] width 378 height 36
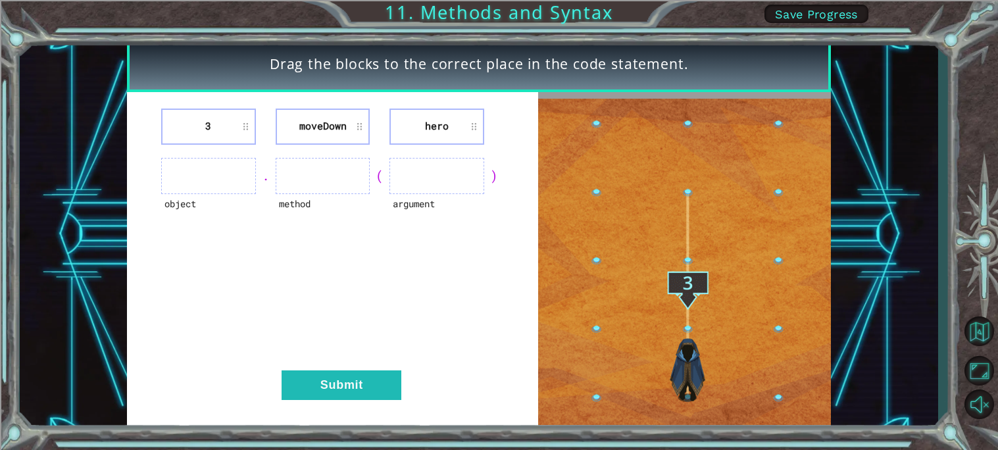
click at [188, 155] on div "3 [GEOGRAPHIC_DATA] hero object . method ( argument ) Submit" at bounding box center [332, 262] width 411 height 340
click at [229, 123] on li "3" at bounding box center [208, 127] width 95 height 36
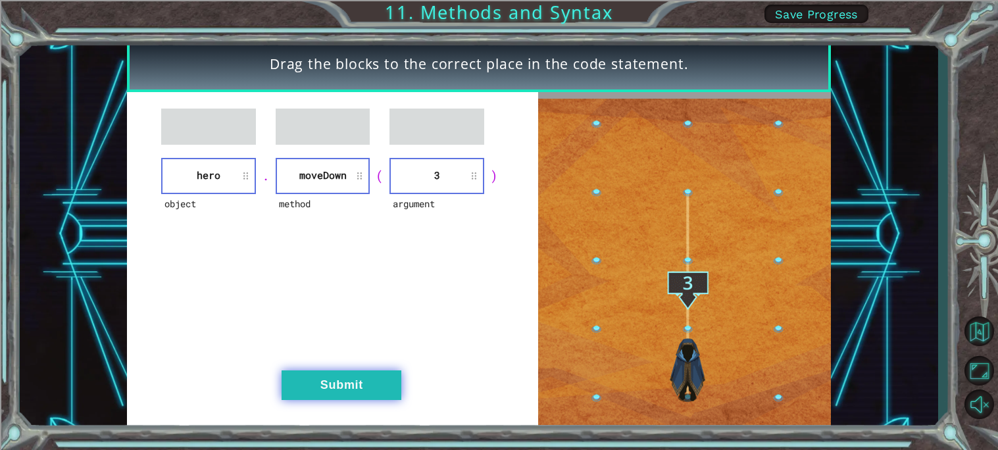
click at [378, 396] on button "Submit" at bounding box center [342, 386] width 120 height 30
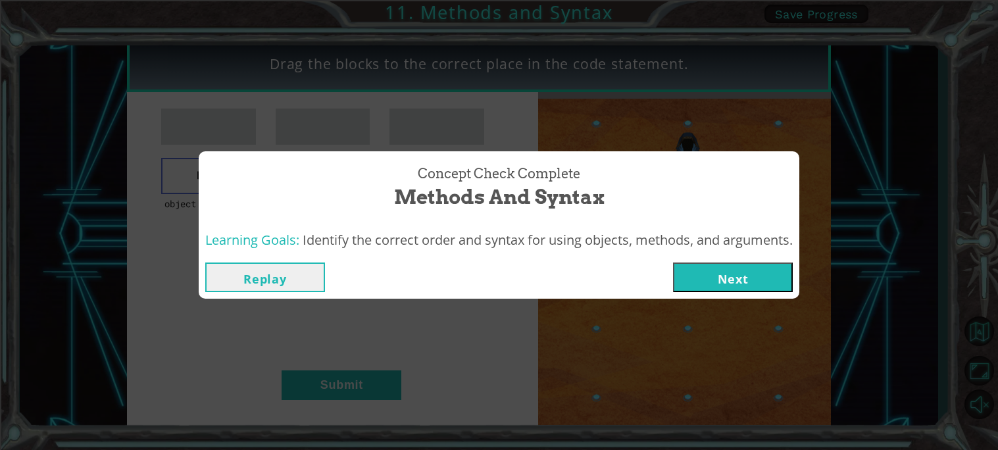
click at [734, 292] on button "Next" at bounding box center [733, 278] width 120 height 30
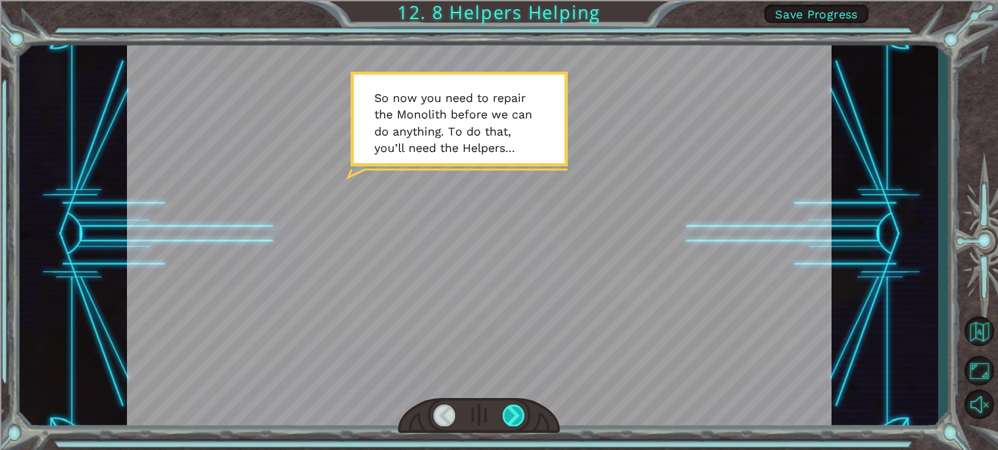
click at [518, 412] on div at bounding box center [514, 416] width 22 height 22
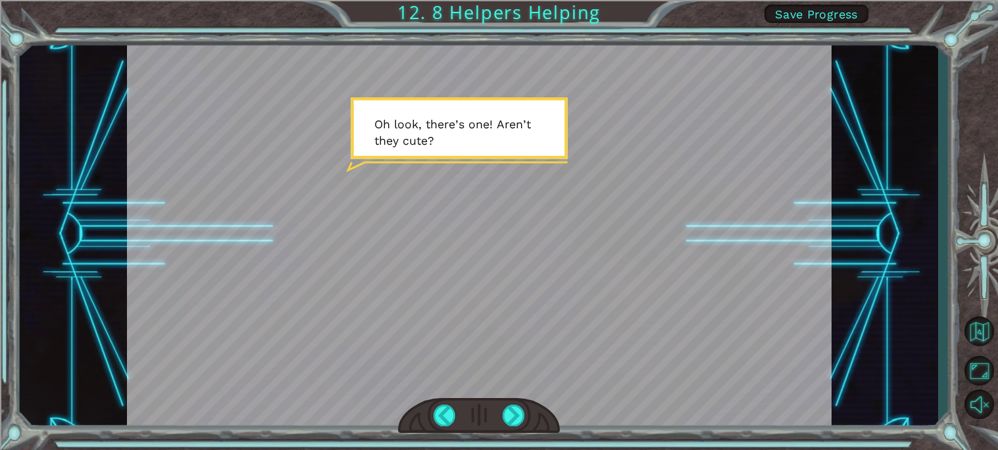
click at [502, 412] on div at bounding box center [479, 416] width 162 height 36
click at [513, 417] on div at bounding box center [514, 416] width 22 height 22
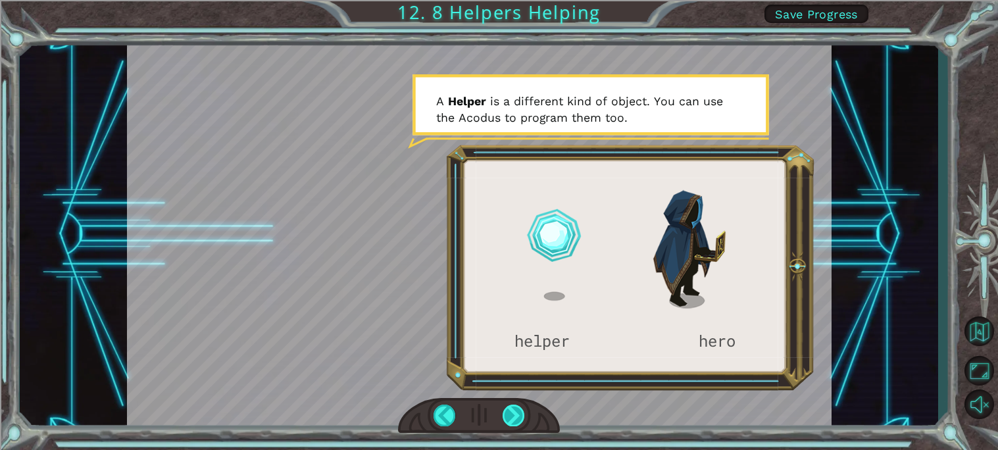
click at [507, 406] on div at bounding box center [514, 416] width 22 height 22
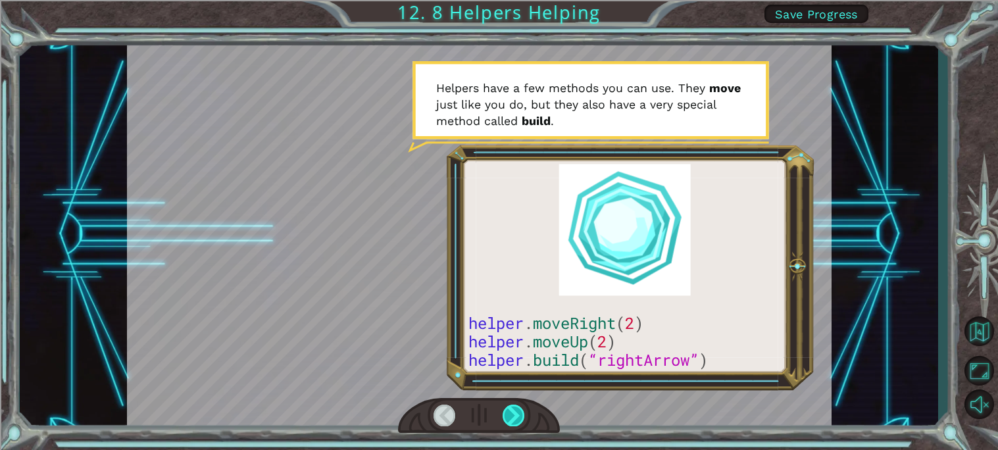
click at [521, 416] on div at bounding box center [514, 416] width 22 height 22
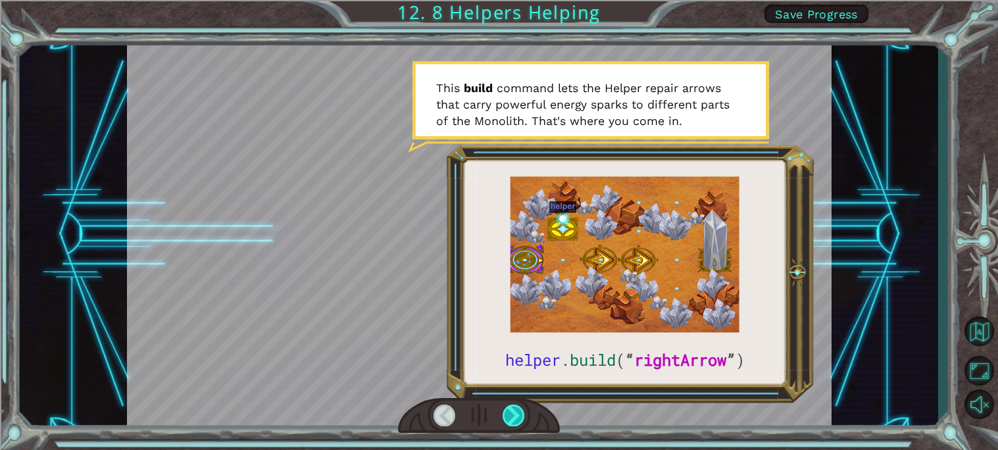
click at [515, 417] on div at bounding box center [514, 416] width 22 height 22
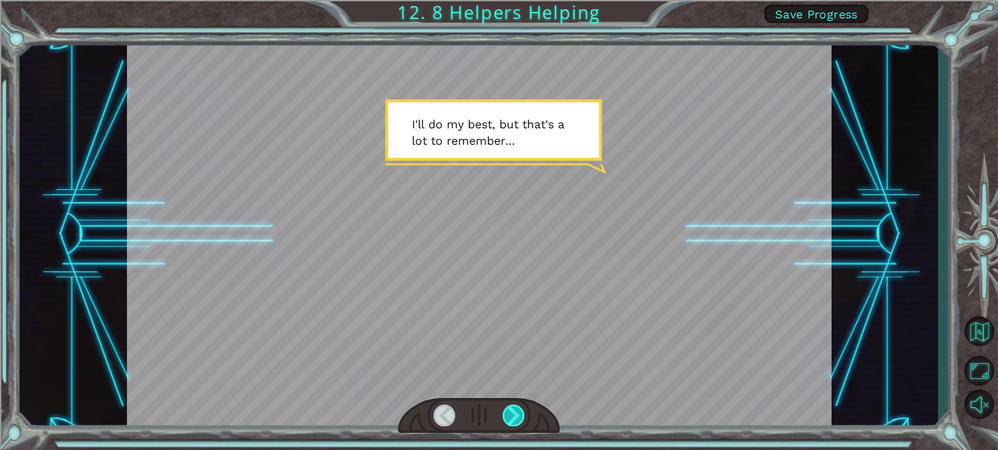
click at [522, 412] on div at bounding box center [514, 416] width 22 height 22
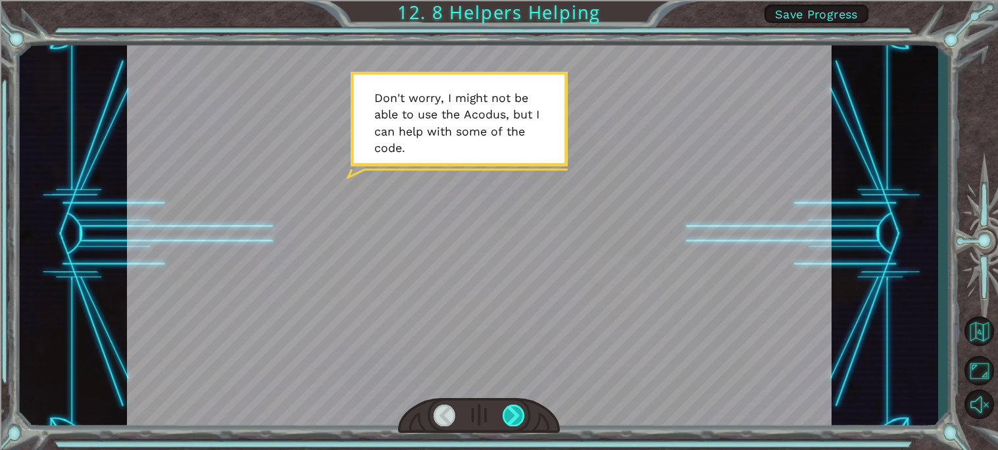
click at [521, 413] on div at bounding box center [514, 416] width 22 height 22
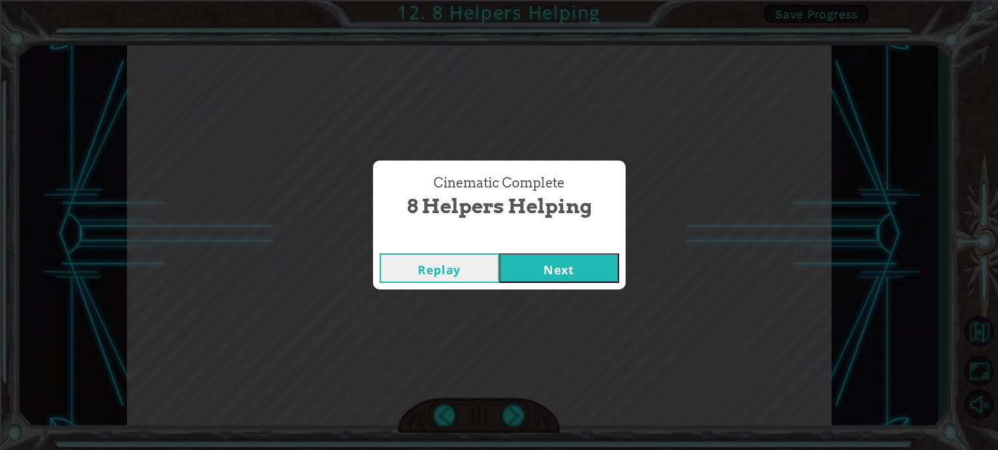
click at [541, 272] on button "Next" at bounding box center [560, 268] width 120 height 30
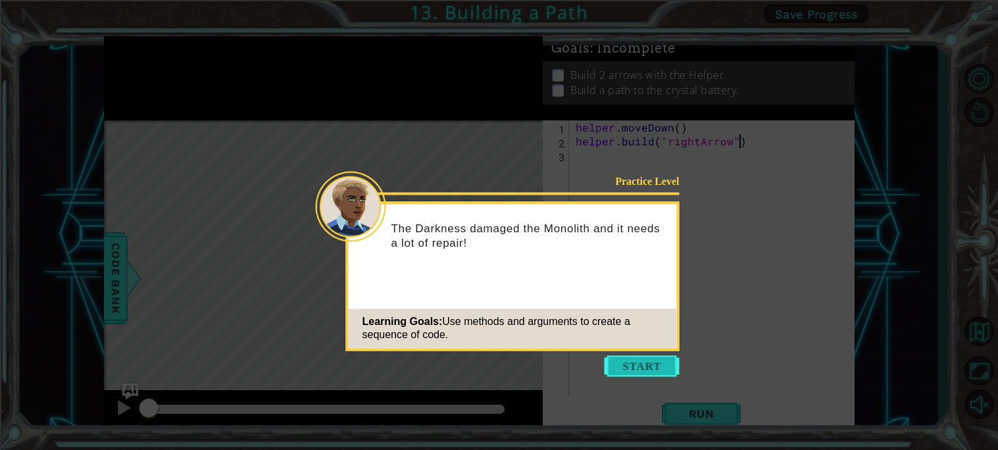
click at [632, 359] on button "Start" at bounding box center [642, 365] width 75 height 21
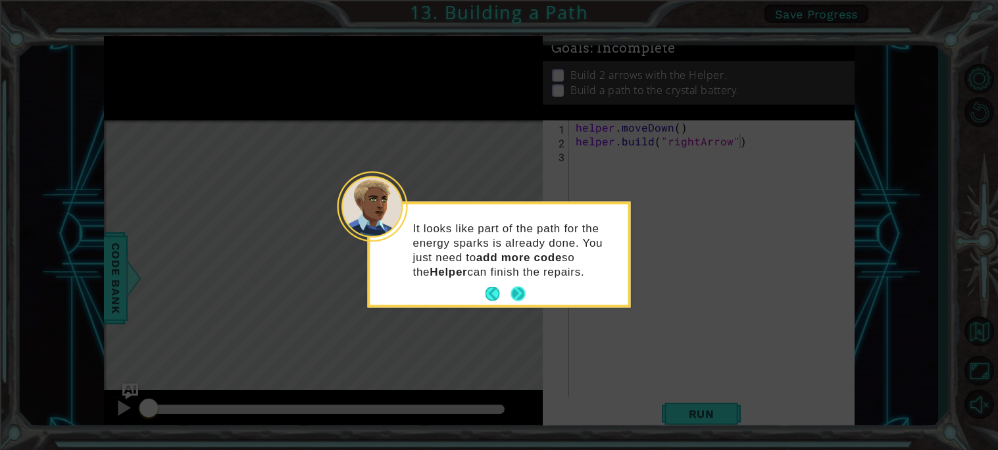
click at [518, 294] on button "Next" at bounding box center [518, 294] width 14 height 14
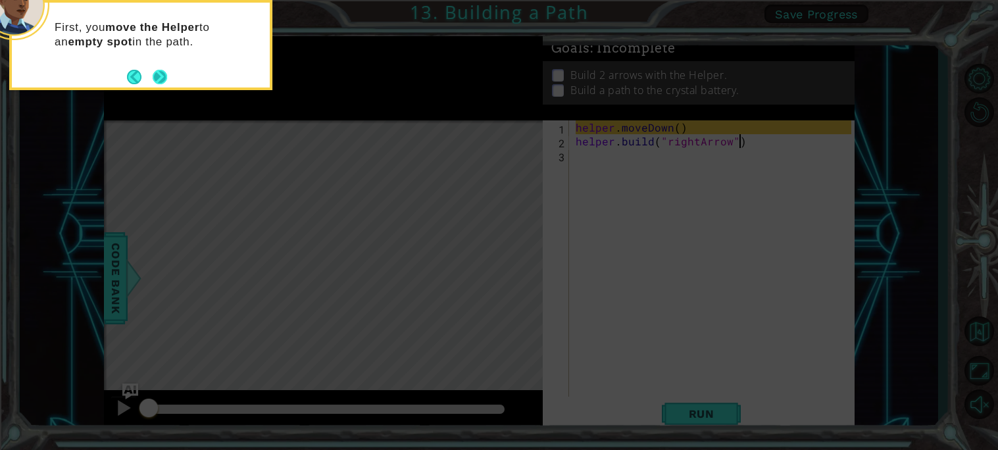
click at [159, 75] on button "Next" at bounding box center [160, 77] width 14 height 14
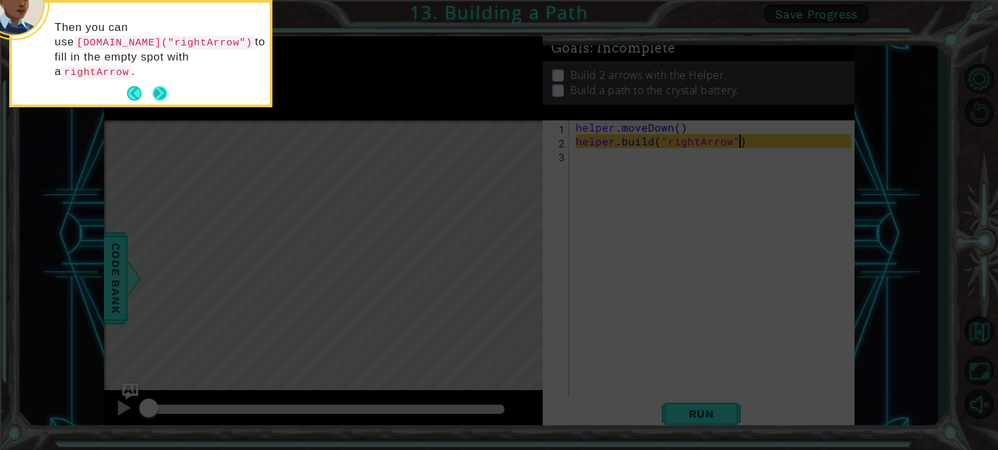
click at [156, 86] on button "Next" at bounding box center [160, 93] width 14 height 14
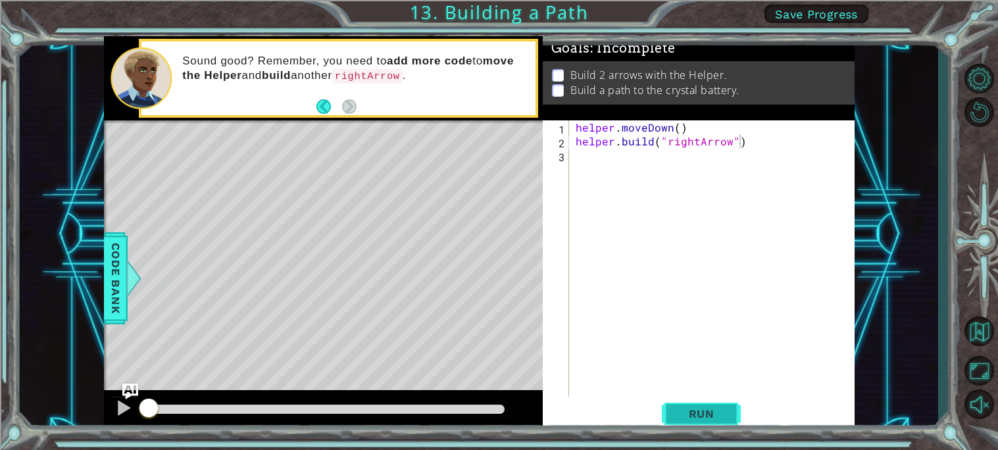
click at [725, 413] on span "Run" at bounding box center [702, 413] width 52 height 13
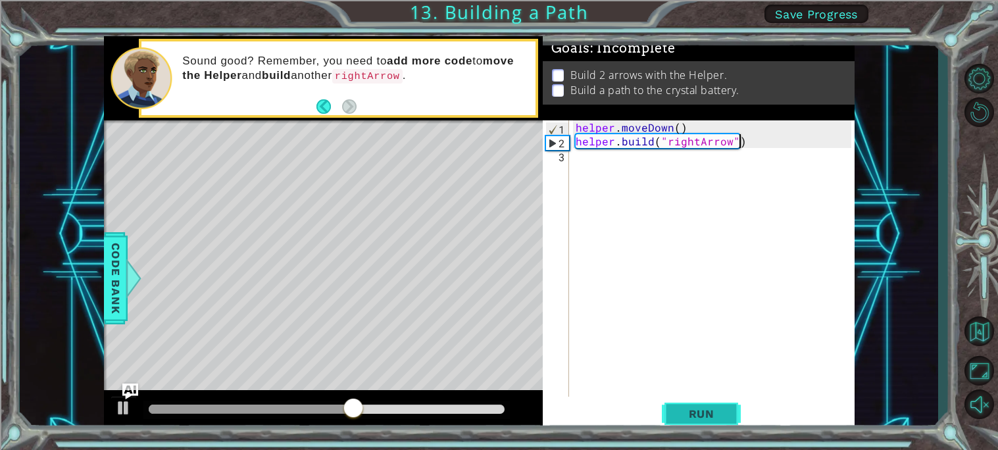
click at [691, 407] on span "Run" at bounding box center [702, 413] width 52 height 13
click at [574, 163] on div "helper . moveDown ( ) helper . build ( "rightArrow" )" at bounding box center [715, 272] width 285 height 304
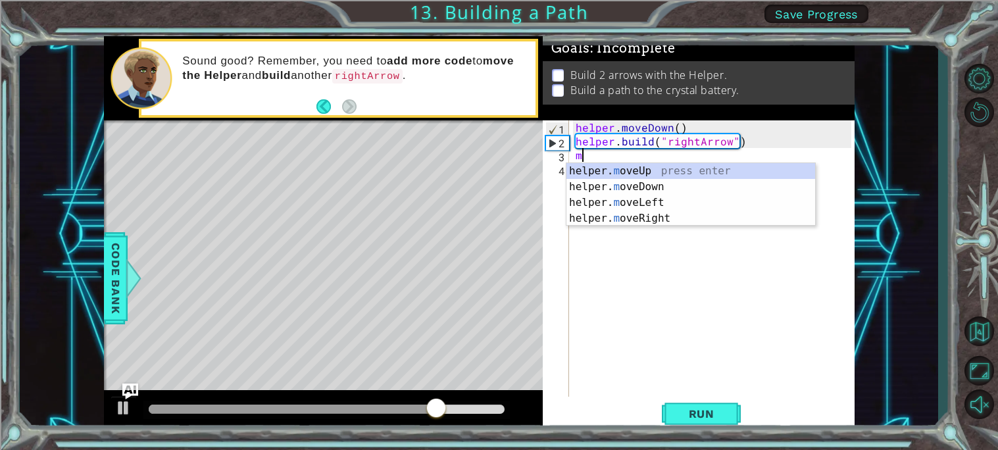
type textarea "m"
click at [832, 9] on span "Save Progress" at bounding box center [816, 14] width 83 height 14
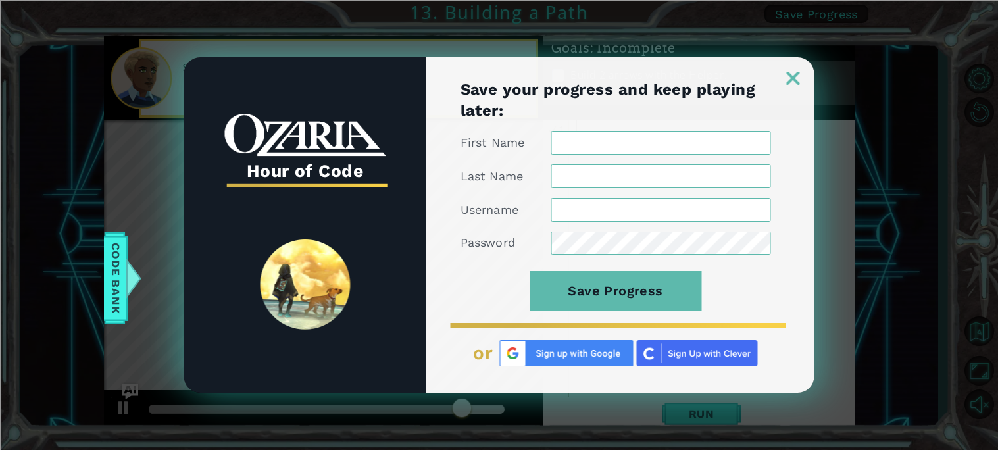
click at [789, 82] on img at bounding box center [793, 78] width 13 height 13
